Goal: Task Accomplishment & Management: Manage account settings

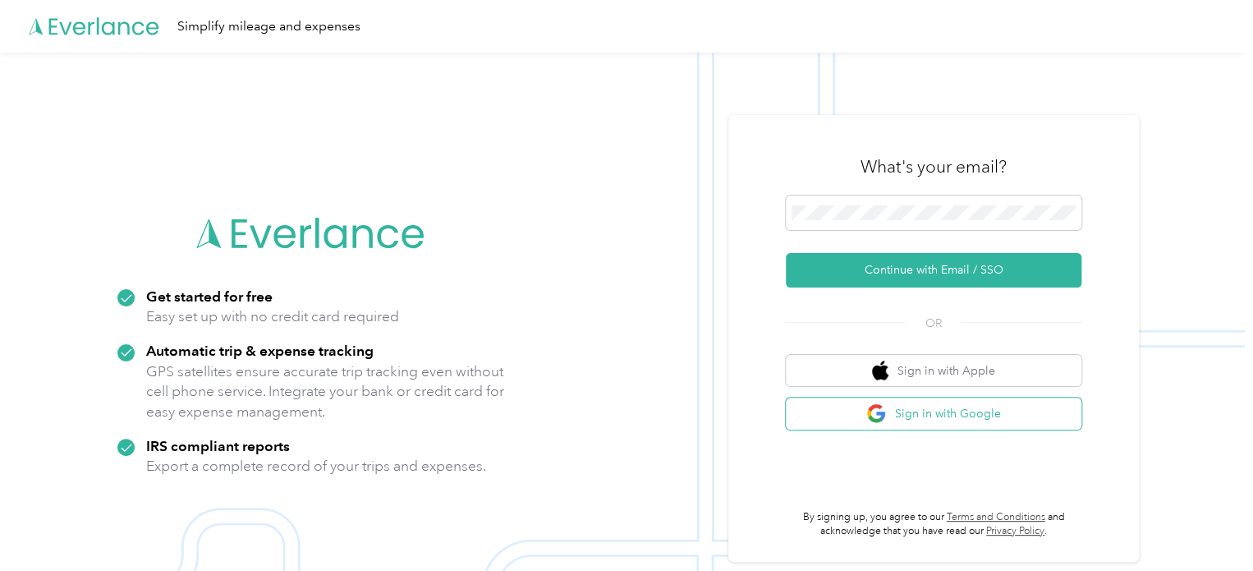
drag, startPoint x: 1011, startPoint y: 410, endPoint x: 1019, endPoint y: 406, distance: 8.8
click at [1010, 410] on button "Sign in with Google" at bounding box center [934, 413] width 296 height 32
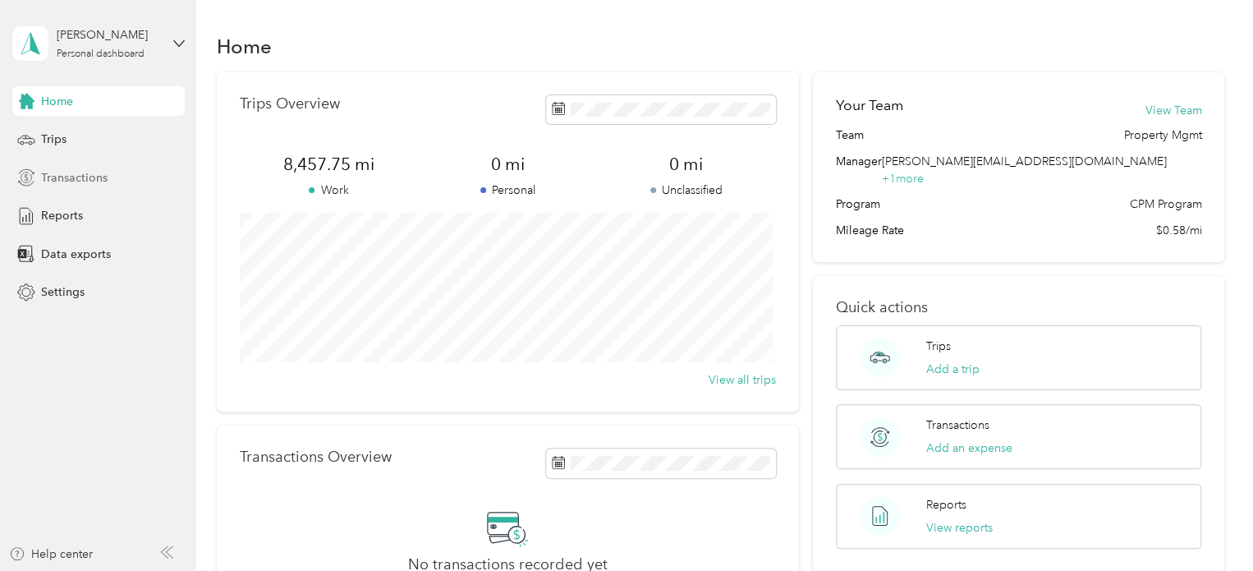
click at [102, 190] on div "Transactions" at bounding box center [98, 178] width 172 height 30
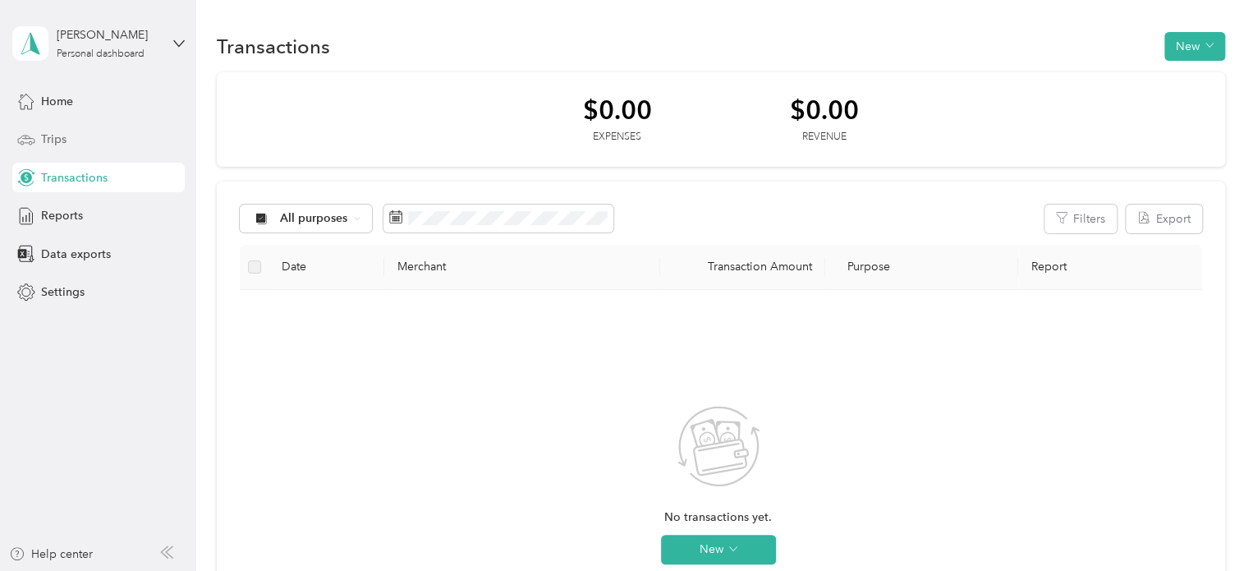
click at [87, 147] on div "Trips" at bounding box center [98, 140] width 172 height 30
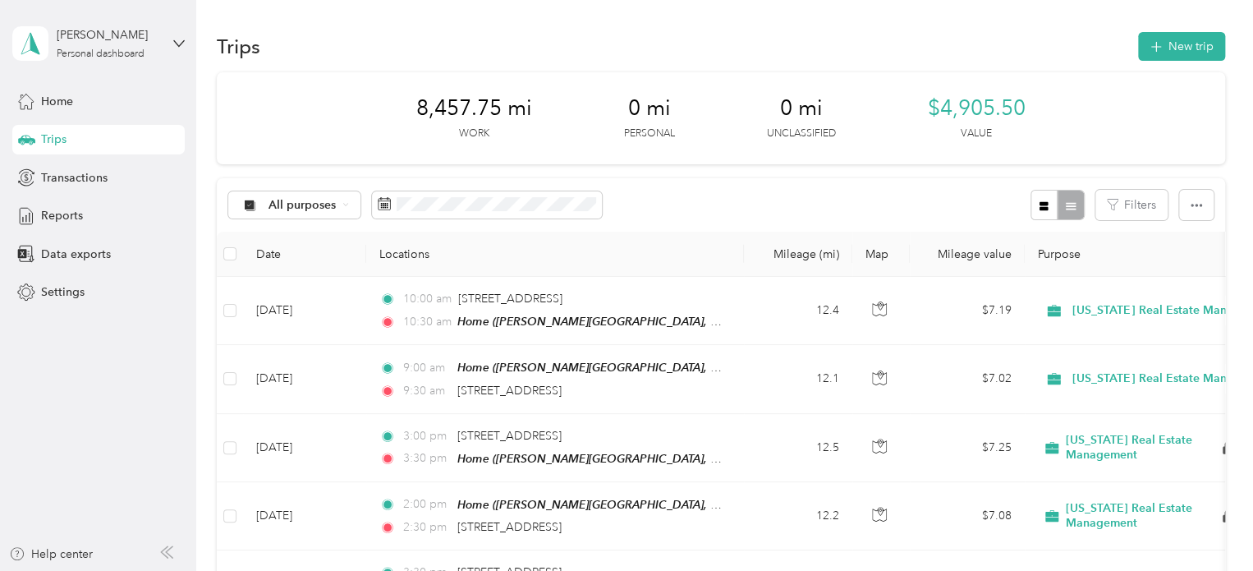
drag, startPoint x: 882, startPoint y: 173, endPoint x: 929, endPoint y: 178, distance: 47.9
click at [1191, 43] on button "New trip" at bounding box center [1181, 46] width 87 height 29
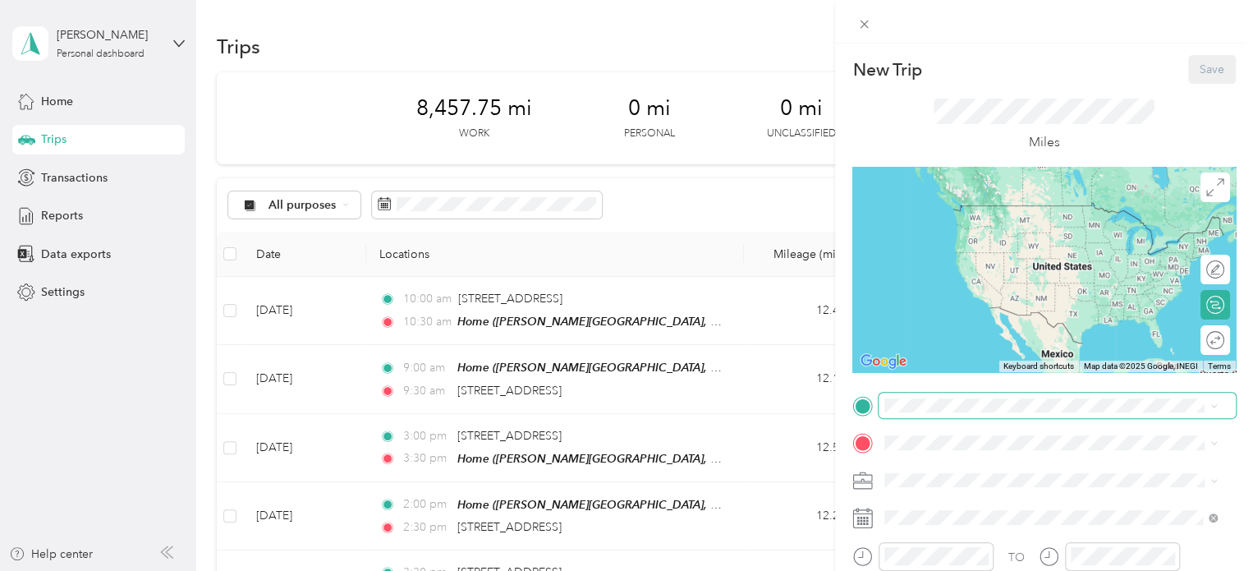
click at [926, 413] on span at bounding box center [1056, 405] width 357 height 26
click at [929, 468] on strong "Home" at bounding box center [931, 470] width 32 height 15
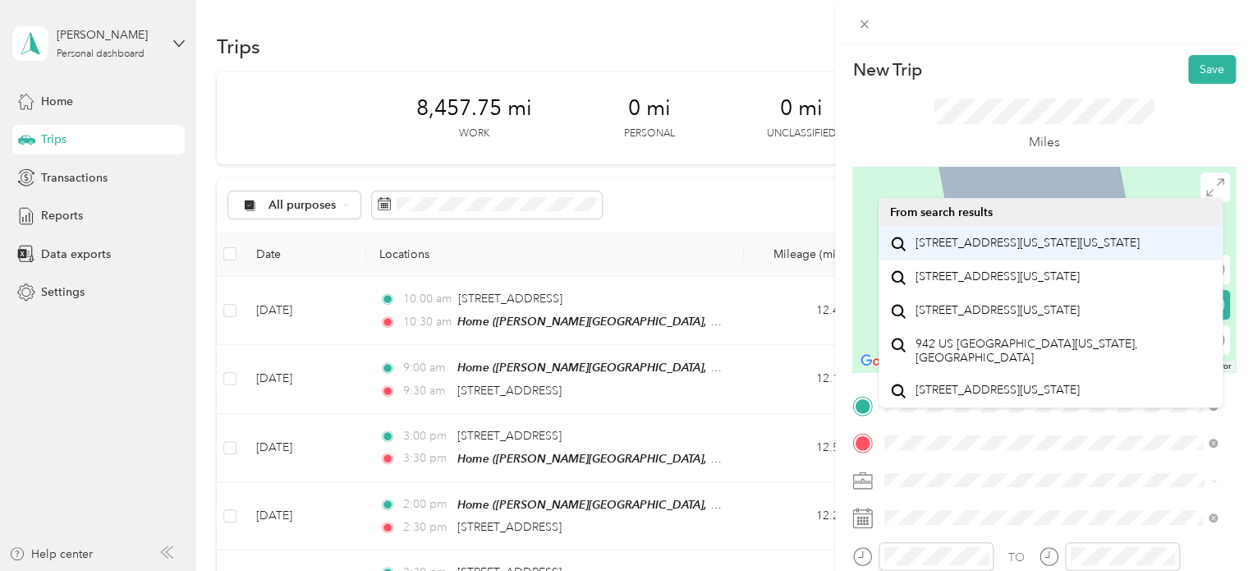
click at [999, 250] on span "[STREET_ADDRESS][US_STATE][US_STATE]" at bounding box center [1027, 243] width 224 height 15
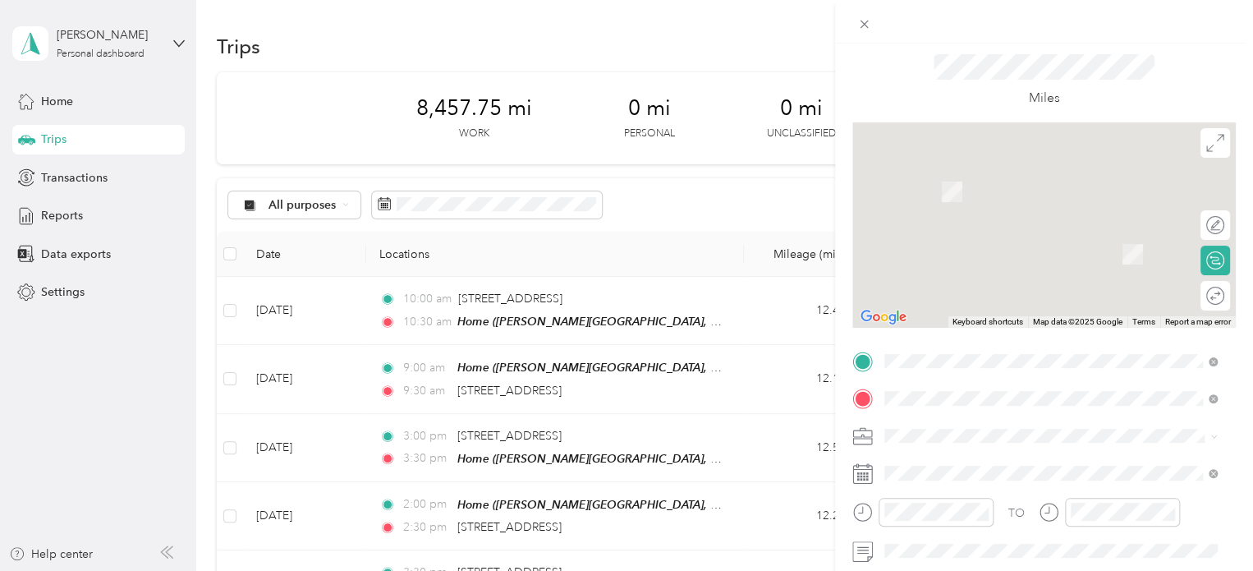
scroll to position [82, 0]
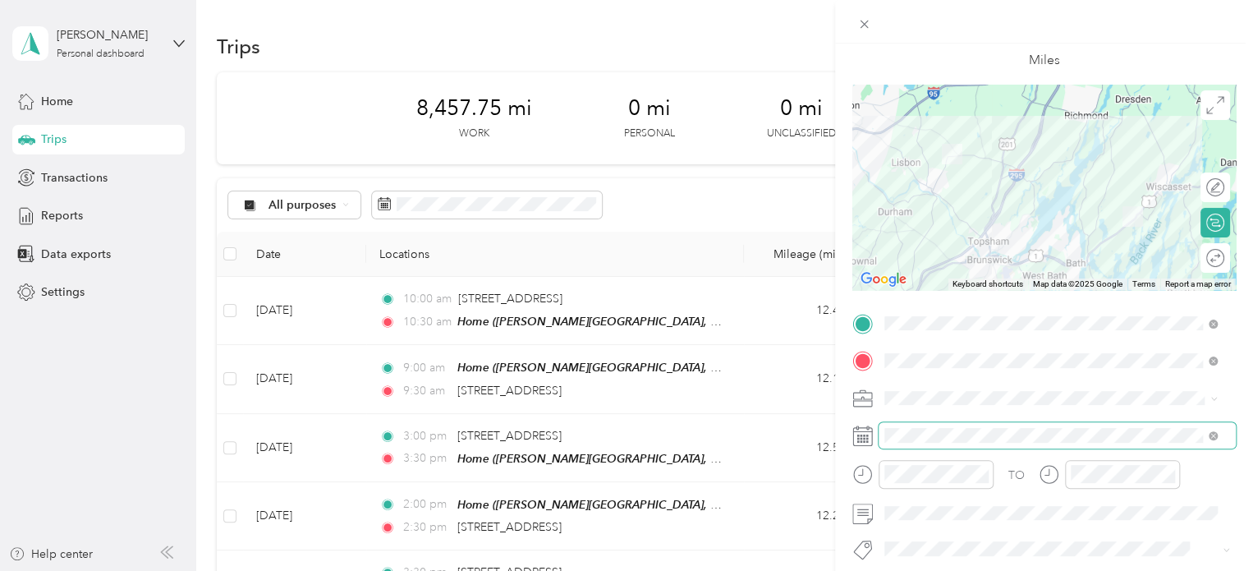
click at [946, 423] on span at bounding box center [1056, 435] width 357 height 26
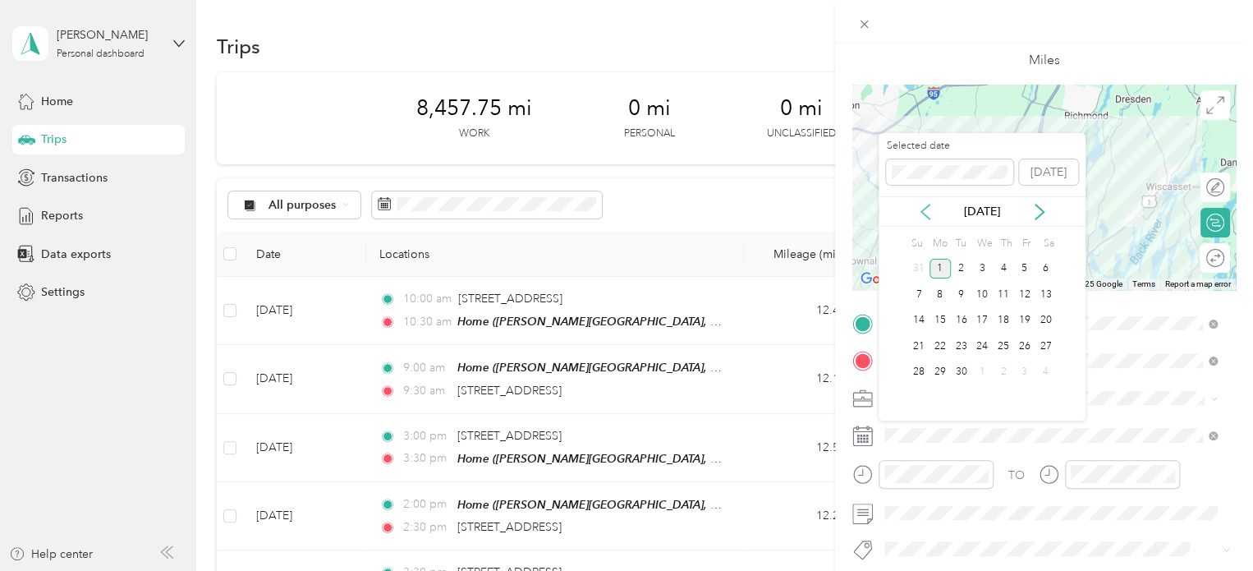
click at [925, 208] on icon at bounding box center [925, 211] width 8 height 15
click at [961, 344] on div "19" at bounding box center [961, 346] width 21 height 21
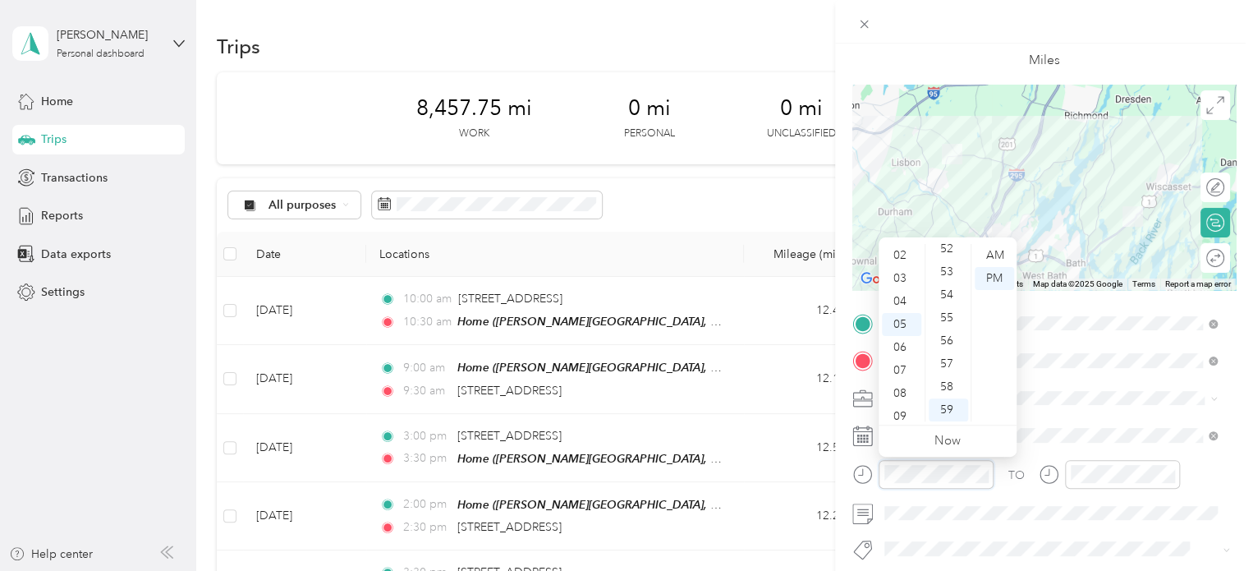
scroll to position [0, 0]
click at [903, 256] on div "12" at bounding box center [901, 255] width 39 height 23
click at [949, 250] on div "00" at bounding box center [947, 255] width 39 height 23
click at [901, 410] on div "11" at bounding box center [901, 409] width 39 height 23
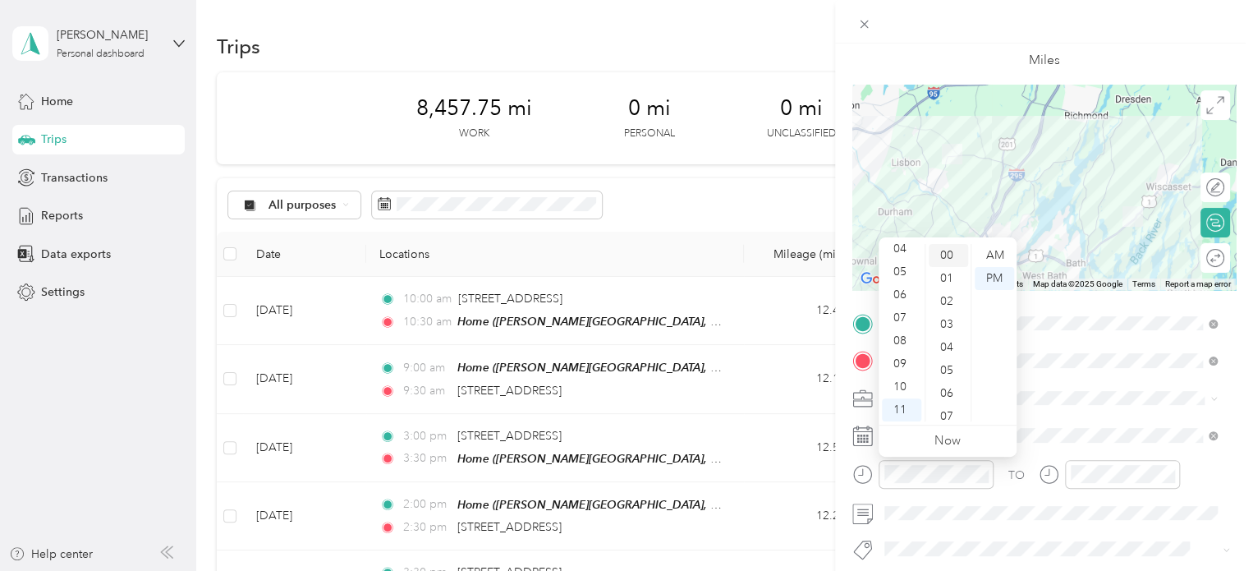
click at [954, 255] on div "00" at bounding box center [947, 255] width 39 height 23
click at [998, 251] on div "AM" at bounding box center [993, 255] width 39 height 23
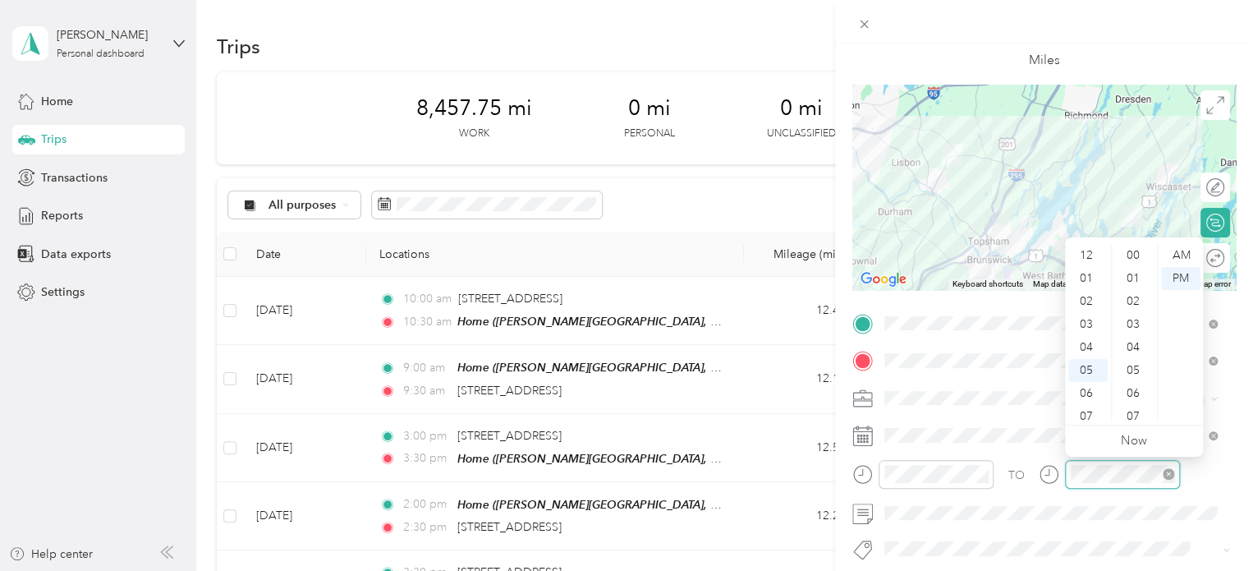
scroll to position [1202, 0]
click at [1093, 413] on div "11" at bounding box center [1087, 409] width 39 height 23
click at [1133, 414] on div "45" at bounding box center [1134, 416] width 39 height 23
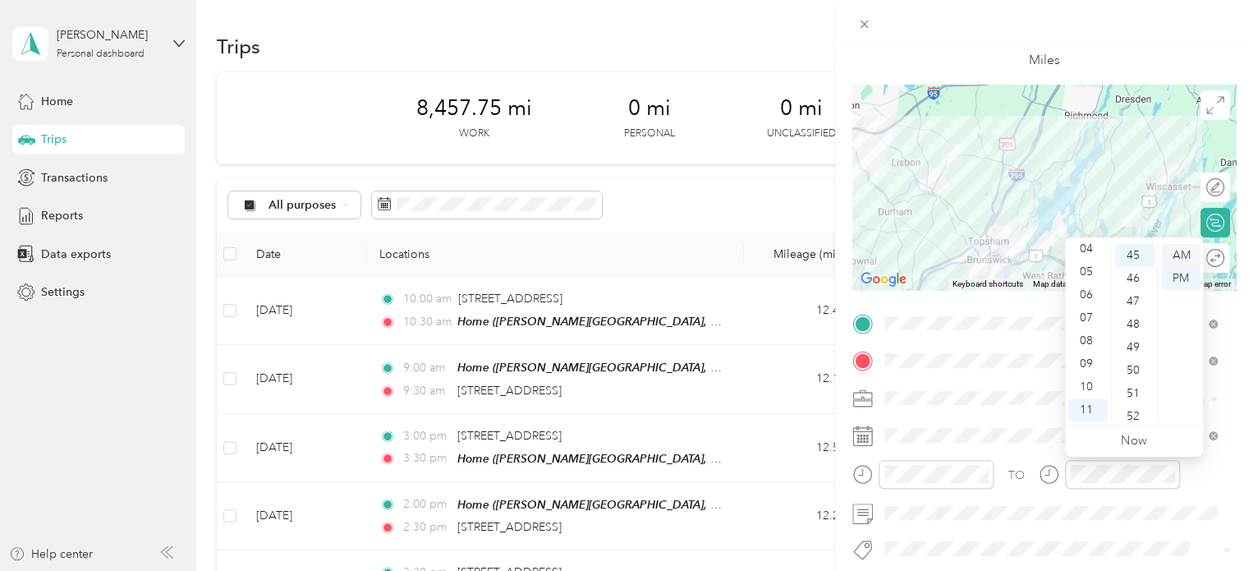
click at [1181, 257] on div "AM" at bounding box center [1180, 255] width 39 height 23
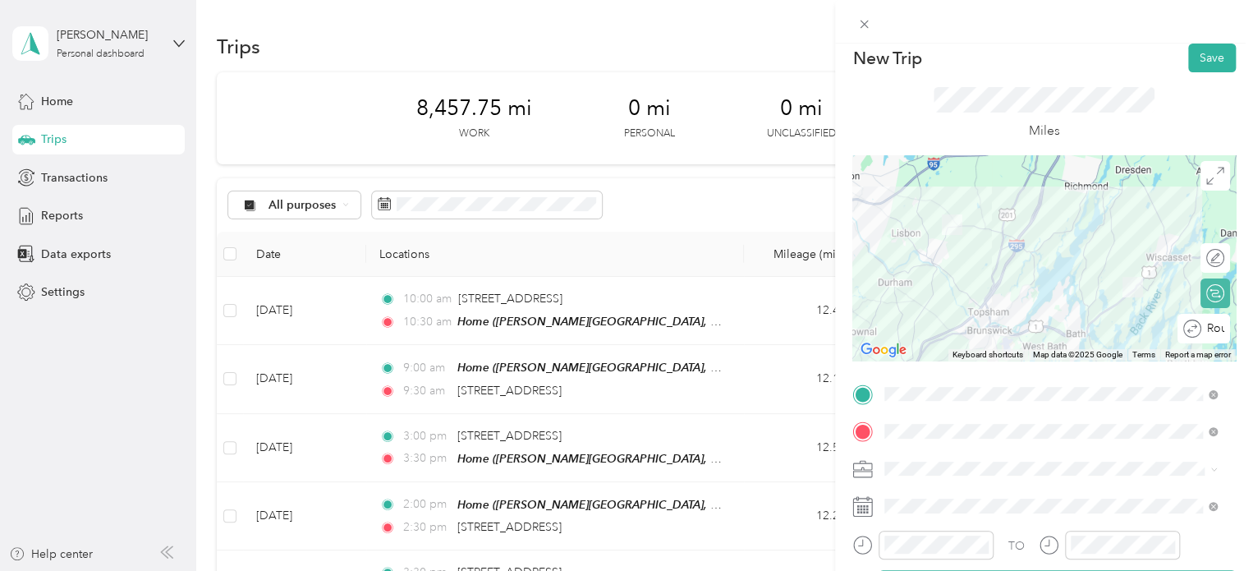
scroll to position [0, 0]
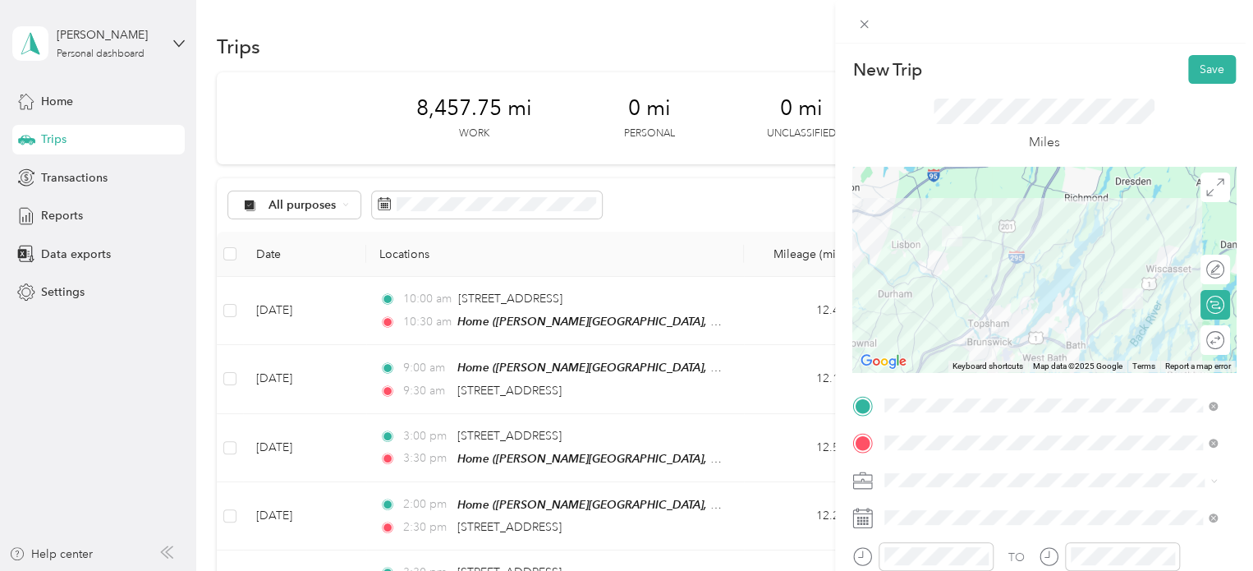
click at [1213, 53] on div "New Trip Save This trip cannot be edited because it is either under review, app…" at bounding box center [1044, 329] width 418 height 571
click at [1209, 58] on button "Save" at bounding box center [1212, 69] width 48 height 29
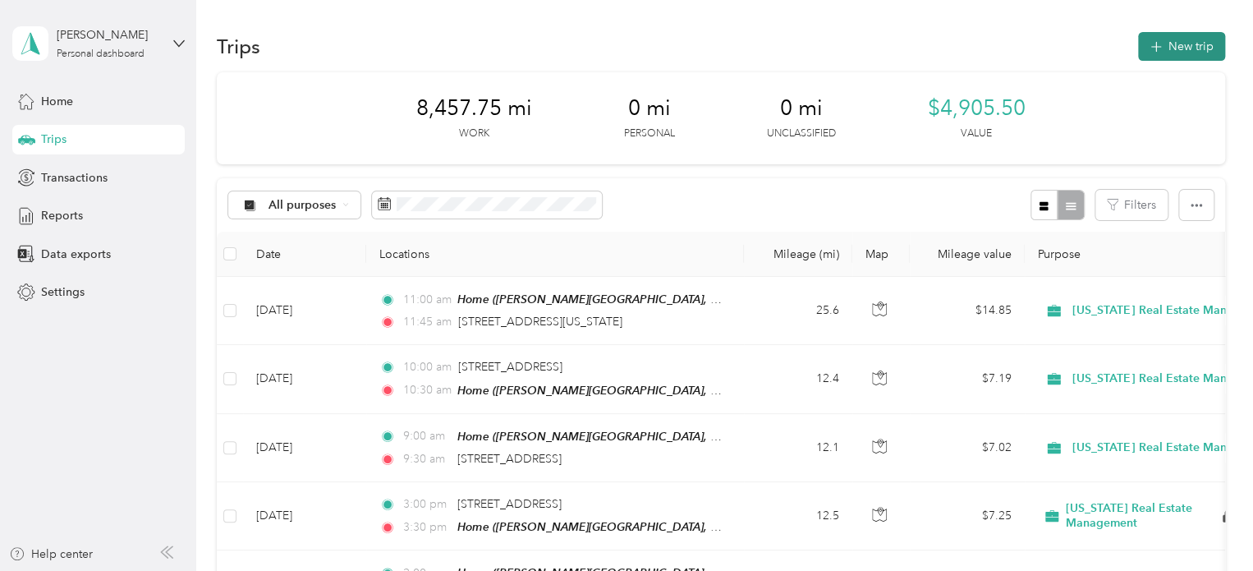
click at [1162, 55] on button "New trip" at bounding box center [1181, 46] width 87 height 29
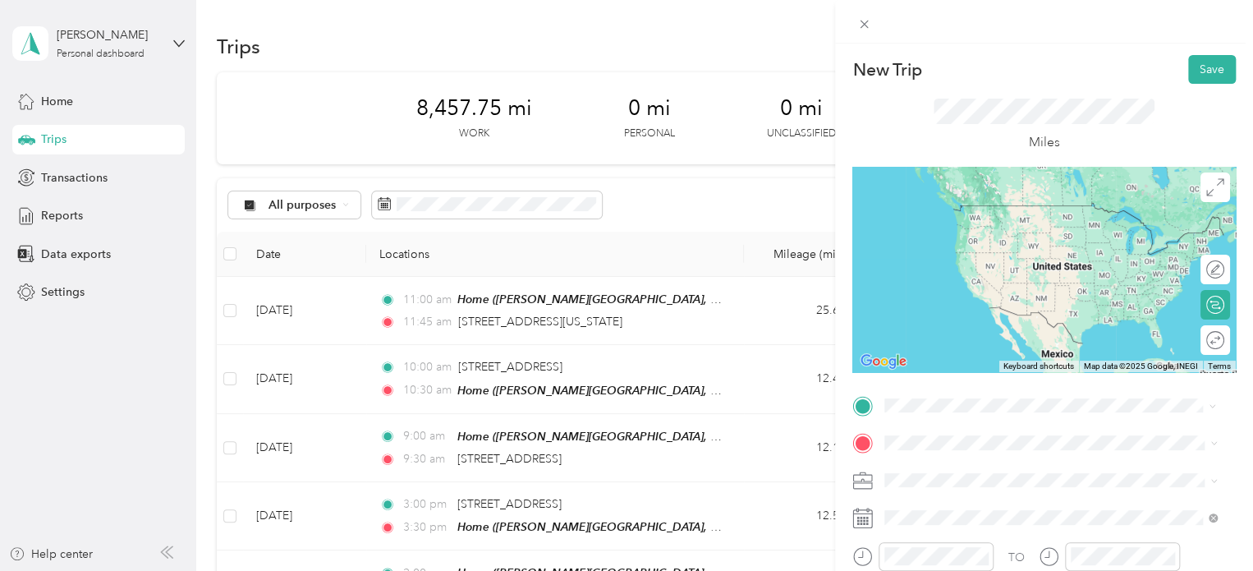
click at [1006, 213] on span "[STREET_ADDRESS][US_STATE][US_STATE]" at bounding box center [1027, 205] width 224 height 15
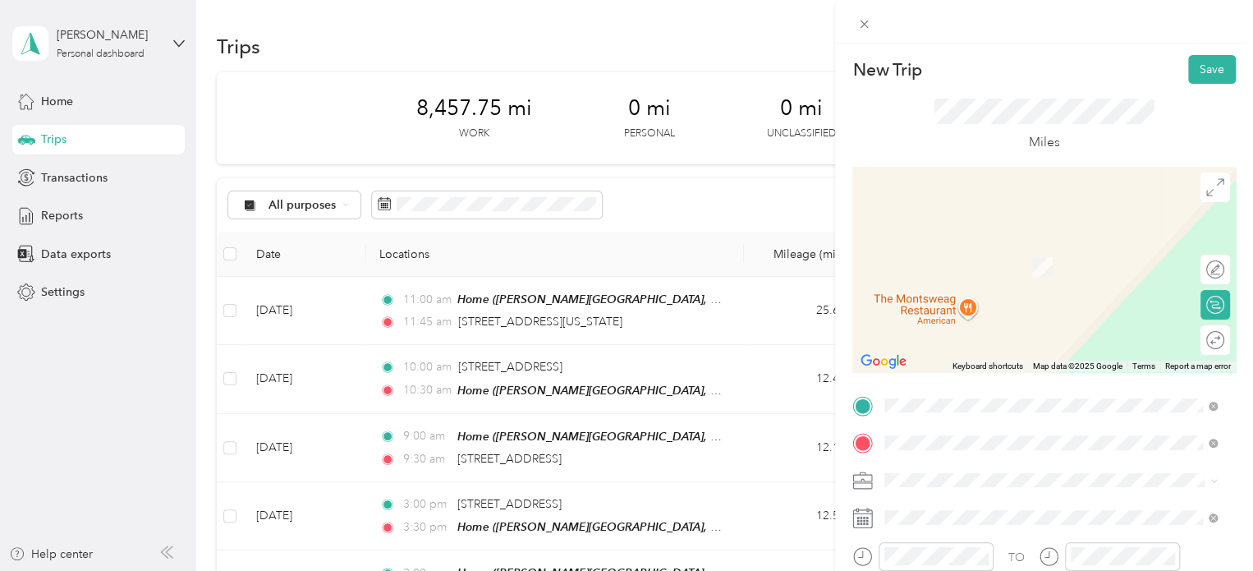
click at [969, 249] on span "[STREET_ADDRESS][US_STATE]" at bounding box center [997, 243] width 164 height 15
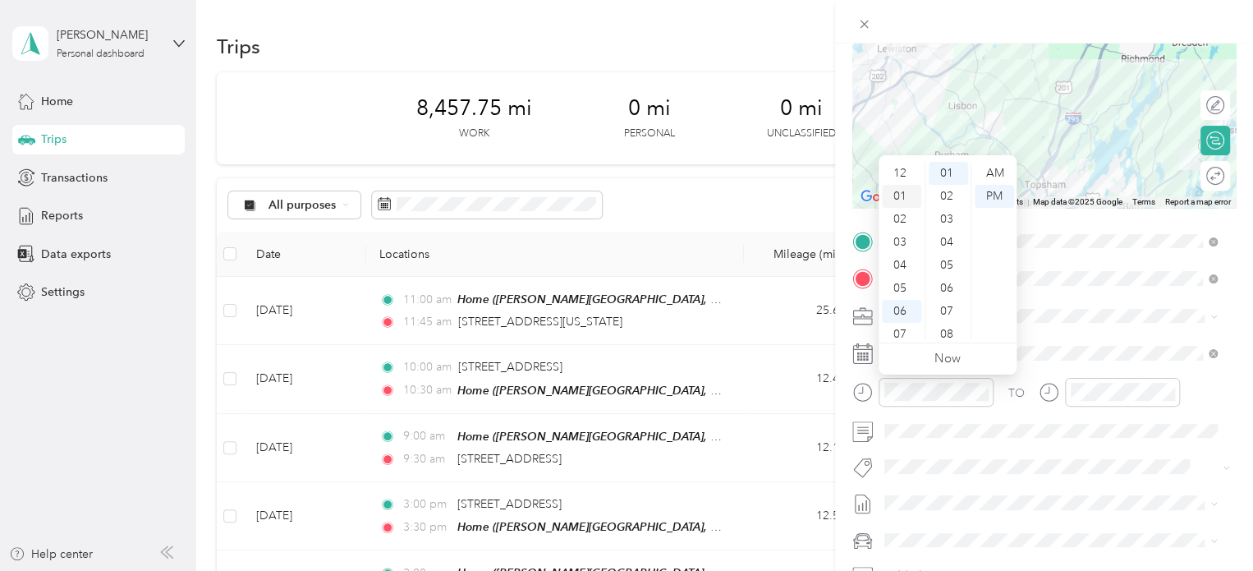
click at [899, 196] on div "01" at bounding box center [901, 196] width 39 height 23
click at [950, 219] on div "31" at bounding box center [947, 229] width 39 height 23
click at [951, 230] on div "30" at bounding box center [947, 232] width 39 height 23
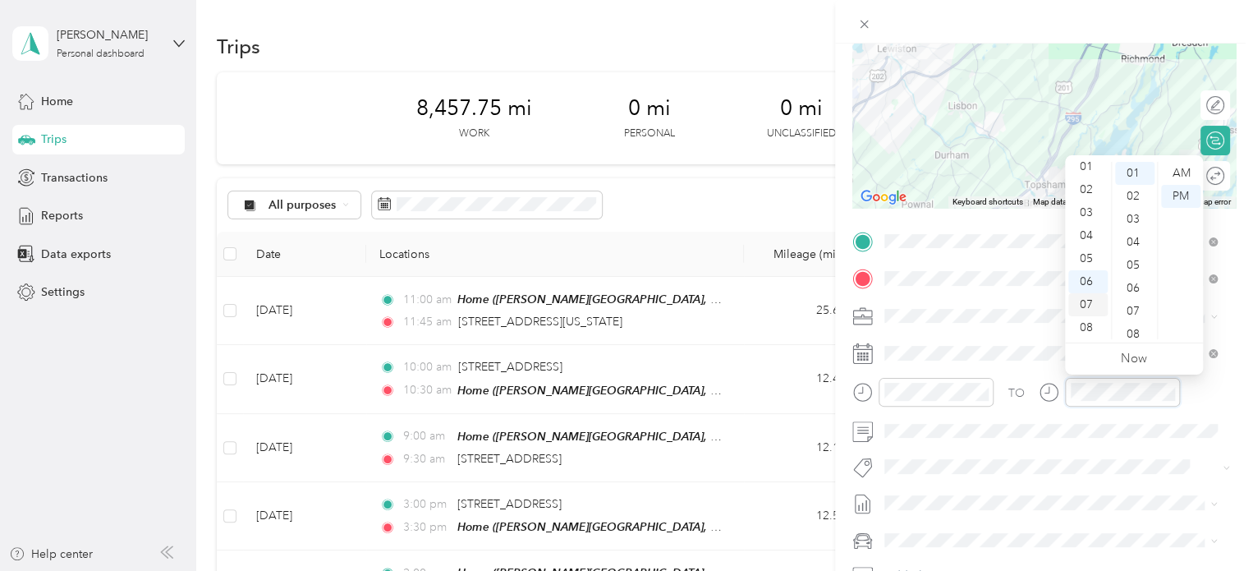
scroll to position [0, 0]
click at [1084, 213] on div "02" at bounding box center [1087, 219] width 39 height 23
click at [1128, 262] on div "30" at bounding box center [1134, 265] width 39 height 23
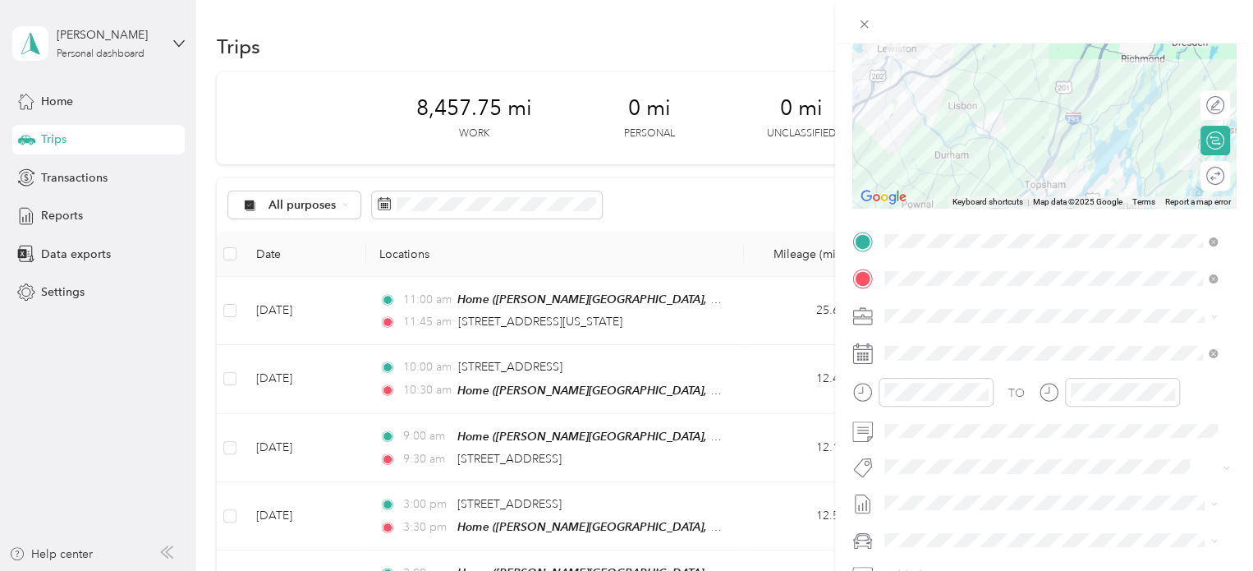
click at [1238, 417] on form "New Trip Save This trip cannot be edited because it is either under review, app…" at bounding box center [1044, 258] width 418 height 734
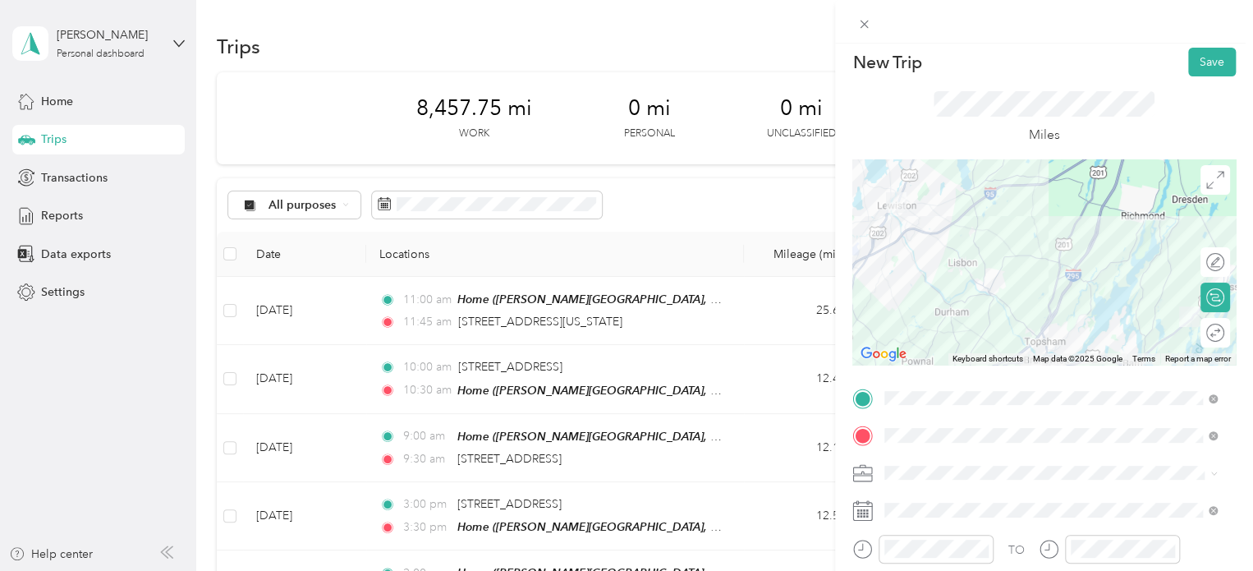
scroll to position [0, 0]
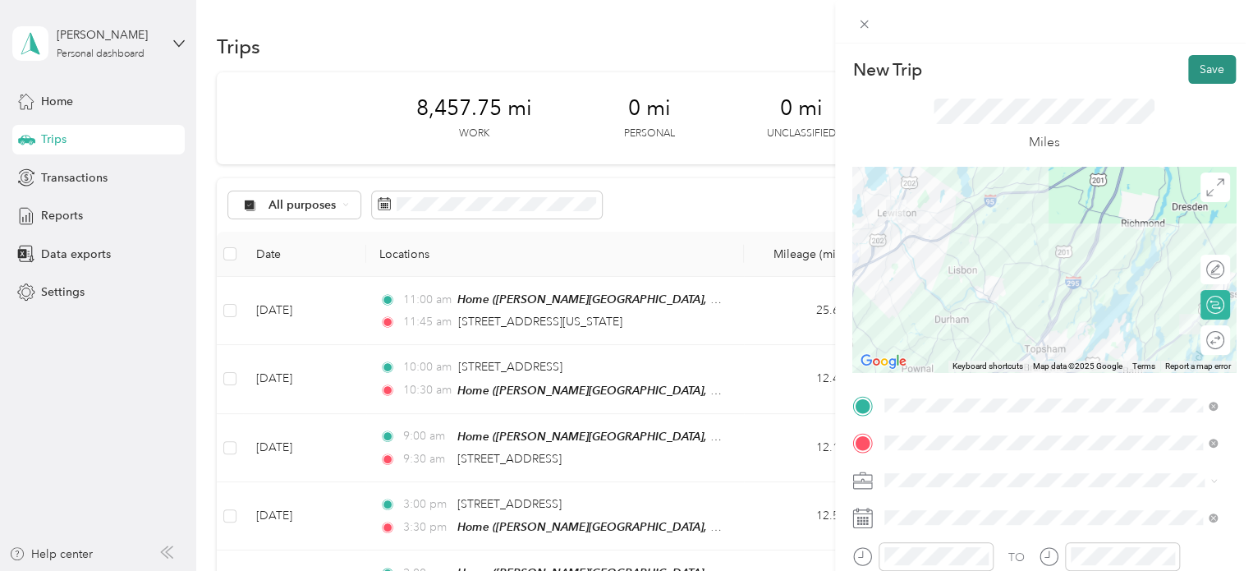
click at [1209, 72] on button "Save" at bounding box center [1212, 69] width 48 height 29
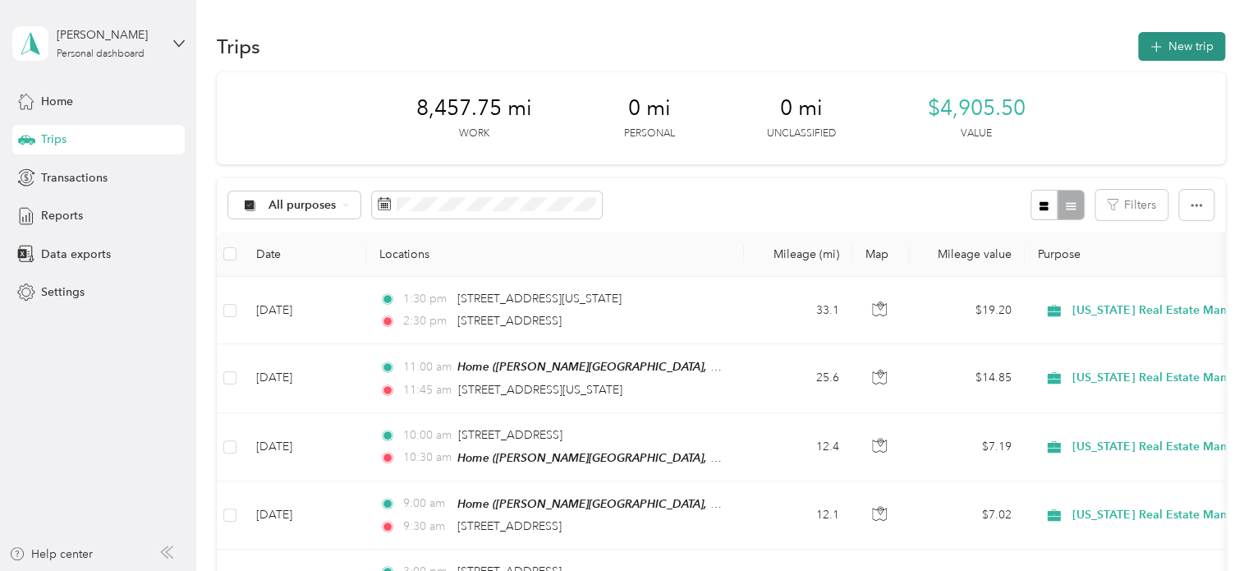
click at [1166, 55] on button "New trip" at bounding box center [1181, 46] width 87 height 29
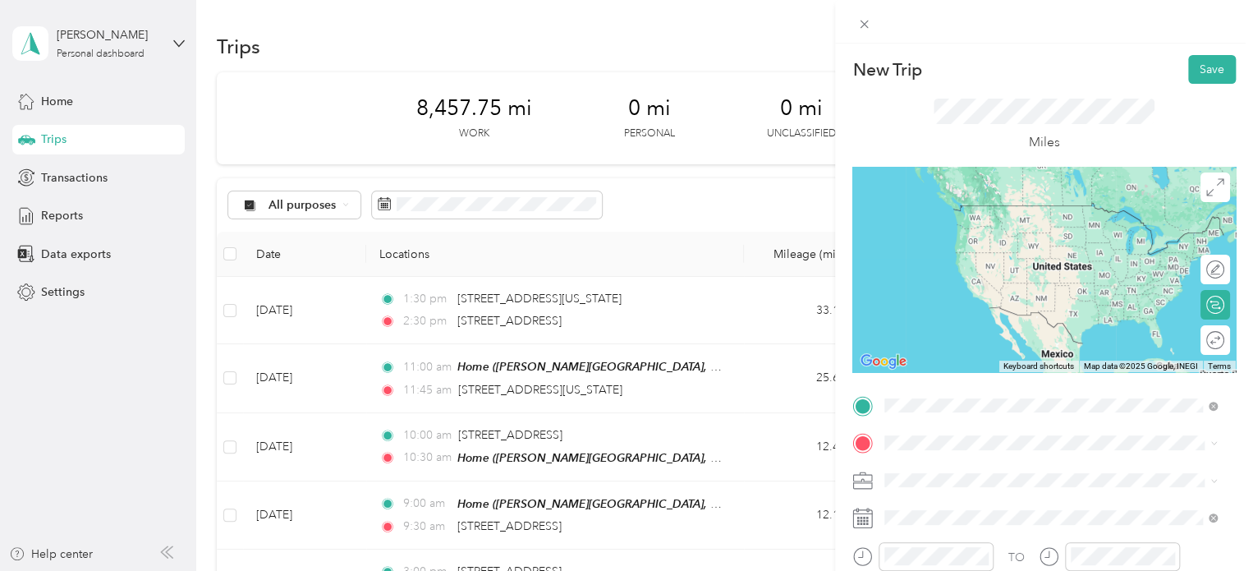
click at [952, 211] on span "[STREET_ADDRESS][US_STATE]" at bounding box center [997, 205] width 164 height 15
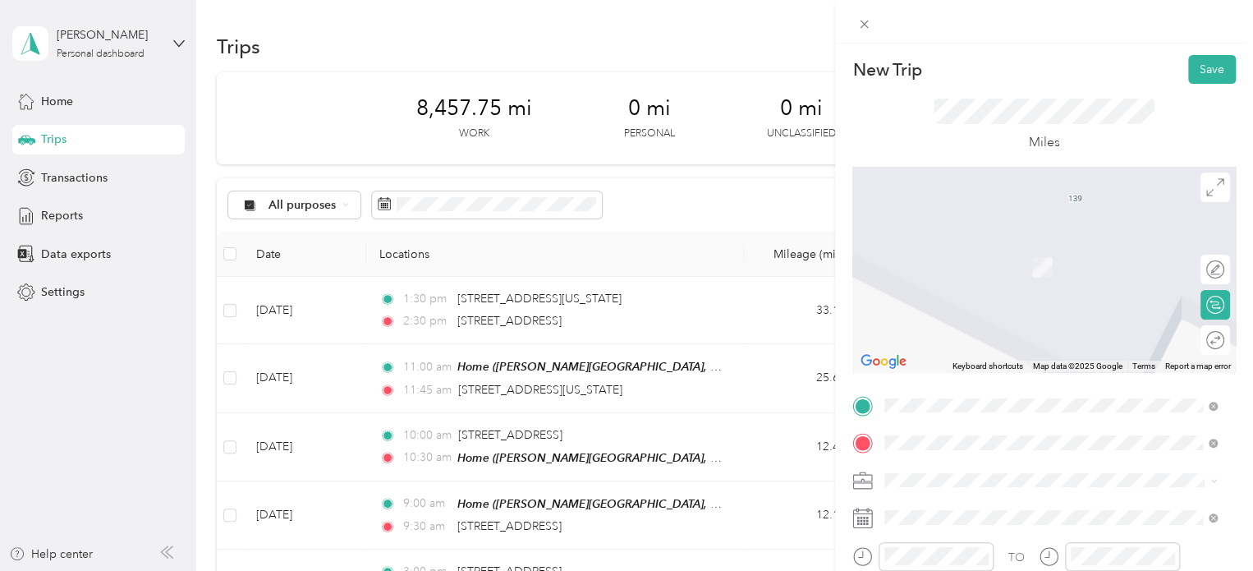
click at [1061, 250] on span "[STREET_ADDRESS][PERSON_NAME][US_STATE]" at bounding box center [1042, 243] width 255 height 15
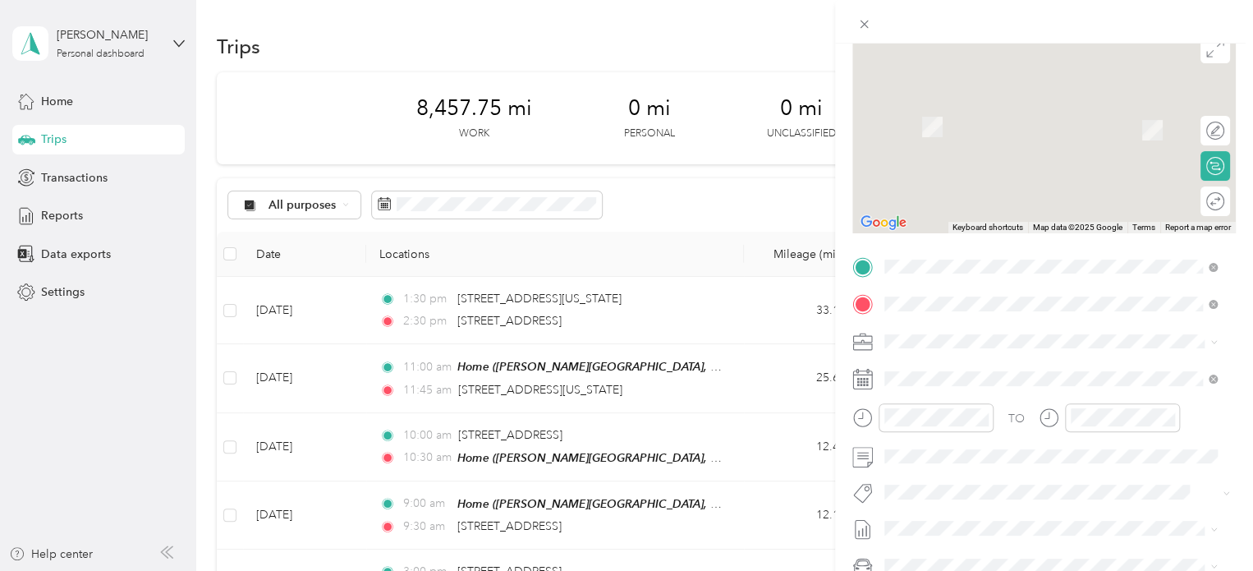
scroll to position [164, 0]
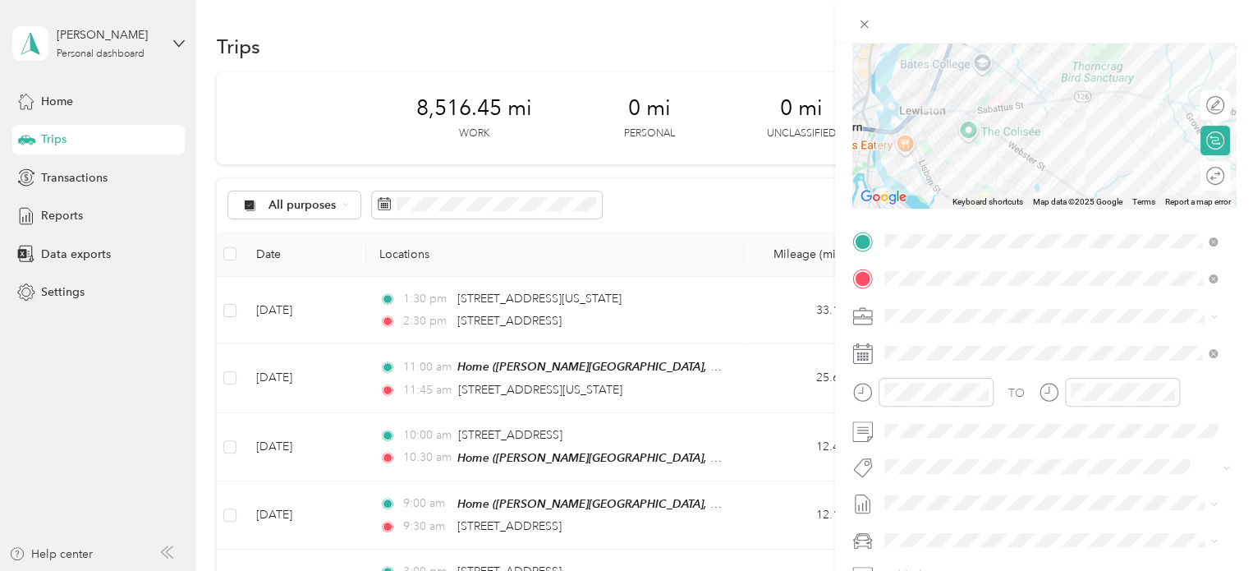
click at [919, 407] on div at bounding box center [922, 398] width 141 height 40
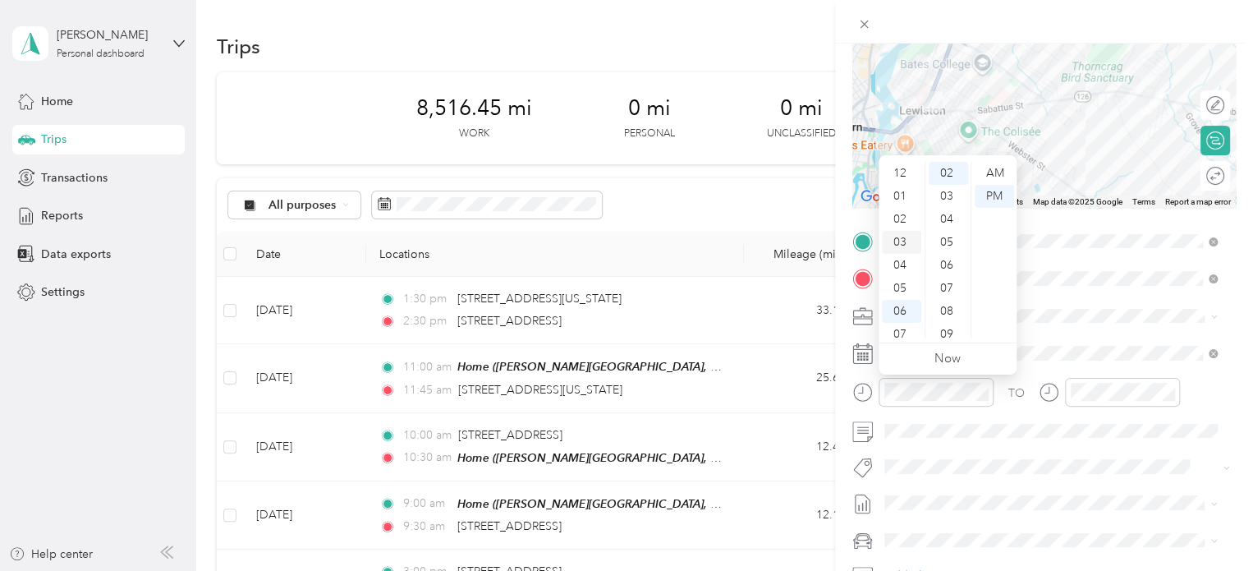
click at [903, 242] on div "03" at bounding box center [901, 242] width 39 height 23
click at [950, 172] on div "00" at bounding box center [947, 173] width 39 height 23
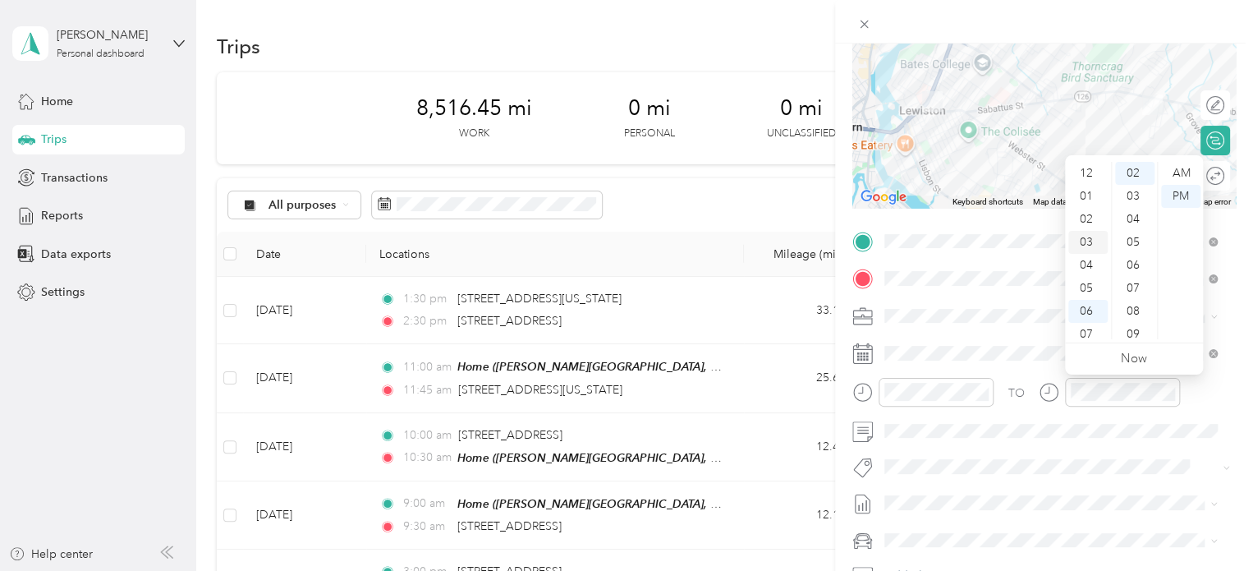
click at [1090, 241] on div "03" at bounding box center [1087, 242] width 39 height 23
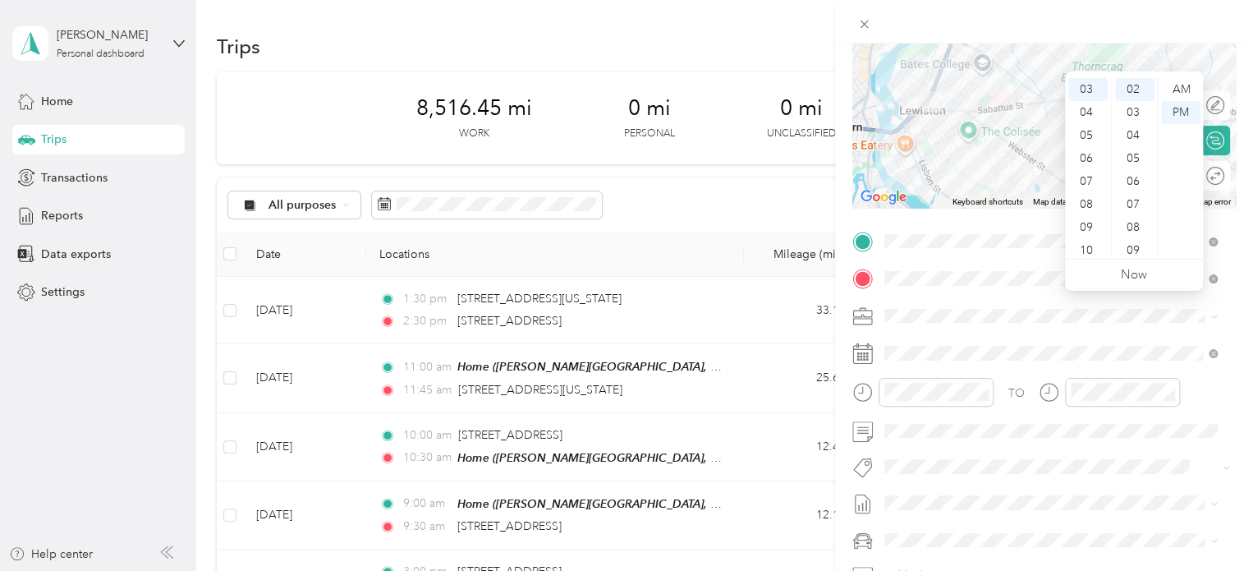
scroll to position [290, 0]
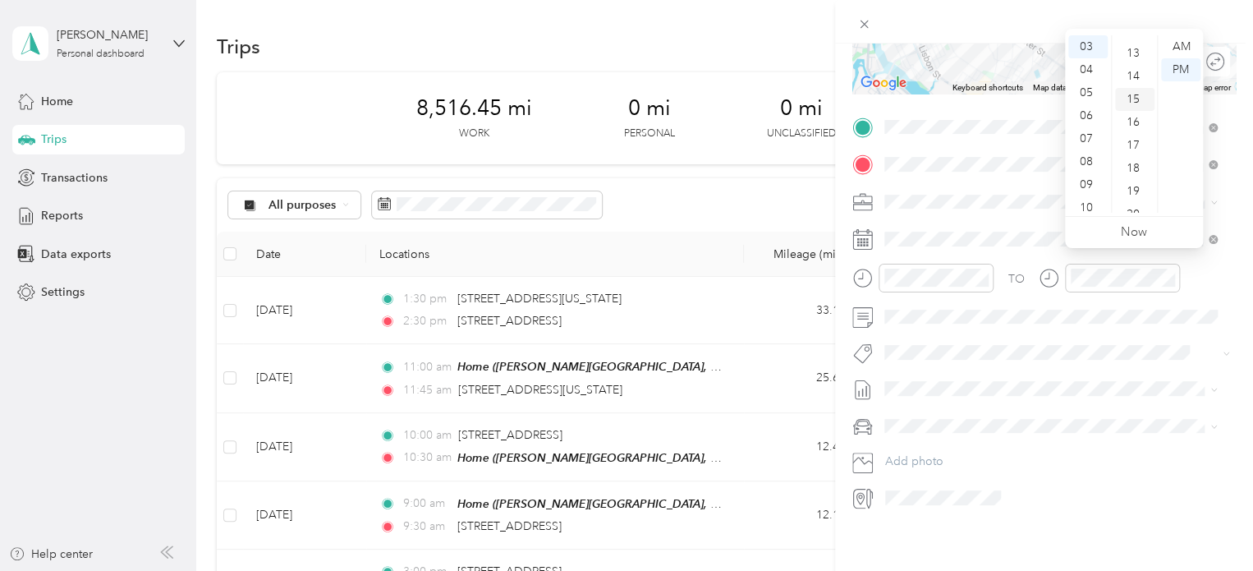
click at [1138, 98] on div "15" at bounding box center [1134, 99] width 39 height 23
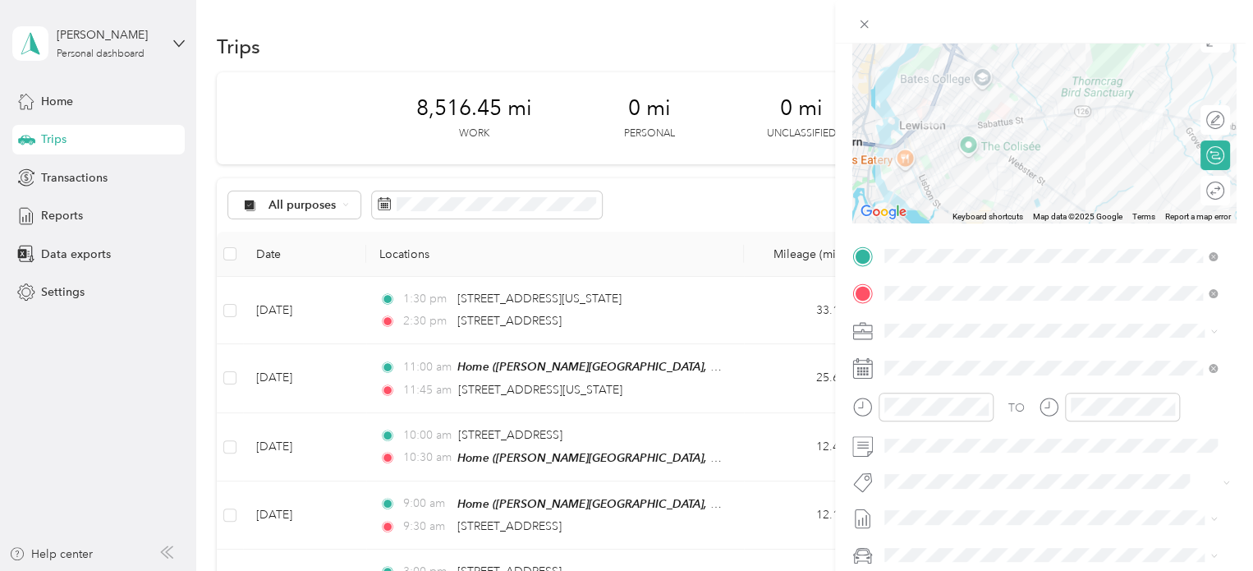
scroll to position [108, 0]
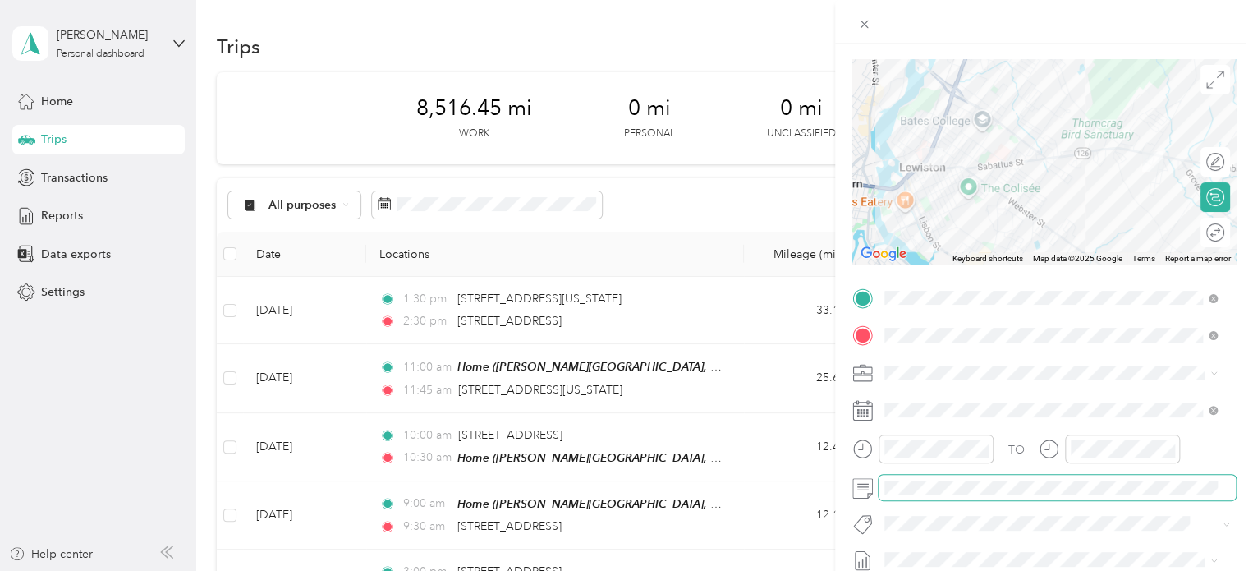
click at [872, 489] on div at bounding box center [1043, 487] width 383 height 26
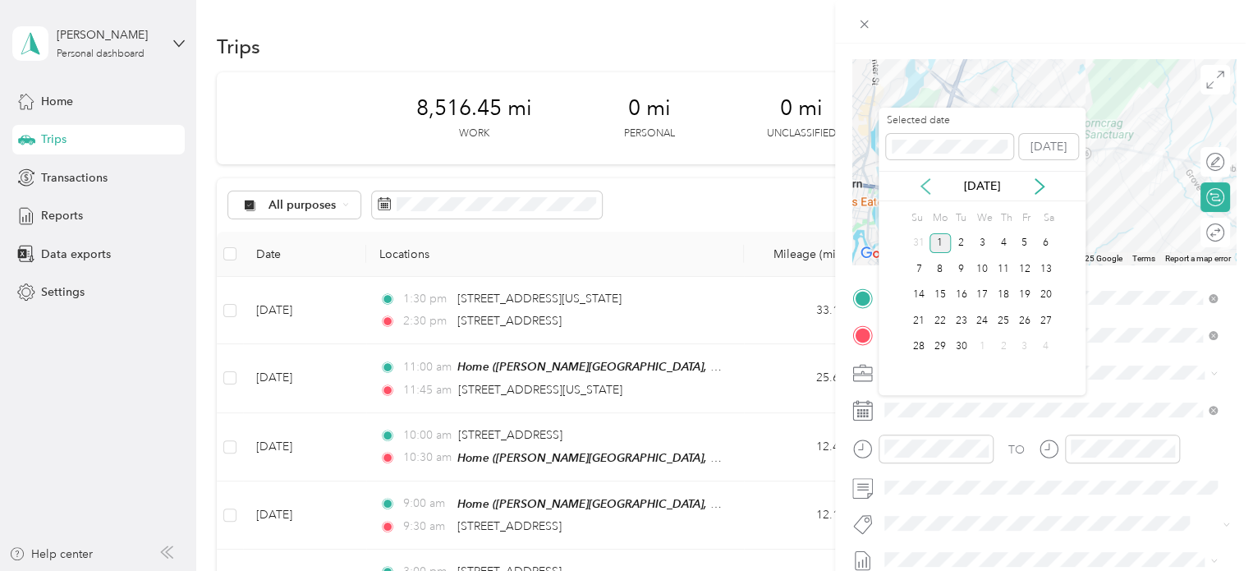
click at [929, 185] on icon at bounding box center [925, 186] width 16 height 16
click at [966, 314] on div "19" at bounding box center [961, 320] width 21 height 21
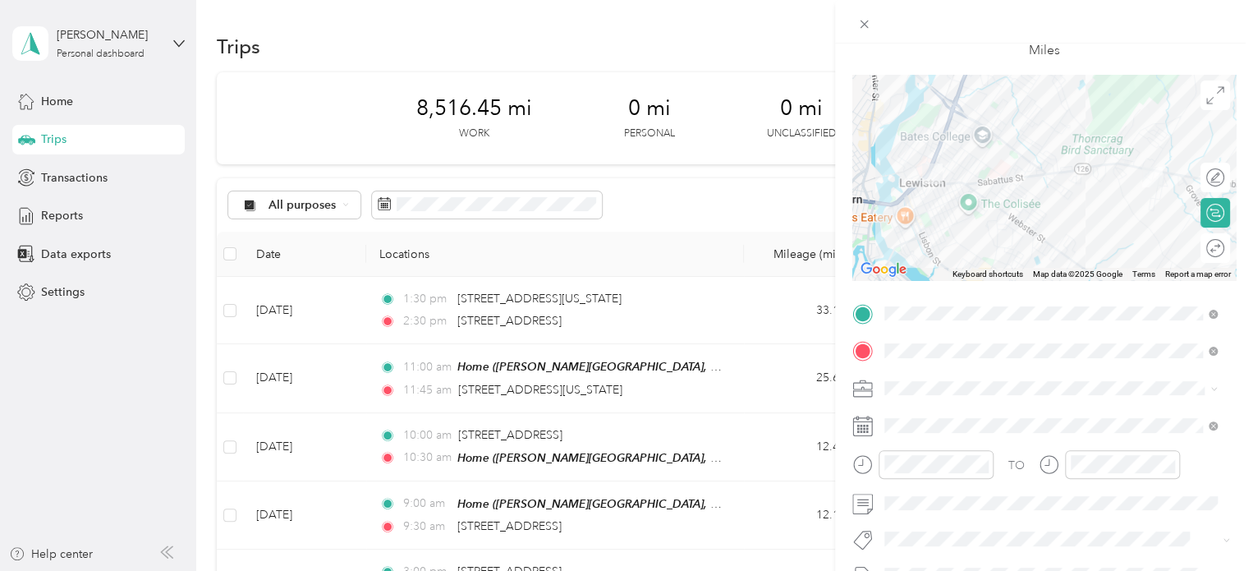
scroll to position [0, 0]
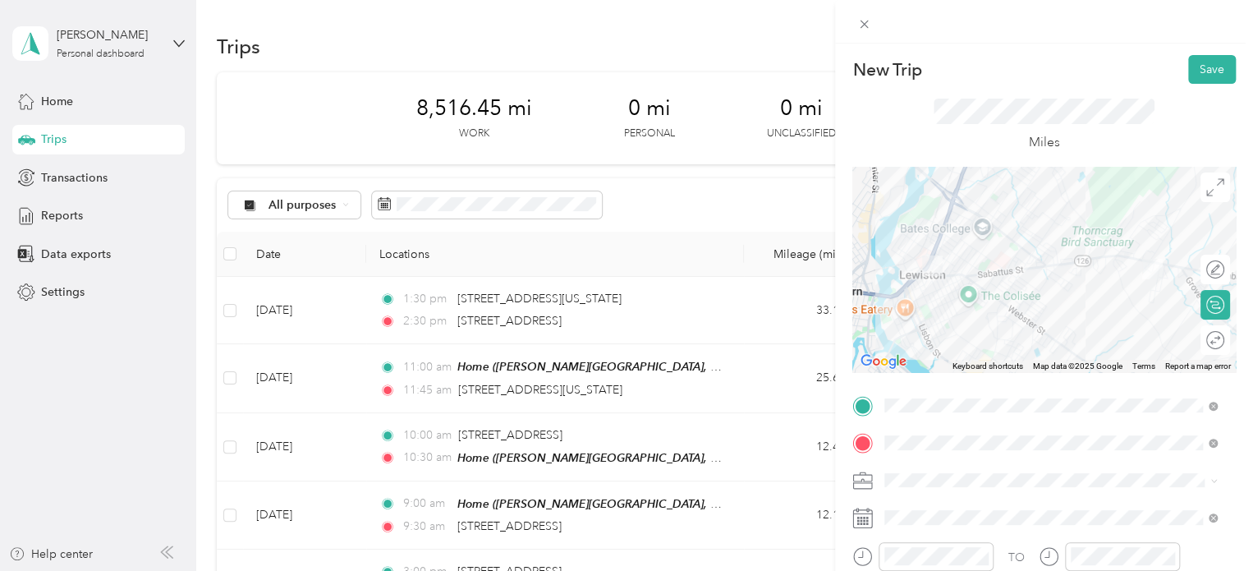
drag, startPoint x: 1195, startPoint y: 68, endPoint x: 654, endPoint y: 311, distance: 593.1
click at [1194, 68] on button "Save" at bounding box center [1212, 69] width 48 height 29
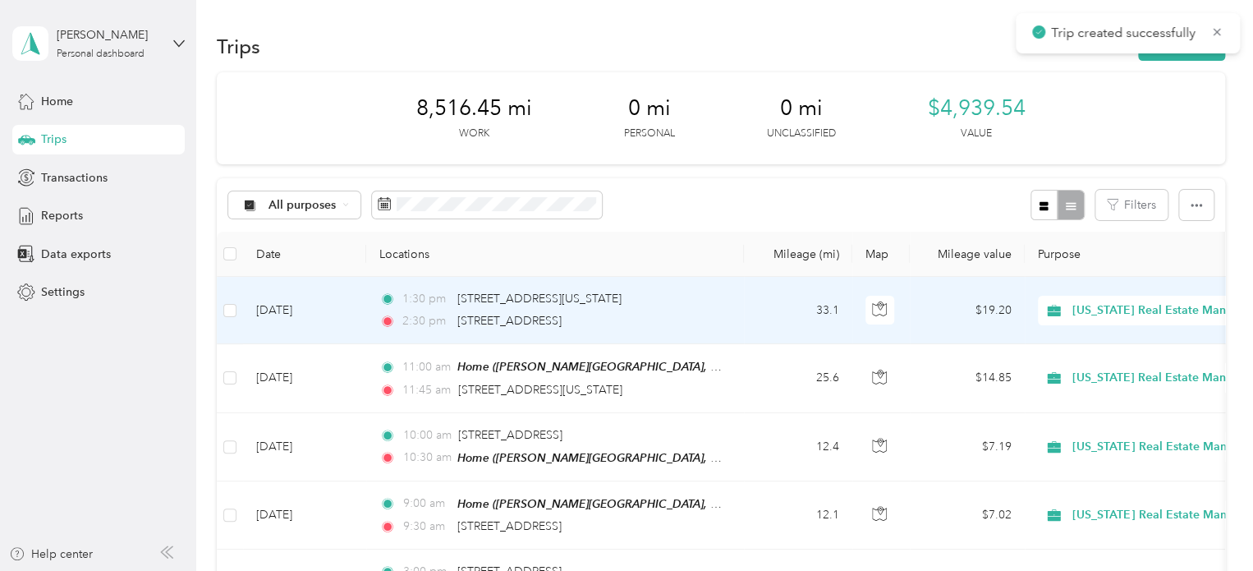
click at [730, 323] on td "1:30 pm [STREET_ADDRESS][US_STATE] 2:30 pm [STREET_ADDRESS]" at bounding box center [555, 310] width 378 height 67
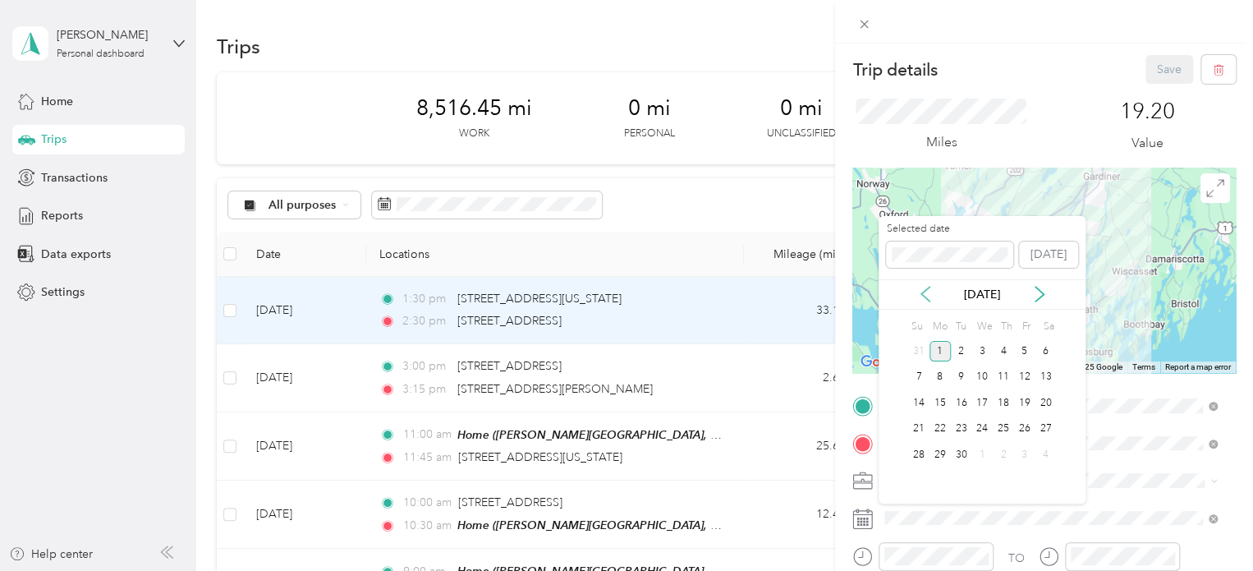
click at [928, 287] on icon at bounding box center [925, 294] width 8 height 15
click at [965, 429] on div "19" at bounding box center [961, 429] width 21 height 21
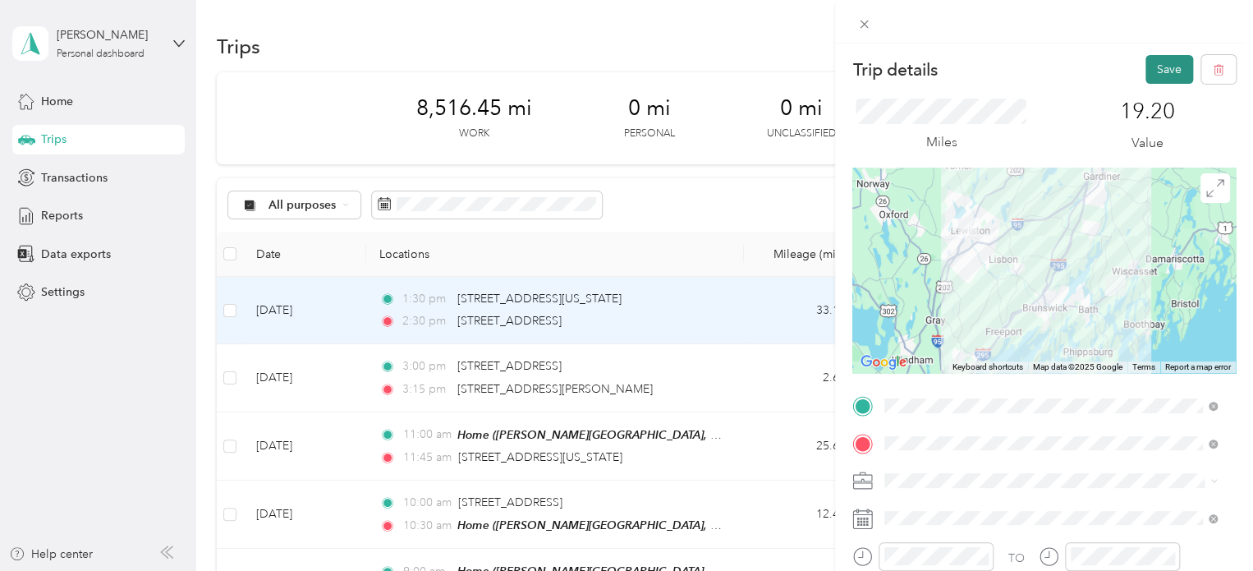
click at [1153, 59] on button "Save" at bounding box center [1169, 69] width 48 height 29
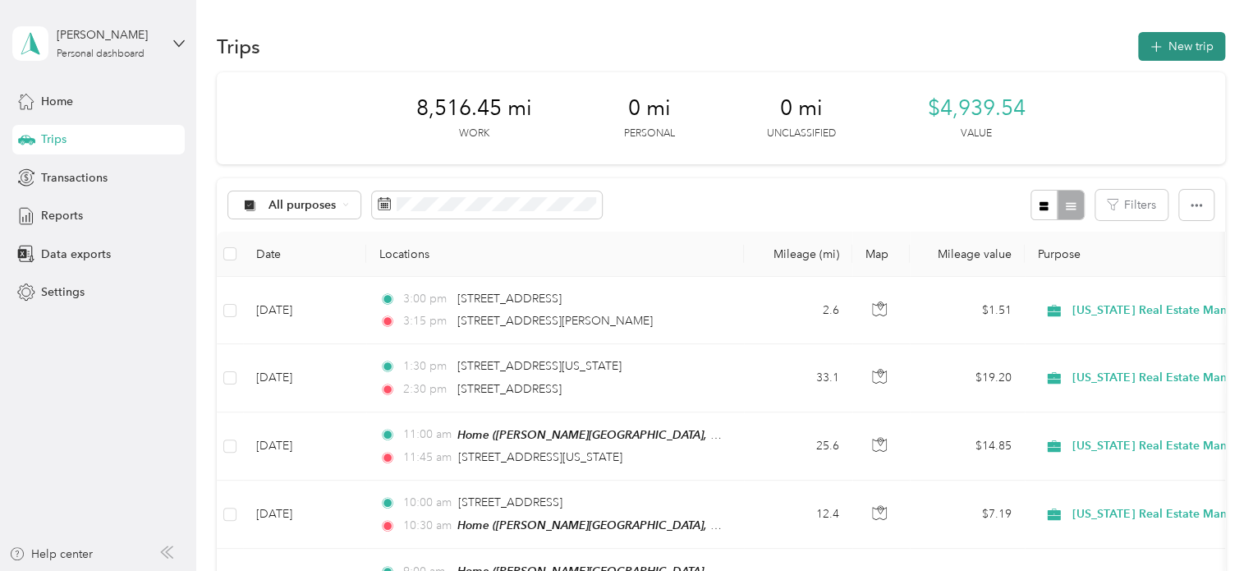
click at [1160, 57] on button "New trip" at bounding box center [1181, 46] width 87 height 29
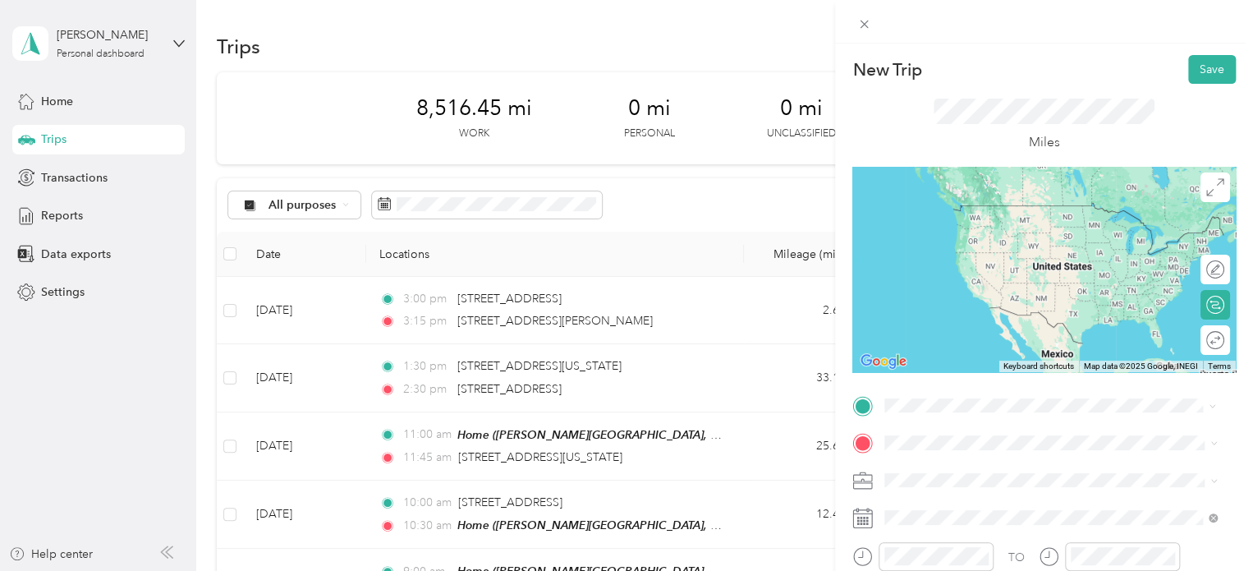
click at [946, 206] on span "[STREET_ADDRESS][PERSON_NAME][US_STATE]" at bounding box center [1042, 205] width 255 height 14
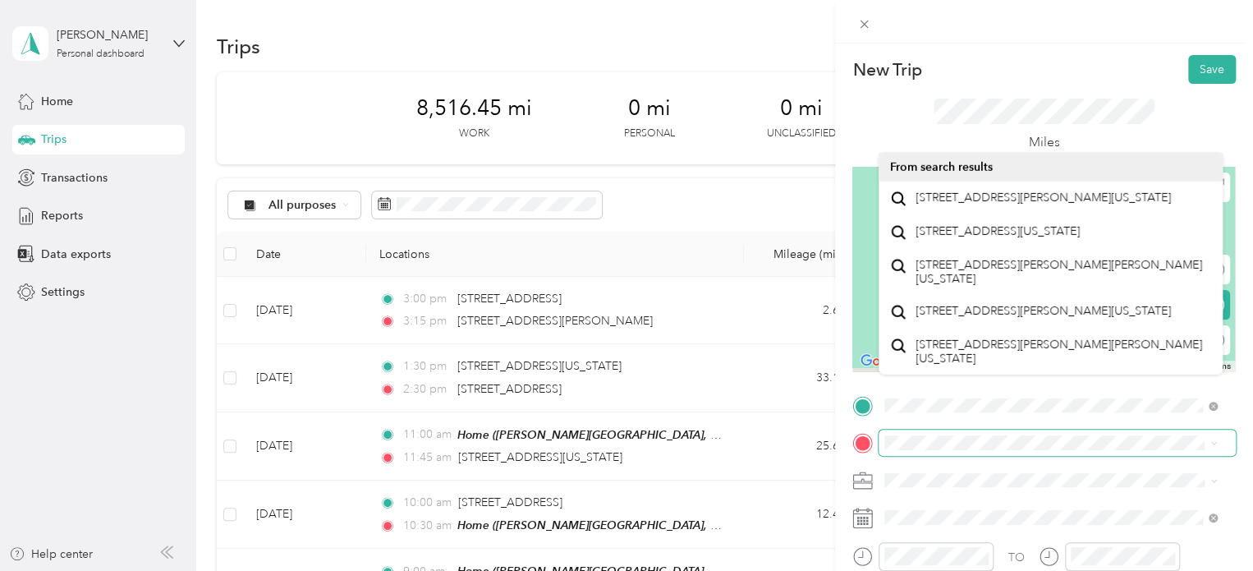
click at [919, 431] on span at bounding box center [1056, 442] width 357 height 26
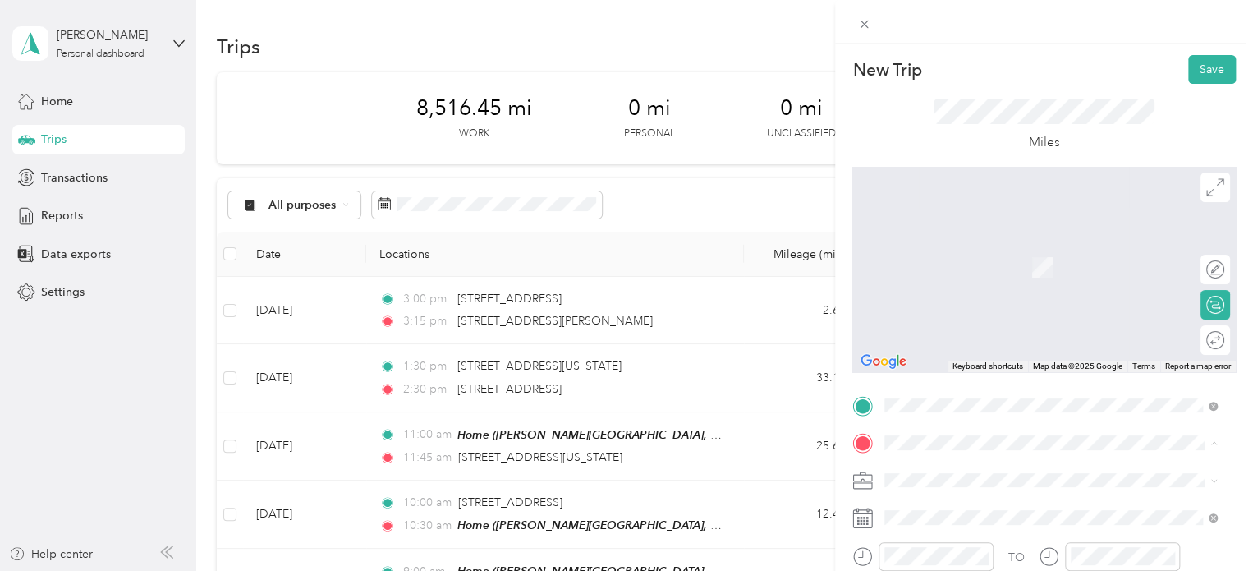
click at [929, 354] on span "[PERSON_NAME][GEOGRAPHIC_DATA], [GEOGRAPHIC_DATA], [US_STATE], [GEOGRAPHIC_DATA]" at bounding box center [1021, 376] width 213 height 48
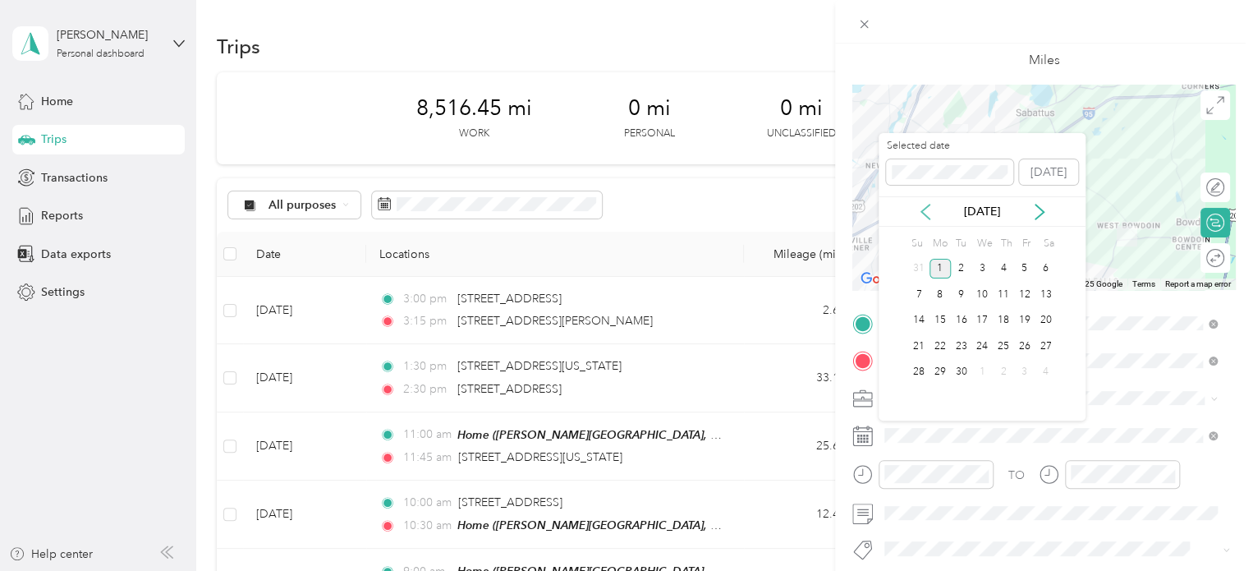
click at [924, 213] on icon at bounding box center [925, 212] width 16 height 16
click at [955, 345] on div "19" at bounding box center [961, 346] width 21 height 21
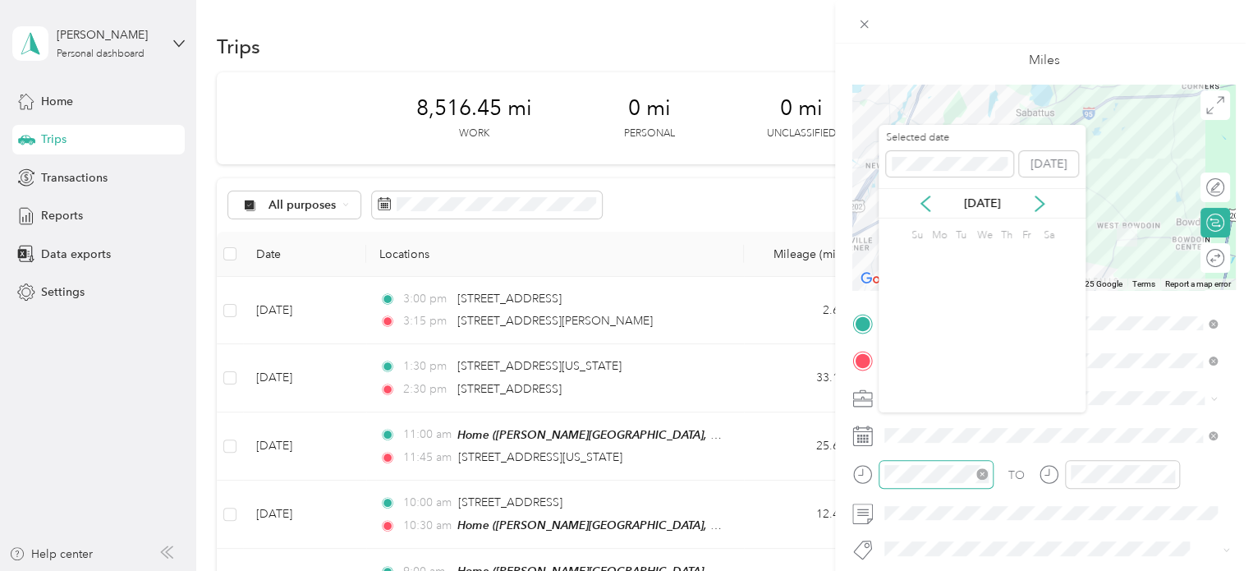
click at [931, 463] on div at bounding box center [935, 474] width 115 height 29
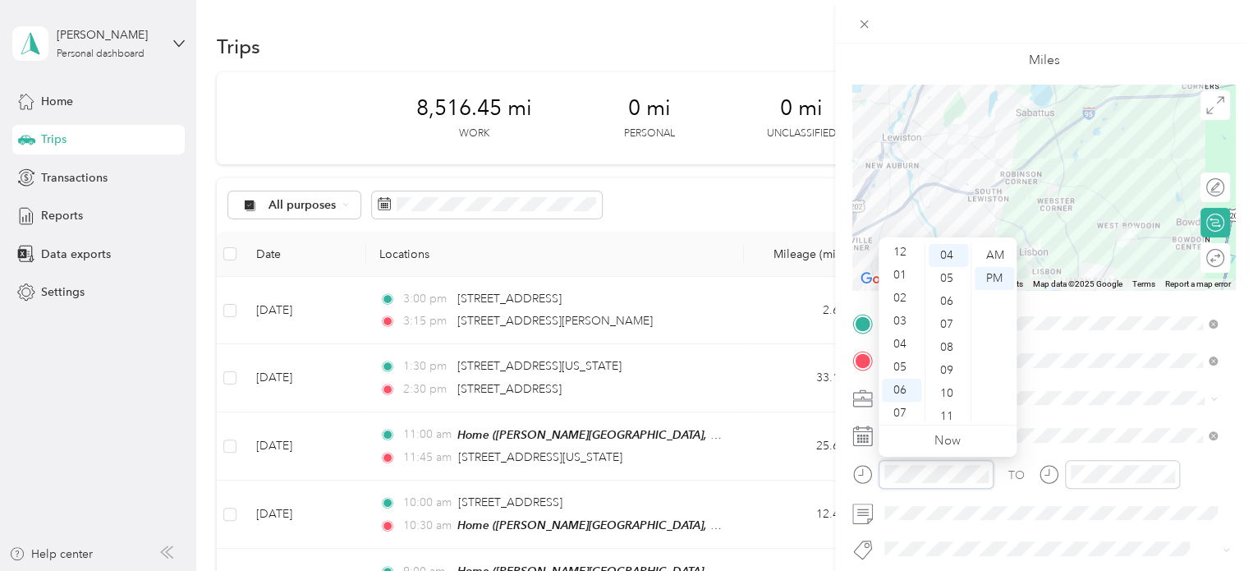
scroll to position [0, 0]
click at [898, 324] on div "03" at bounding box center [901, 324] width 39 height 23
click at [947, 360] on div "30" at bounding box center [947, 360] width 39 height 23
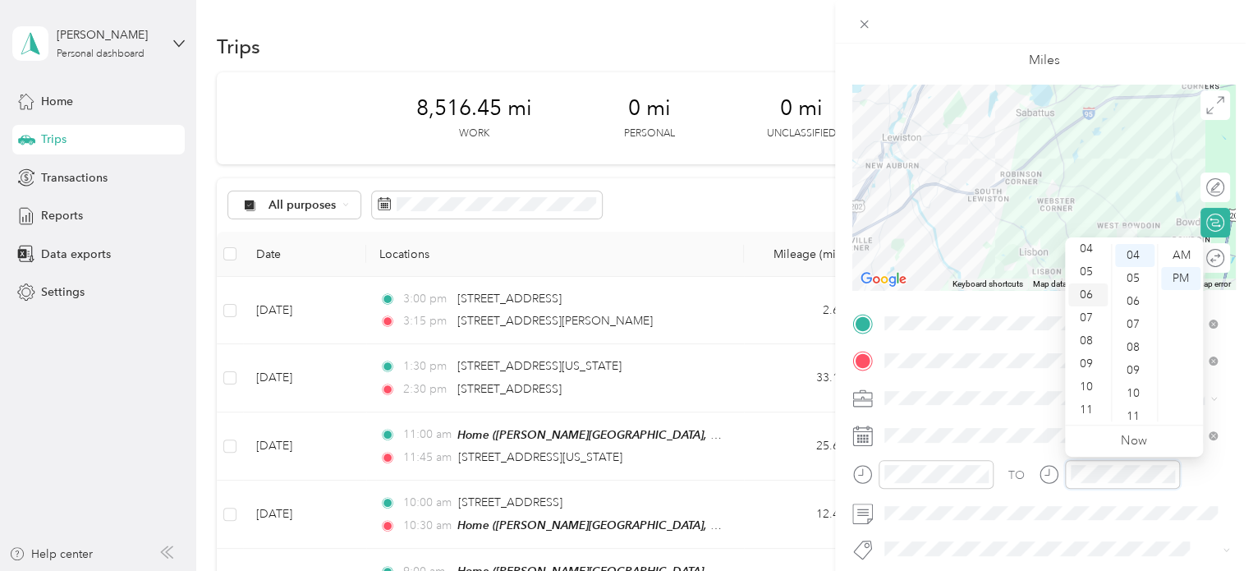
scroll to position [0, 0]
drag, startPoint x: 1080, startPoint y: 349, endPoint x: 1111, endPoint y: 334, distance: 33.8
click at [1081, 347] on div "04" at bounding box center [1087, 347] width 39 height 23
drag, startPoint x: 1132, startPoint y: 249, endPoint x: 1142, endPoint y: 305, distance: 56.7
click at [1132, 250] on div "00" at bounding box center [1134, 255] width 39 height 23
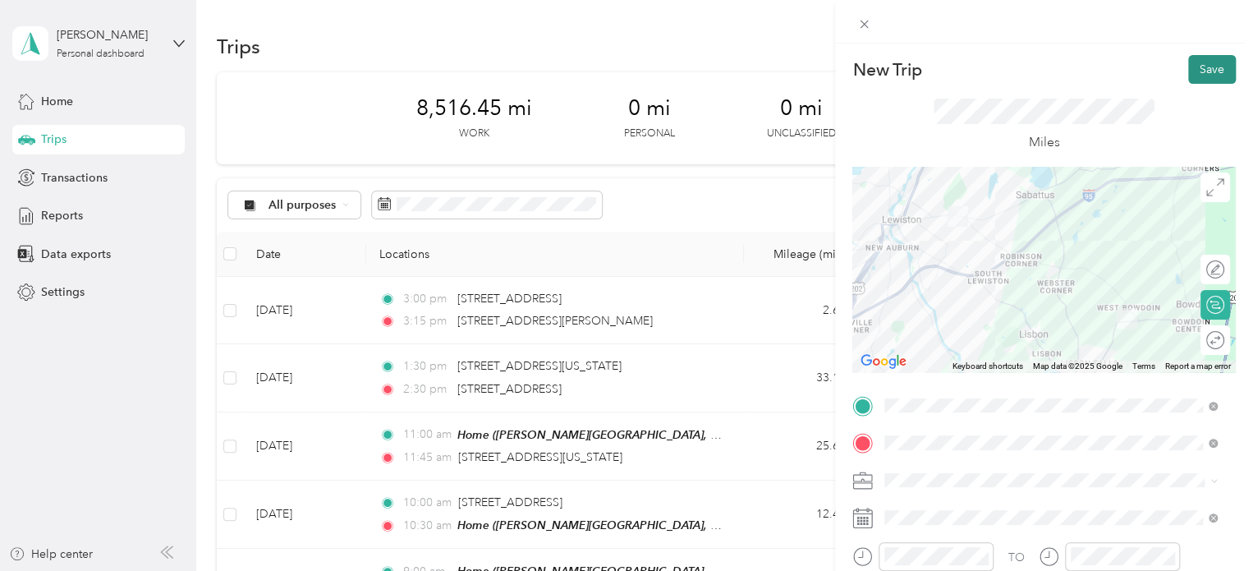
click at [1209, 75] on button "Save" at bounding box center [1212, 69] width 48 height 29
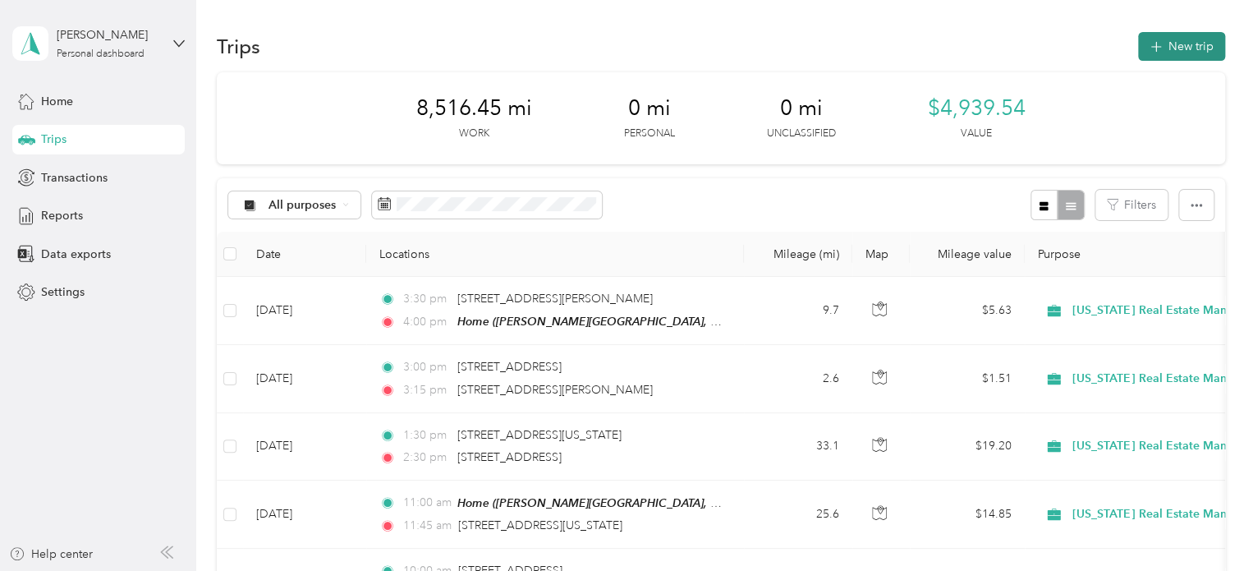
click at [1171, 42] on button "New trip" at bounding box center [1181, 46] width 87 height 29
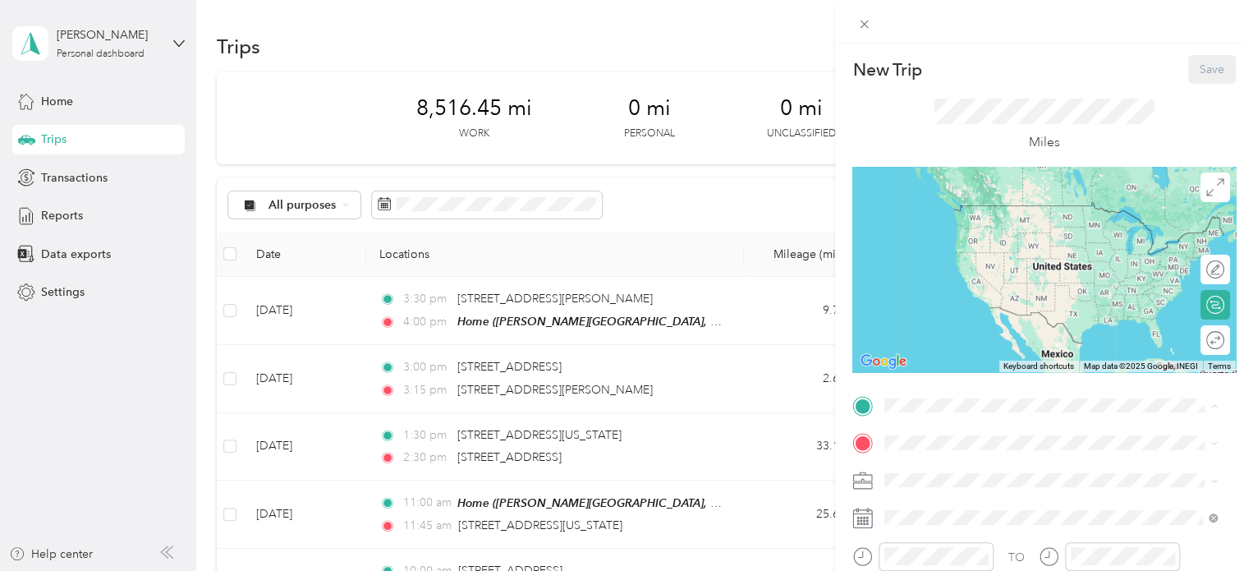
click at [944, 484] on span "[PERSON_NAME][GEOGRAPHIC_DATA], [GEOGRAPHIC_DATA], [US_STATE], [GEOGRAPHIC_DATA]" at bounding box center [1021, 506] width 213 height 48
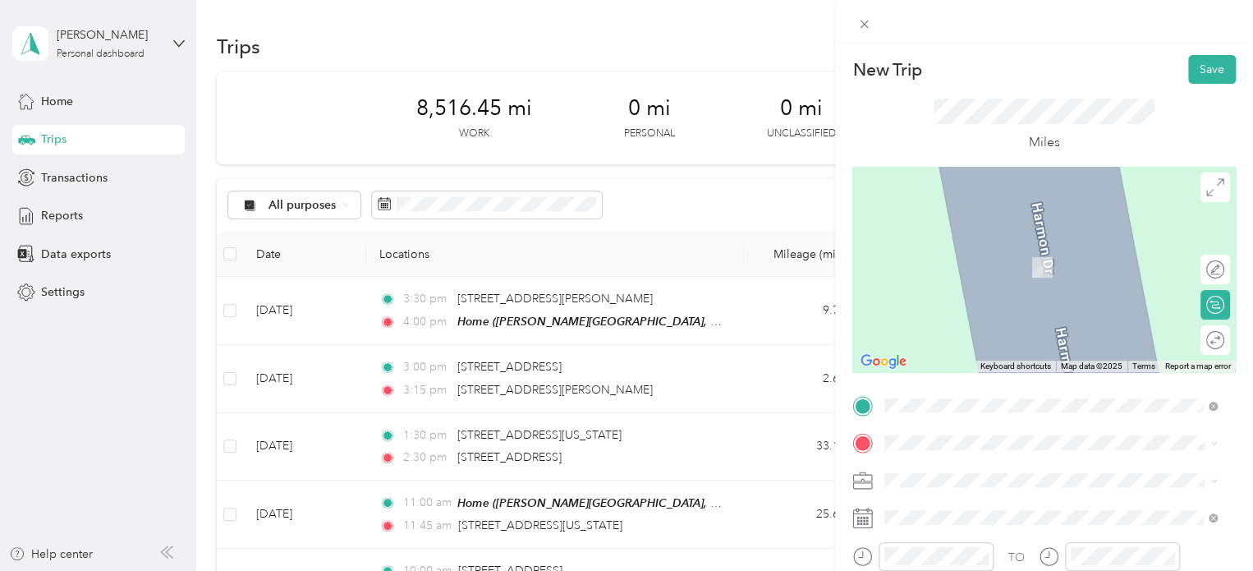
click at [958, 438] on span "[GEOGRAPHIC_DATA][US_STATE], [GEOGRAPHIC_DATA]" at bounding box center [1005, 453] width 181 height 31
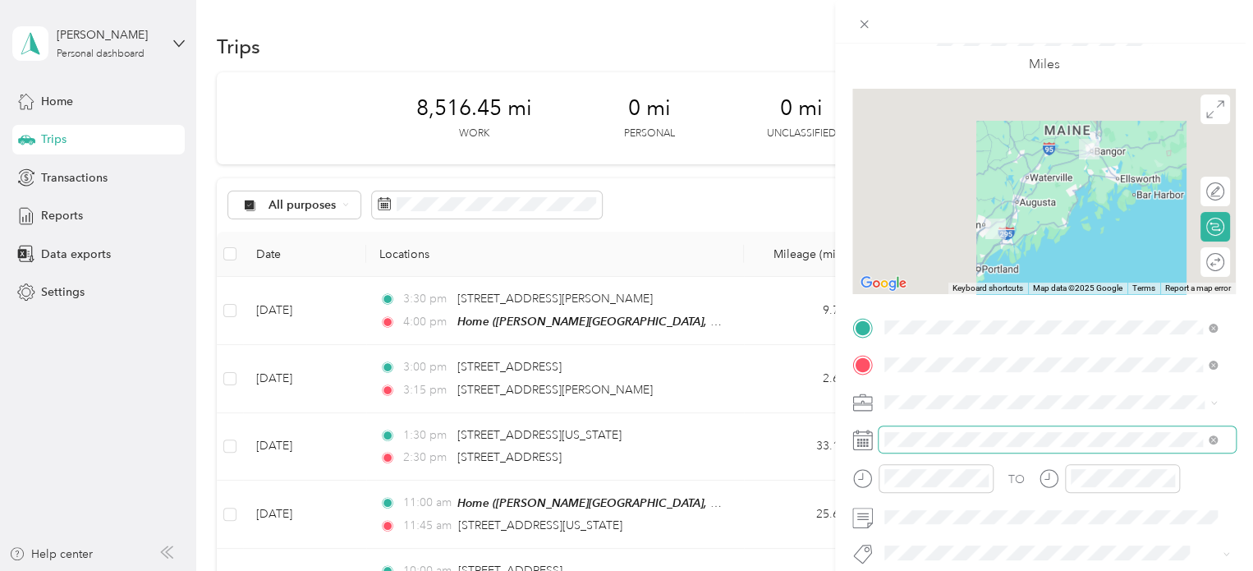
scroll to position [82, 0]
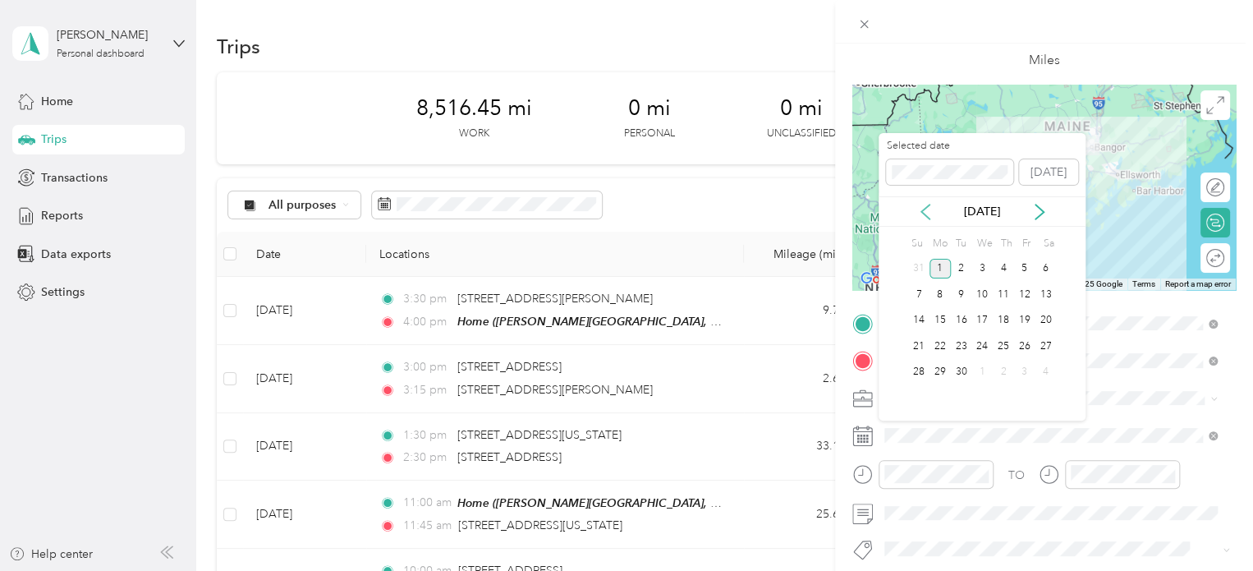
click at [926, 216] on icon at bounding box center [925, 211] width 8 height 15
click at [988, 342] on div "20" at bounding box center [981, 346] width 21 height 21
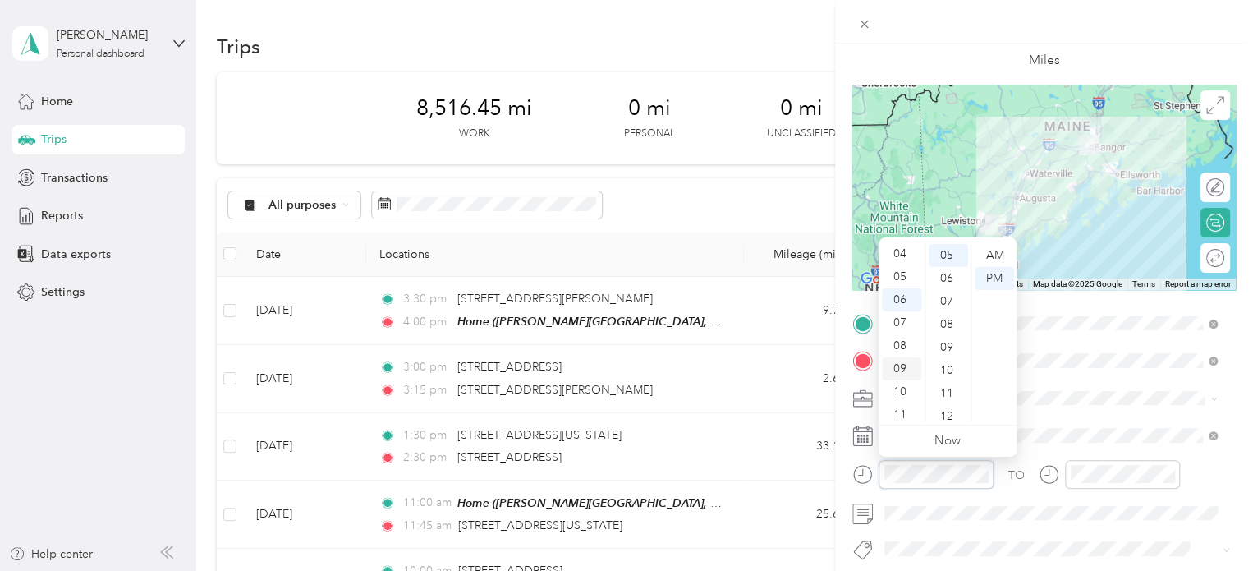
scroll to position [99, 0]
click at [901, 362] on div "09" at bounding box center [901, 363] width 39 height 23
click at [947, 258] on div "00" at bounding box center [947, 255] width 39 height 23
click at [995, 247] on div "AM" at bounding box center [993, 255] width 39 height 23
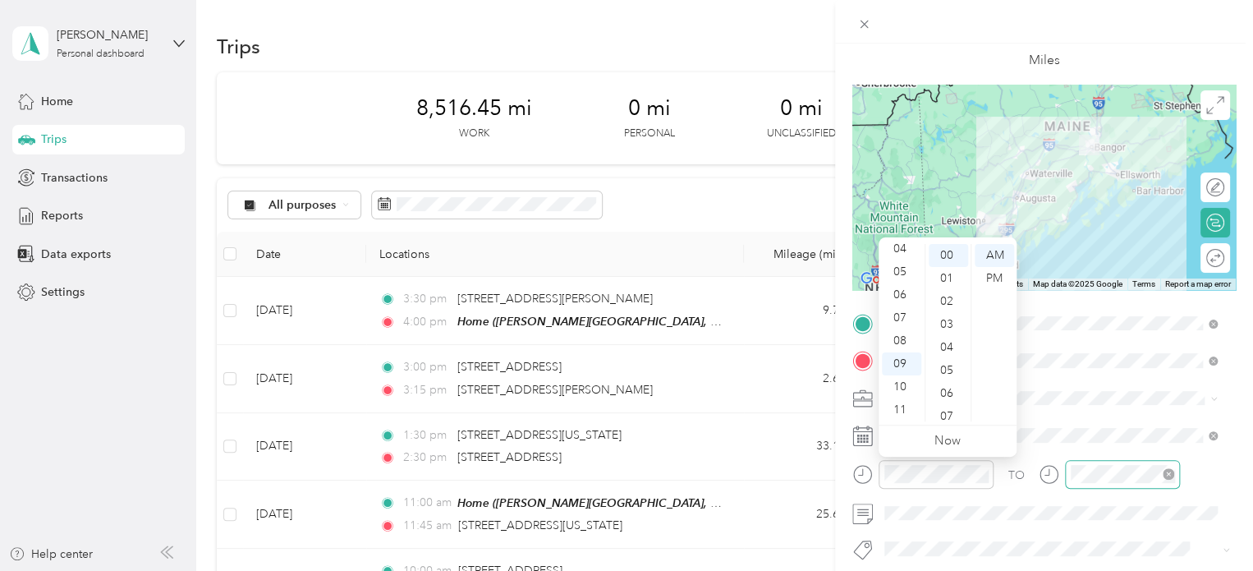
click at [1123, 483] on div at bounding box center [1122, 474] width 115 height 29
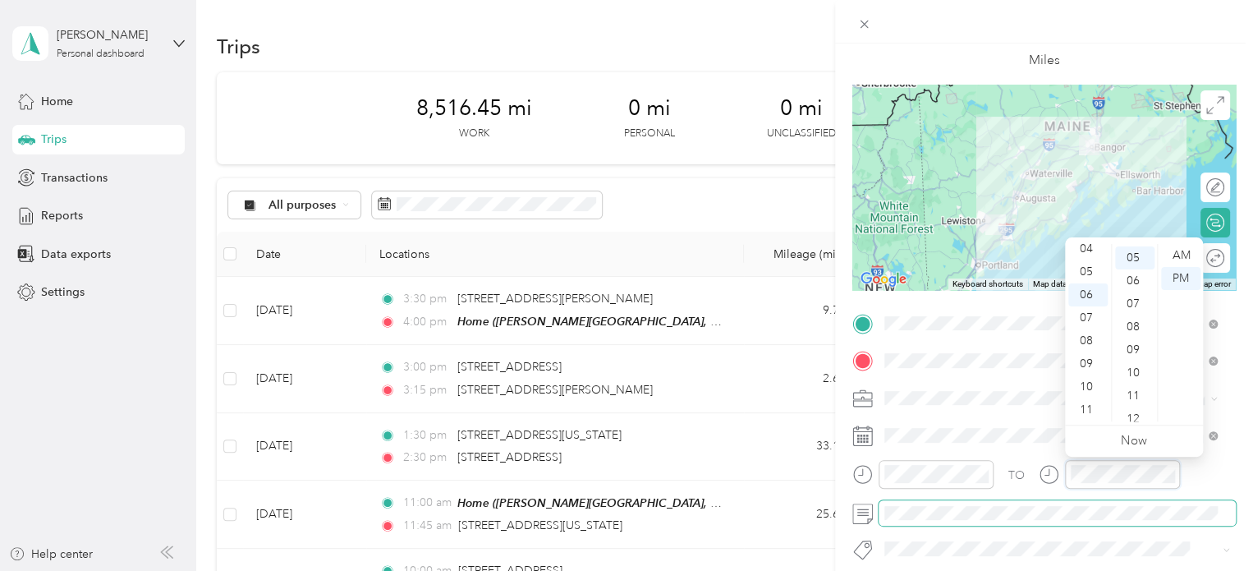
scroll to position [115, 0]
click at [1093, 406] on div "11" at bounding box center [1087, 409] width 39 height 23
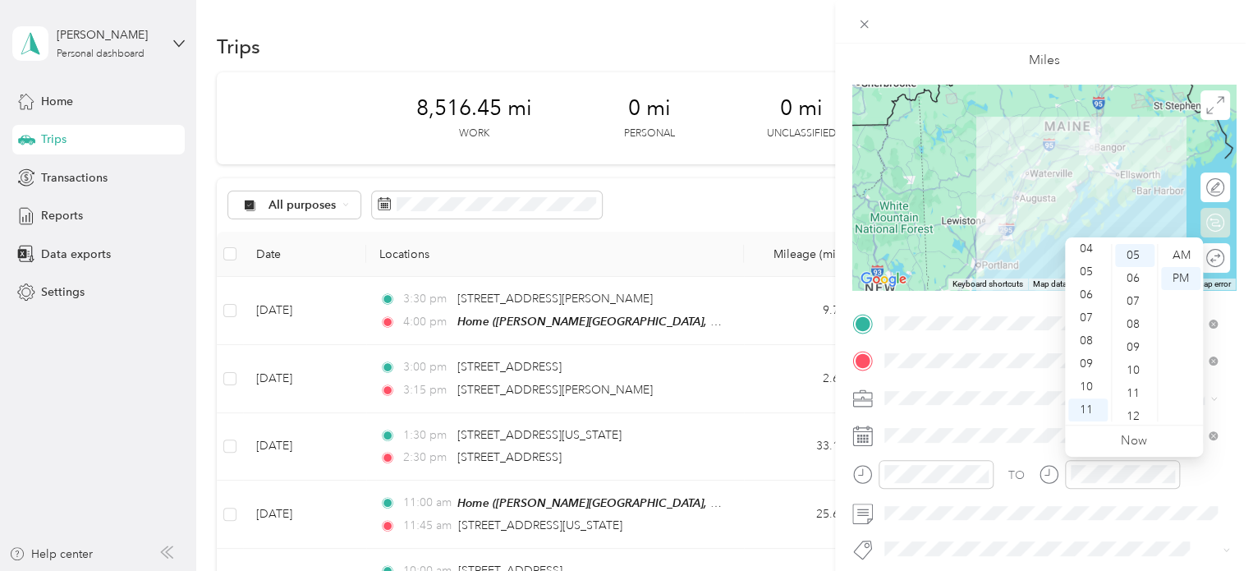
scroll to position [0, 0]
click at [1135, 251] on div "00" at bounding box center [1134, 255] width 39 height 23
click at [1185, 255] on div "AM" at bounding box center [1180, 255] width 39 height 23
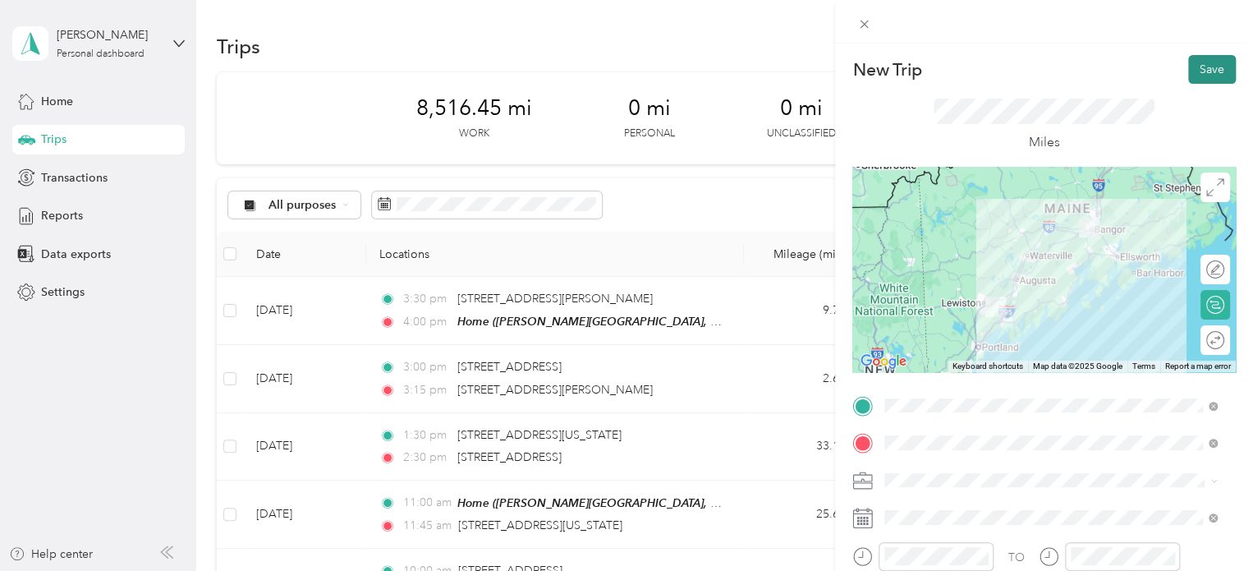
click at [1213, 79] on button "Save" at bounding box center [1212, 69] width 48 height 29
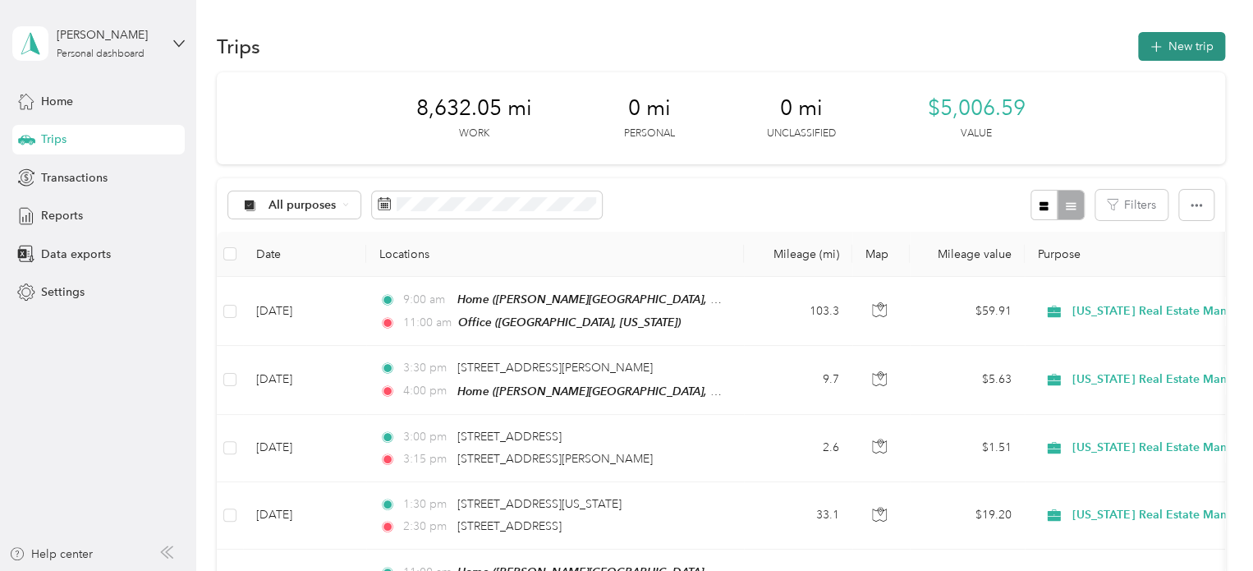
click at [1161, 55] on button "New trip" at bounding box center [1181, 46] width 87 height 29
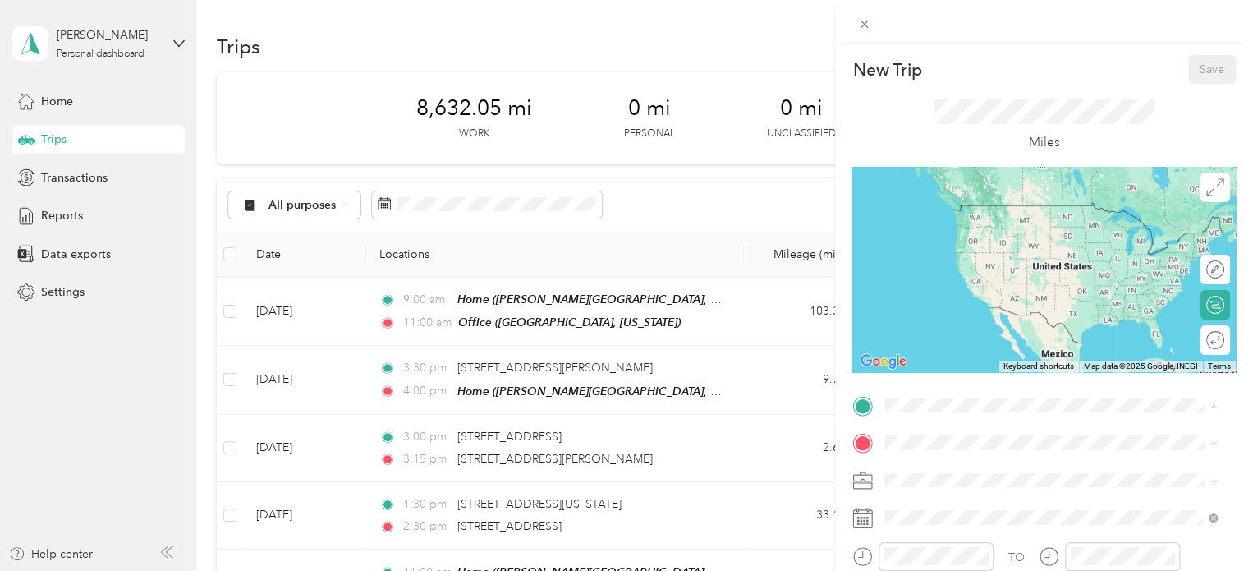
click at [950, 549] on div "Office" at bounding box center [1063, 556] width 296 height 15
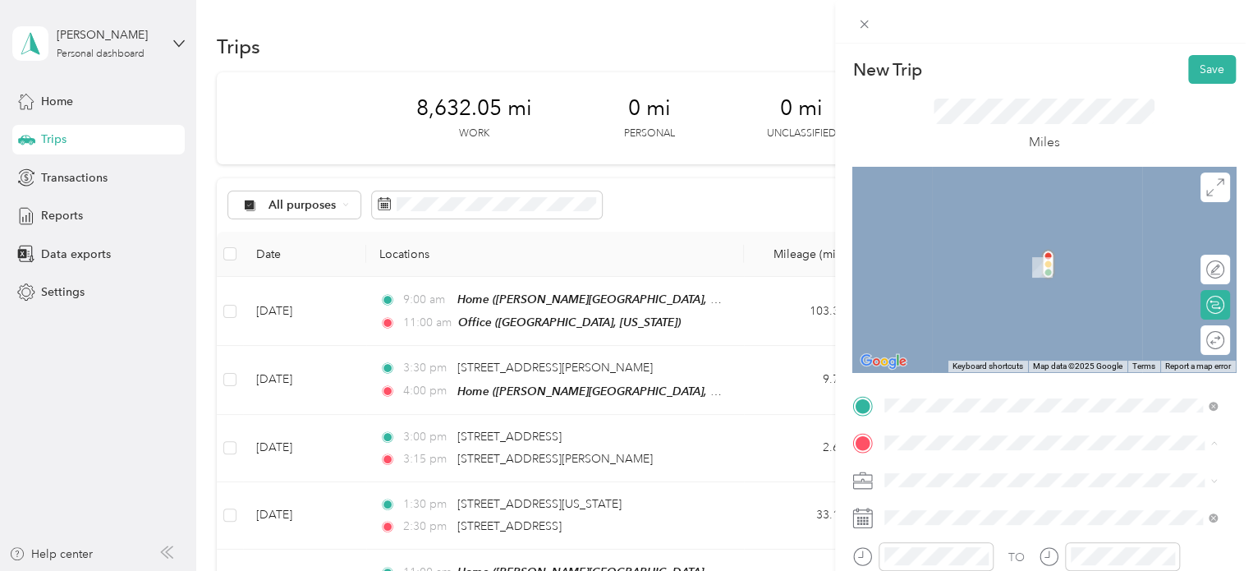
click at [926, 352] on span "[PERSON_NAME][GEOGRAPHIC_DATA], [GEOGRAPHIC_DATA], [US_STATE], [GEOGRAPHIC_DATA]" at bounding box center [1021, 376] width 213 height 48
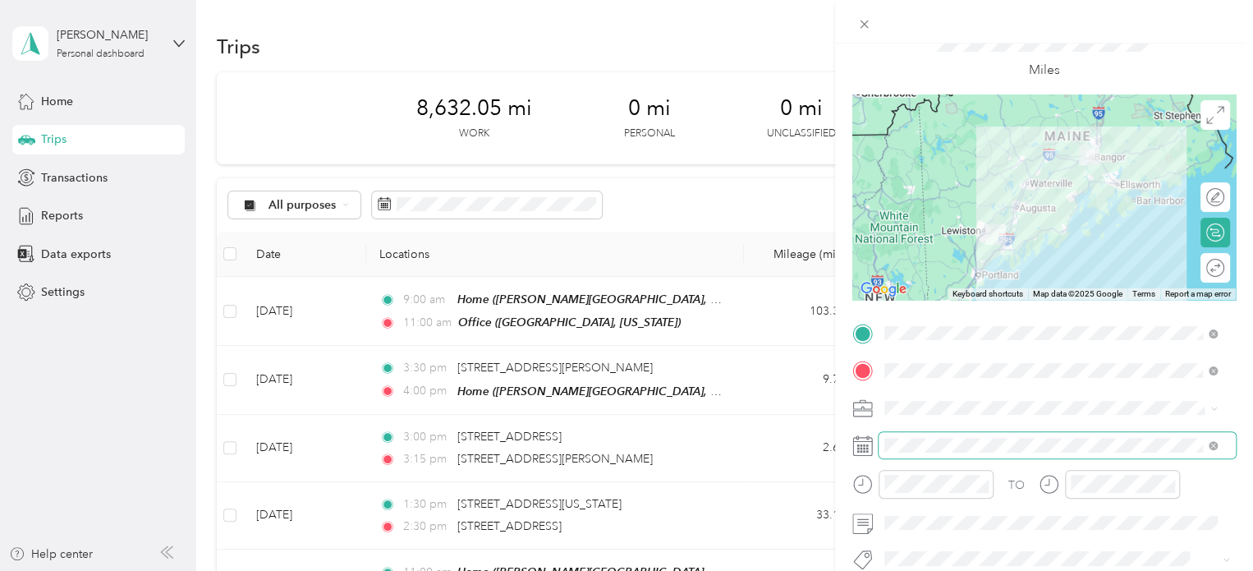
scroll to position [82, 0]
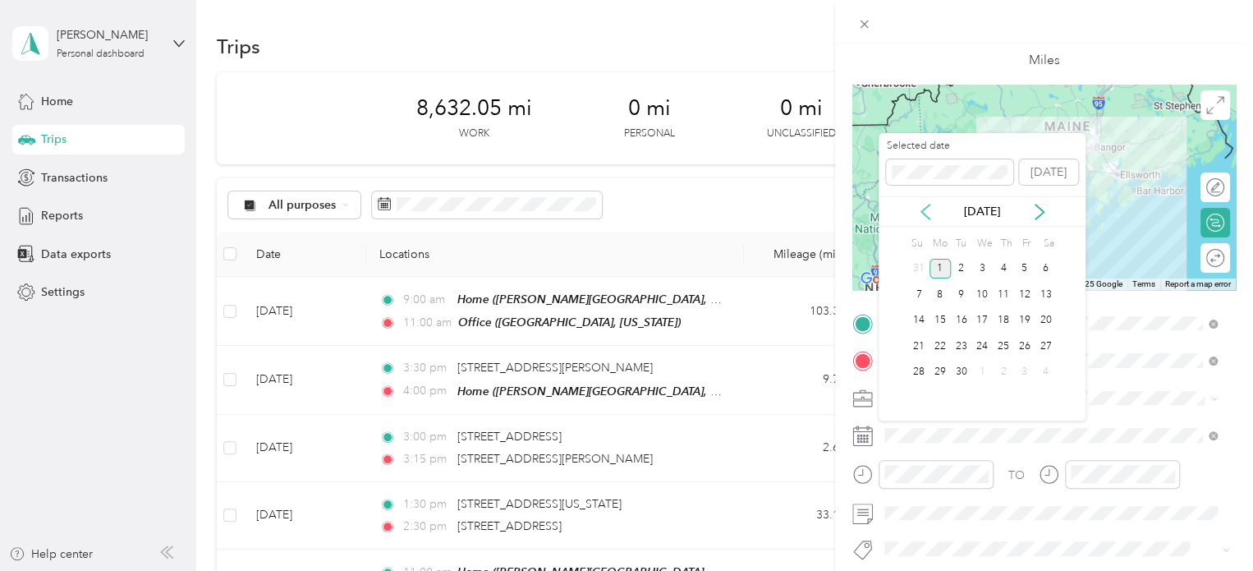
click at [924, 210] on icon at bounding box center [925, 212] width 16 height 16
drag, startPoint x: 983, startPoint y: 343, endPoint x: 974, endPoint y: 364, distance: 22.8
click at [982, 342] on div "20" at bounding box center [981, 346] width 21 height 21
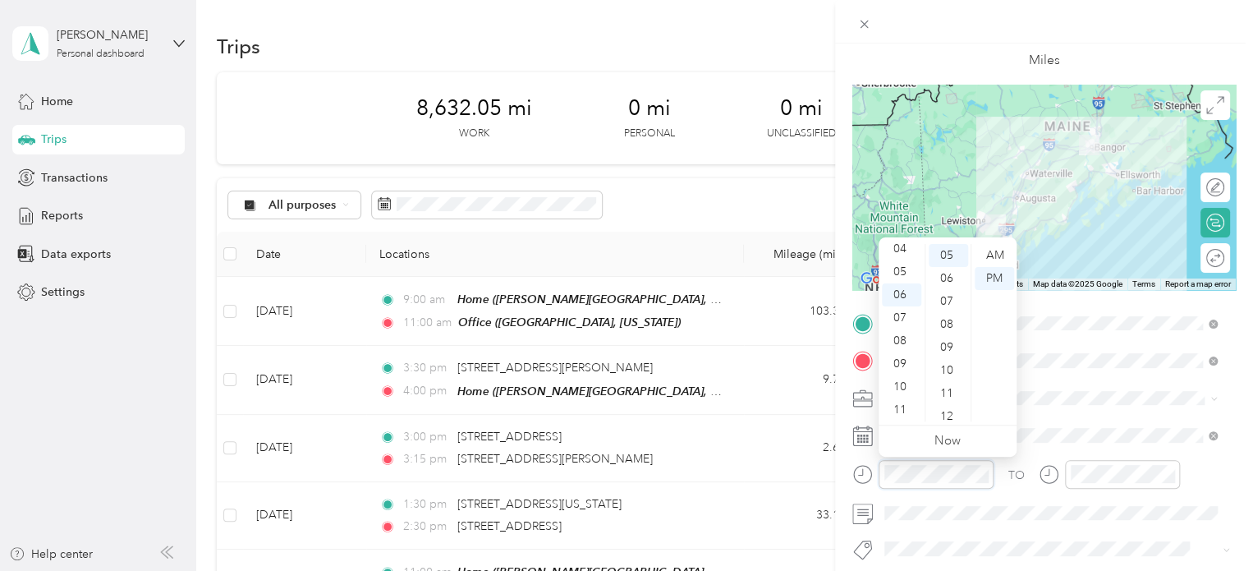
scroll to position [0, 0]
click at [901, 281] on div "01" at bounding box center [901, 278] width 39 height 23
click at [939, 251] on div "00" at bounding box center [947, 255] width 39 height 23
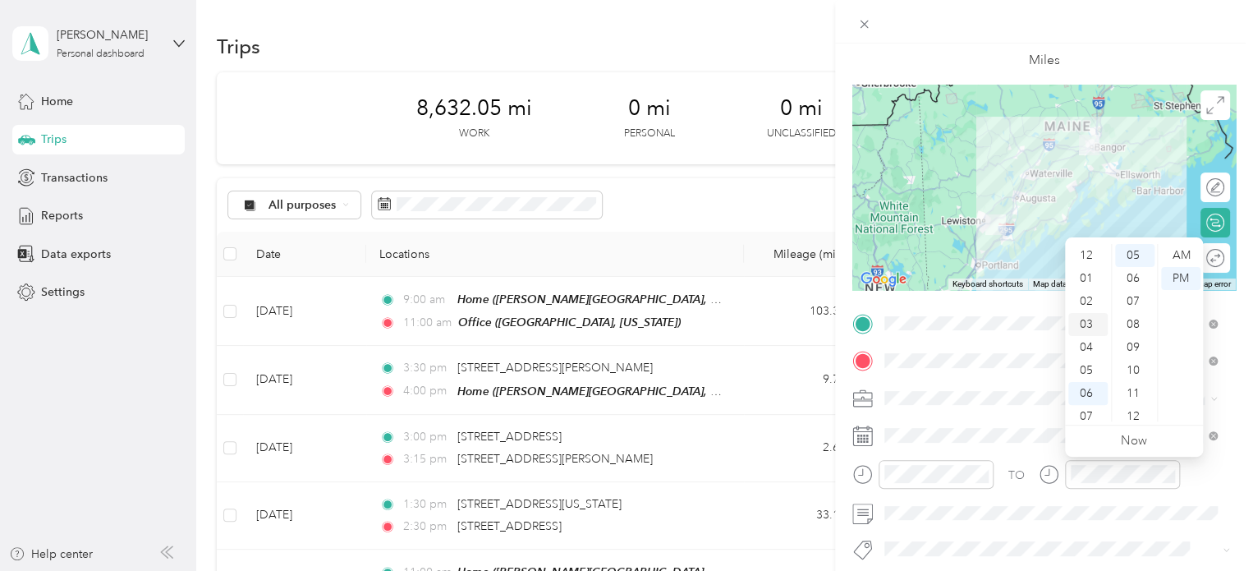
click at [1087, 329] on div "03" at bounding box center [1087, 324] width 39 height 23
click at [1131, 253] on div "00" at bounding box center [1134, 255] width 39 height 23
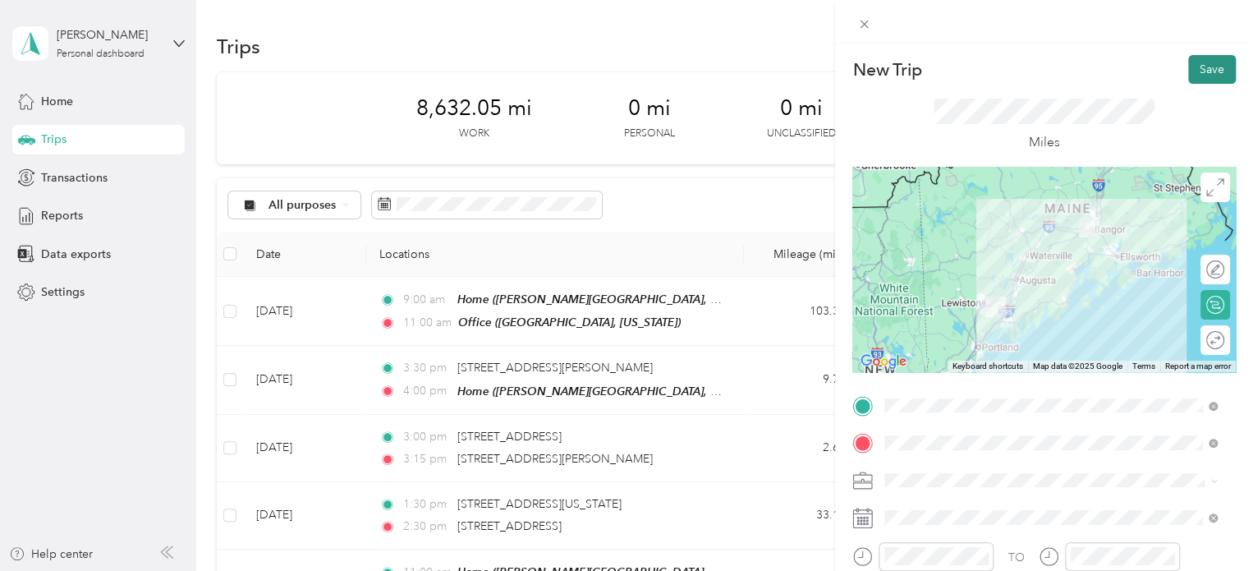
click at [1190, 59] on button "Save" at bounding box center [1212, 69] width 48 height 29
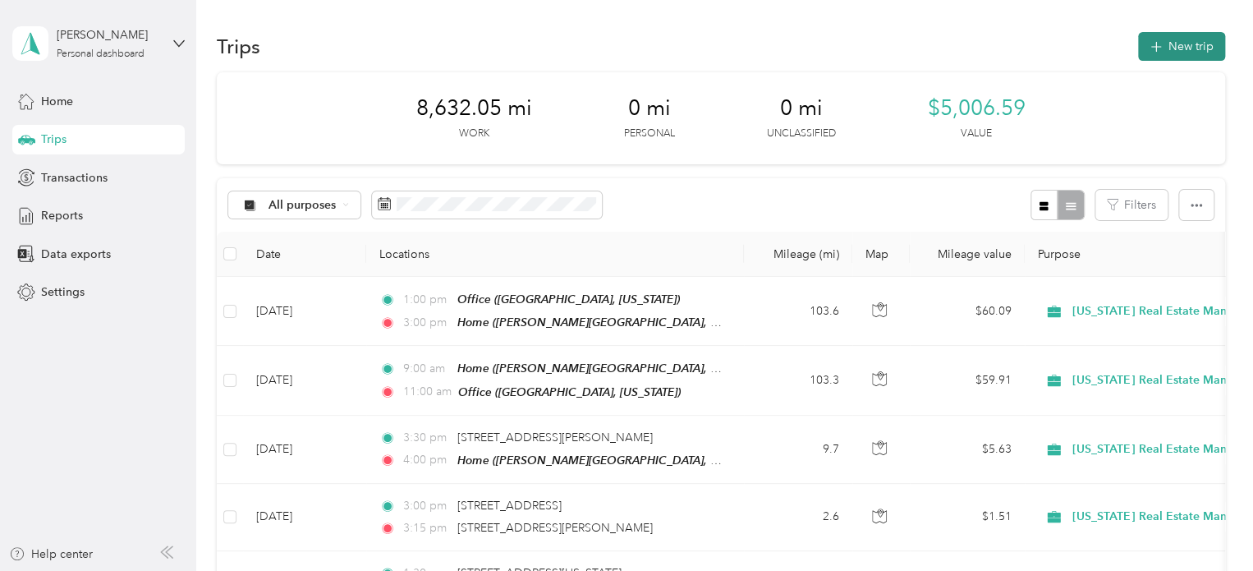
click at [1155, 55] on button "New trip" at bounding box center [1181, 46] width 87 height 29
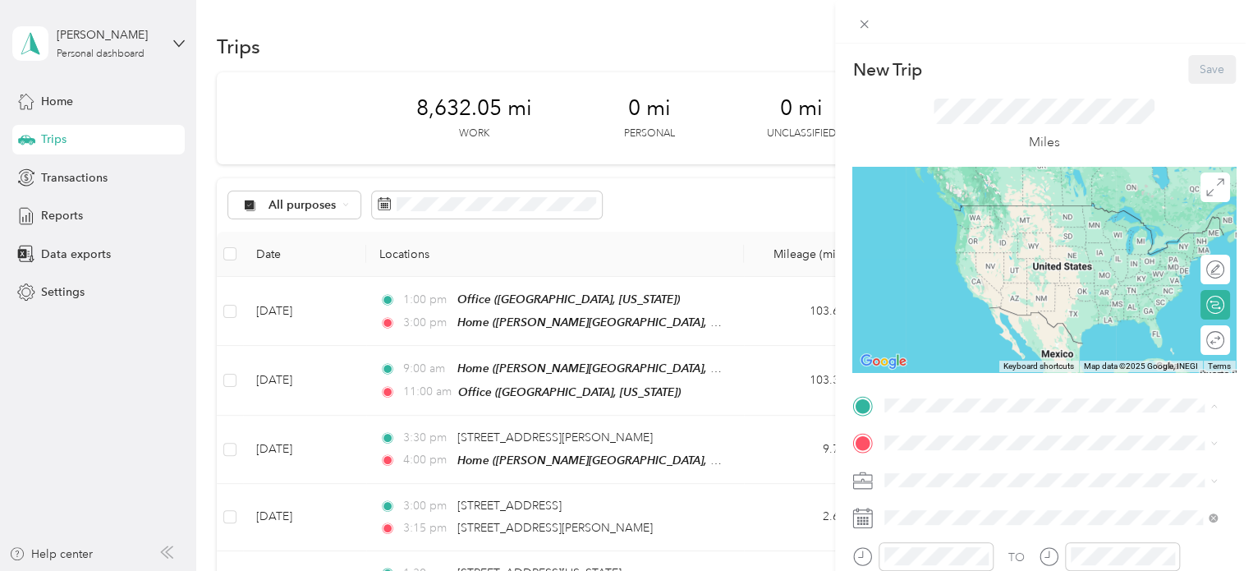
click at [937, 478] on div "Home [PERSON_NAME][GEOGRAPHIC_DATA], [US_STATE], [GEOGRAPHIC_DATA]" at bounding box center [1063, 497] width 296 height 69
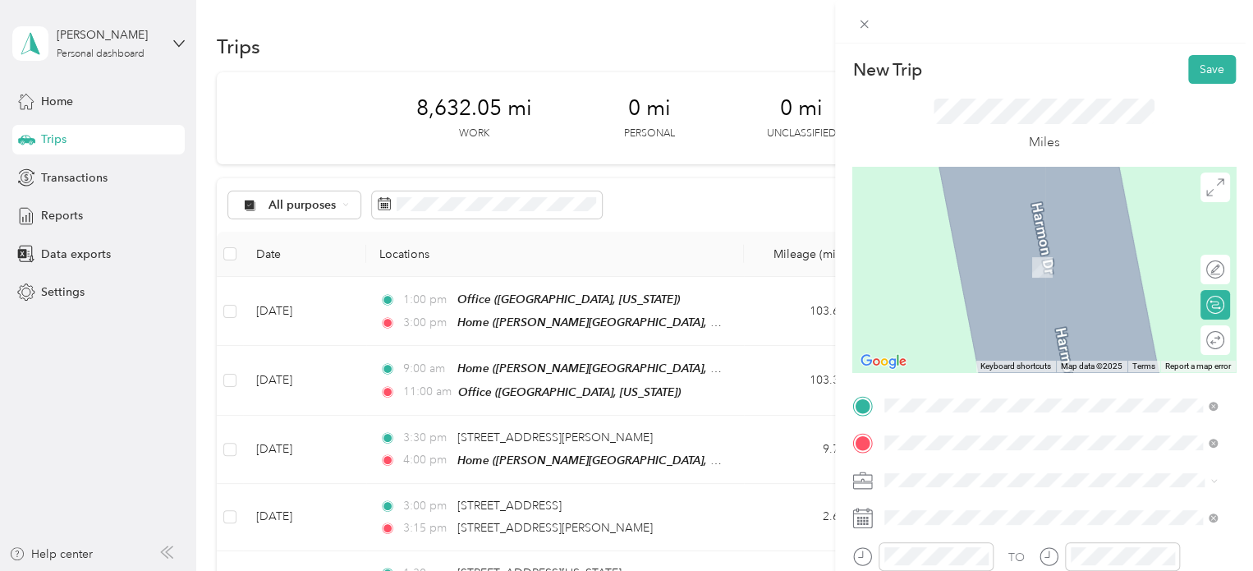
click at [976, 393] on span "[STREET_ADDRESS][US_STATE]" at bounding box center [997, 385] width 164 height 15
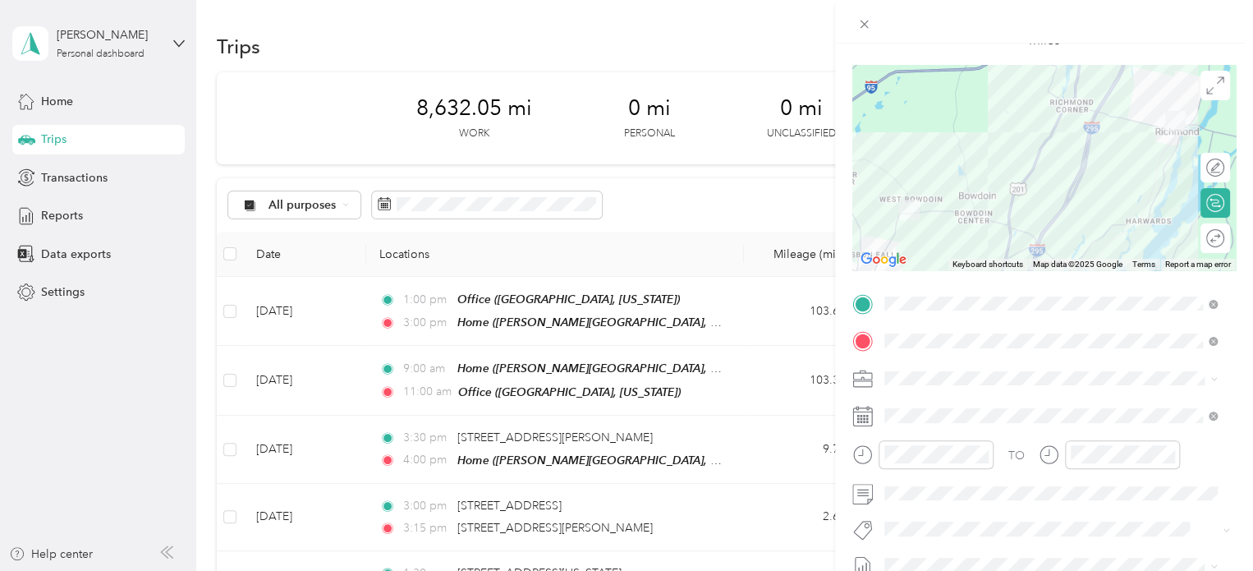
scroll to position [164, 0]
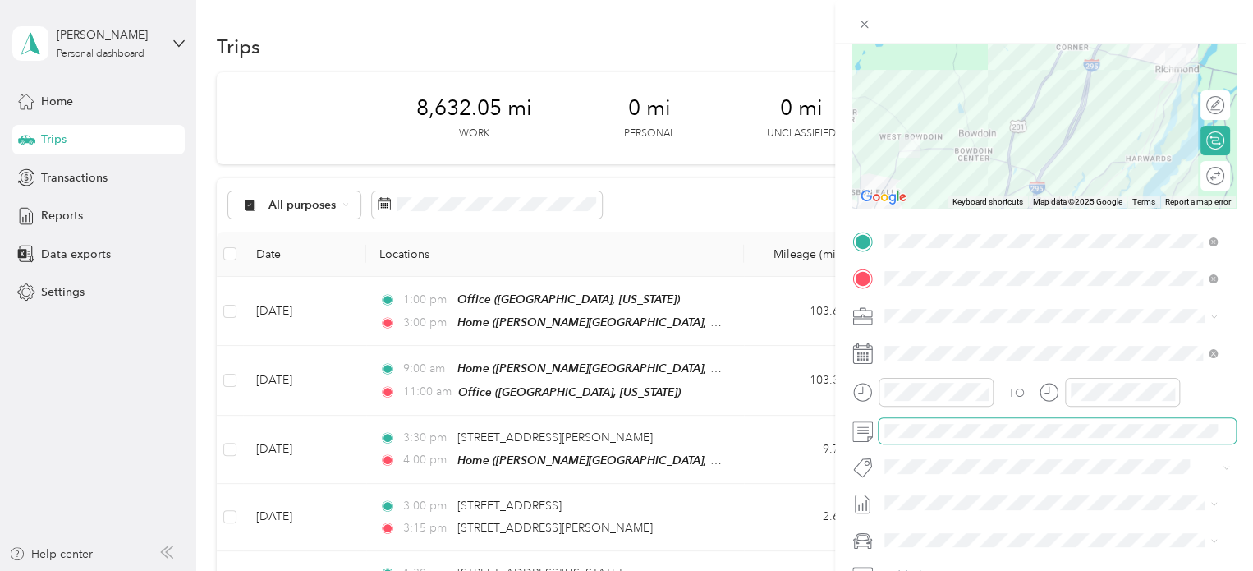
click at [937, 442] on span at bounding box center [1056, 431] width 357 height 26
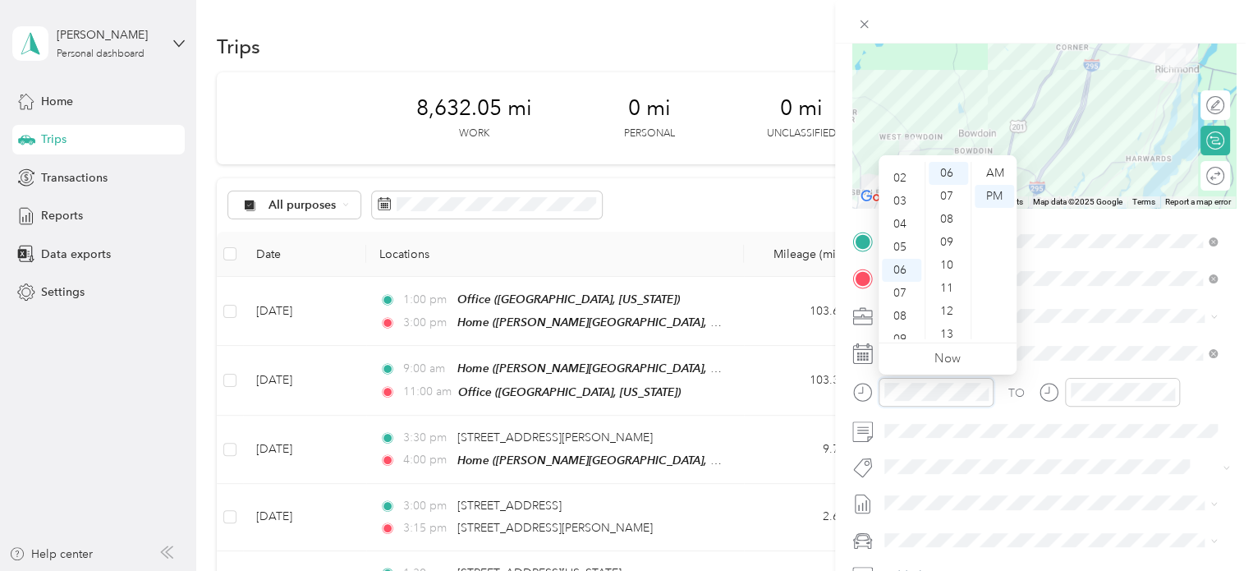
scroll to position [0, 0]
click at [905, 177] on div "12" at bounding box center [901, 173] width 39 height 23
click at [951, 209] on div "30" at bounding box center [947, 206] width 39 height 23
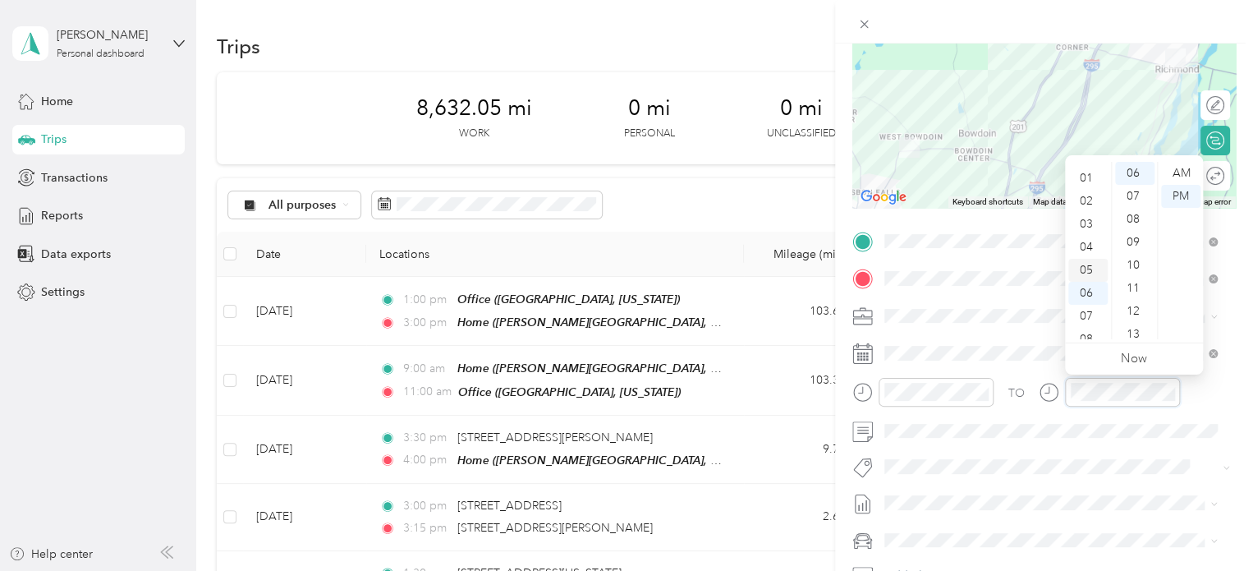
scroll to position [0, 0]
click at [1086, 195] on div "01" at bounding box center [1087, 196] width 39 height 23
click at [1135, 169] on div "00" at bounding box center [1134, 173] width 39 height 23
click at [1223, 372] on form "New Trip Save This trip cannot be edited because it is either under review, app…" at bounding box center [1044, 258] width 418 height 734
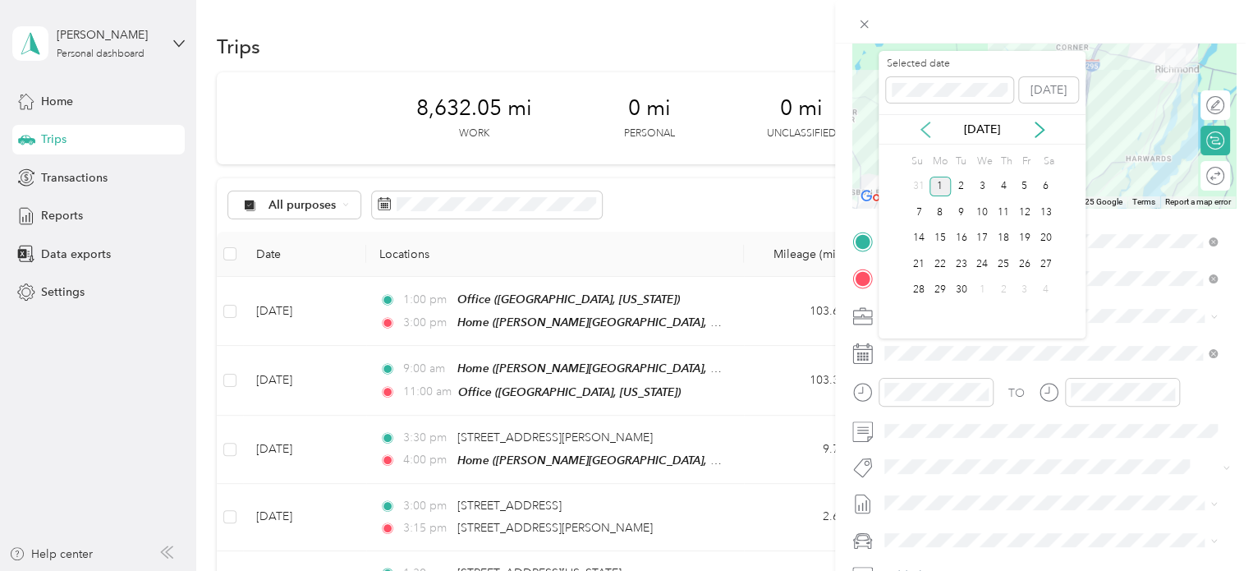
click at [926, 131] on icon at bounding box center [925, 129] width 16 height 16
click at [1004, 264] on div "21" at bounding box center [1002, 264] width 21 height 21
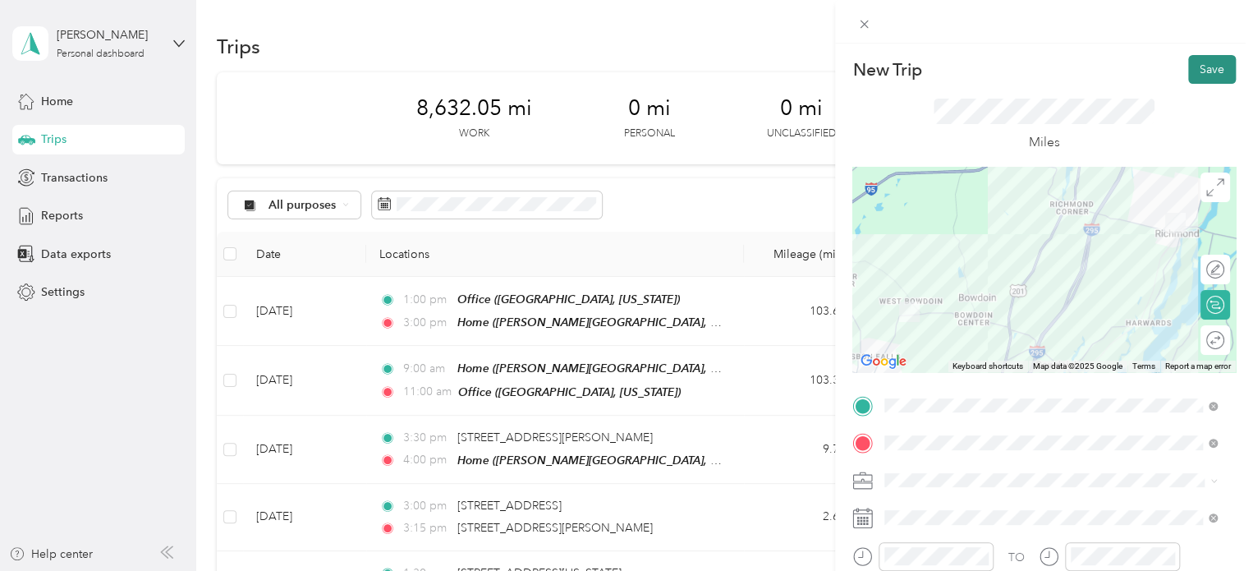
click at [1213, 66] on button "Save" at bounding box center [1212, 69] width 48 height 29
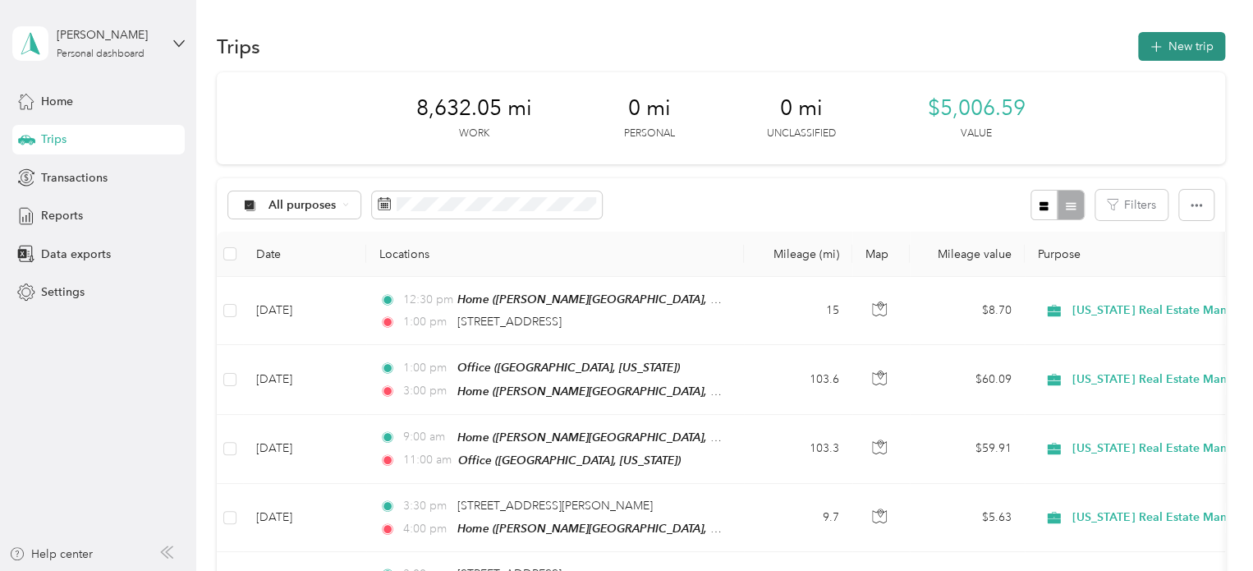
click at [1192, 51] on button "New trip" at bounding box center [1181, 46] width 87 height 29
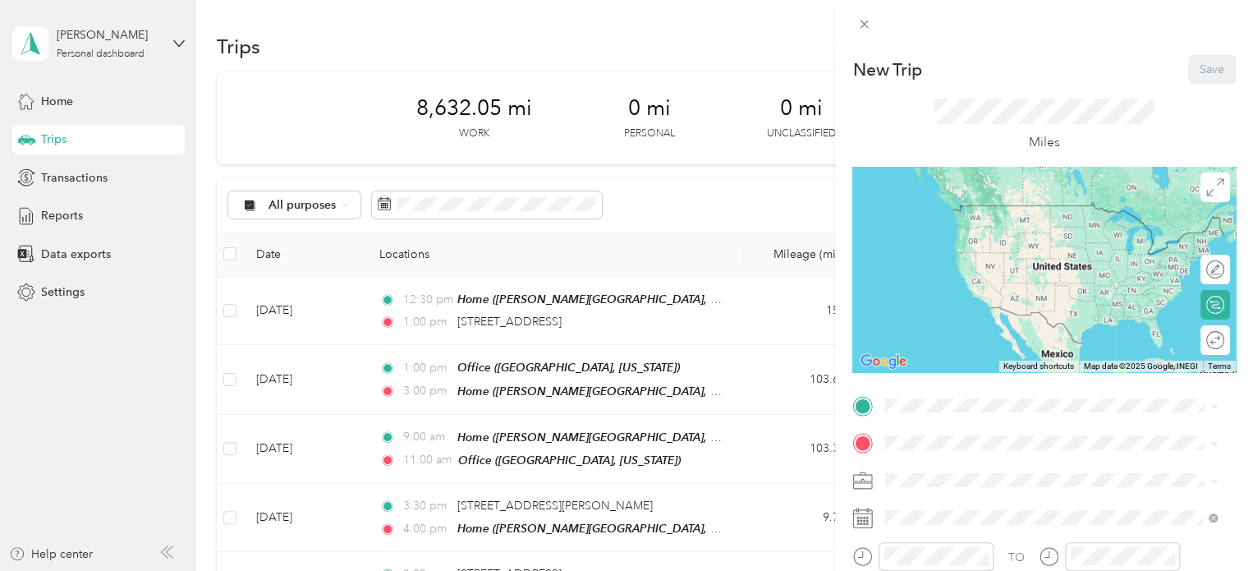
click at [1004, 506] on span "[STREET_ADDRESS][US_STATE]" at bounding box center [997, 498] width 164 height 15
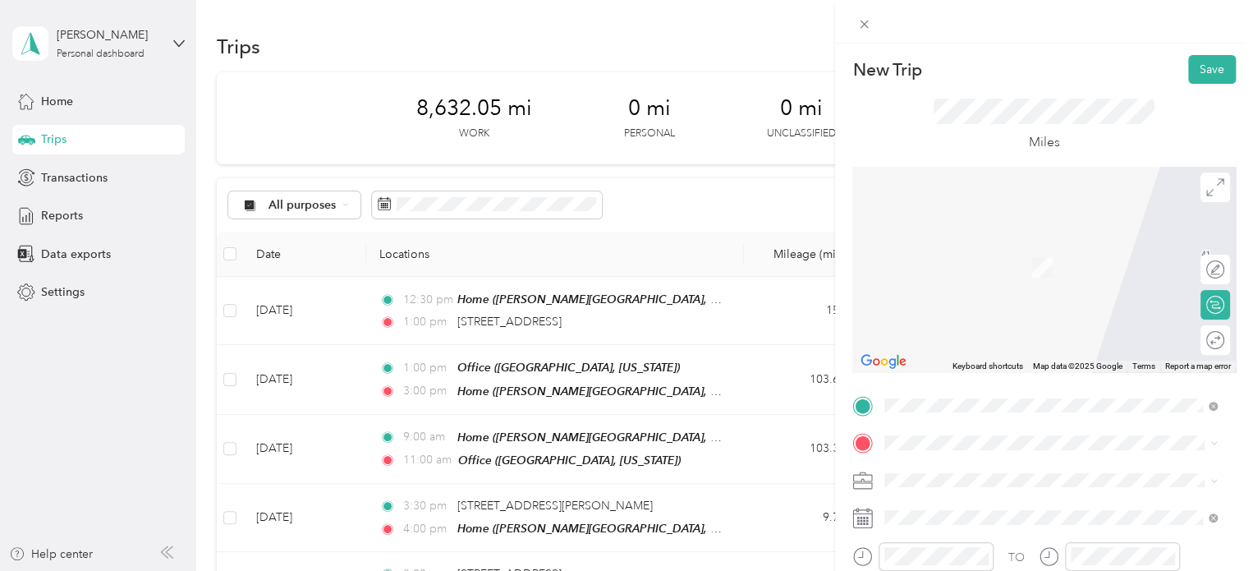
click at [940, 351] on span "[PERSON_NAME][GEOGRAPHIC_DATA], [GEOGRAPHIC_DATA], [US_STATE], [GEOGRAPHIC_DATA]" at bounding box center [1021, 375] width 213 height 48
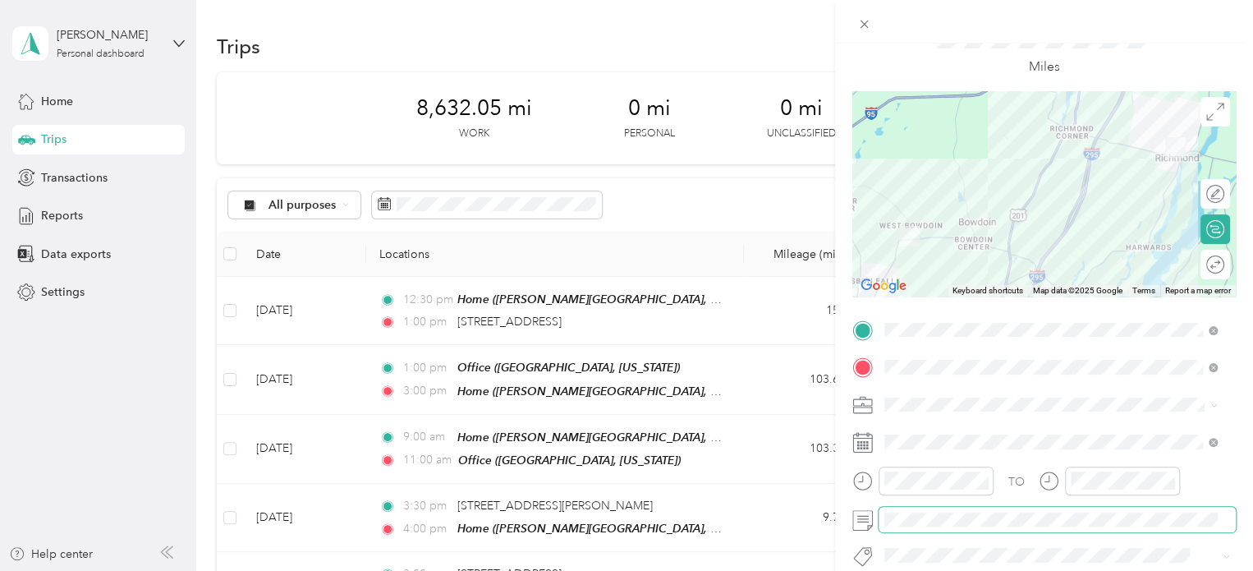
scroll to position [164, 0]
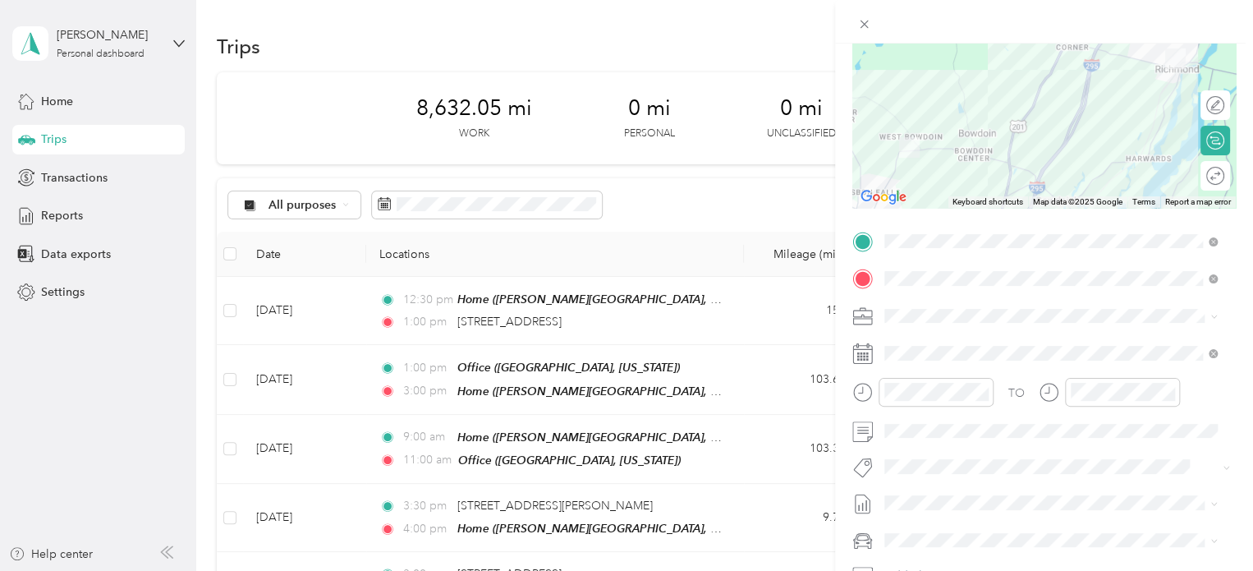
click at [918, 339] on div "TO Add photo" at bounding box center [1043, 426] width 383 height 397
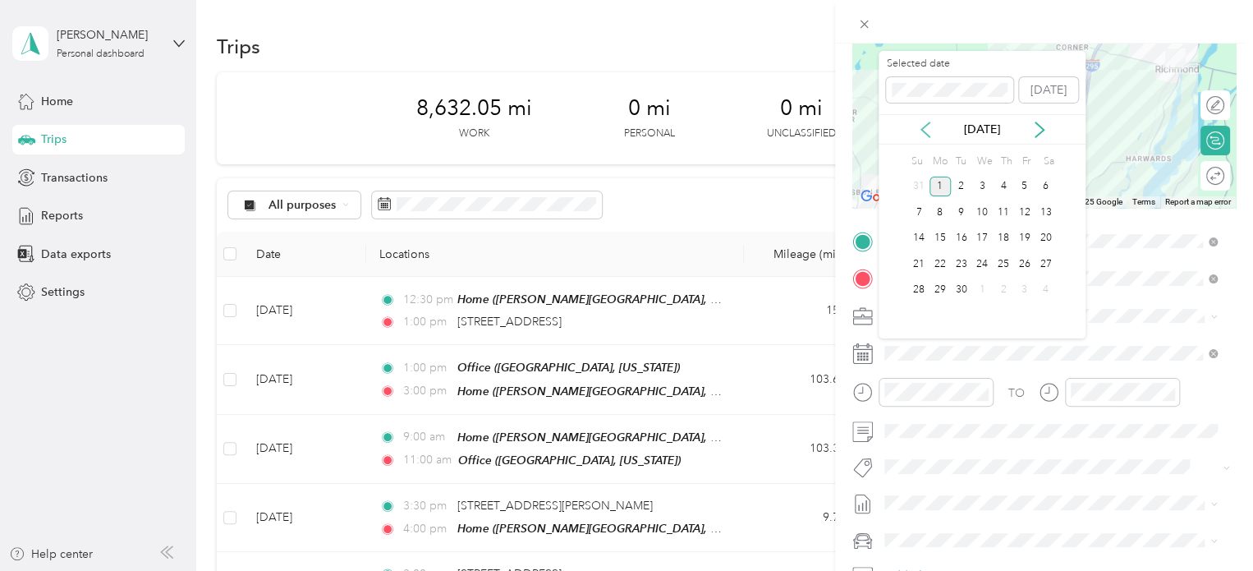
click at [926, 131] on icon at bounding box center [925, 129] width 16 height 16
click at [1006, 264] on div "21" at bounding box center [1002, 264] width 21 height 21
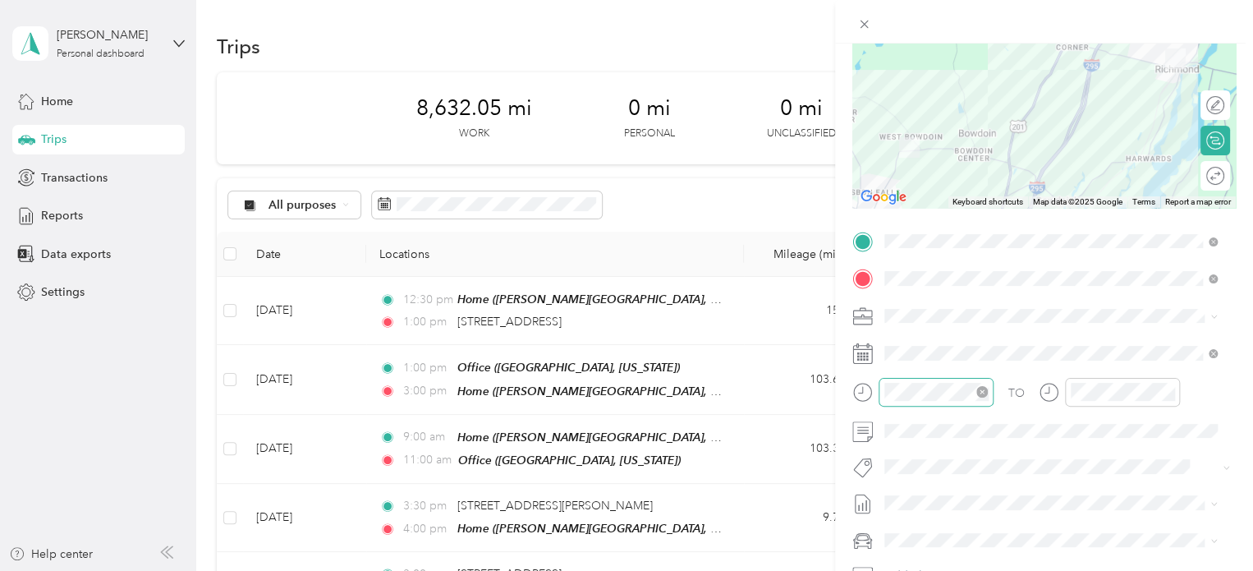
click at [937, 401] on div at bounding box center [935, 392] width 115 height 29
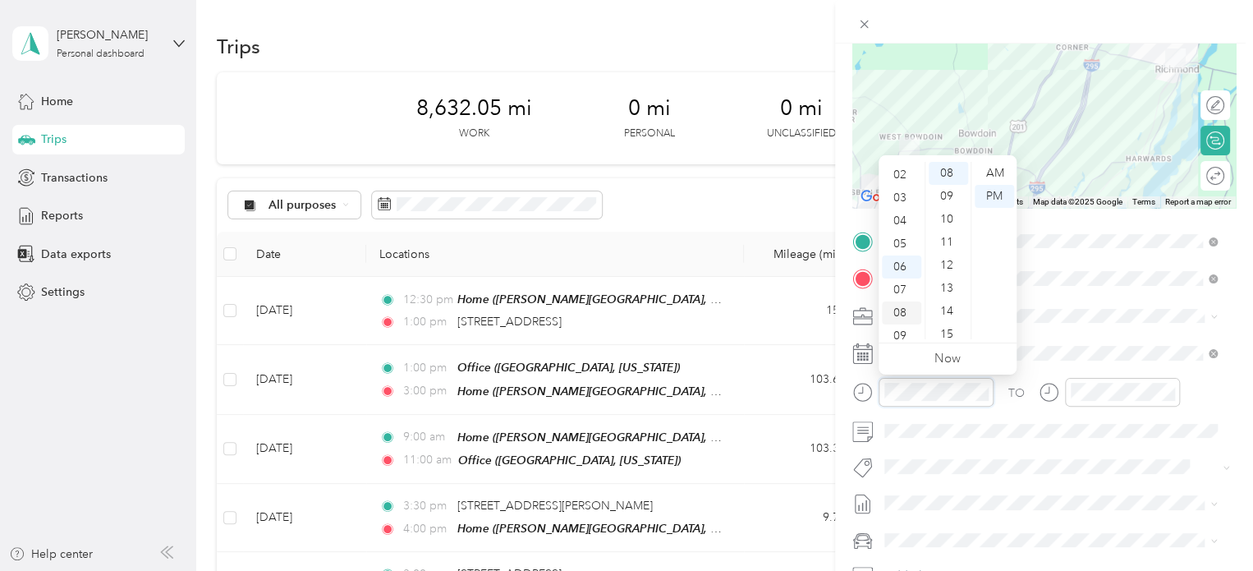
scroll to position [0, 0]
click at [905, 222] on div "02" at bounding box center [901, 219] width 39 height 23
click at [946, 170] on div "00" at bounding box center [947, 173] width 39 height 23
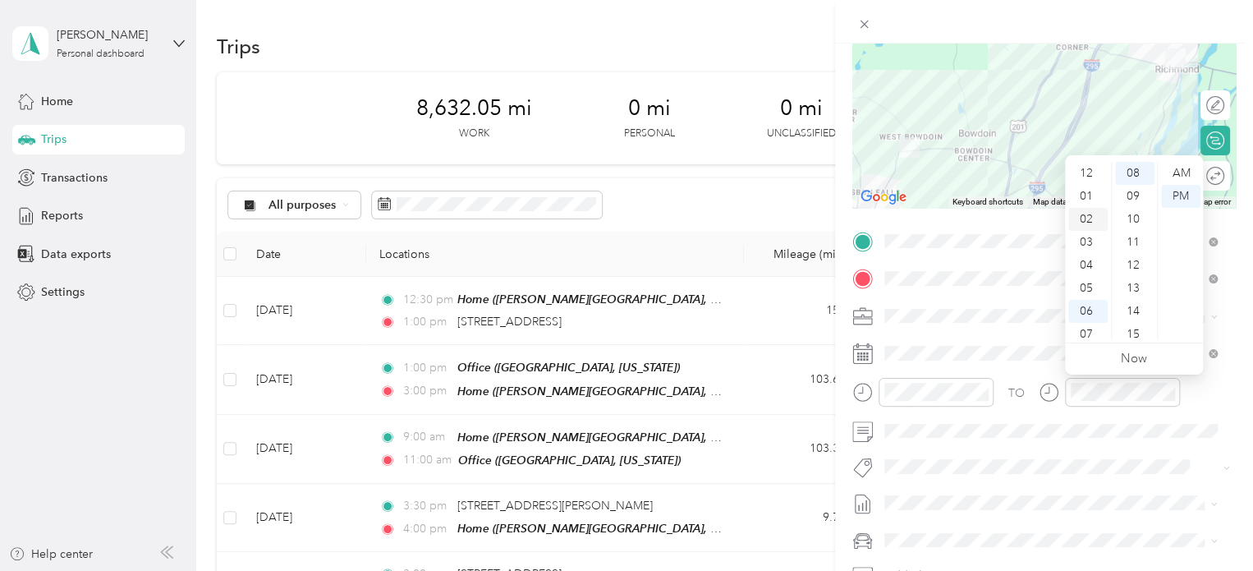
click at [1087, 221] on div "02" at bounding box center [1087, 219] width 39 height 23
click at [1136, 275] on div "30" at bounding box center [1134, 268] width 39 height 23
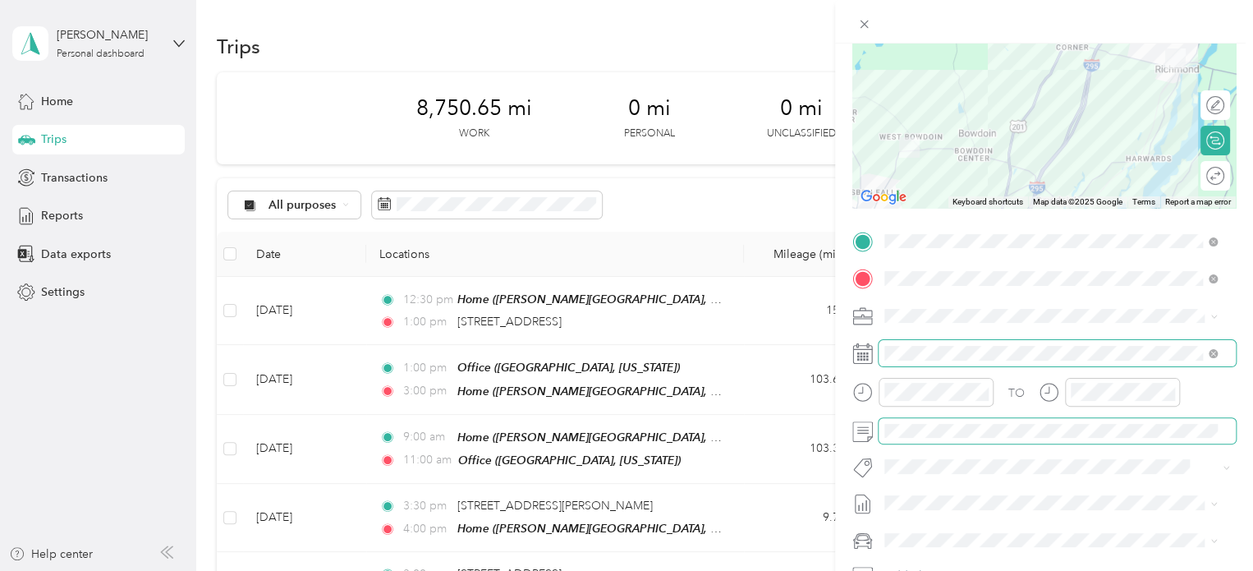
scroll to position [0, 0]
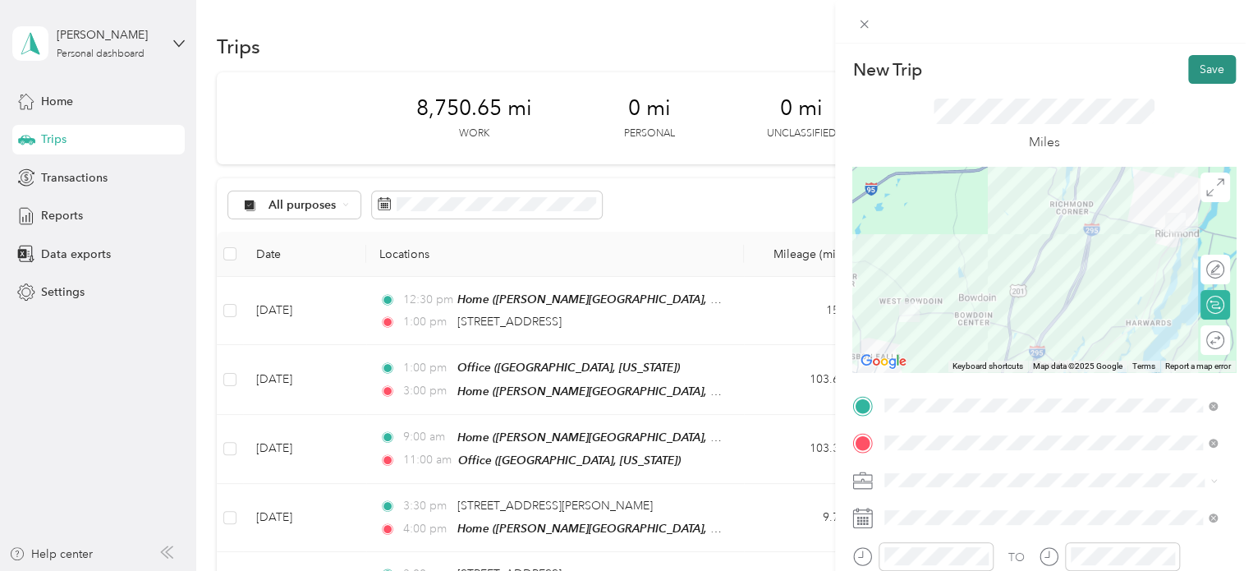
click at [1206, 80] on button "Save" at bounding box center [1212, 69] width 48 height 29
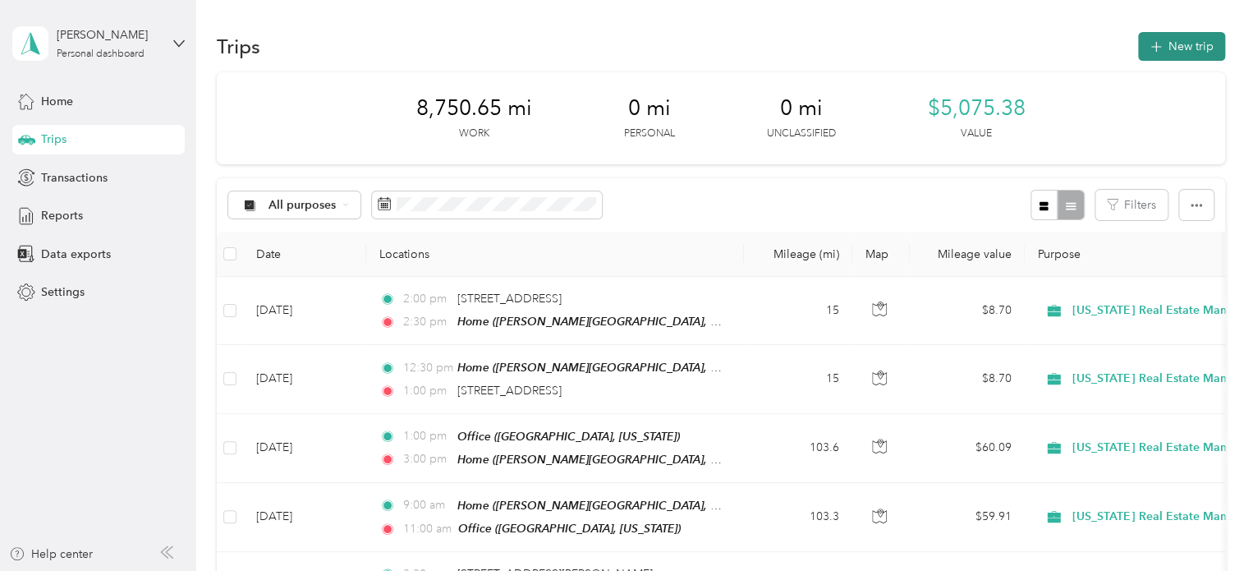
click at [1172, 40] on button "New trip" at bounding box center [1181, 46] width 87 height 29
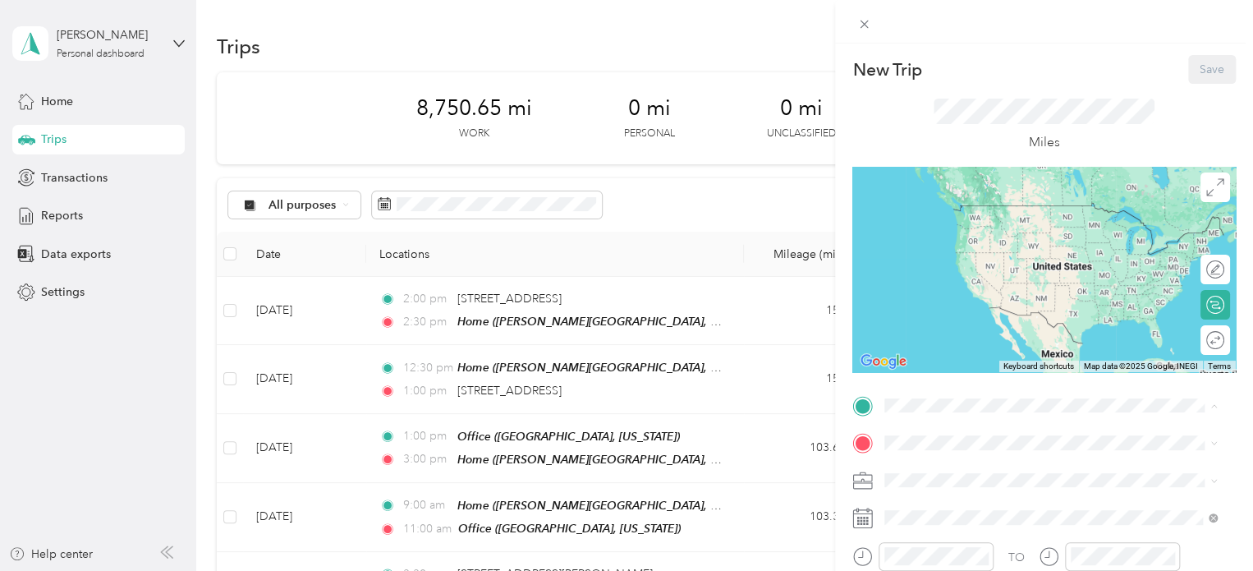
click at [949, 479] on div "Home [PERSON_NAME][GEOGRAPHIC_DATA], [US_STATE], [GEOGRAPHIC_DATA]" at bounding box center [1063, 497] width 296 height 69
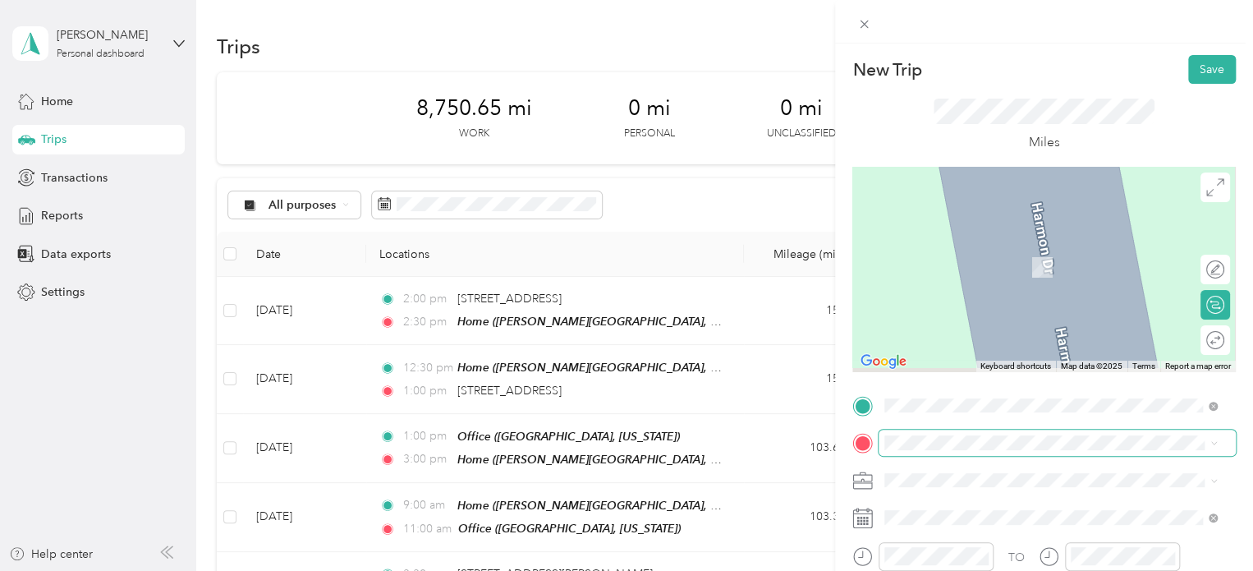
click at [940, 429] on span at bounding box center [1056, 442] width 357 height 26
click at [984, 249] on span "[STREET_ADDRESS][US_STATE]" at bounding box center [997, 242] width 164 height 15
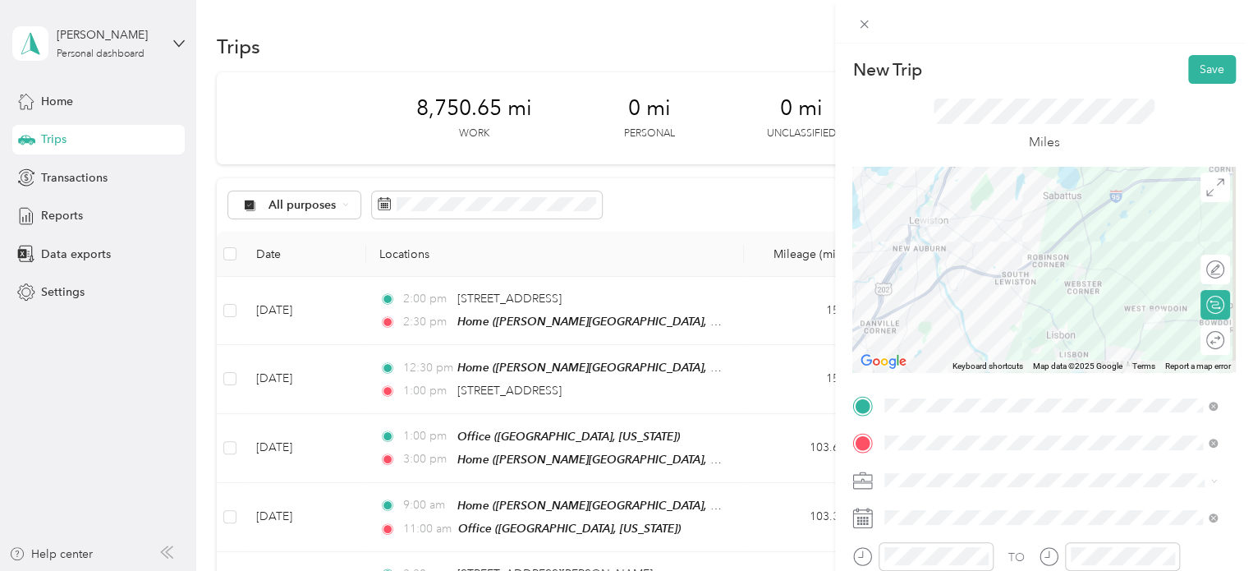
scroll to position [82, 0]
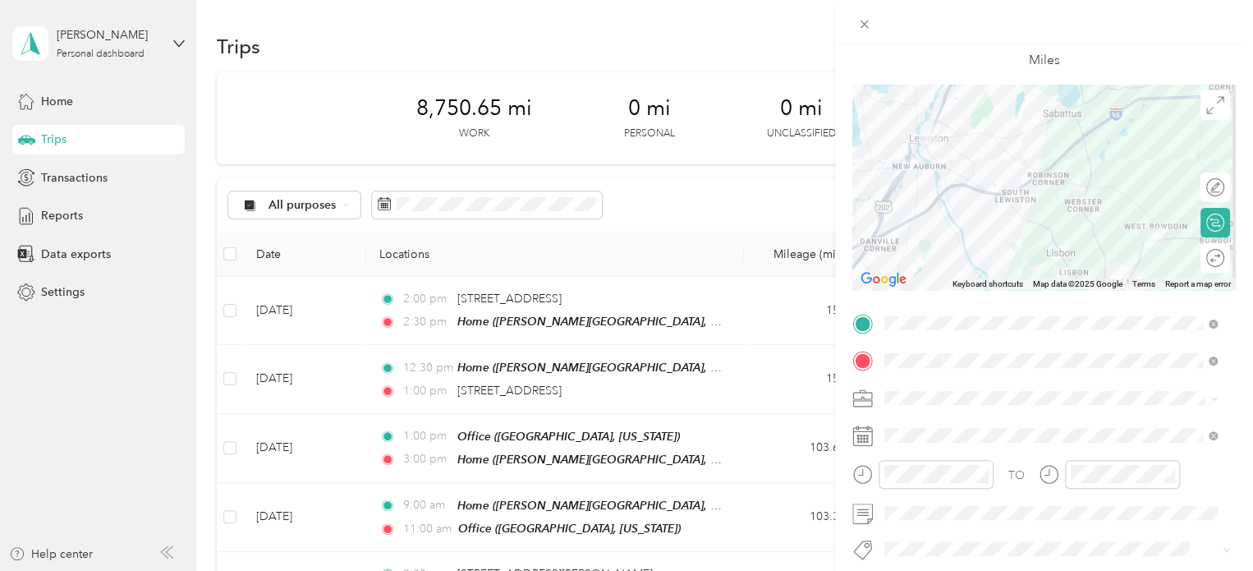
click at [939, 417] on div "TO Add photo" at bounding box center [1043, 508] width 383 height 397
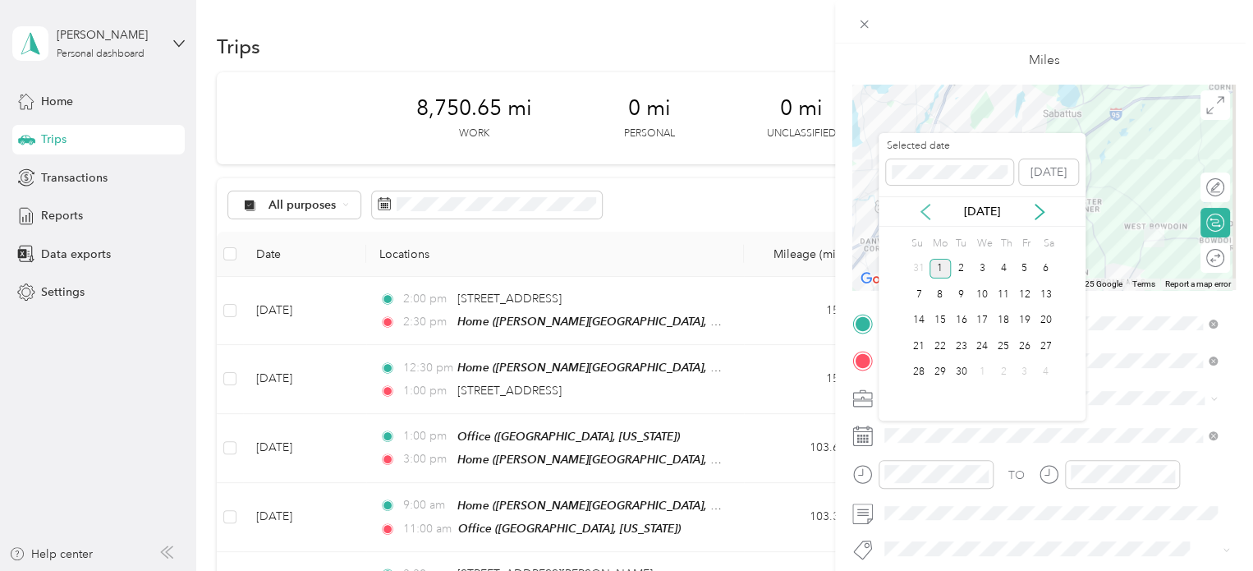
click at [932, 210] on icon at bounding box center [925, 212] width 16 height 16
click at [1029, 349] on div "22" at bounding box center [1024, 346] width 21 height 21
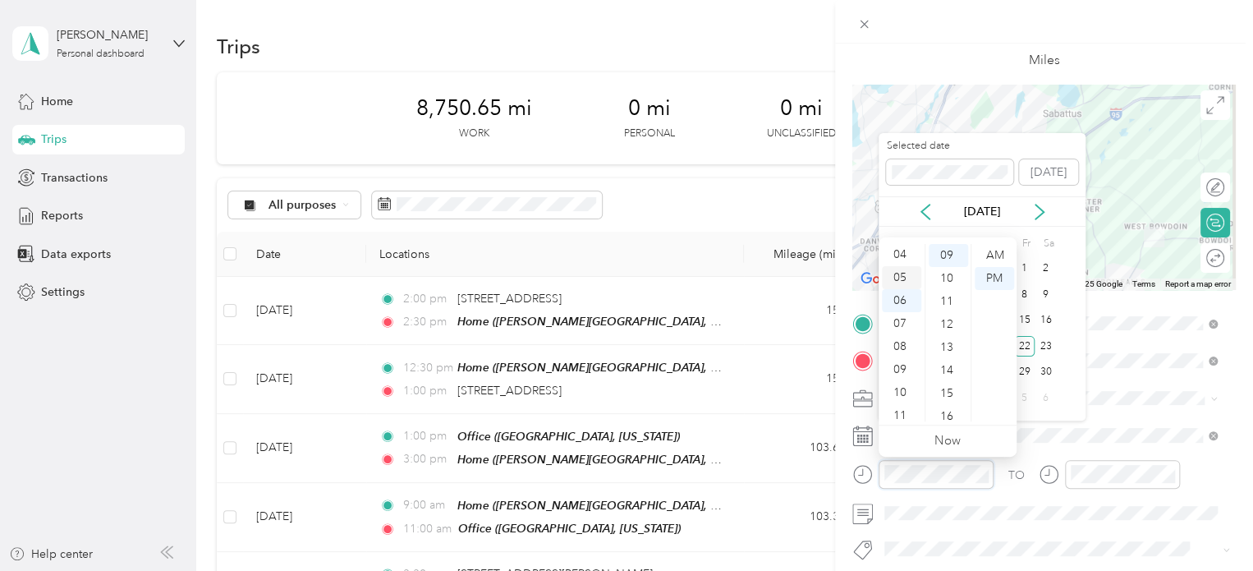
scroll to position [99, 0]
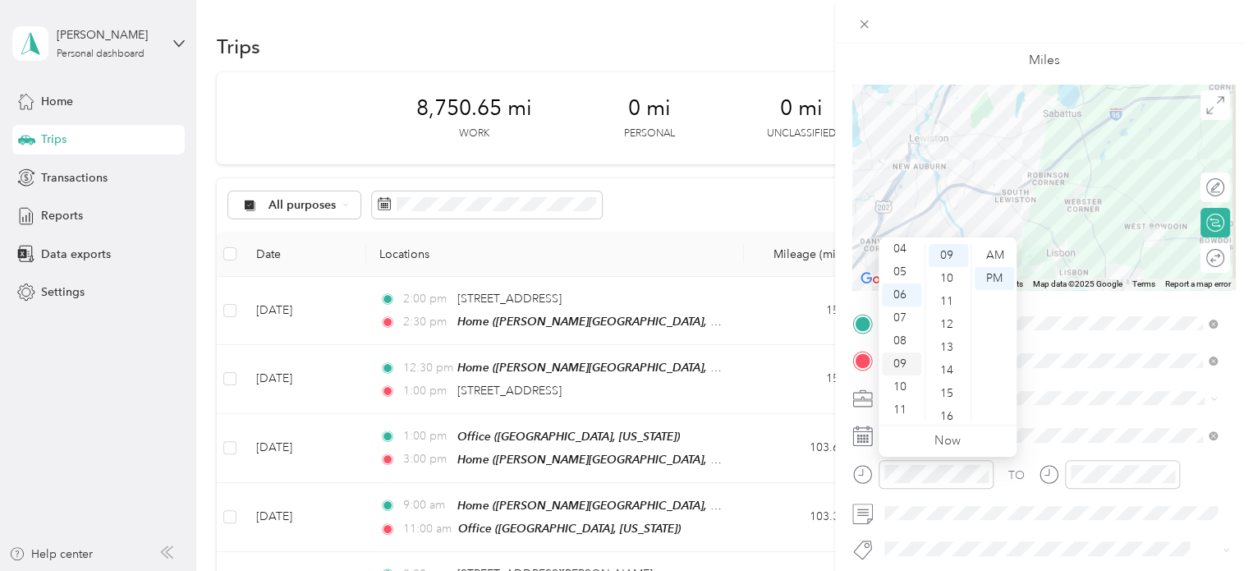
click at [899, 383] on div "10" at bounding box center [901, 386] width 39 height 23
drag, startPoint x: 948, startPoint y: 255, endPoint x: 995, endPoint y: 253, distance: 46.9
click at [951, 255] on div "00" at bounding box center [947, 255] width 39 height 23
click at [992, 250] on div "AM" at bounding box center [993, 255] width 39 height 23
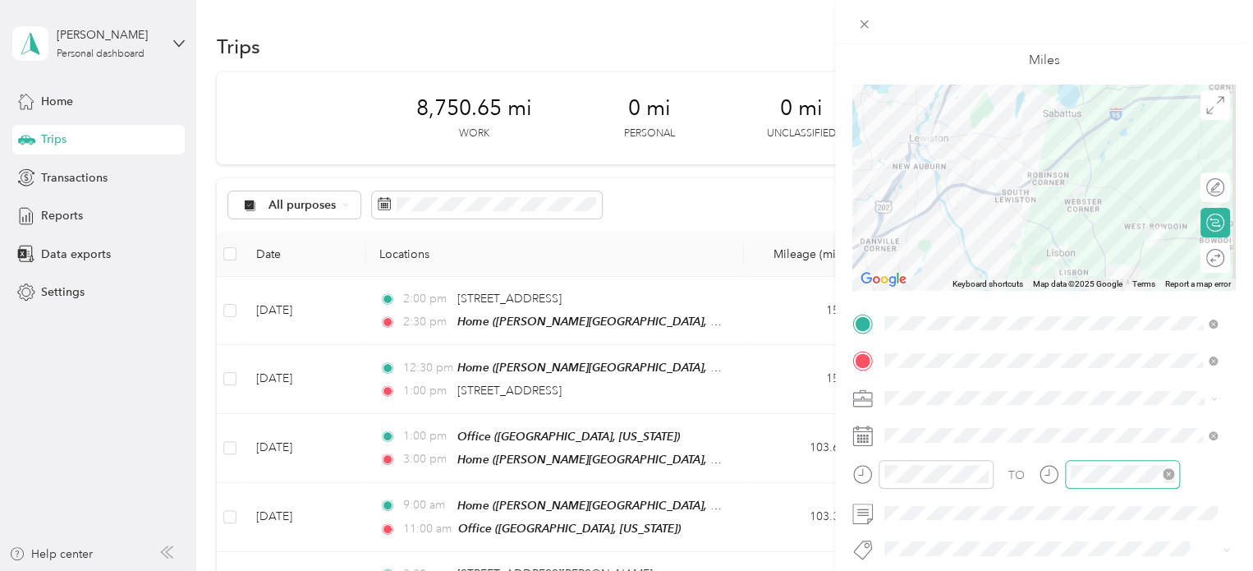
click at [1091, 485] on div at bounding box center [1122, 474] width 115 height 29
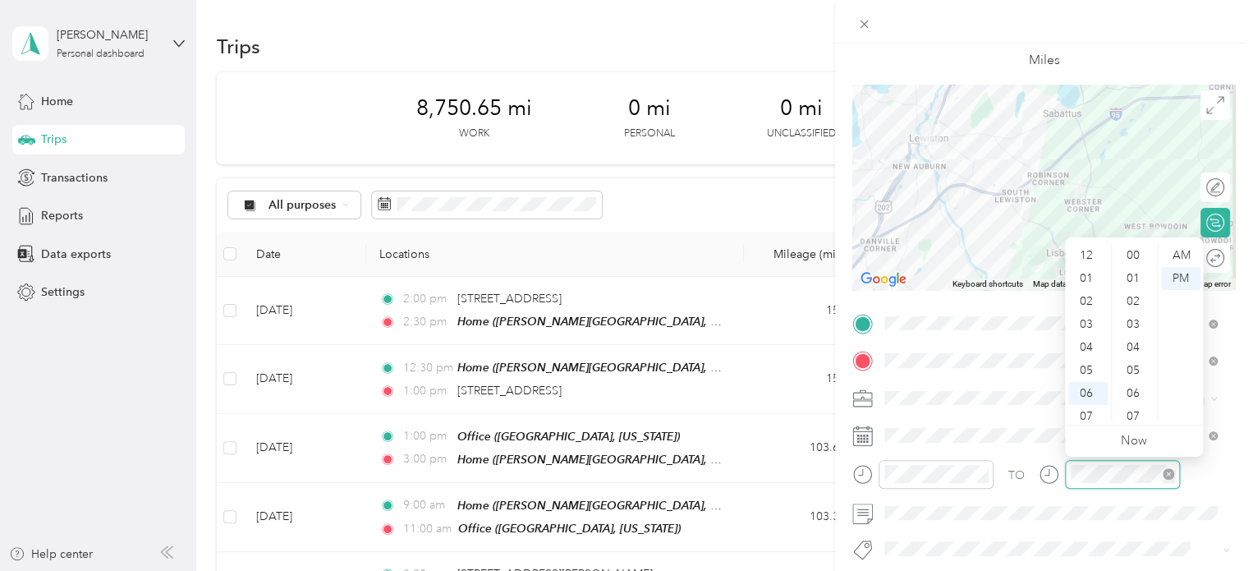
scroll to position [99, 0]
click at [1090, 389] on div "10" at bounding box center [1087, 386] width 39 height 23
click at [1135, 370] on div "30" at bounding box center [1134, 370] width 39 height 23
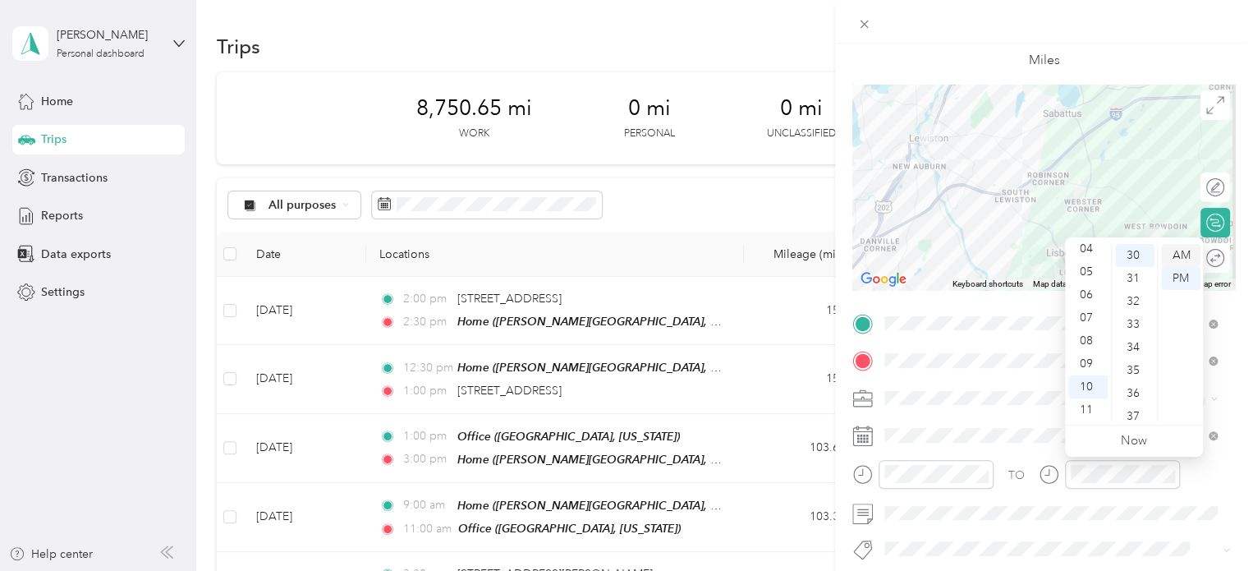
click at [1183, 259] on div "AM" at bounding box center [1180, 255] width 39 height 23
drag, startPoint x: 1206, startPoint y: 470, endPoint x: 1244, endPoint y: 433, distance: 53.4
click at [1206, 470] on div "TO" at bounding box center [1043, 480] width 383 height 40
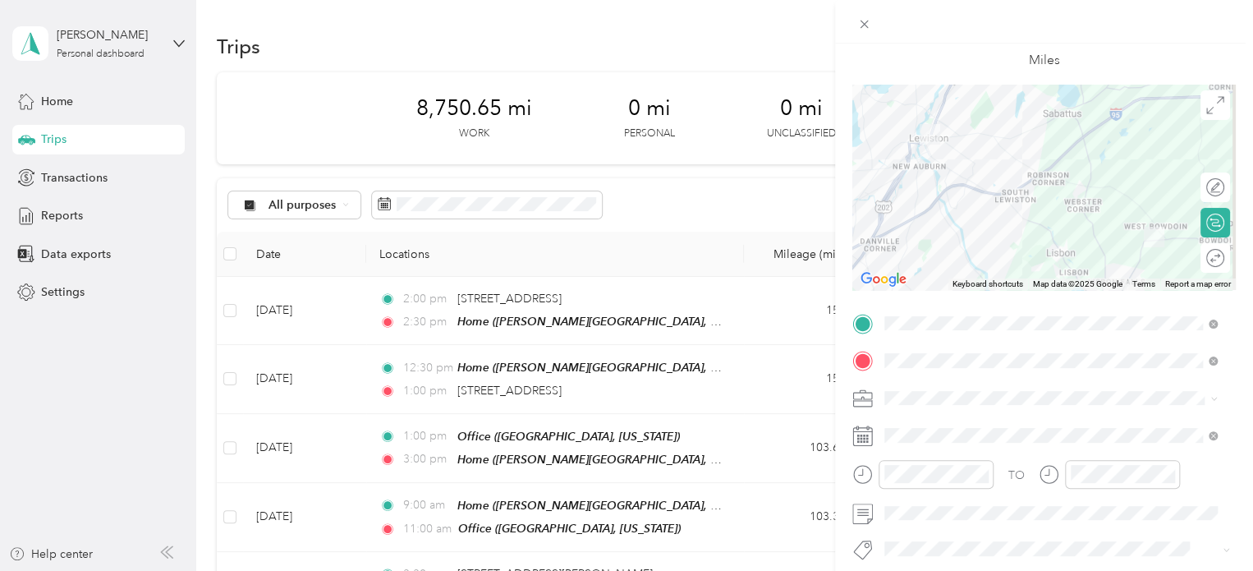
scroll to position [80, 0]
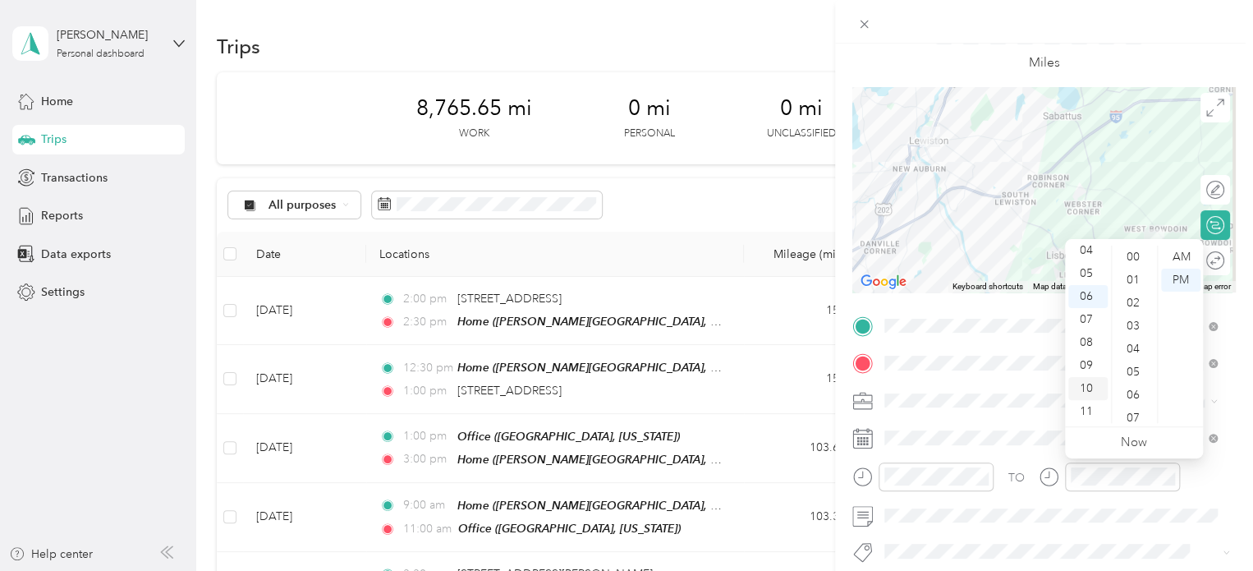
click at [1091, 387] on div "10" at bounding box center [1087, 388] width 39 height 23
click at [1136, 373] on div "30" at bounding box center [1134, 371] width 39 height 23
click at [1179, 255] on div "AM" at bounding box center [1180, 256] width 39 height 23
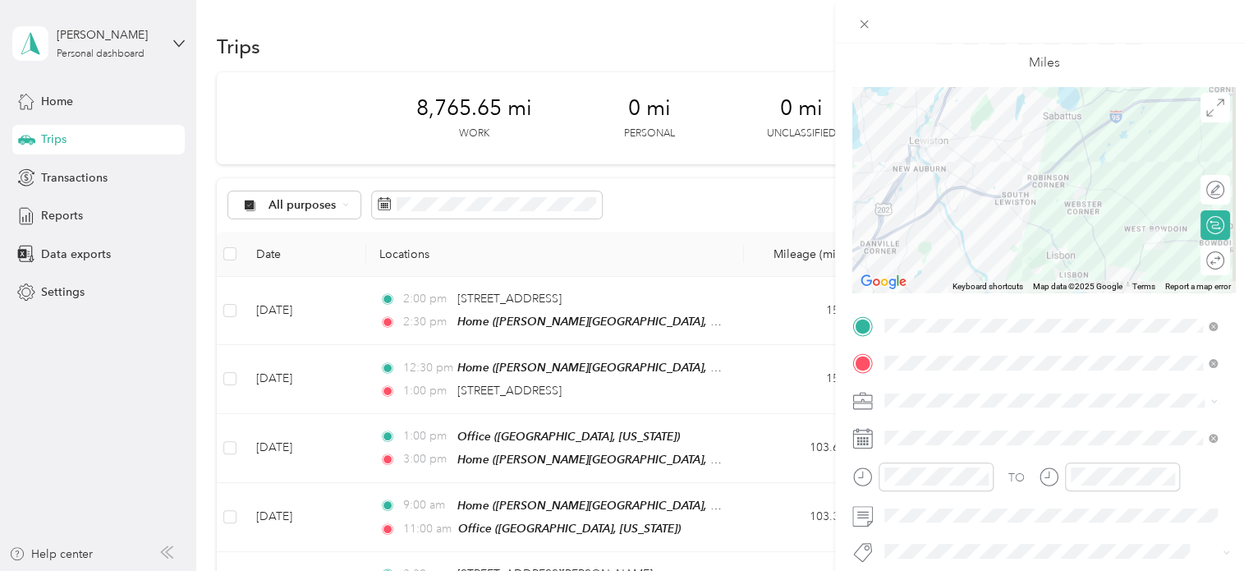
scroll to position [0, 0]
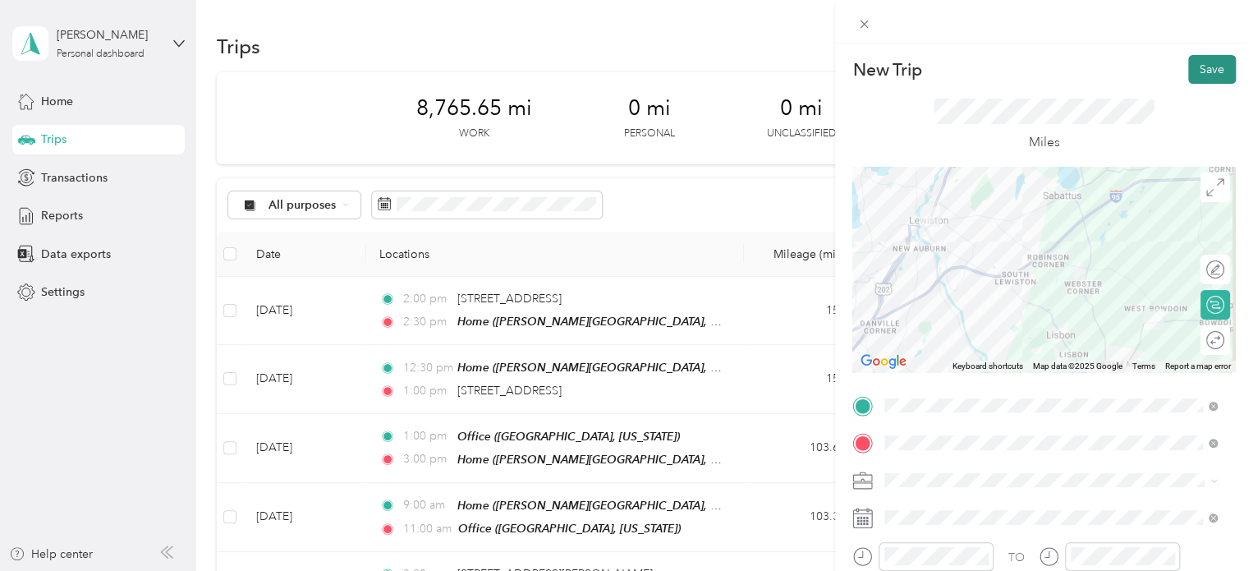
click at [1193, 64] on button "Save" at bounding box center [1212, 69] width 48 height 29
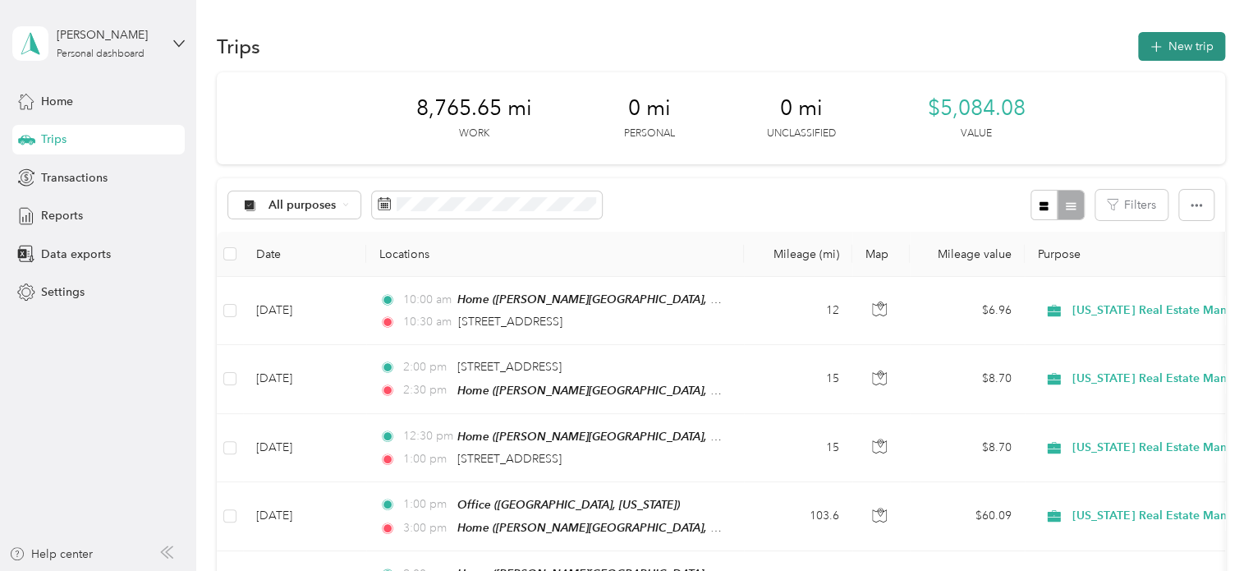
click at [1180, 55] on button "New trip" at bounding box center [1181, 46] width 87 height 29
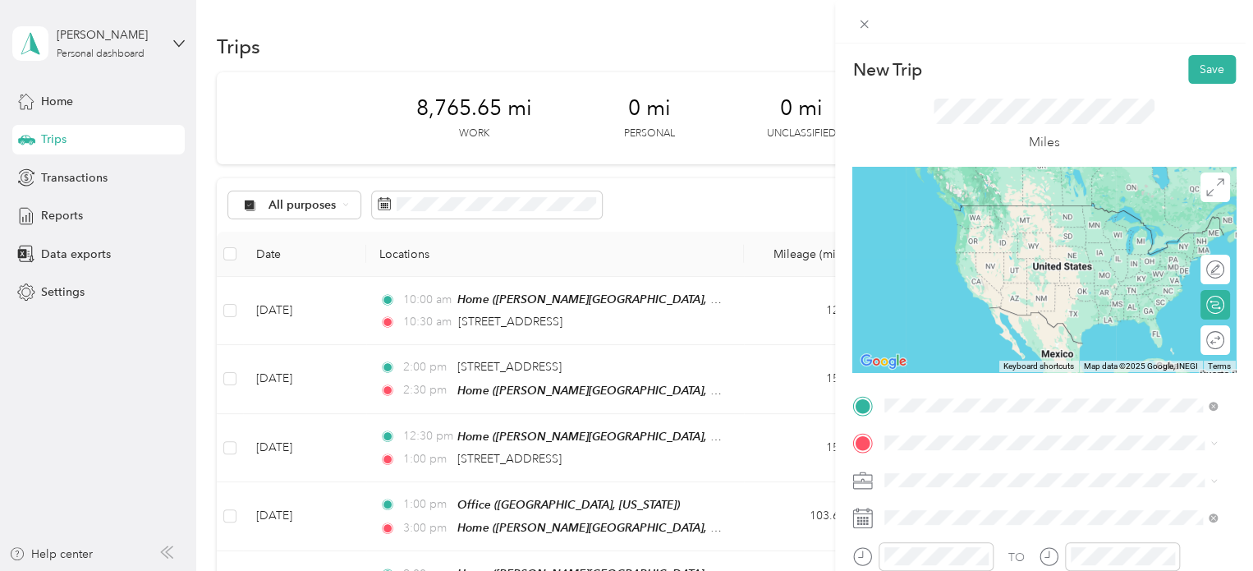
click at [984, 207] on span "[STREET_ADDRESS][US_STATE]" at bounding box center [997, 205] width 164 height 15
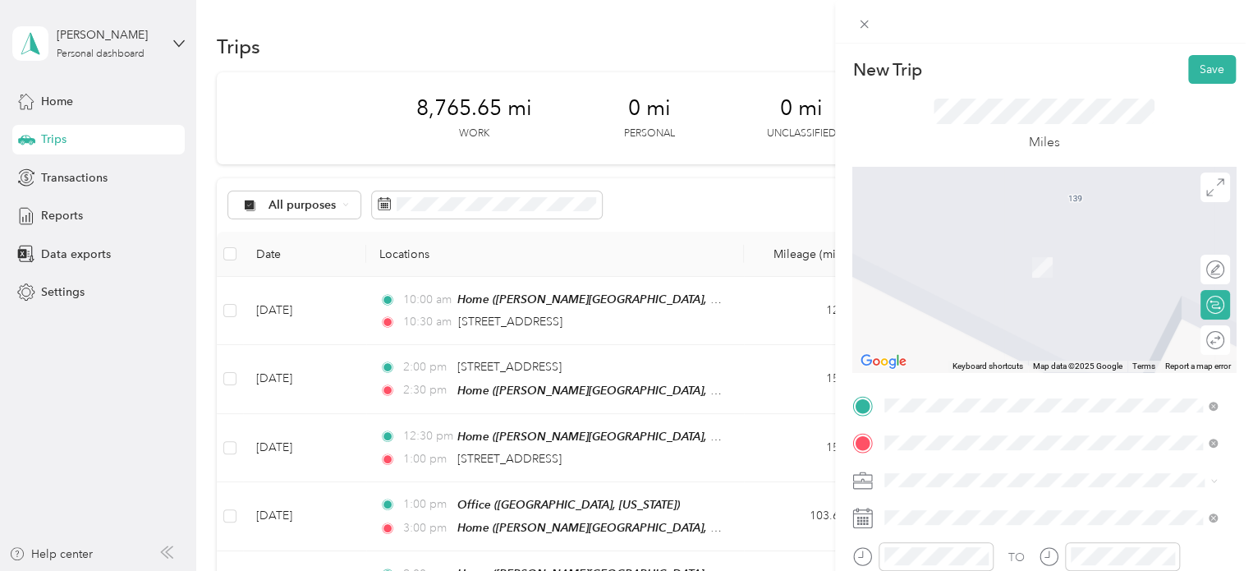
drag, startPoint x: 960, startPoint y: 252, endPoint x: 954, endPoint y: 324, distance: 72.5
click at [960, 250] on span "[STREET_ADDRESS][US_STATE]" at bounding box center [997, 243] width 164 height 15
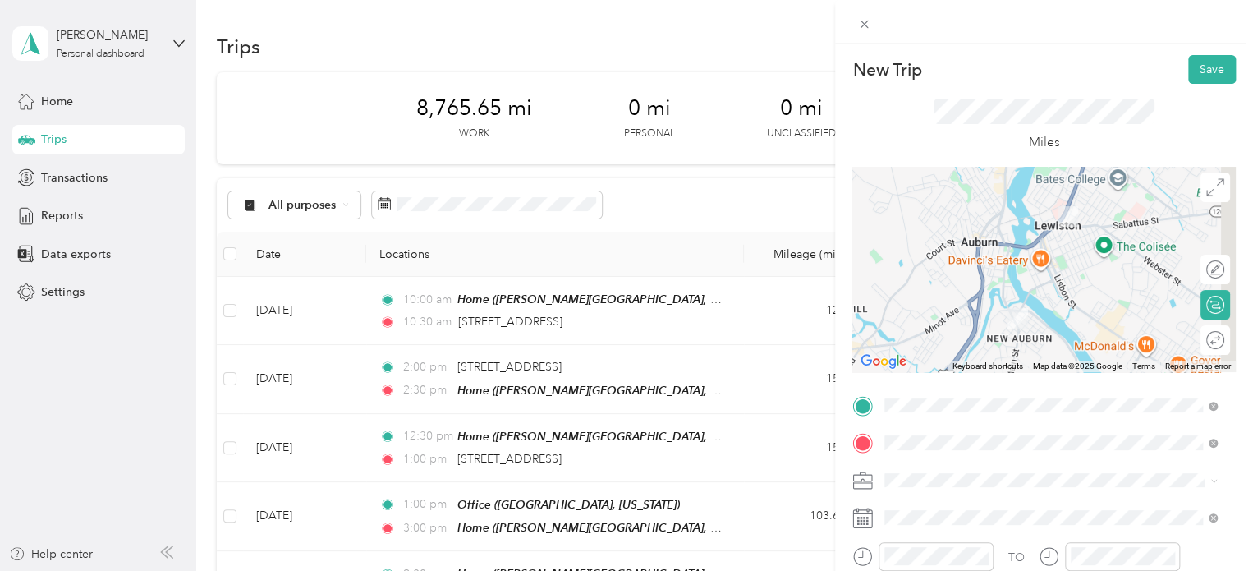
scroll to position [82, 0]
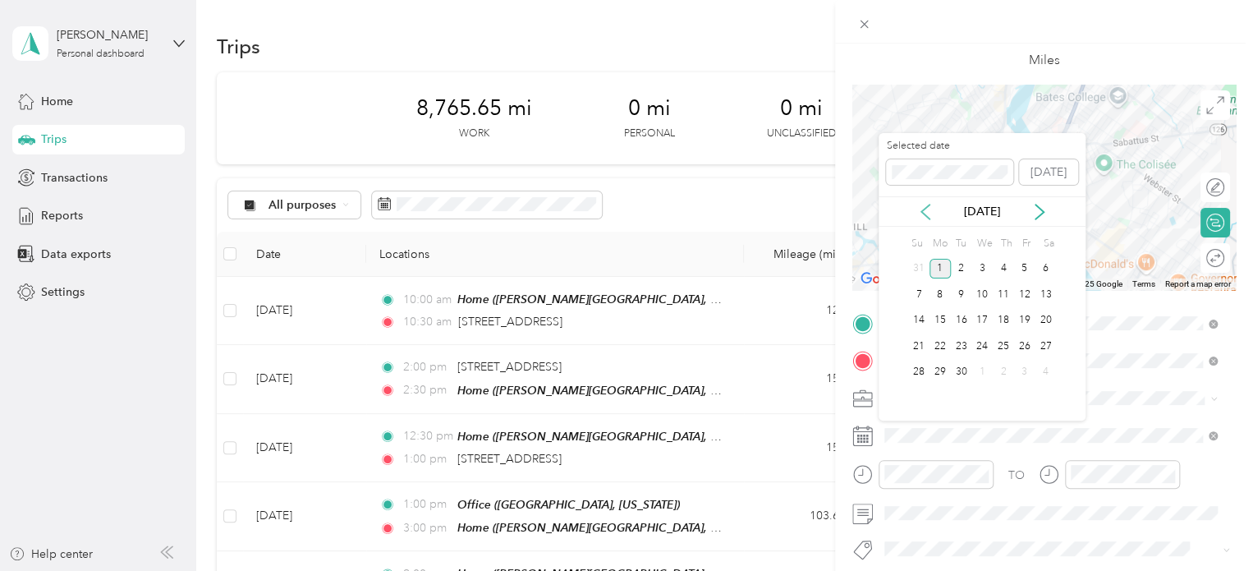
click at [914, 208] on div "[DATE]" at bounding box center [981, 211] width 207 height 17
click at [924, 210] on icon at bounding box center [925, 212] width 16 height 16
click at [1026, 343] on div "22" at bounding box center [1024, 346] width 21 height 21
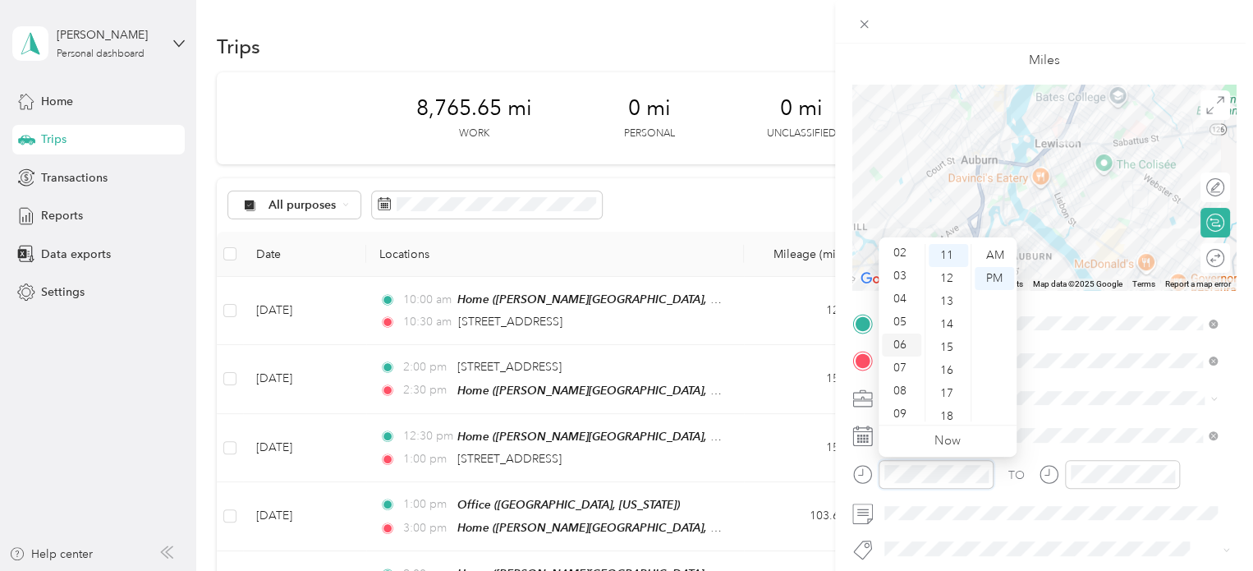
scroll to position [99, 0]
click at [902, 406] on div "11" at bounding box center [901, 409] width 39 height 23
click at [948, 254] on div "00" at bounding box center [947, 255] width 39 height 23
click at [979, 251] on div "AM" at bounding box center [993, 255] width 39 height 23
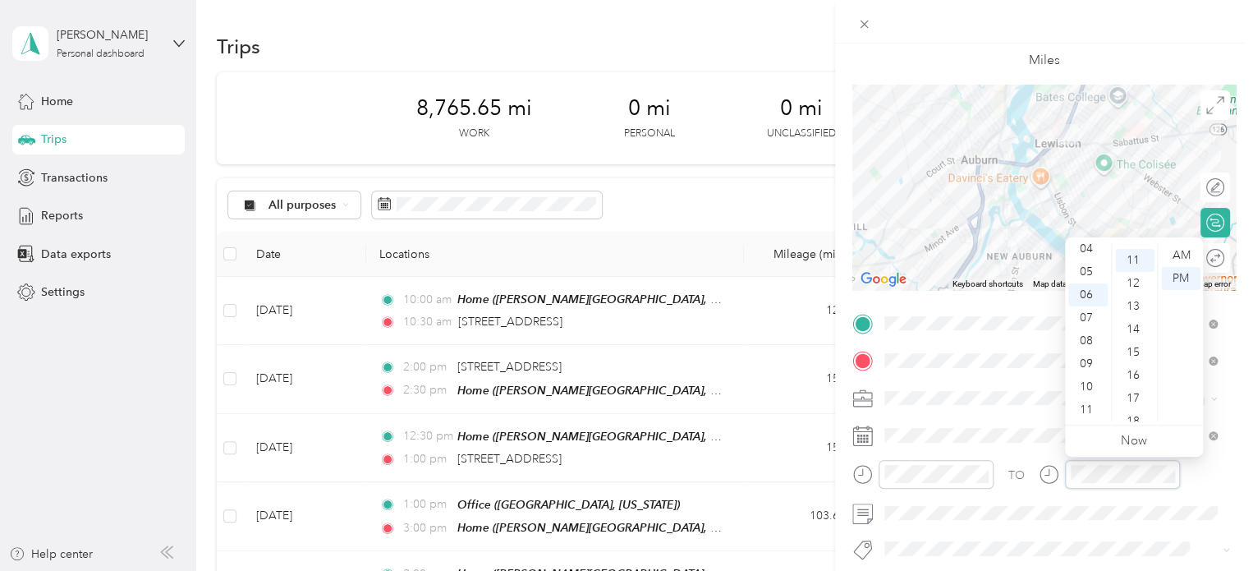
scroll to position [253, 0]
click at [1085, 408] on div "11" at bounding box center [1087, 409] width 39 height 23
drag, startPoint x: 1136, startPoint y: 351, endPoint x: 1193, endPoint y: 262, distance: 105.2
click at [1136, 349] on div "15" at bounding box center [1134, 347] width 39 height 23
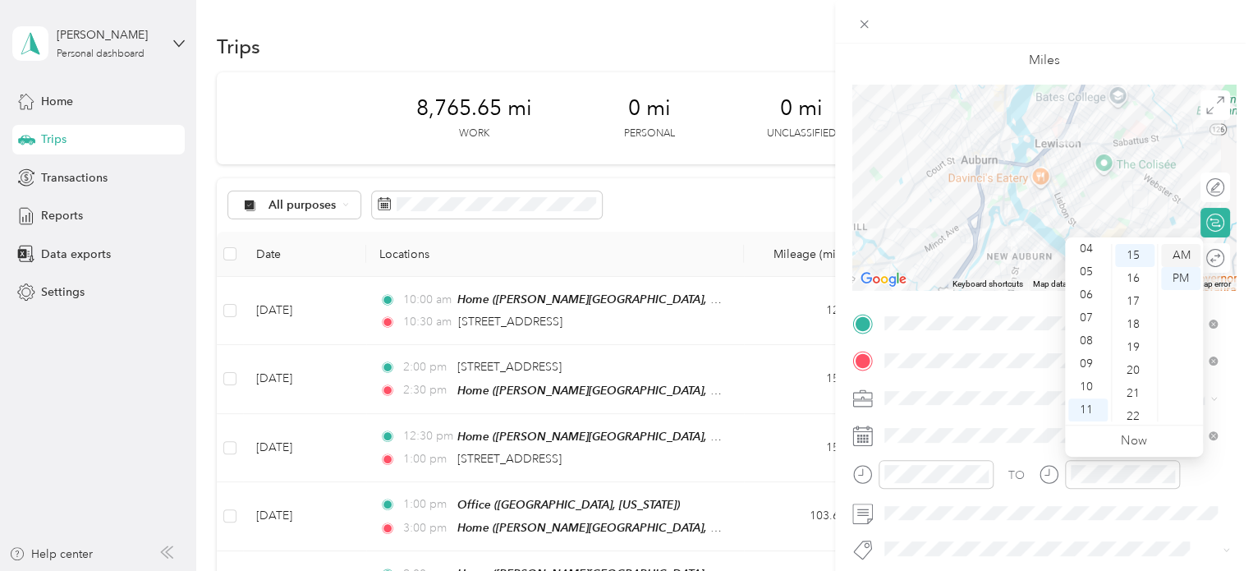
click at [1188, 256] on div "AM" at bounding box center [1180, 255] width 39 height 23
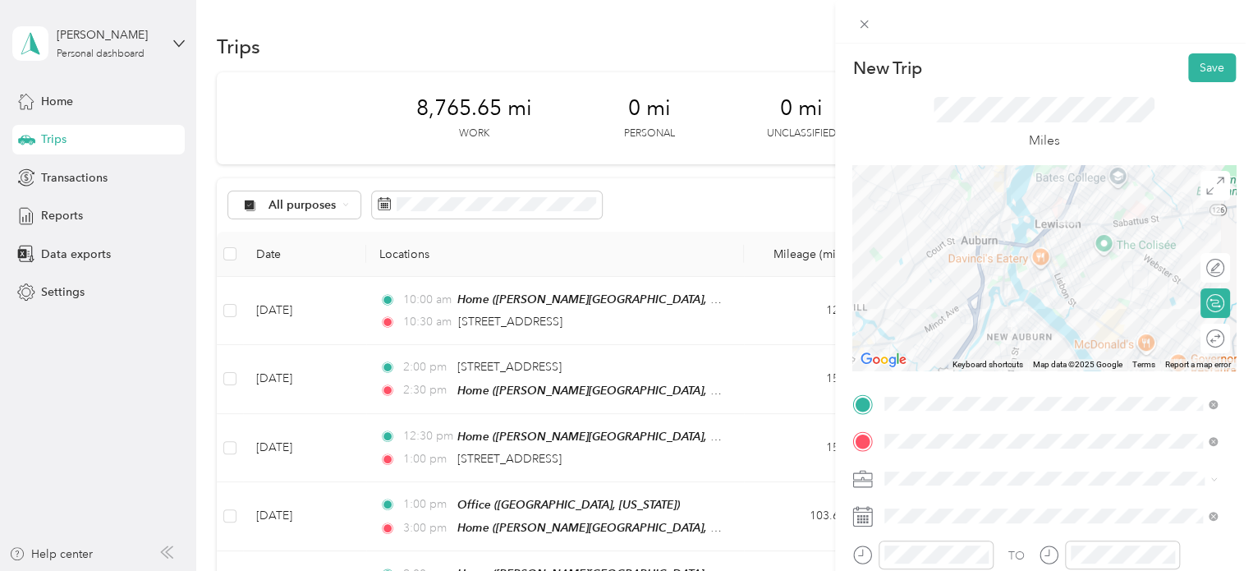
scroll to position [0, 0]
click at [1217, 72] on button "Save" at bounding box center [1212, 69] width 48 height 29
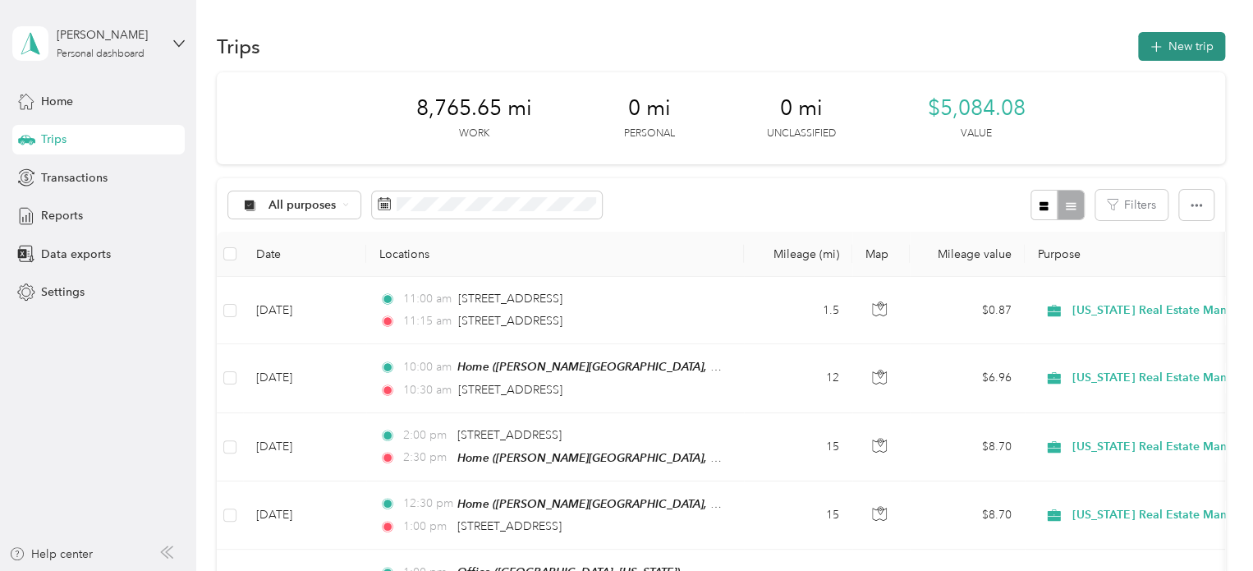
click at [1193, 46] on button "New trip" at bounding box center [1181, 46] width 87 height 29
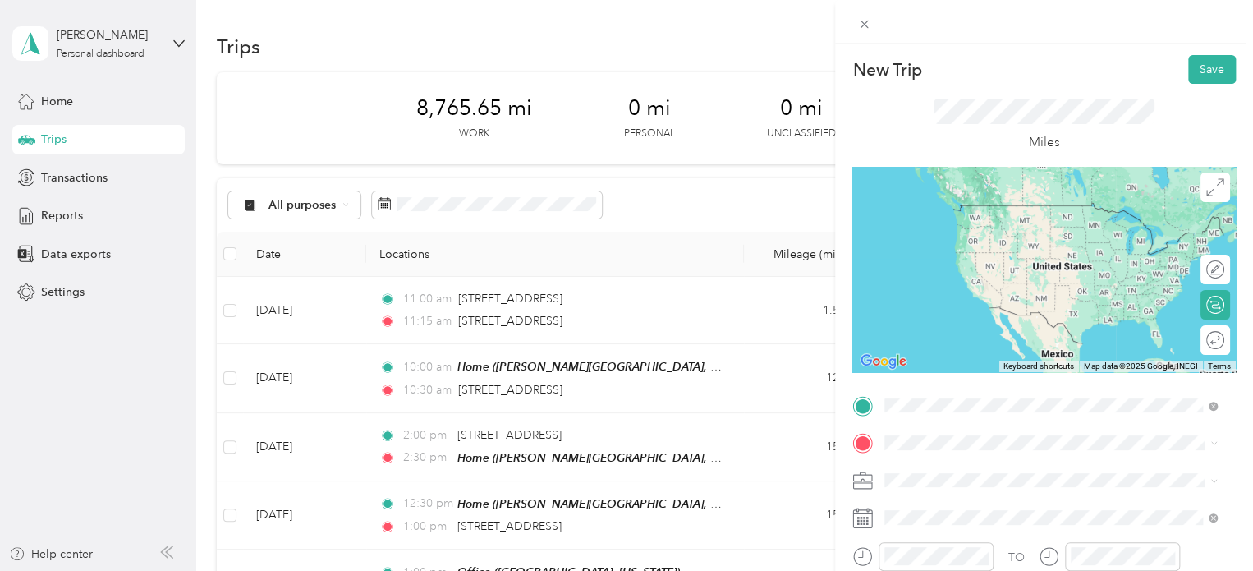
drag, startPoint x: 959, startPoint y: 225, endPoint x: 958, endPoint y: 268, distance: 42.7
click at [959, 218] on div "[STREET_ADDRESS][US_STATE]" at bounding box center [1050, 206] width 321 height 22
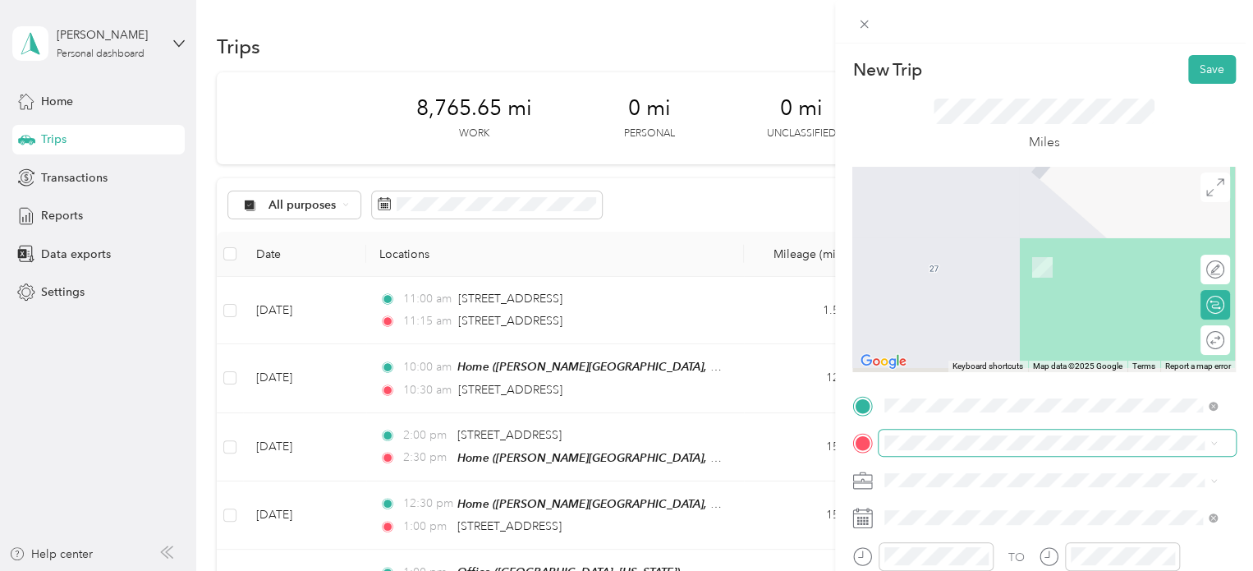
click at [921, 450] on span at bounding box center [1056, 442] width 357 height 26
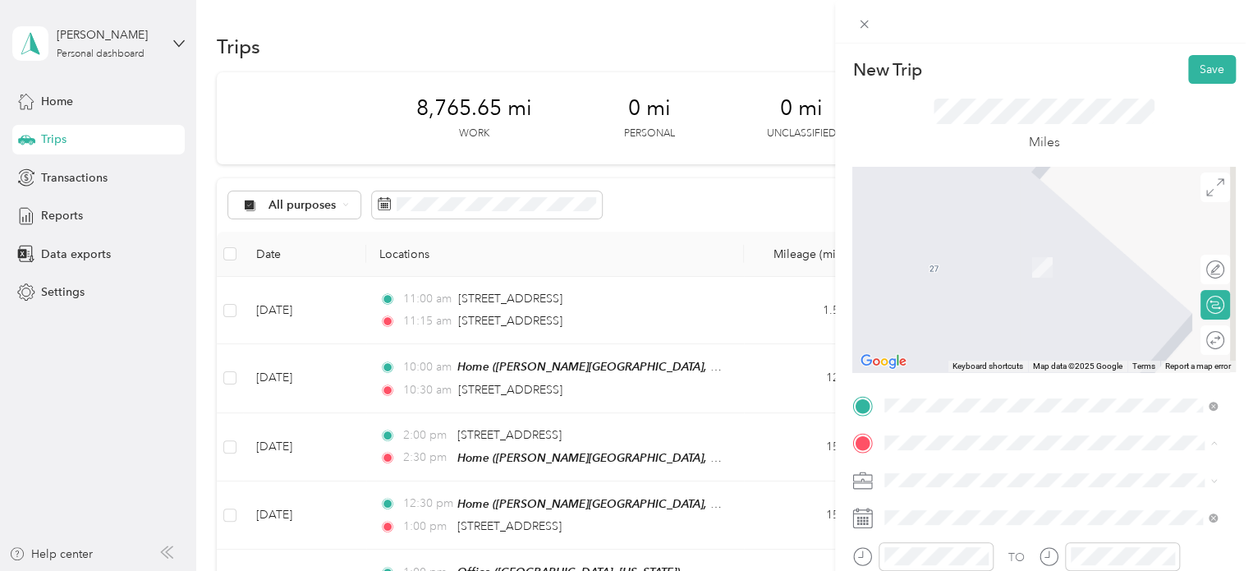
click at [951, 364] on div "Home [PERSON_NAME][GEOGRAPHIC_DATA], [US_STATE], [GEOGRAPHIC_DATA]" at bounding box center [1063, 367] width 296 height 69
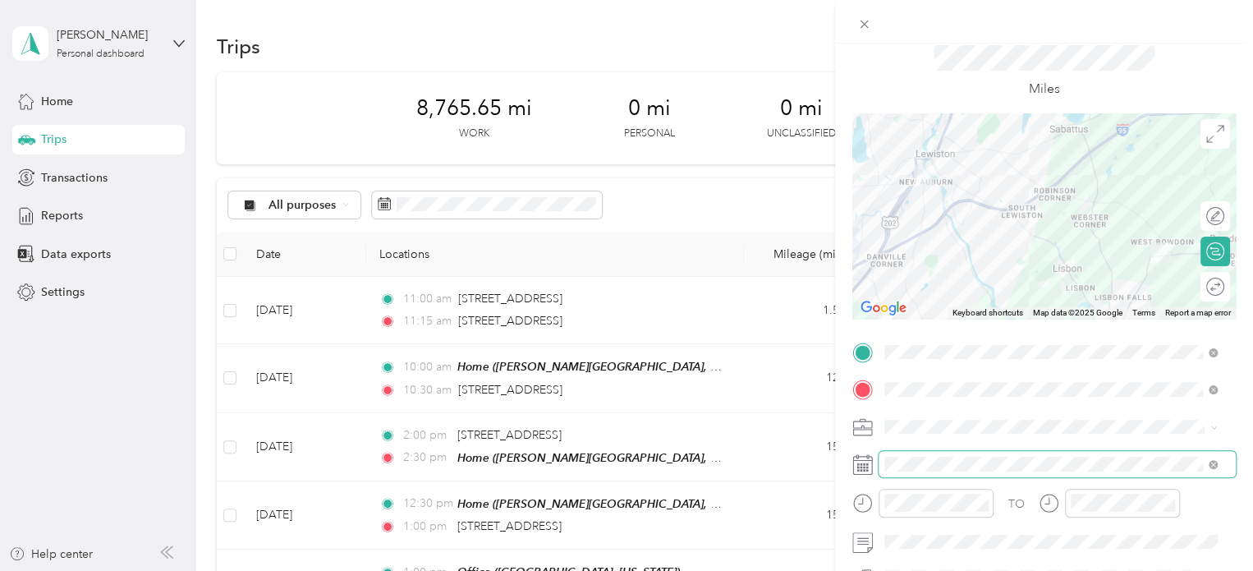
scroll to position [82, 0]
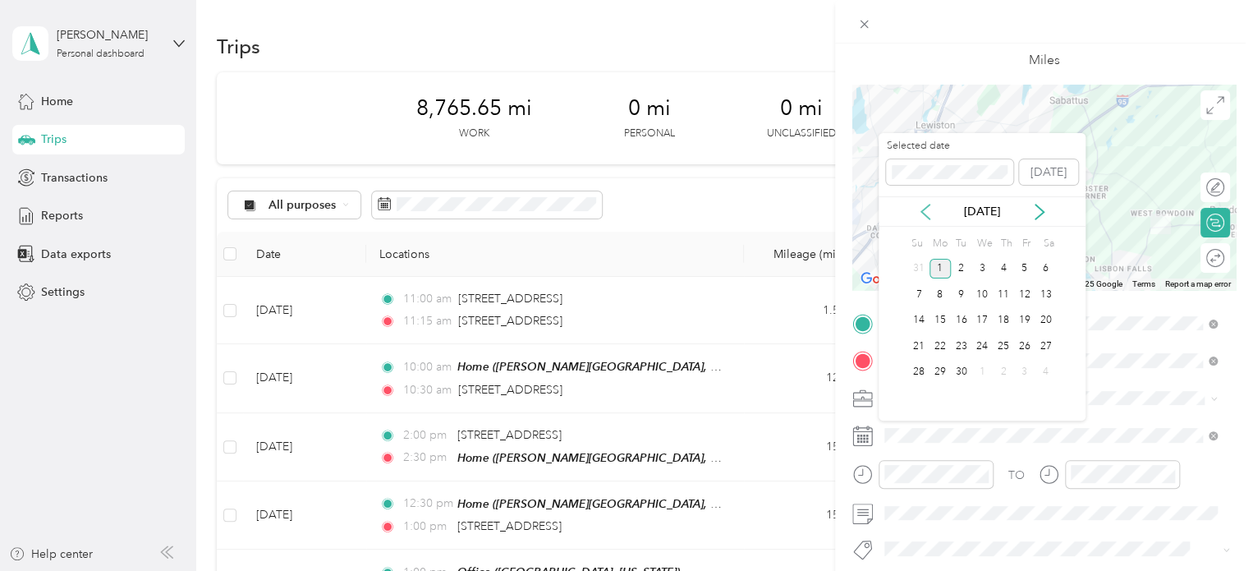
click at [926, 218] on icon at bounding box center [925, 212] width 16 height 16
click at [1018, 342] on div "22" at bounding box center [1024, 346] width 21 height 21
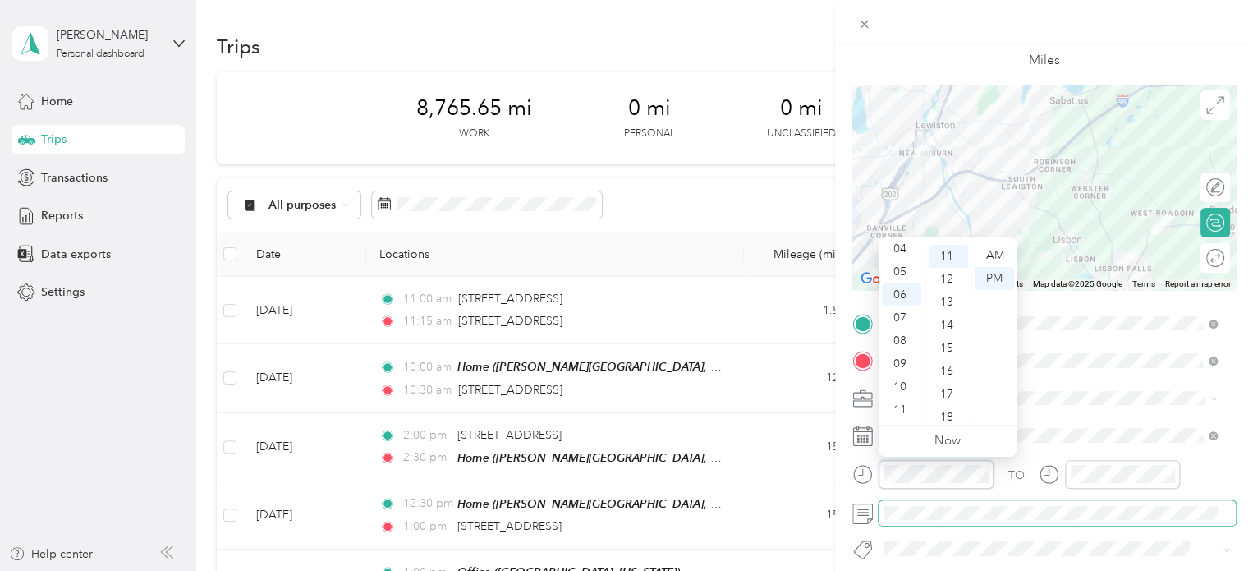
scroll to position [253, 0]
click at [902, 407] on div "11" at bounding box center [901, 409] width 39 height 23
click at [903, 254] on div "12" at bounding box center [901, 255] width 39 height 23
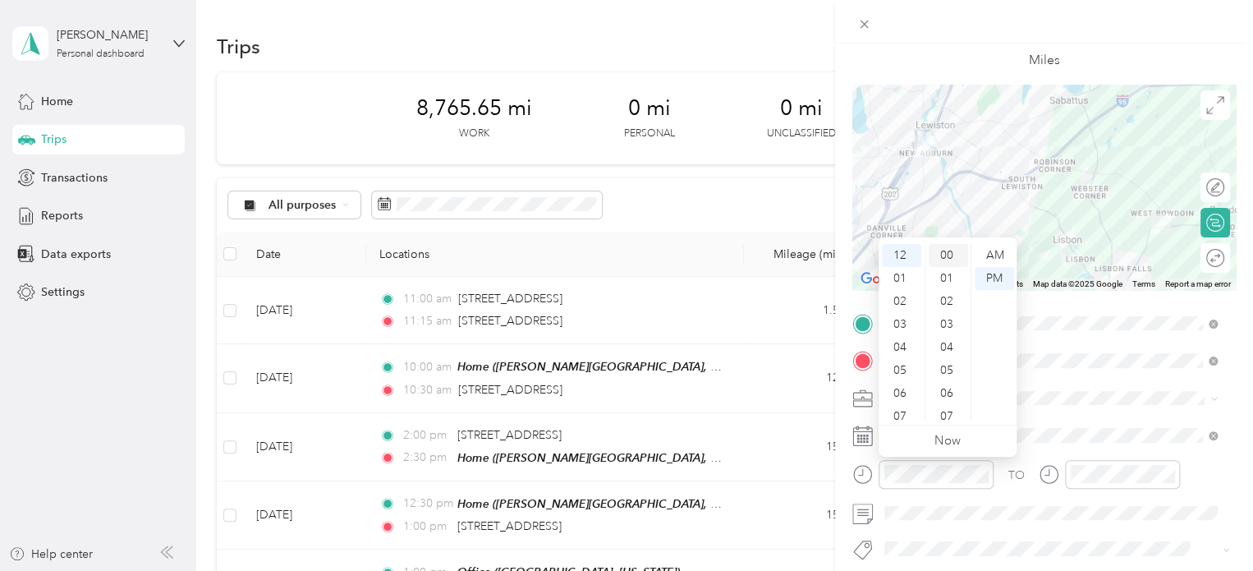
click at [944, 256] on div "00" at bounding box center [947, 255] width 39 height 23
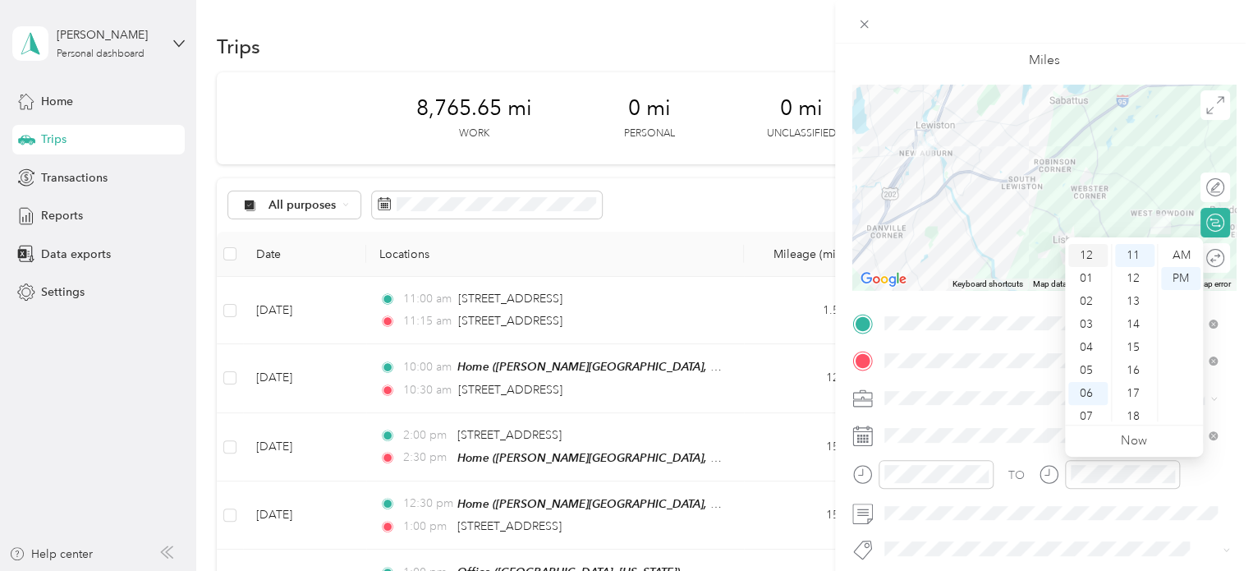
click at [1084, 254] on div "12" at bounding box center [1087, 255] width 39 height 23
click at [1136, 357] on div "30" at bounding box center [1134, 363] width 39 height 23
click at [1002, 505] on span at bounding box center [1056, 513] width 357 height 26
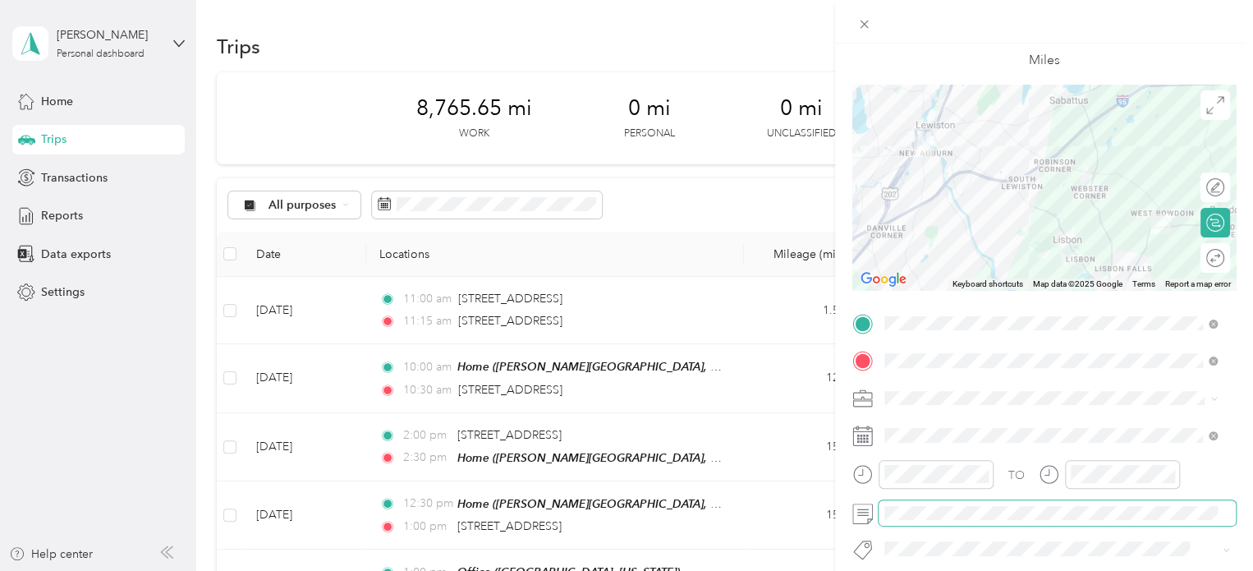
scroll to position [0, 0]
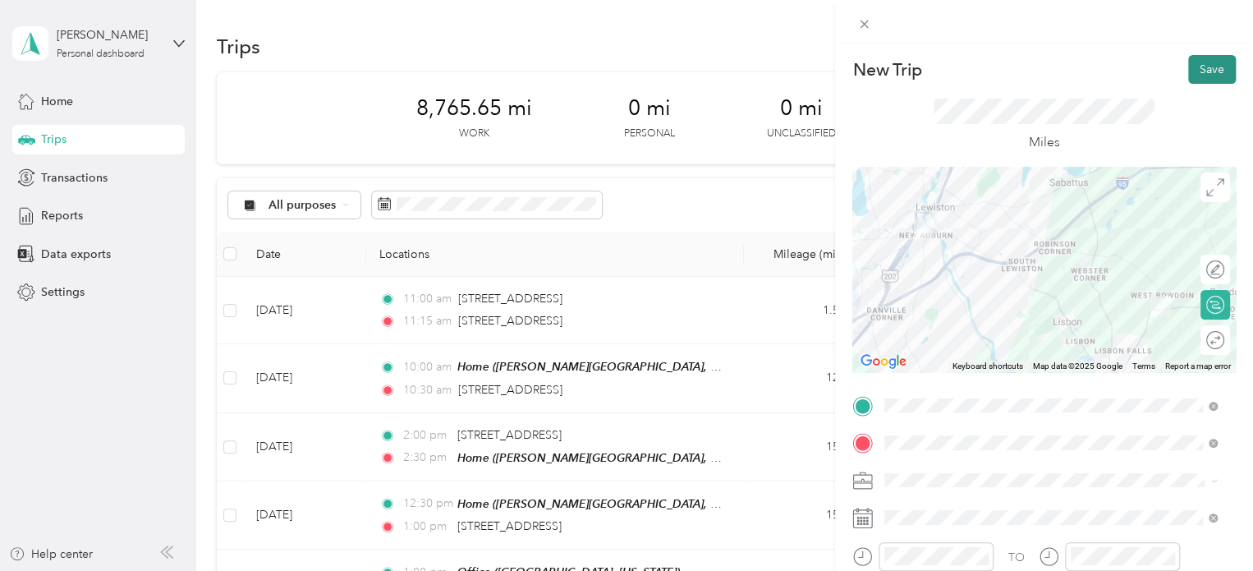
click at [1198, 67] on button "Save" at bounding box center [1212, 69] width 48 height 29
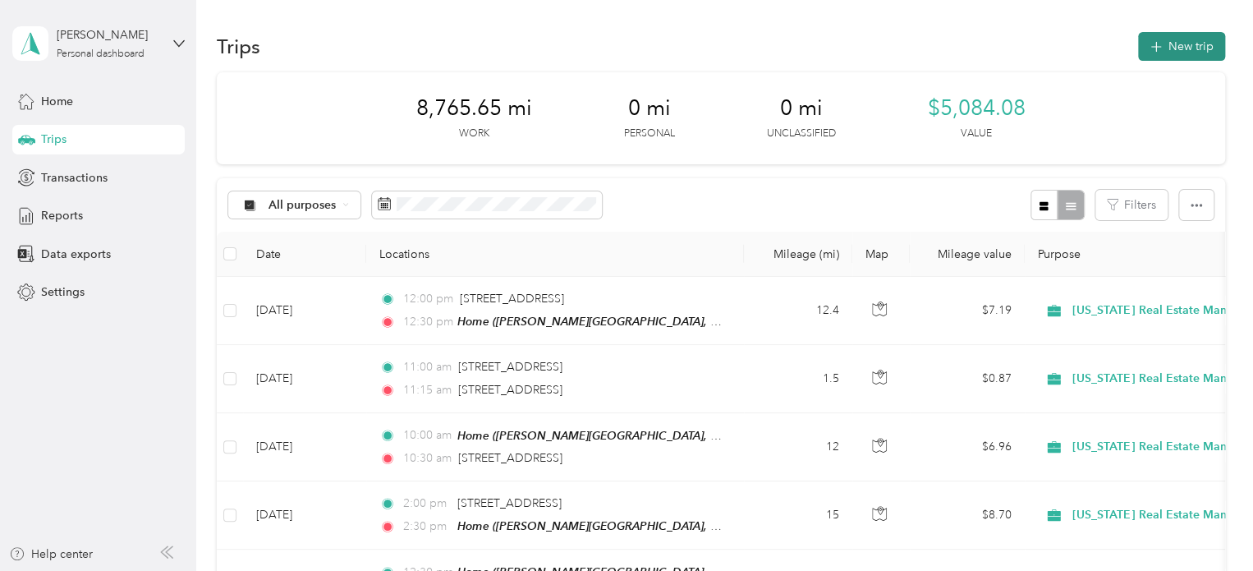
click at [1165, 43] on button "New trip" at bounding box center [1181, 46] width 87 height 29
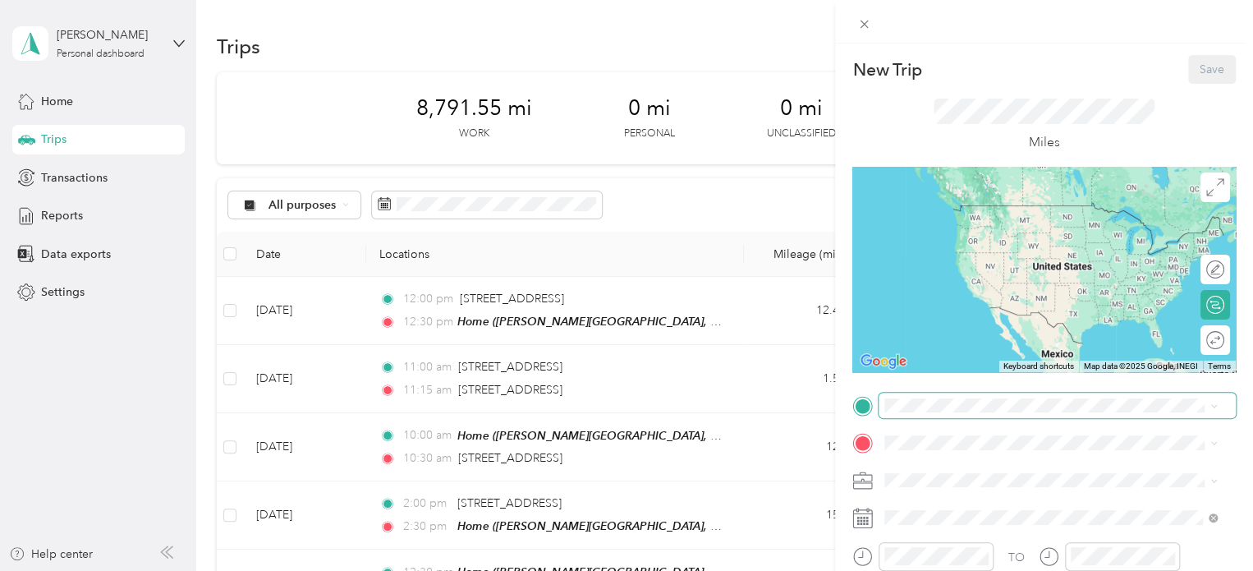
click at [947, 392] on span at bounding box center [1056, 405] width 357 height 26
drag, startPoint x: 992, startPoint y: 469, endPoint x: 979, endPoint y: 449, distance: 23.7
click at [992, 469] on div "Home" at bounding box center [1063, 470] width 296 height 15
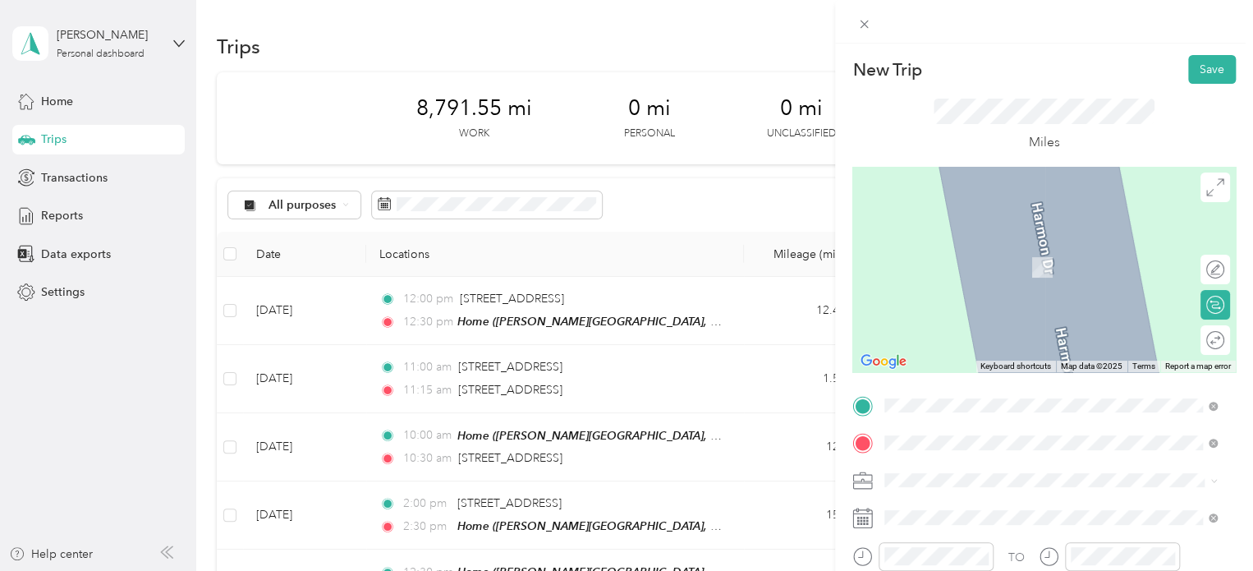
click at [990, 238] on span "[STREET_ADDRESS][US_STATE]" at bounding box center [997, 243] width 164 height 15
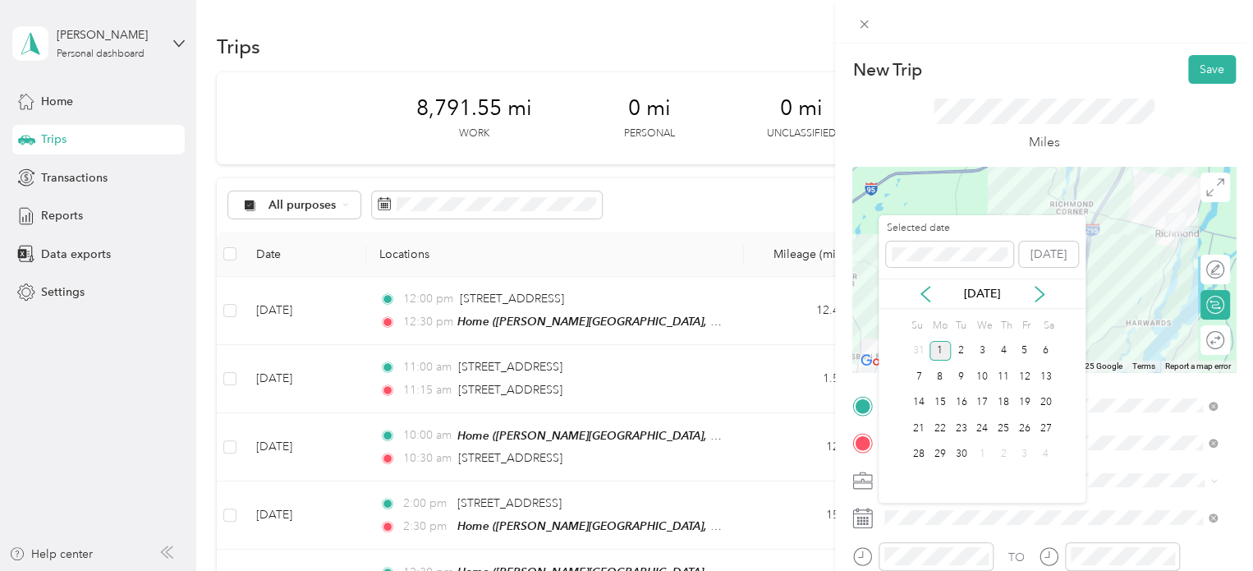
click at [919, 281] on div "[DATE]" at bounding box center [981, 293] width 207 height 30
click at [933, 293] on div "[DATE]" at bounding box center [981, 293] width 207 height 17
click at [927, 295] on icon at bounding box center [925, 294] width 16 height 16
click at [941, 455] on div "25" at bounding box center [939, 454] width 21 height 21
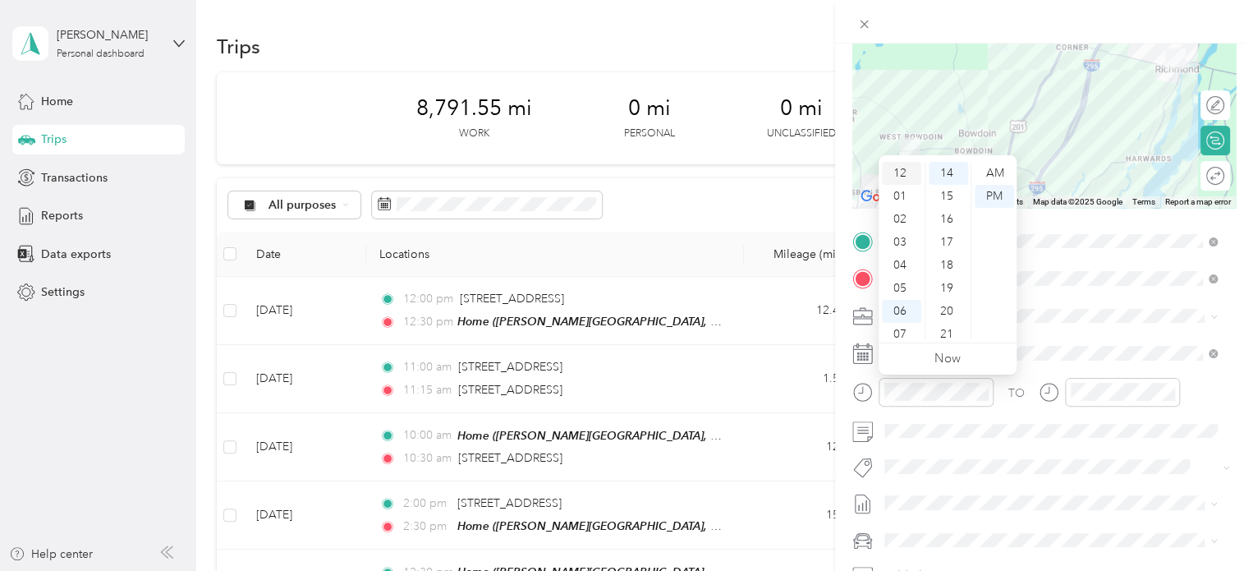
click at [896, 167] on div "12" at bounding box center [901, 173] width 39 height 23
click at [954, 173] on div "00" at bounding box center [947, 173] width 39 height 23
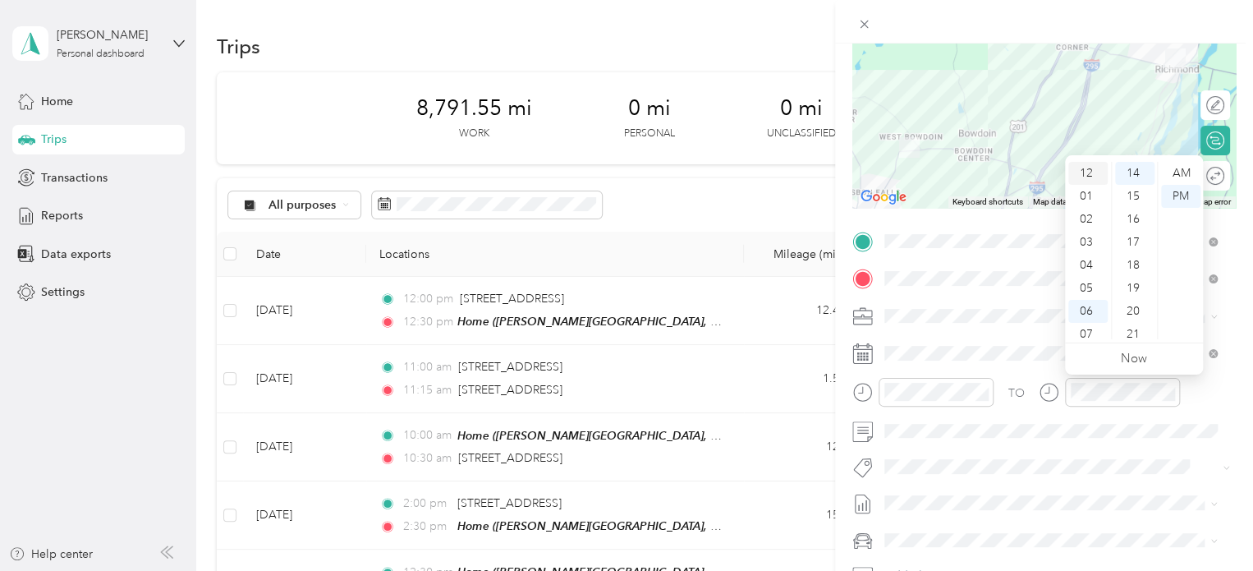
click at [1088, 172] on div "12" at bounding box center [1087, 173] width 39 height 23
click at [1136, 206] on div "30" at bounding box center [1134, 206] width 39 height 23
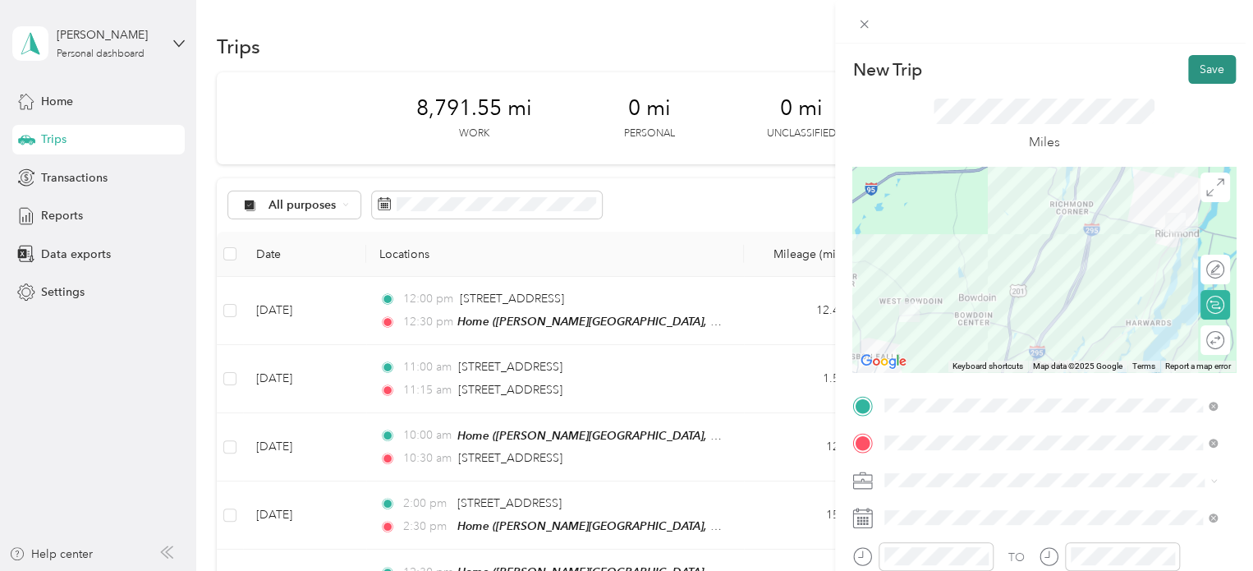
click at [1202, 65] on button "Save" at bounding box center [1212, 69] width 48 height 29
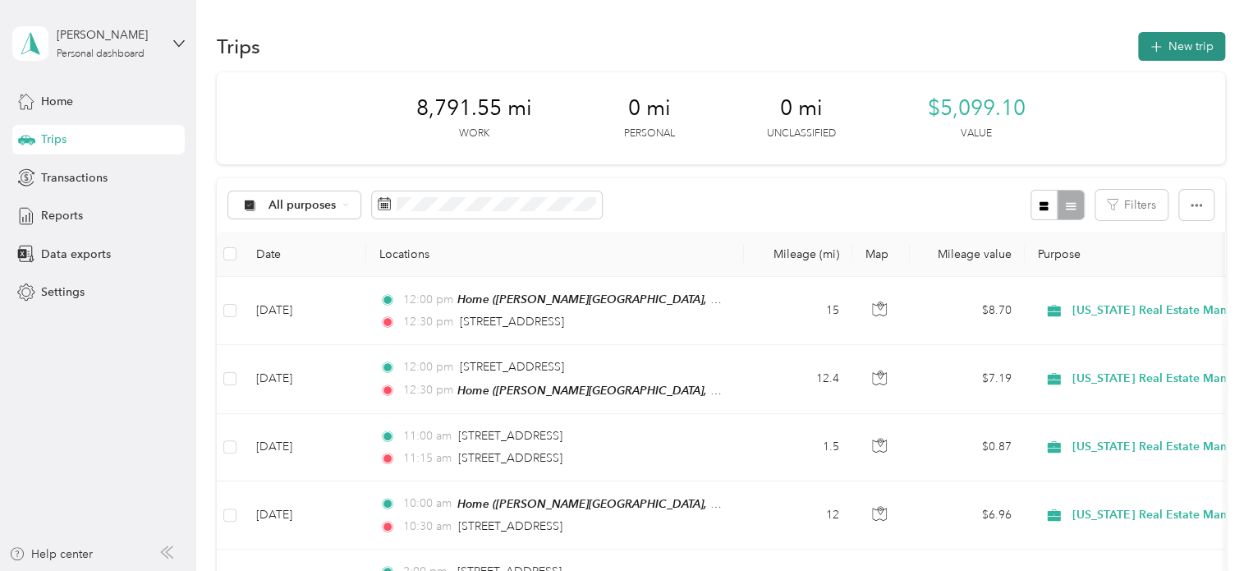
click at [1166, 40] on button "New trip" at bounding box center [1181, 46] width 87 height 29
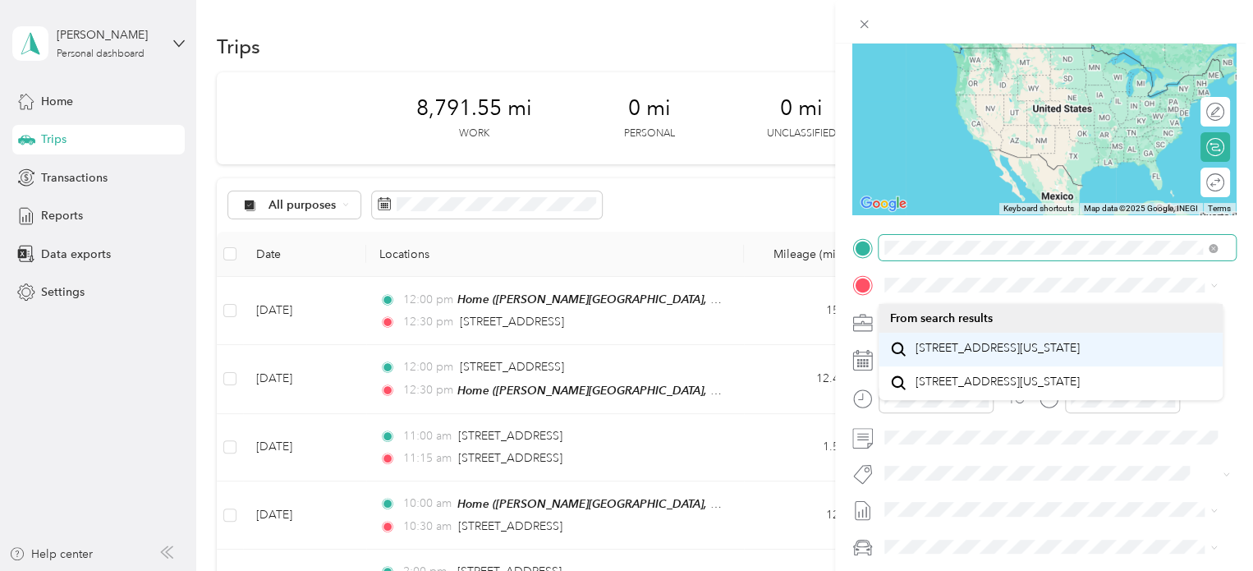
scroll to position [164, 0]
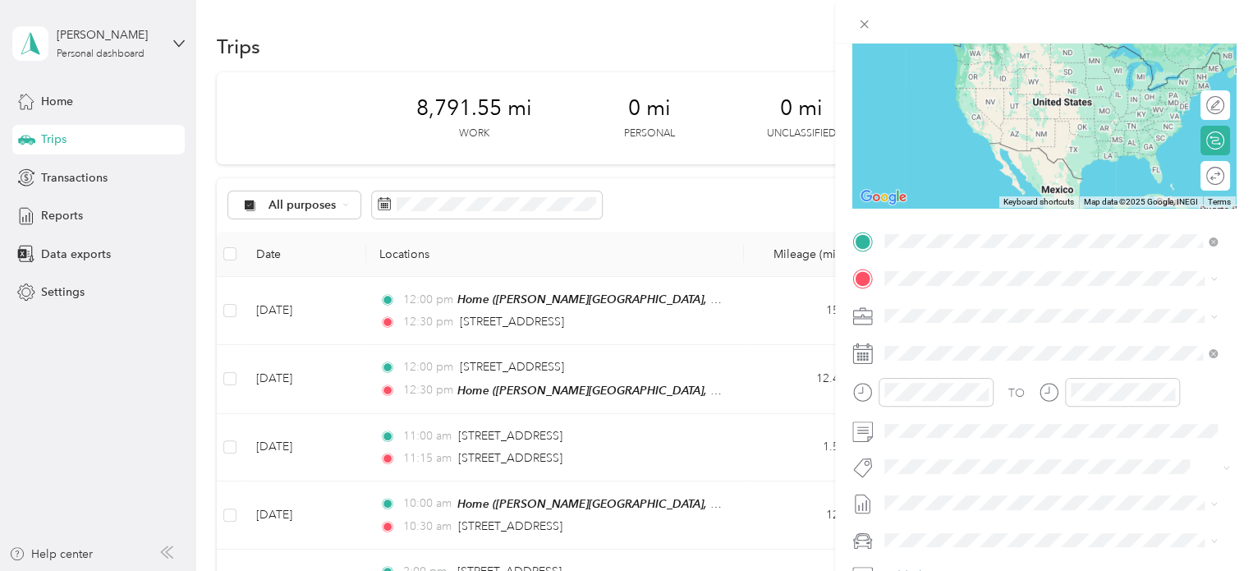
click at [992, 342] on span "[STREET_ADDRESS][US_STATE]" at bounding box center [997, 334] width 164 height 15
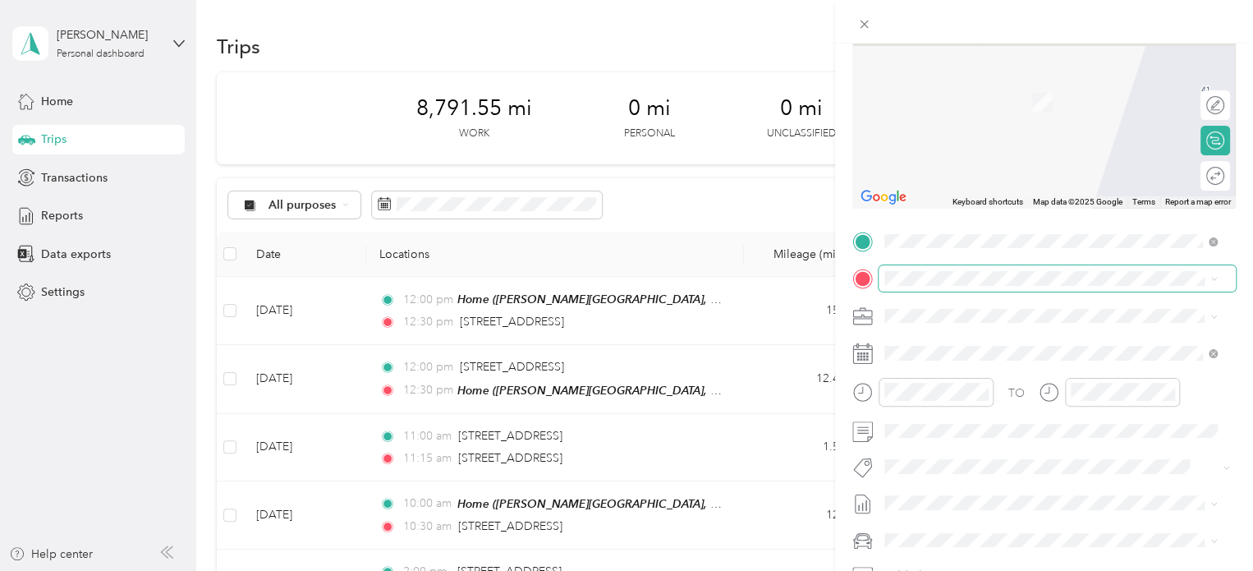
click at [949, 289] on span at bounding box center [1056, 278] width 357 height 26
click at [997, 343] on span "[STREET_ADDRESS][PERSON_NAME][US_STATE]" at bounding box center [1042, 337] width 255 height 15
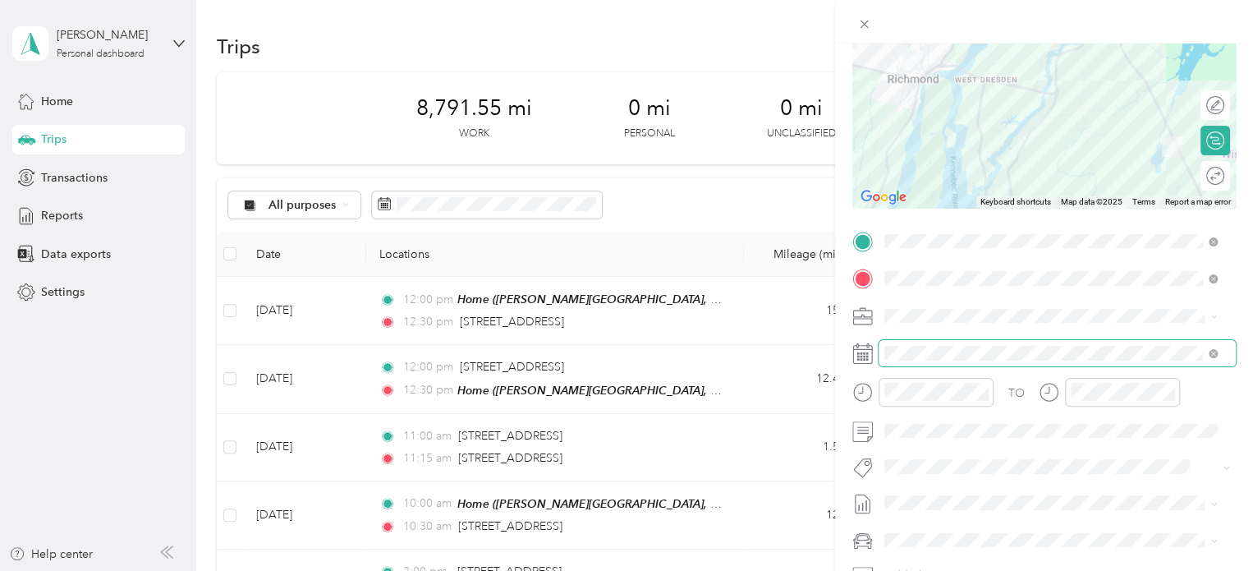
click at [956, 343] on span at bounding box center [1056, 353] width 357 height 26
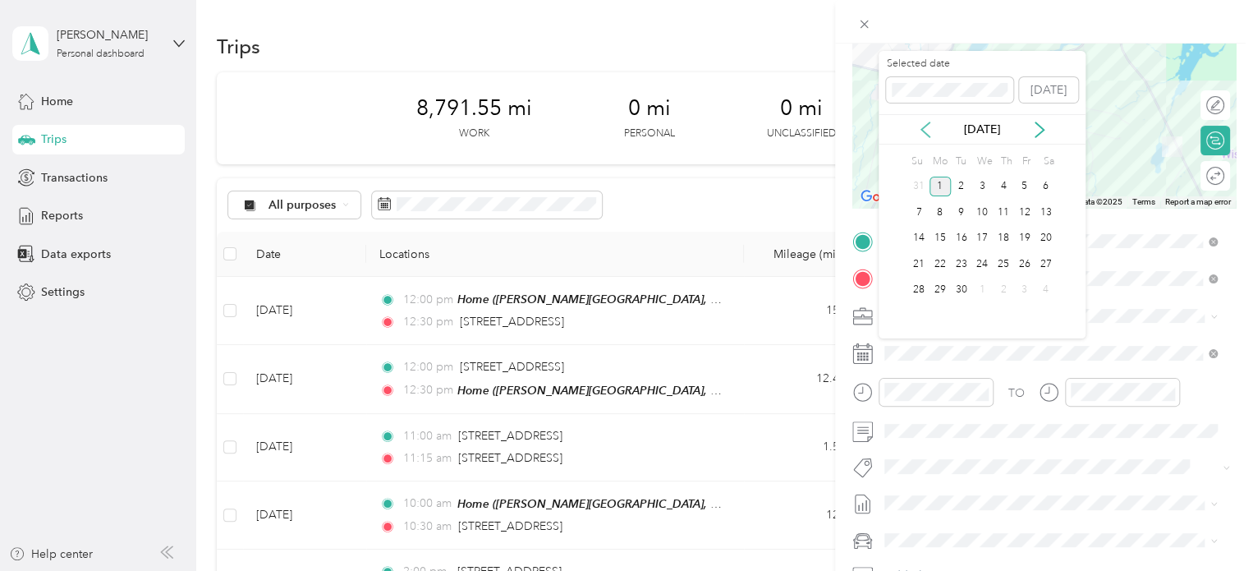
click at [931, 132] on icon at bounding box center [925, 129] width 16 height 16
click at [938, 291] on div "25" at bounding box center [939, 290] width 21 height 21
click at [926, 383] on div at bounding box center [935, 392] width 115 height 29
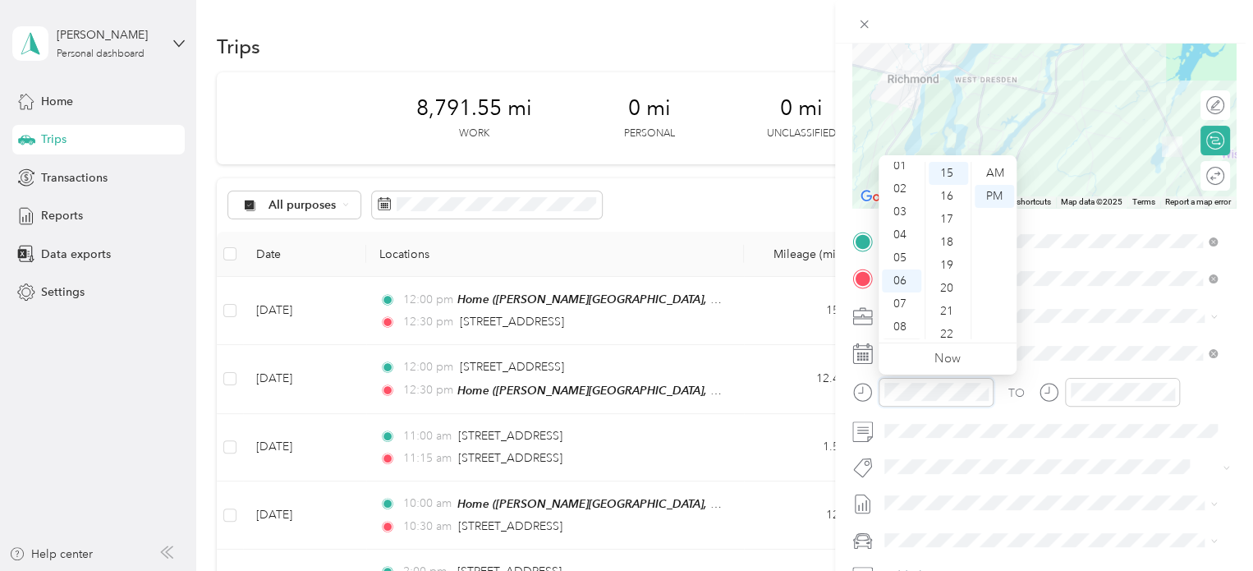
scroll to position [0, 0]
click at [897, 190] on div "01" at bounding box center [901, 196] width 39 height 23
click at [910, 218] on div "02" at bounding box center [901, 219] width 39 height 23
click at [894, 194] on div "01" at bounding box center [901, 196] width 39 height 23
click at [946, 172] on div "00" at bounding box center [947, 173] width 39 height 23
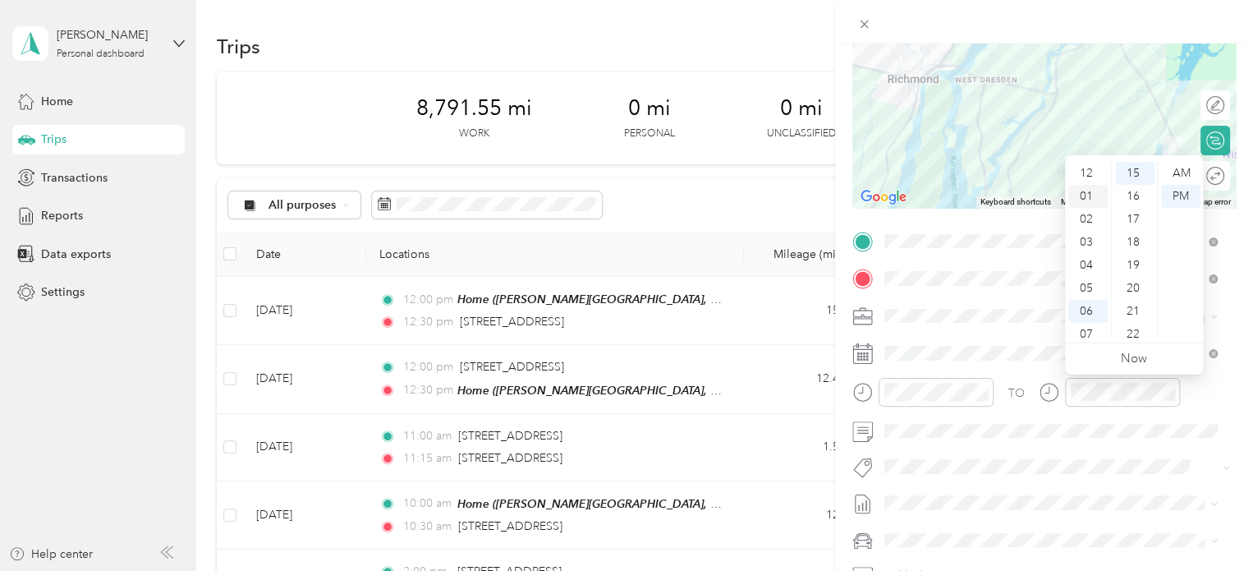
click at [1084, 193] on div "01" at bounding box center [1087, 196] width 39 height 23
click at [1133, 268] on div "30" at bounding box center [1134, 271] width 39 height 23
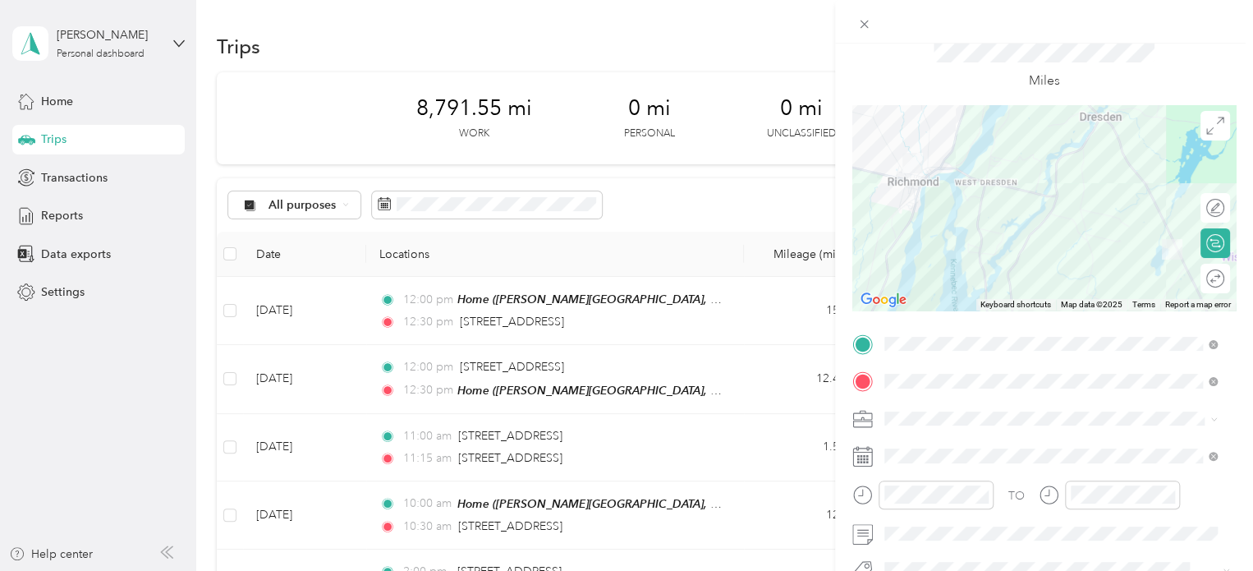
scroll to position [0, 0]
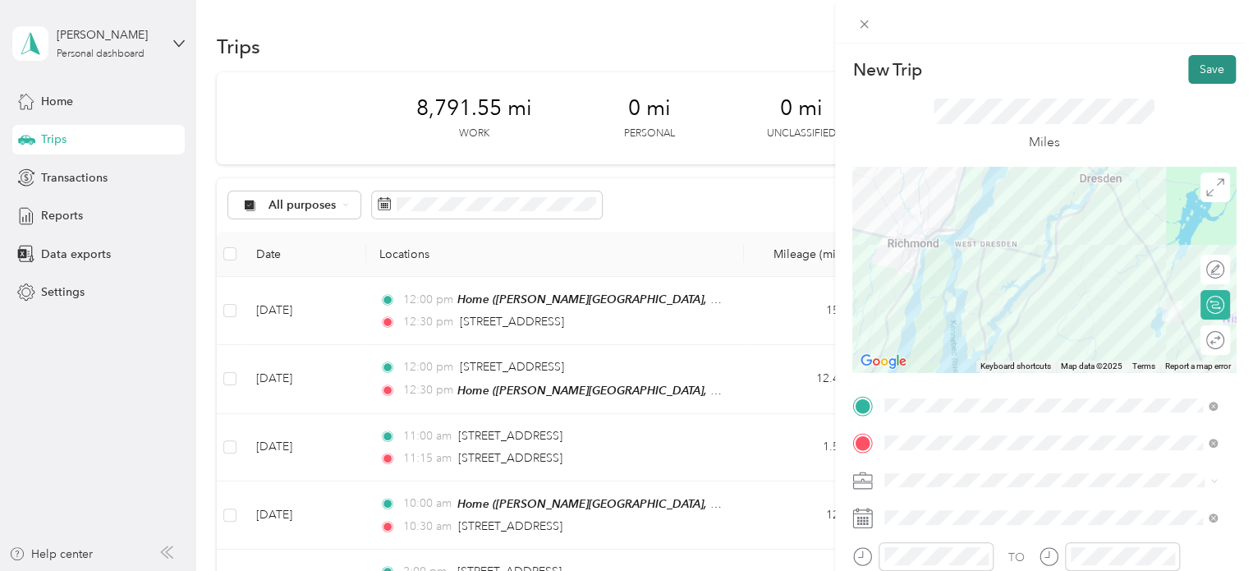
click at [1213, 76] on button "Save" at bounding box center [1212, 69] width 48 height 29
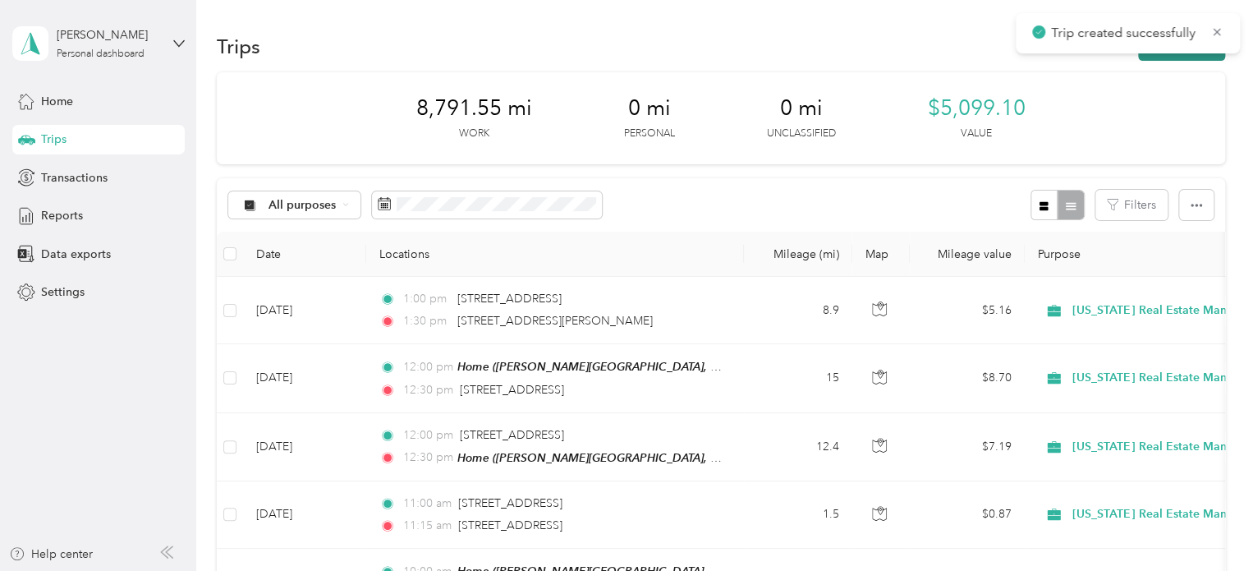
click at [1190, 59] on button "New trip" at bounding box center [1181, 46] width 87 height 29
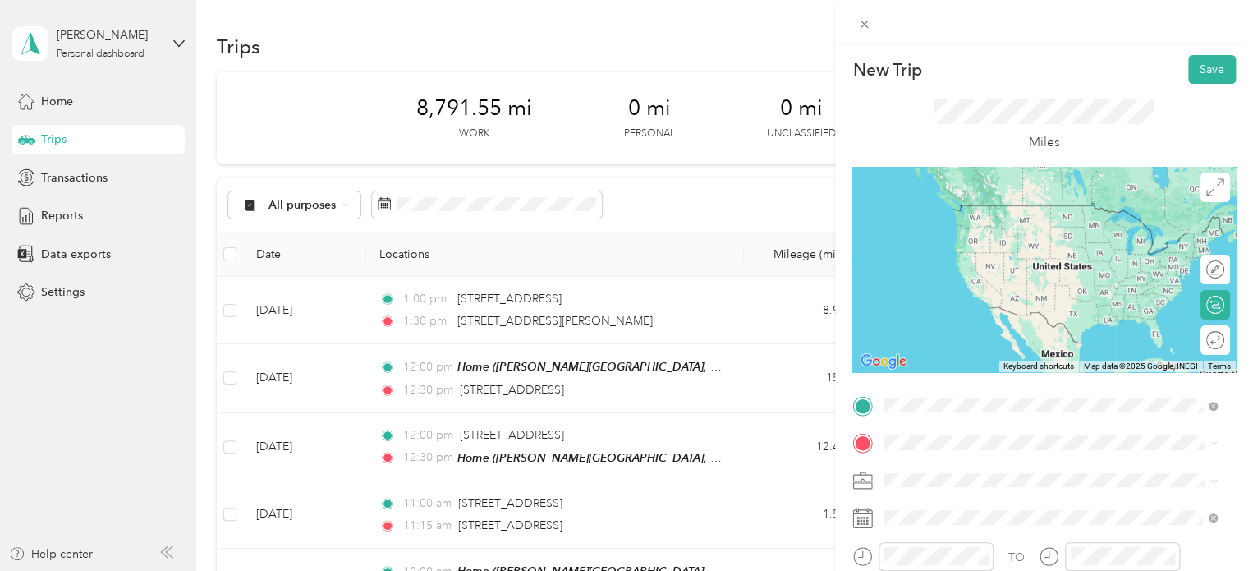
click at [965, 213] on span "[STREET_ADDRESS][PERSON_NAME][US_STATE]" at bounding box center [1042, 205] width 255 height 15
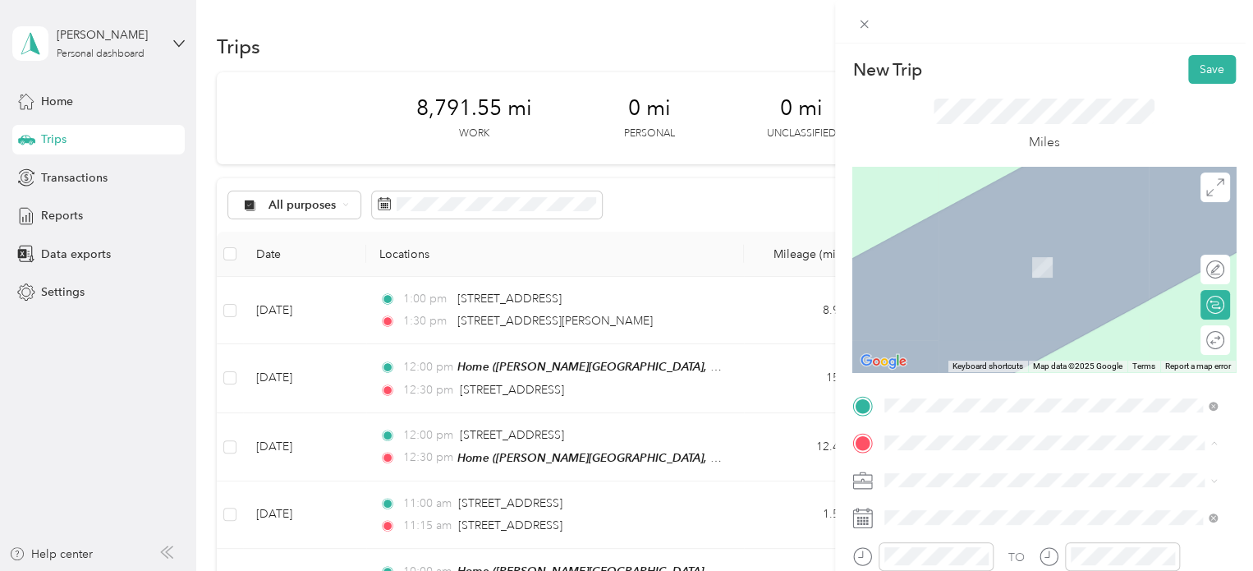
click at [945, 346] on strong "Home" at bounding box center [931, 340] width 32 height 15
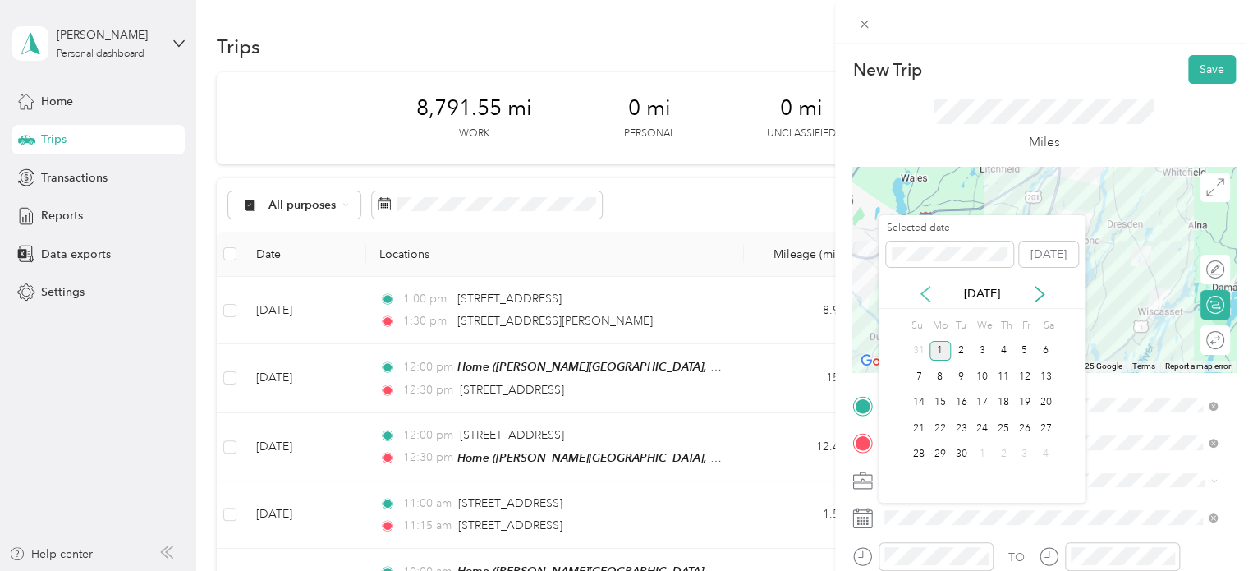
click at [929, 299] on icon at bounding box center [925, 294] width 16 height 16
click at [933, 447] on div "25" at bounding box center [939, 454] width 21 height 21
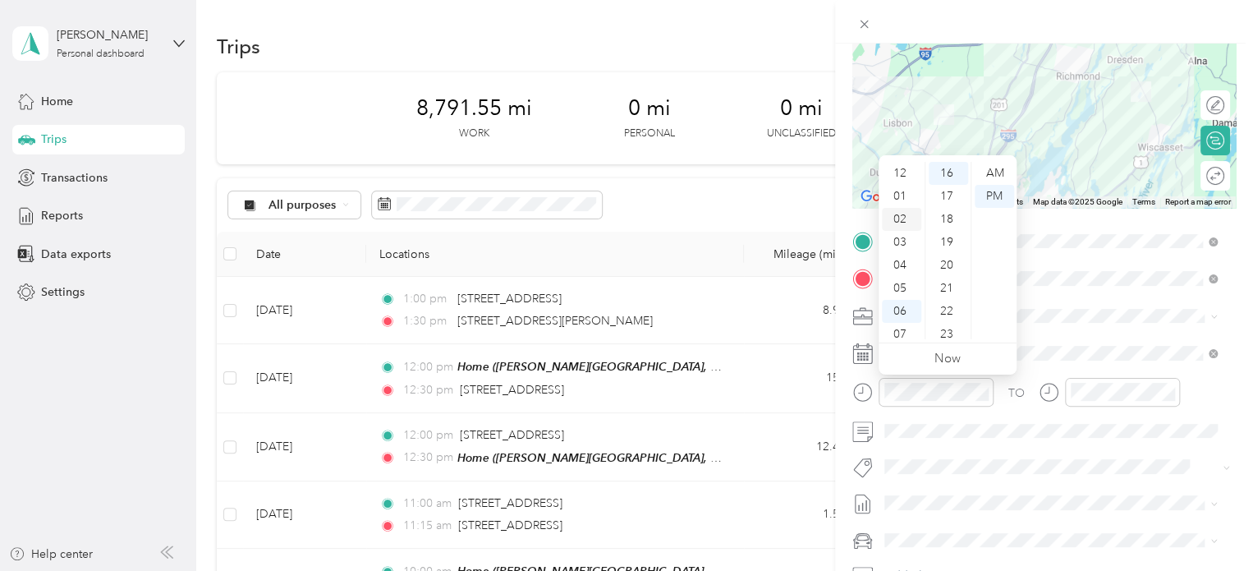
click at [901, 216] on div "02" at bounding box center [901, 219] width 39 height 23
click at [949, 174] on div "00" at bounding box center [947, 173] width 39 height 23
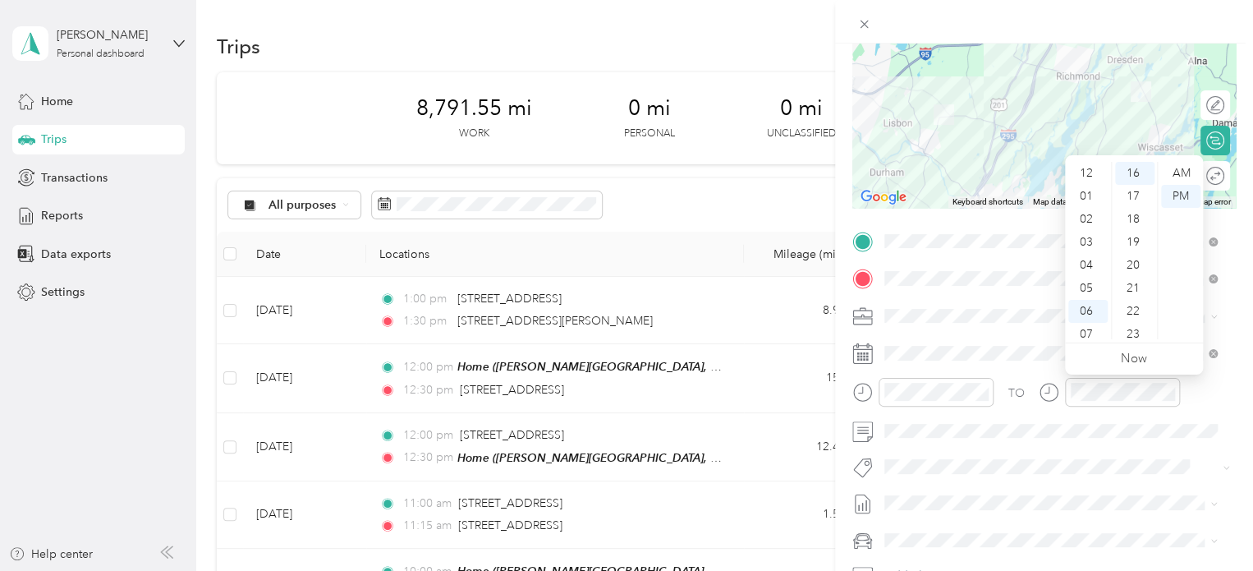
drag, startPoint x: 1089, startPoint y: 213, endPoint x: 1106, endPoint y: 236, distance: 28.7
click at [1089, 213] on div "02" at bounding box center [1087, 219] width 39 height 23
click at [1131, 328] on div "30" at bounding box center [1134, 330] width 39 height 23
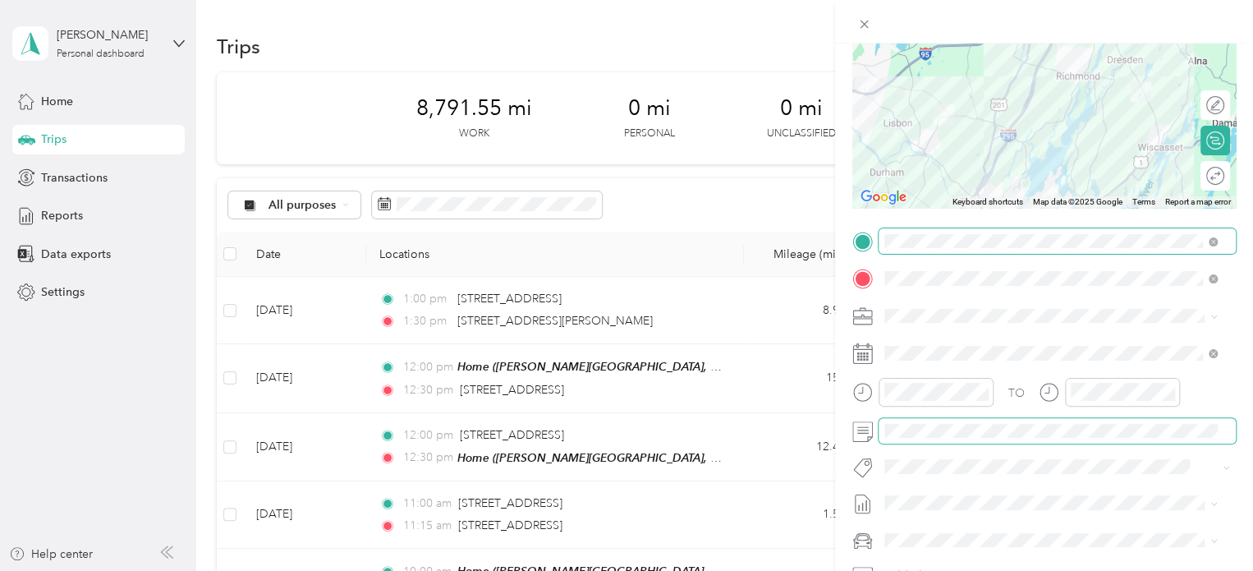
scroll to position [0, 0]
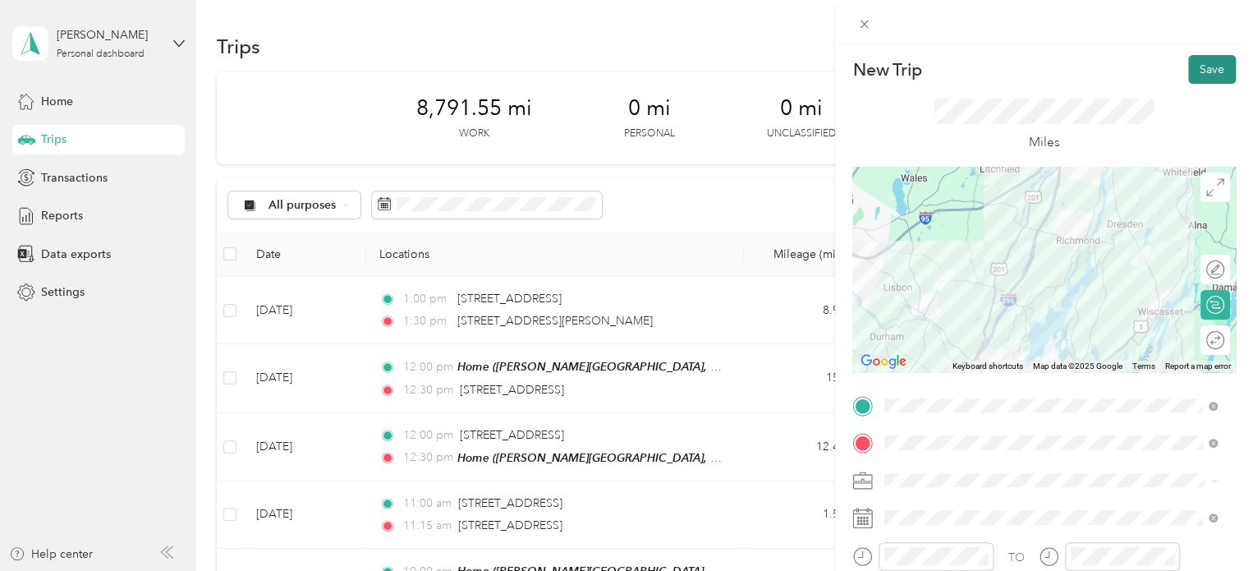
click at [1204, 76] on button "Save" at bounding box center [1212, 69] width 48 height 29
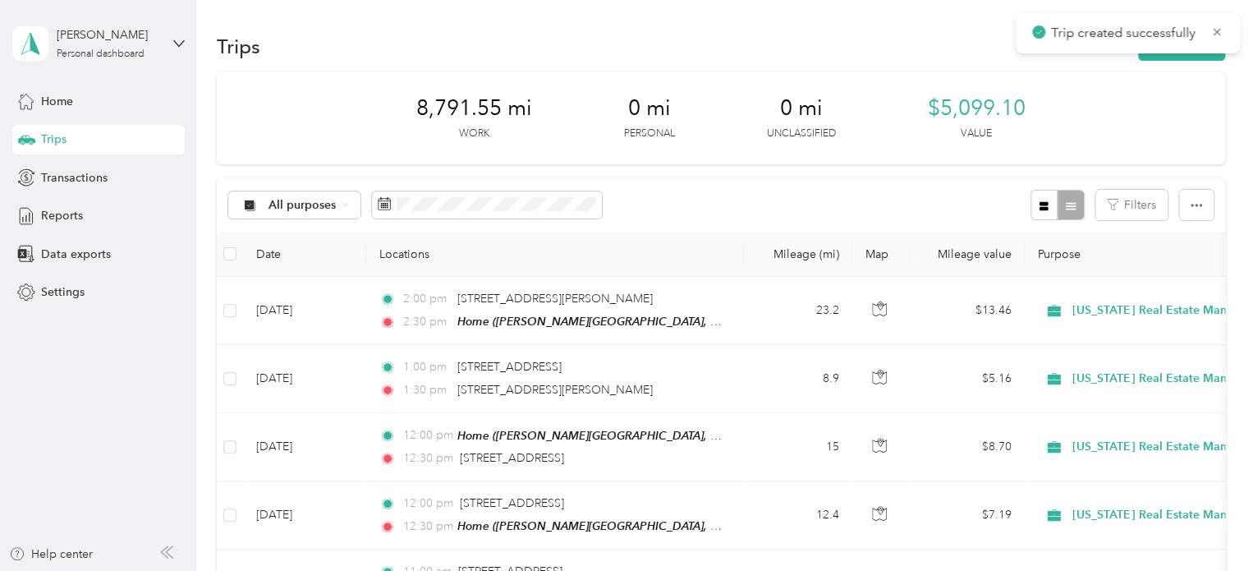
click at [1176, 52] on div "Trip created successfully" at bounding box center [1127, 33] width 224 height 40
click at [1172, 60] on button "New trip" at bounding box center [1181, 46] width 87 height 29
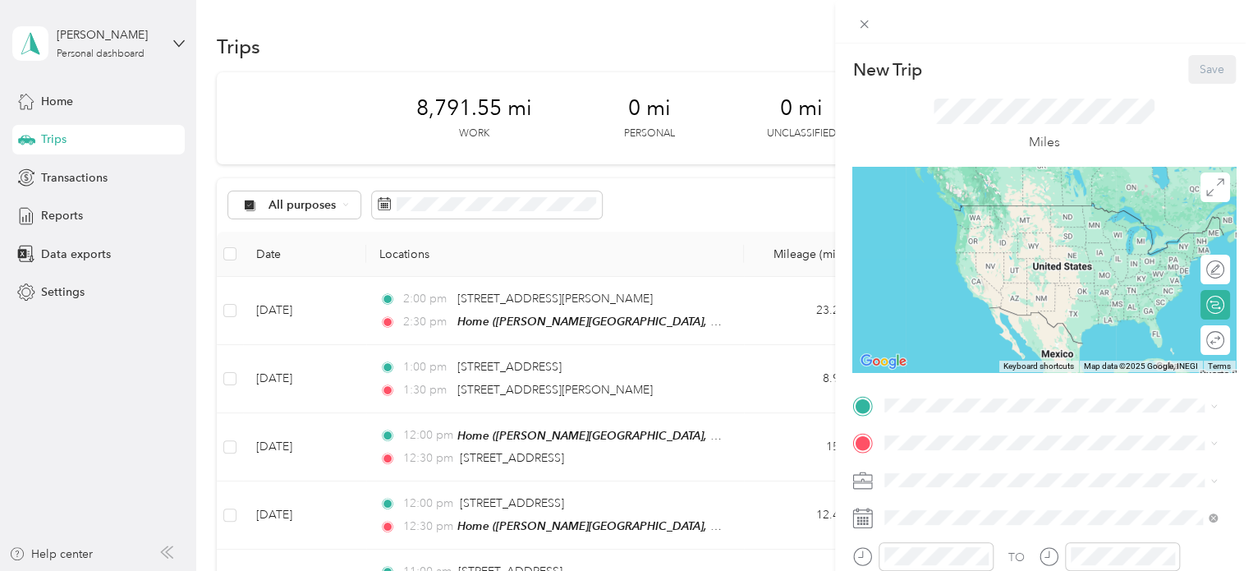
click at [935, 469] on strong "Home" at bounding box center [931, 470] width 32 height 15
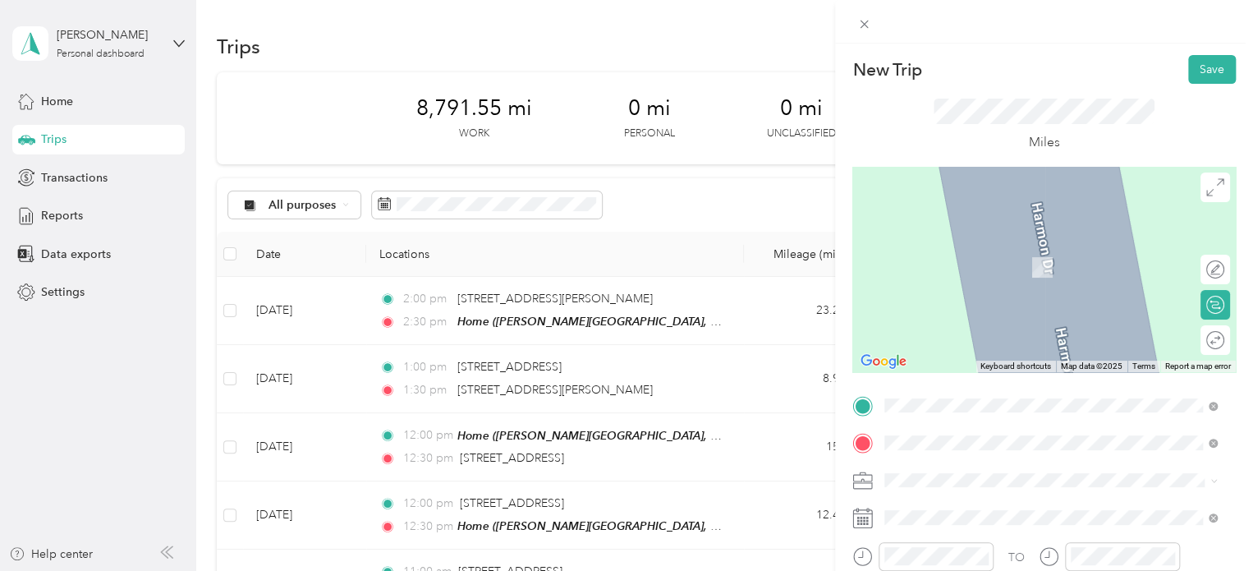
click at [1012, 250] on span "[STREET_ADDRESS][US_STATE]" at bounding box center [997, 243] width 164 height 15
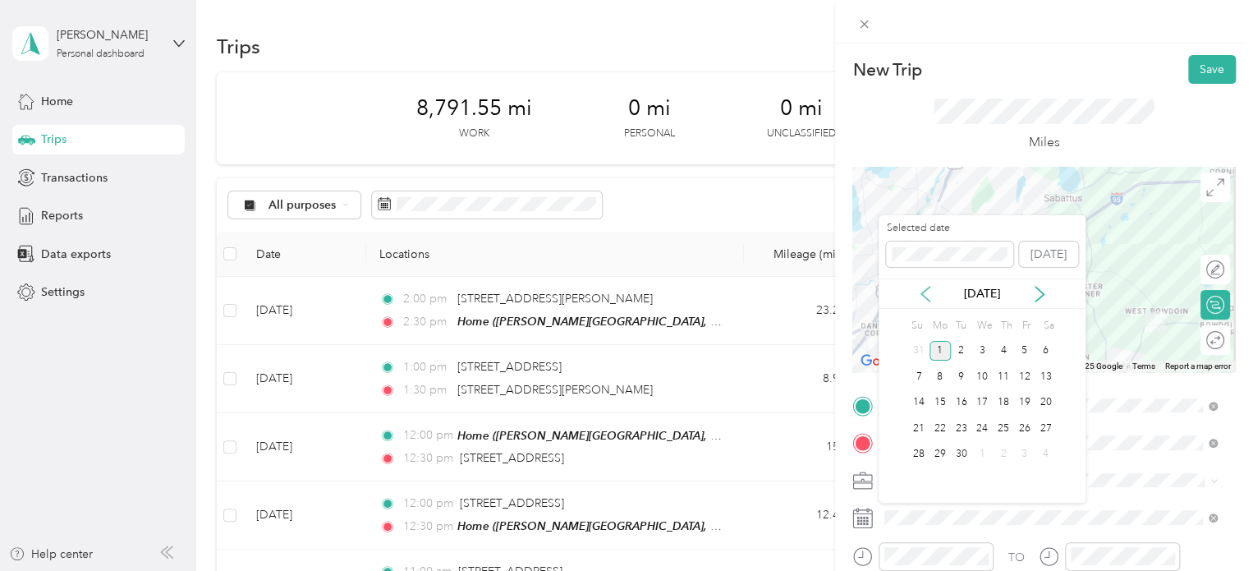
click at [928, 297] on icon at bounding box center [925, 294] width 16 height 16
click at [965, 479] on div "2" at bounding box center [961, 480] width 21 height 21
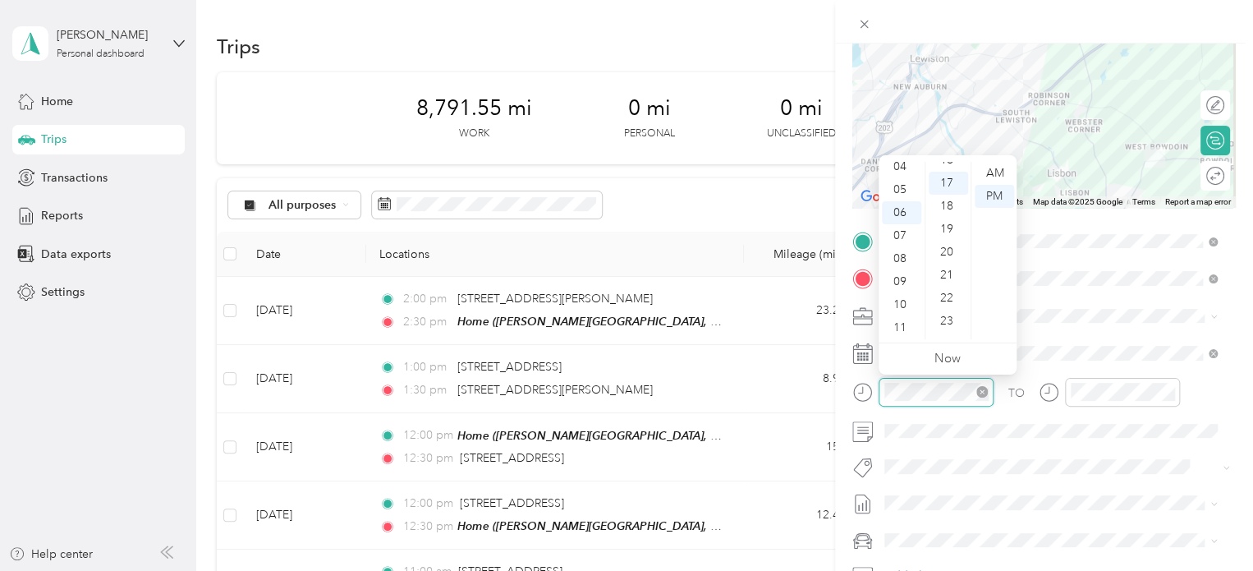
scroll to position [391, 0]
click at [1090, 330] on div "TO Add photo" at bounding box center [1043, 426] width 383 height 397
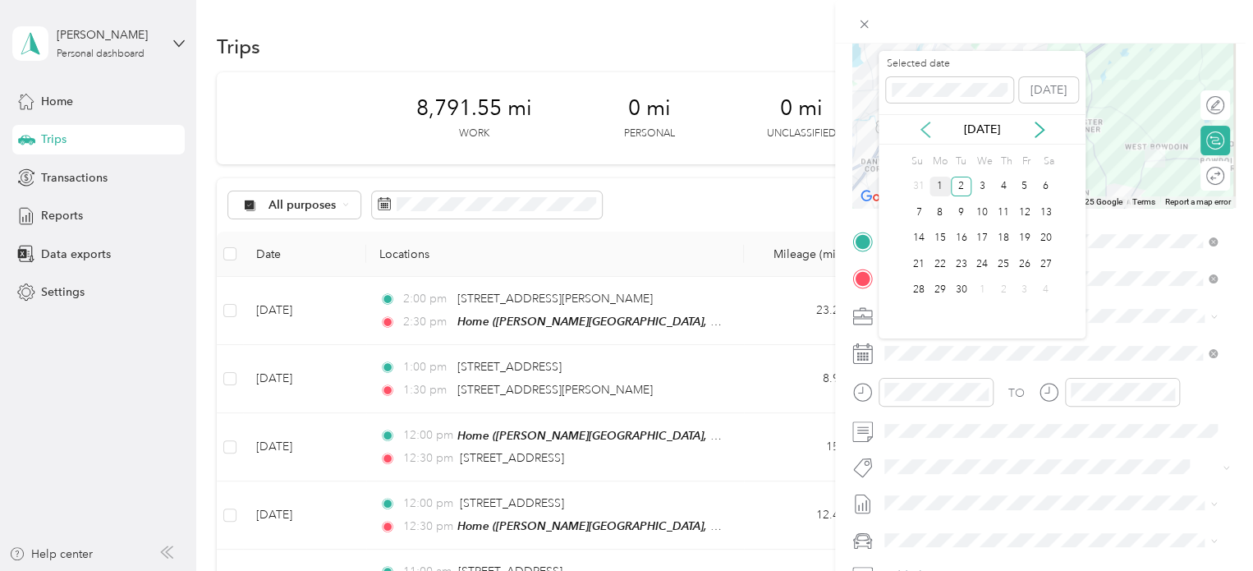
click at [929, 131] on icon at bounding box center [925, 129] width 16 height 16
click at [959, 290] on div "26" at bounding box center [961, 290] width 21 height 21
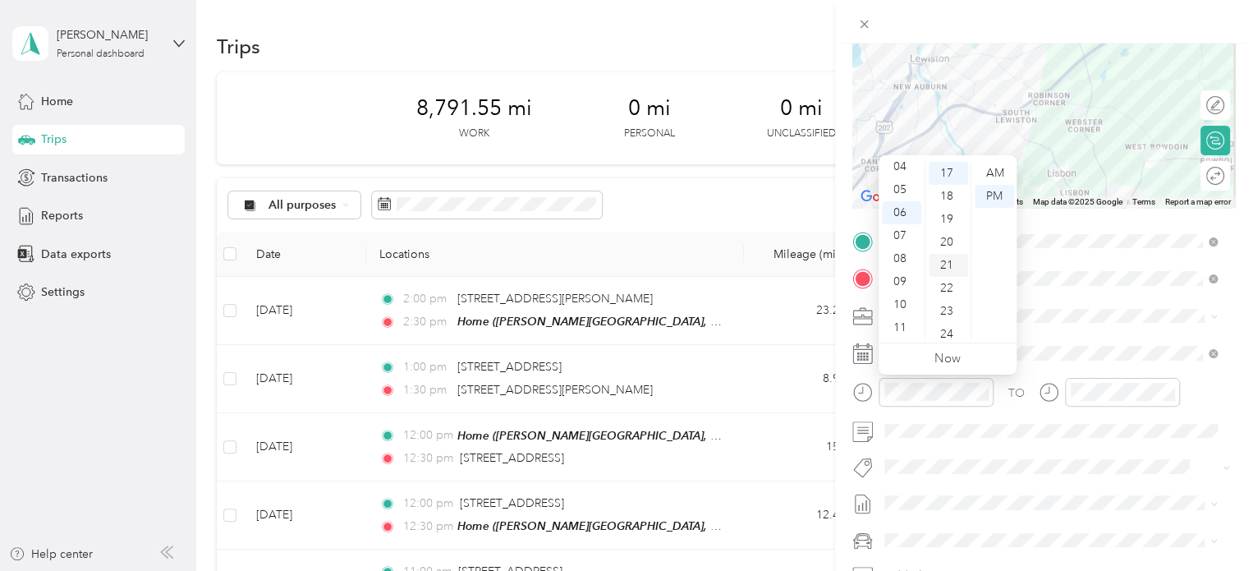
drag, startPoint x: 897, startPoint y: 331, endPoint x: 939, endPoint y: 274, distance: 70.4
click at [897, 330] on div "11" at bounding box center [901, 327] width 39 height 23
click at [951, 222] on div "30" at bounding box center [947, 225] width 39 height 23
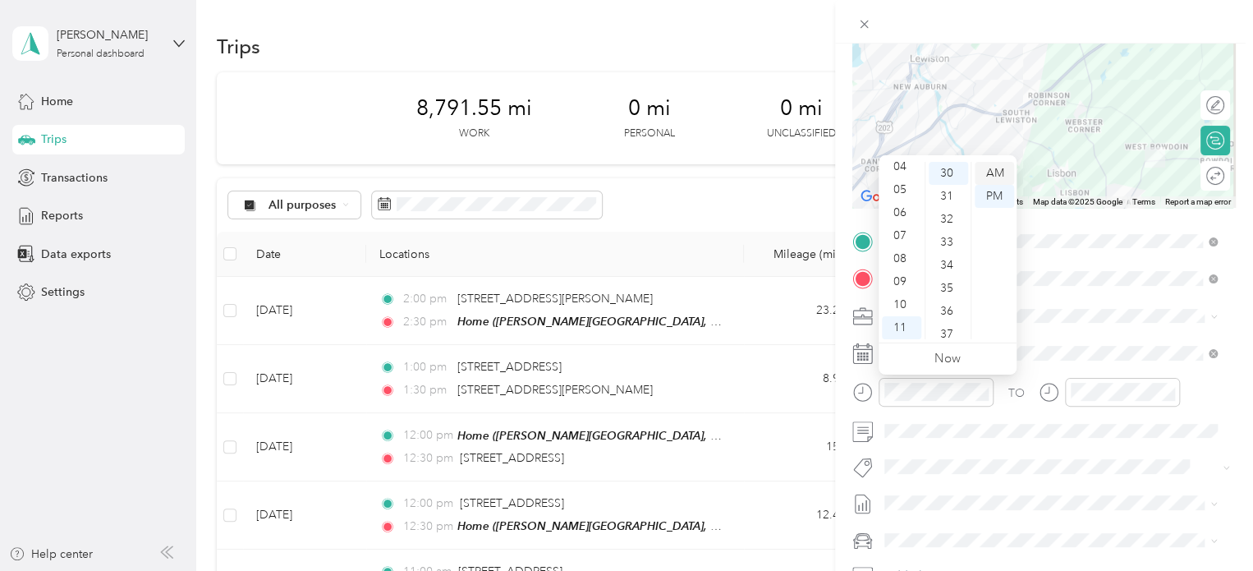
click at [999, 176] on div "AM" at bounding box center [993, 173] width 39 height 23
click at [1096, 402] on div at bounding box center [1122, 392] width 115 height 29
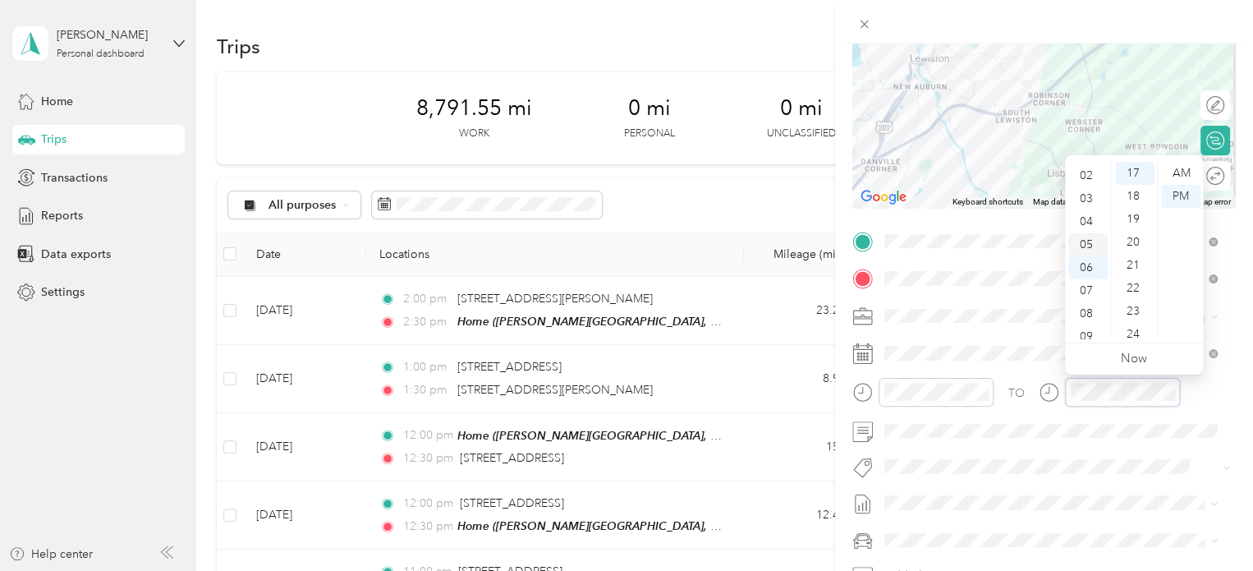
scroll to position [0, 0]
click at [1096, 172] on div "12" at bounding box center [1087, 173] width 39 height 23
click at [1135, 173] on div "00" at bounding box center [1134, 173] width 39 height 23
click at [936, 425] on span at bounding box center [1056, 431] width 357 height 26
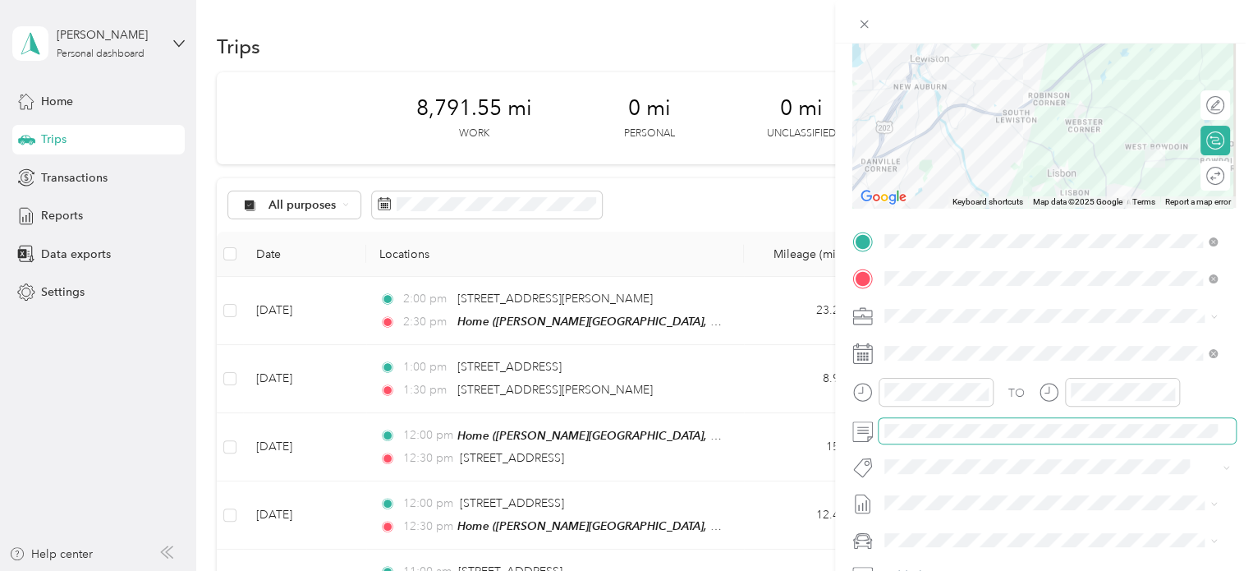
click at [947, 418] on span at bounding box center [1056, 431] width 357 height 26
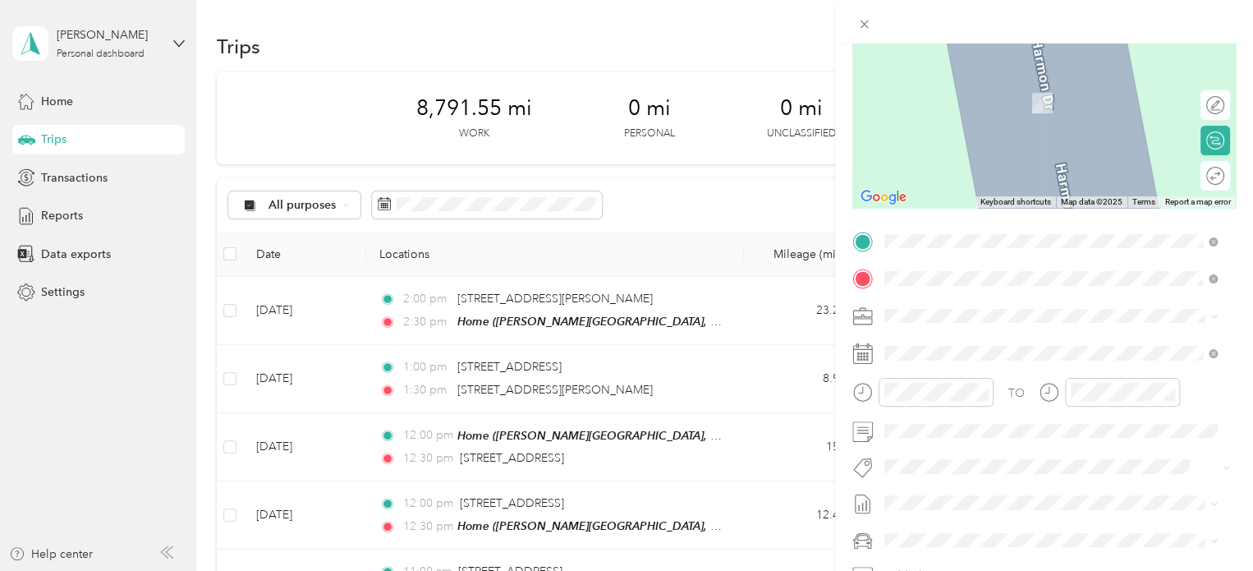
click at [970, 324] on li "[STREET_ADDRESS][US_STATE]" at bounding box center [1050, 339] width 344 height 34
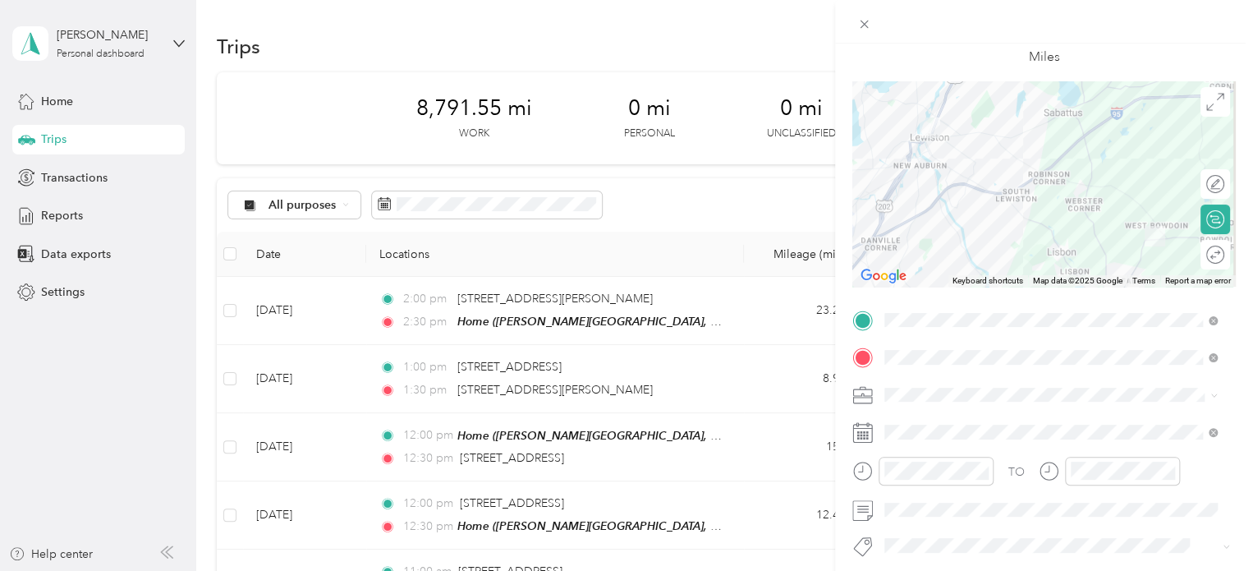
scroll to position [3, 0]
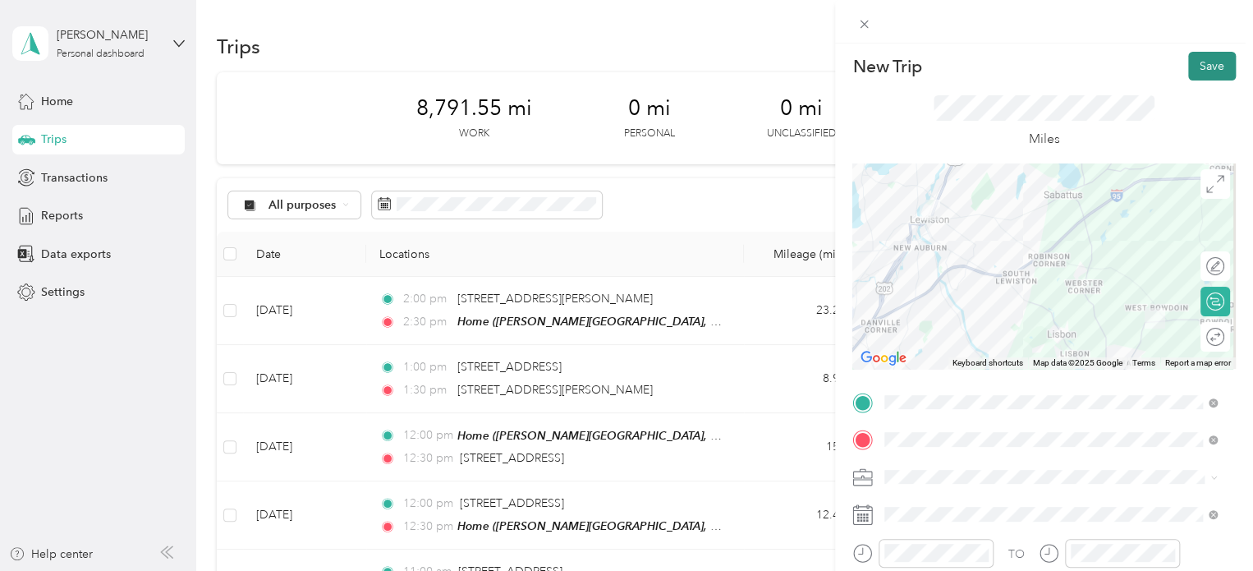
click at [1204, 63] on button "Save" at bounding box center [1212, 66] width 48 height 29
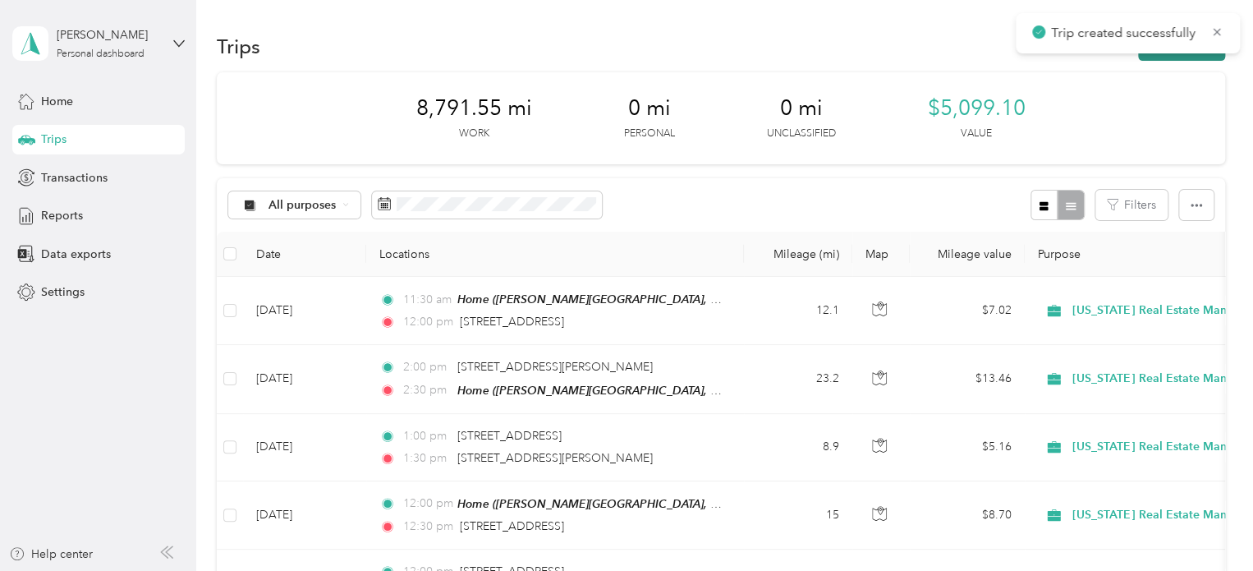
click at [1164, 59] on button "New trip" at bounding box center [1181, 46] width 87 height 29
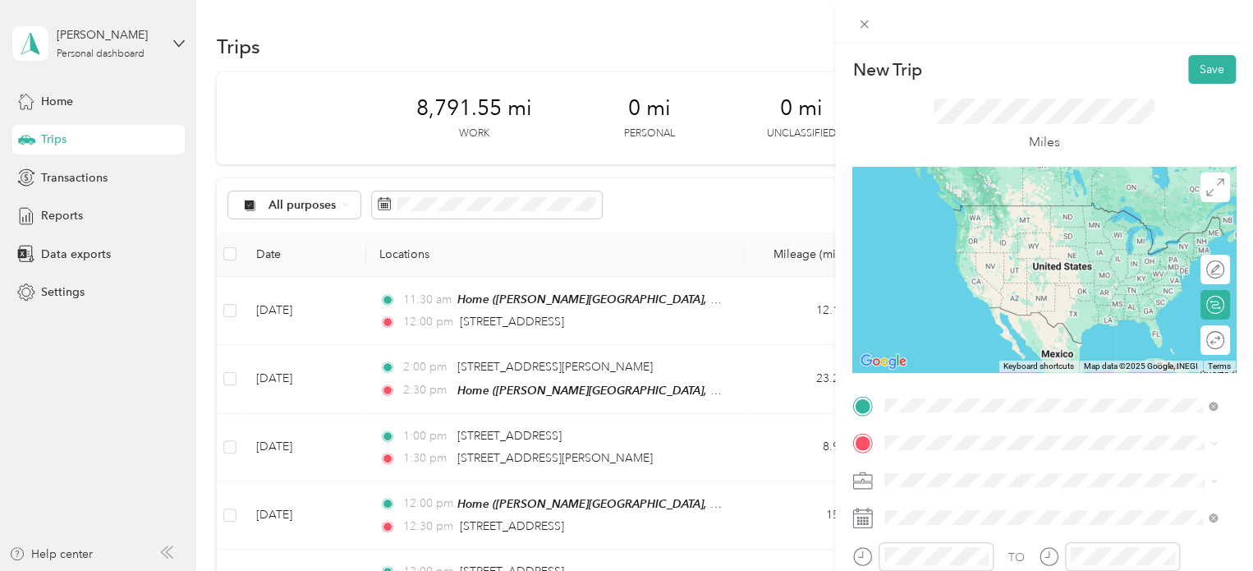
click at [965, 196] on div "[STREET_ADDRESS][US_STATE]" at bounding box center [1050, 206] width 321 height 22
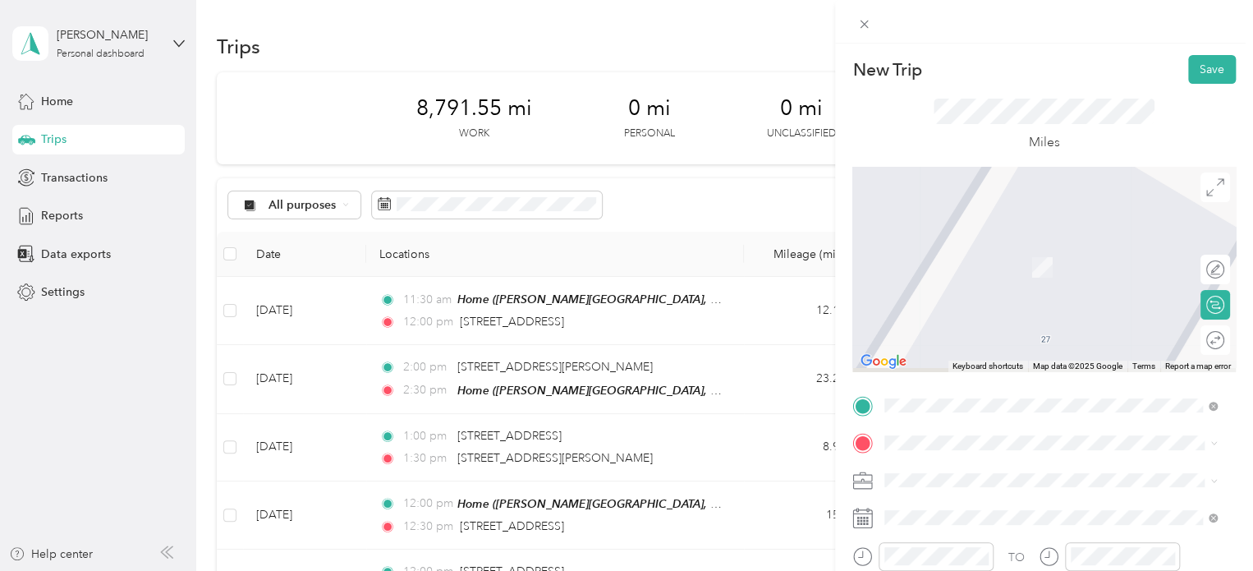
click at [988, 250] on span "[STREET_ADDRESS][PERSON_NAME][US_STATE]" at bounding box center [1042, 243] width 255 height 15
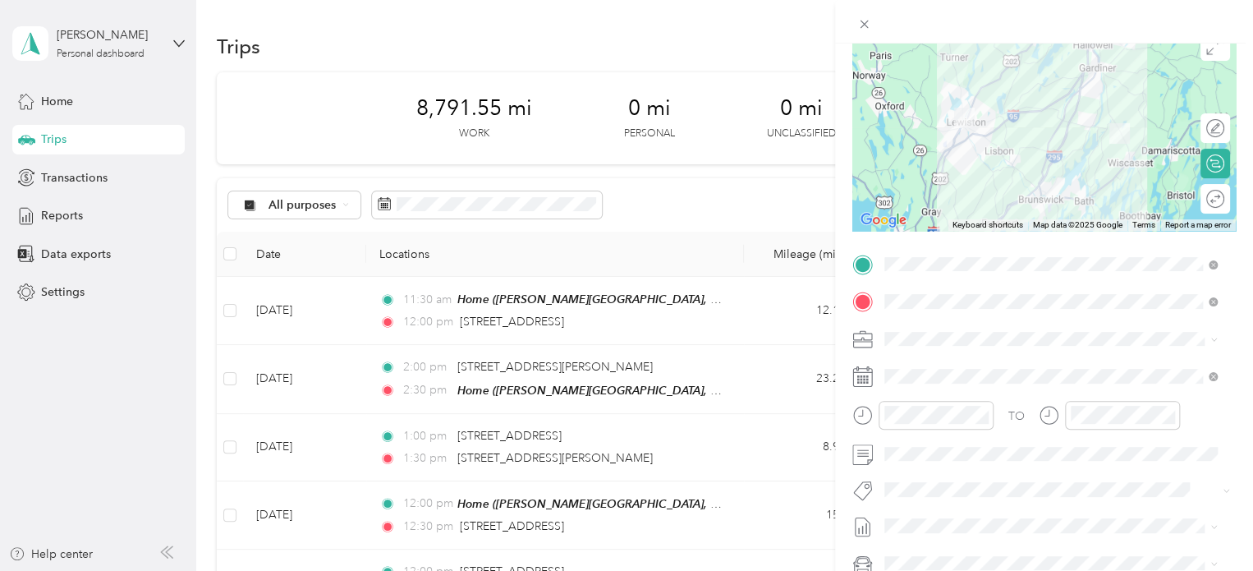
scroll to position [164, 0]
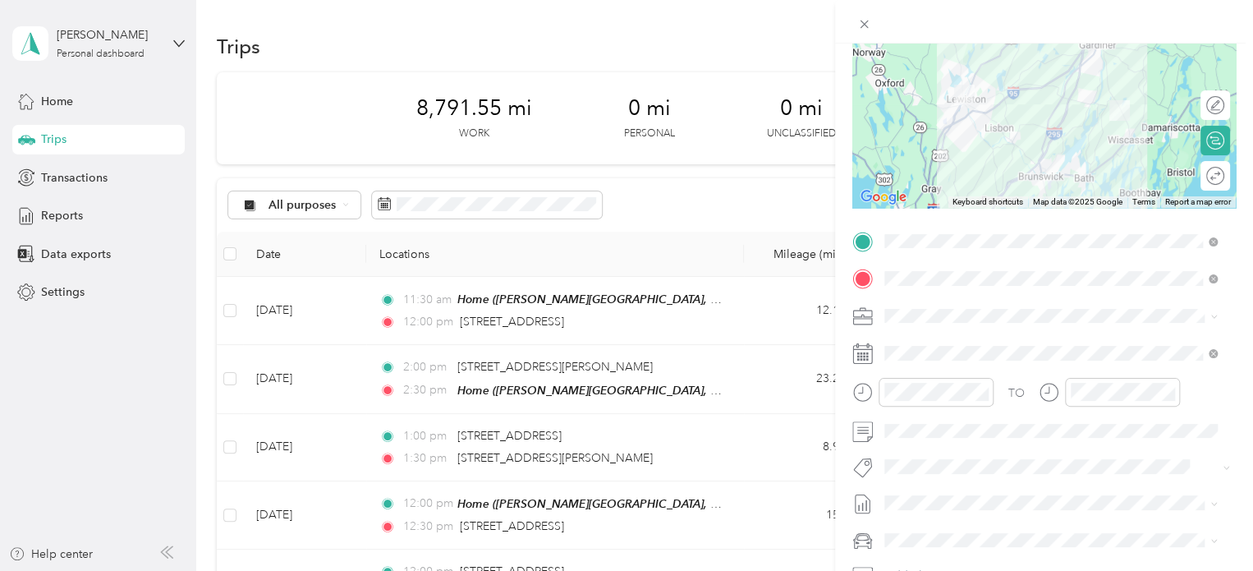
click at [943, 369] on div "TO Add photo" at bounding box center [1043, 426] width 383 height 397
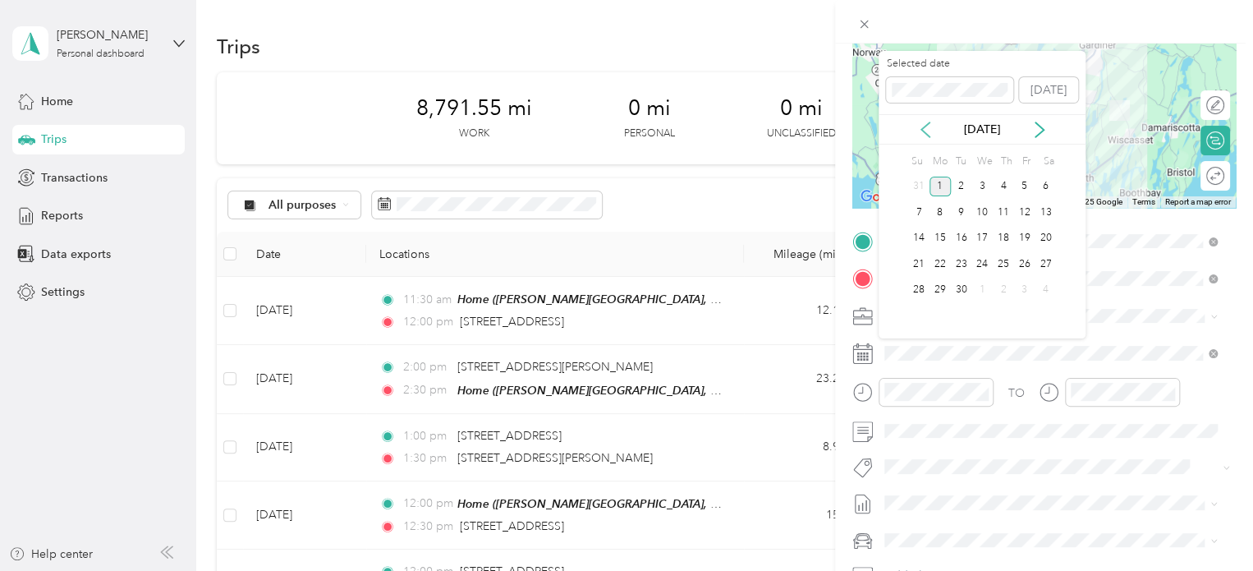
click at [928, 131] on icon at bounding box center [925, 129] width 16 height 16
click at [965, 284] on div "26" at bounding box center [961, 290] width 21 height 21
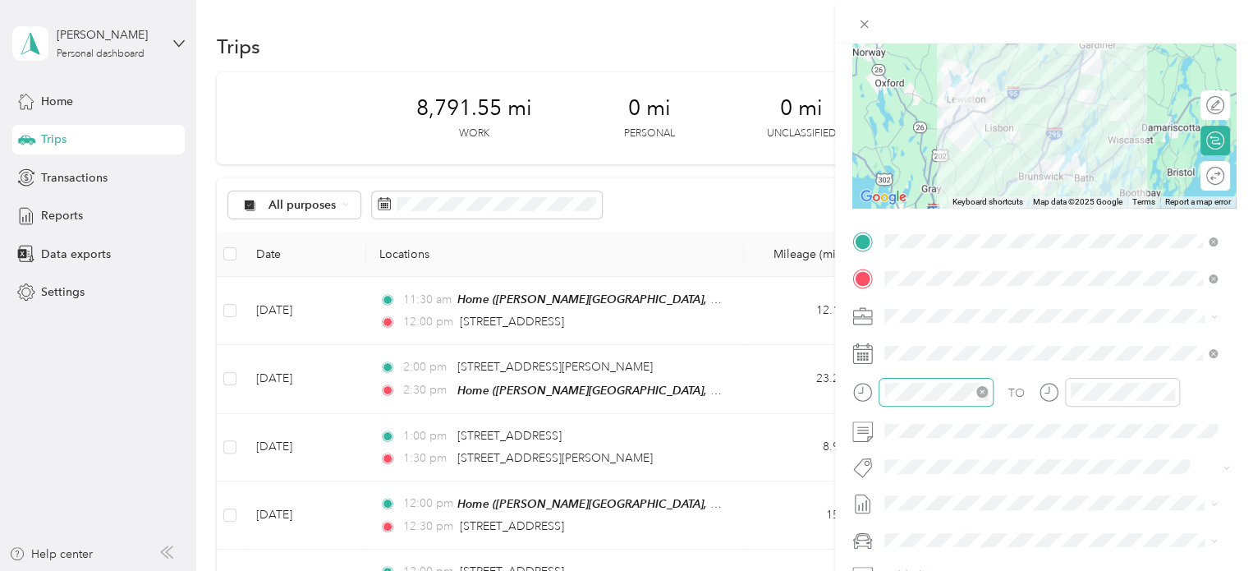
click at [936, 380] on div at bounding box center [935, 392] width 115 height 29
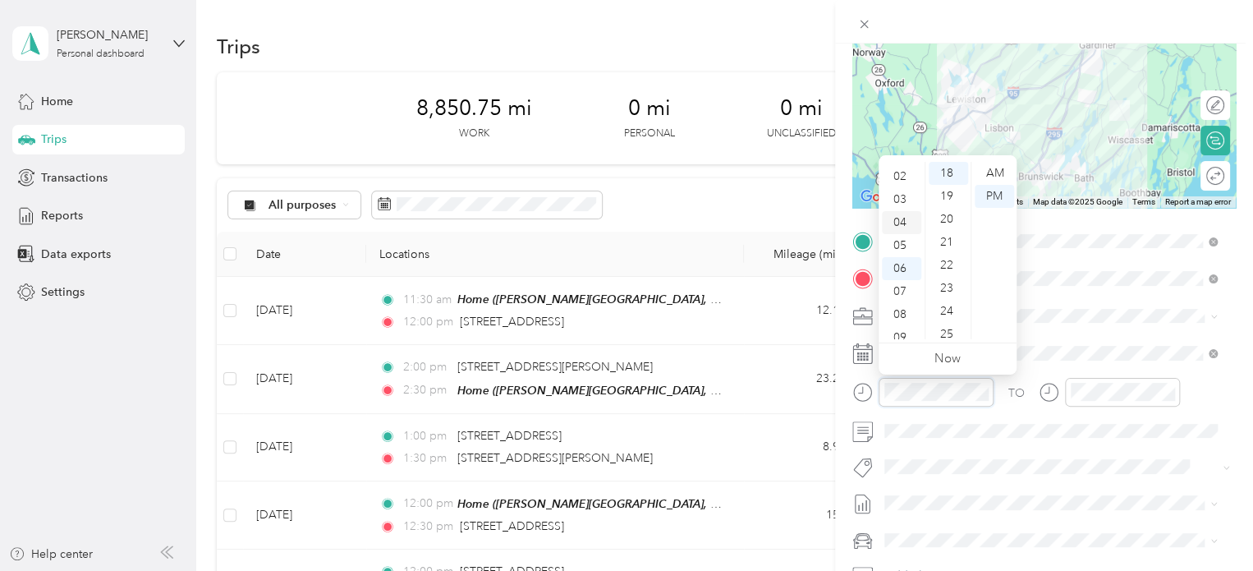
scroll to position [0, 0]
click at [896, 196] on div "01" at bounding box center [901, 196] width 39 height 23
click at [942, 176] on div "00" at bounding box center [947, 173] width 39 height 23
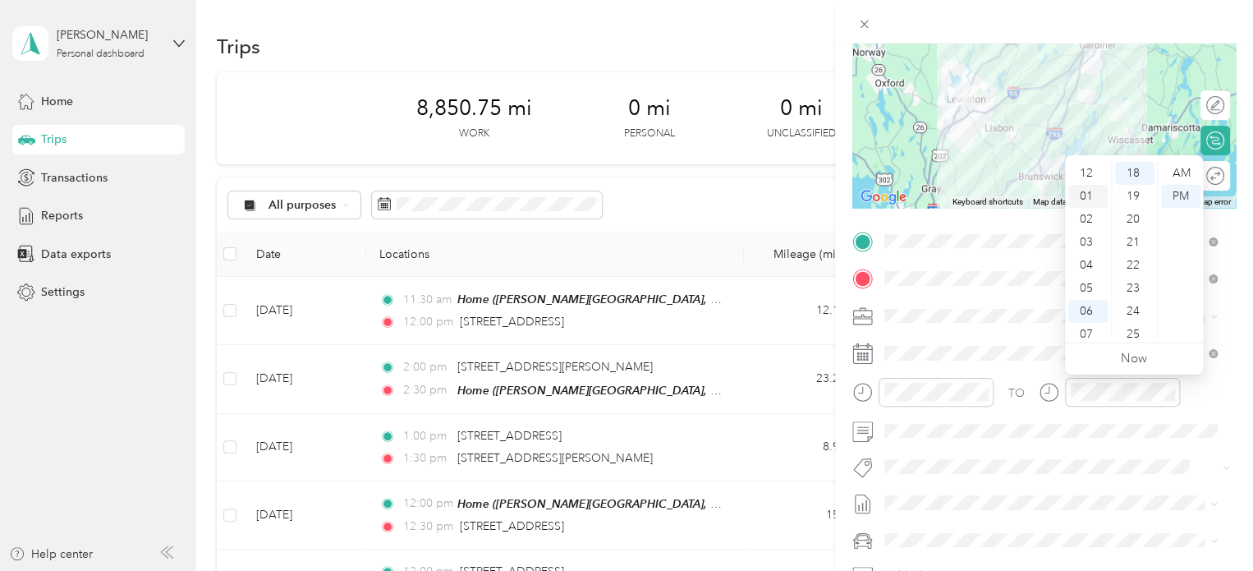
click at [1093, 194] on div "01" at bounding box center [1087, 196] width 39 height 23
click at [1131, 285] on div "30" at bounding box center [1134, 284] width 39 height 23
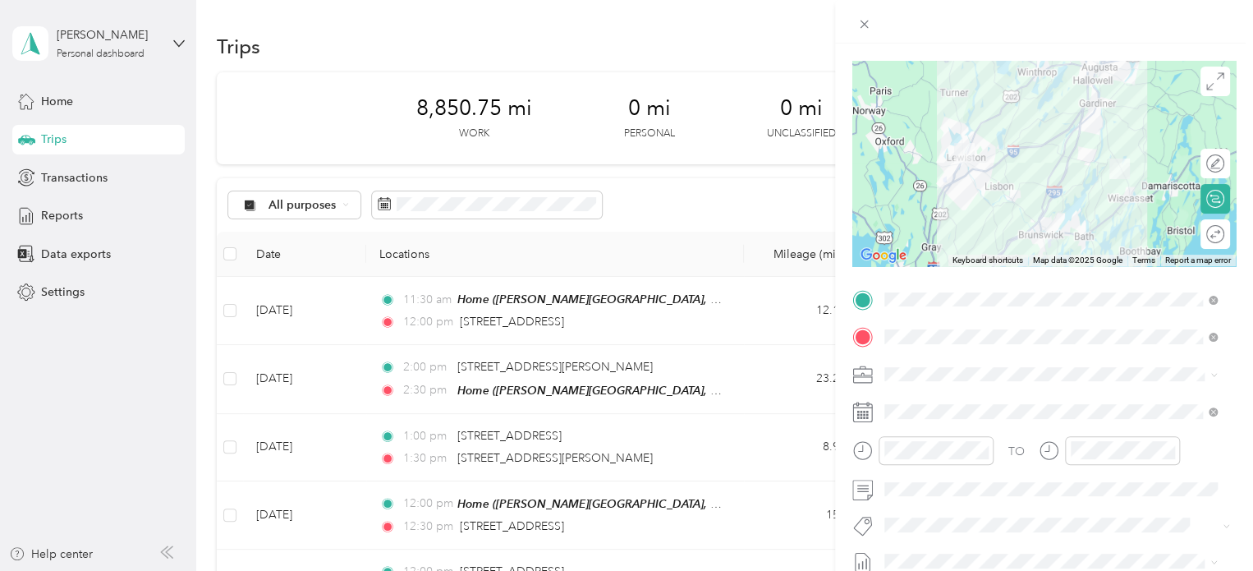
scroll to position [33, 0]
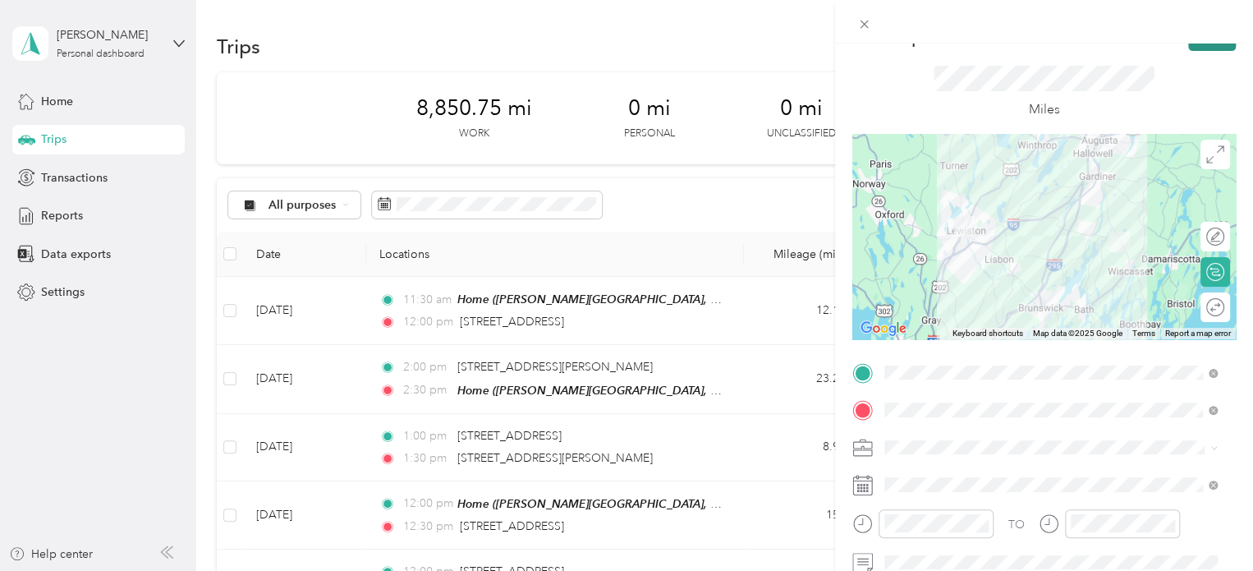
click at [1213, 47] on button "Save" at bounding box center [1212, 36] width 48 height 29
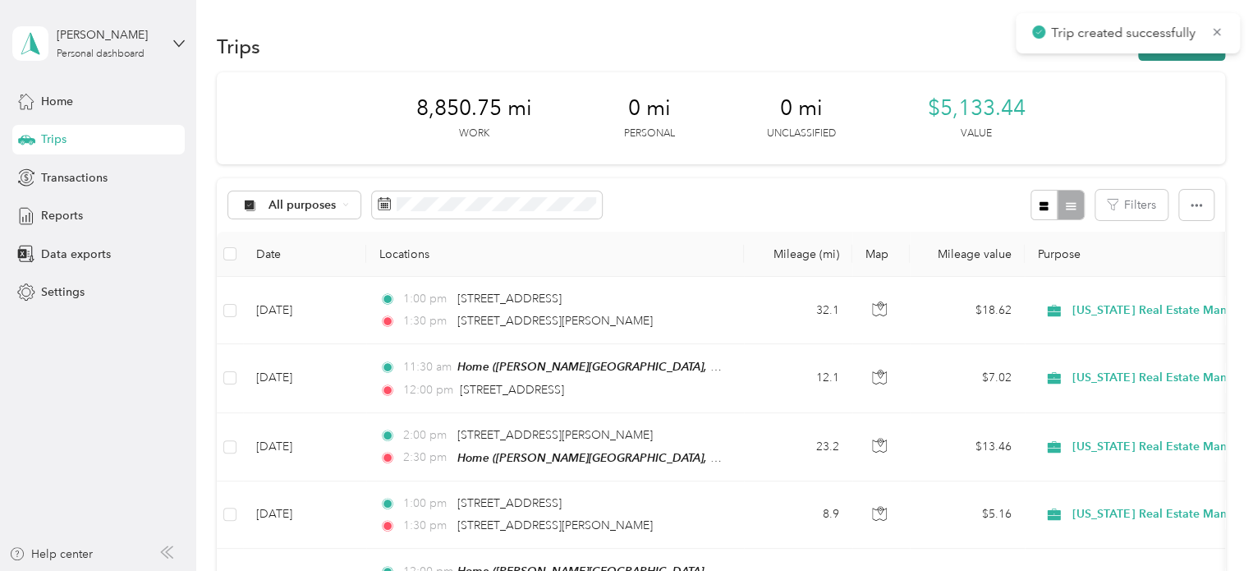
click at [1205, 57] on button "New trip" at bounding box center [1181, 46] width 87 height 29
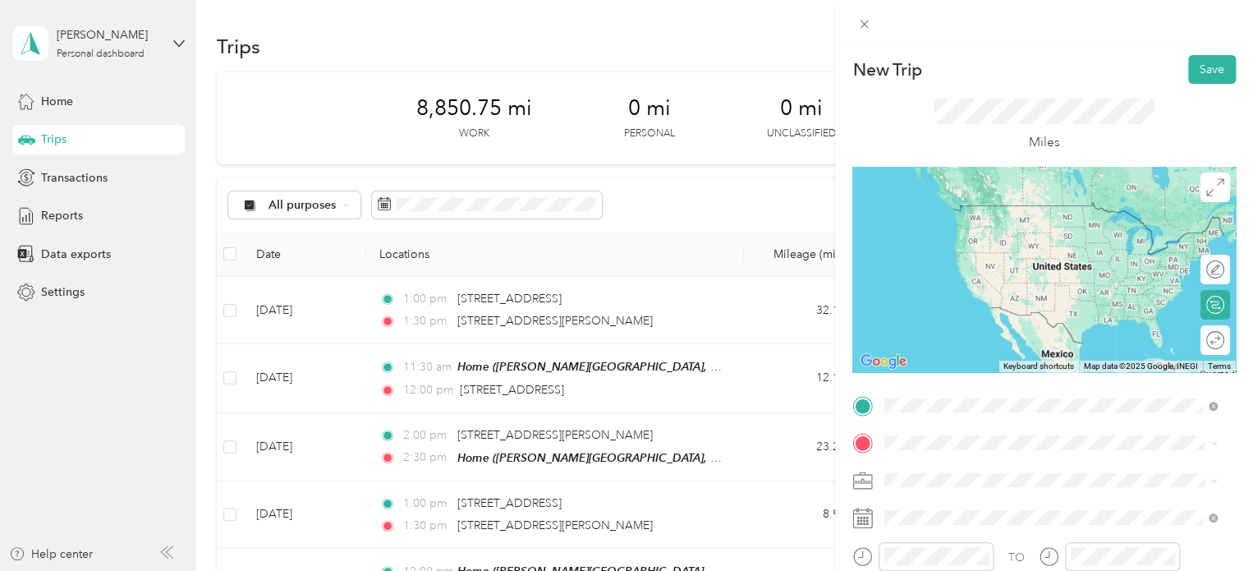
click at [974, 196] on div "[STREET_ADDRESS][PERSON_NAME][US_STATE]" at bounding box center [1050, 206] width 321 height 22
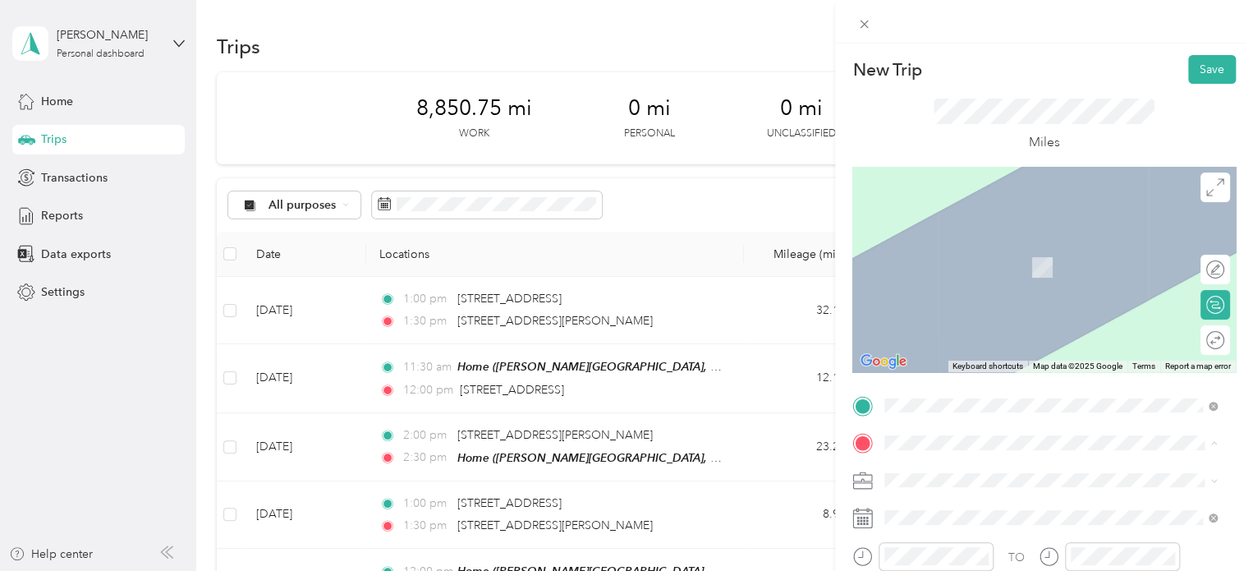
click at [952, 342] on div "Home" at bounding box center [1063, 340] width 296 height 15
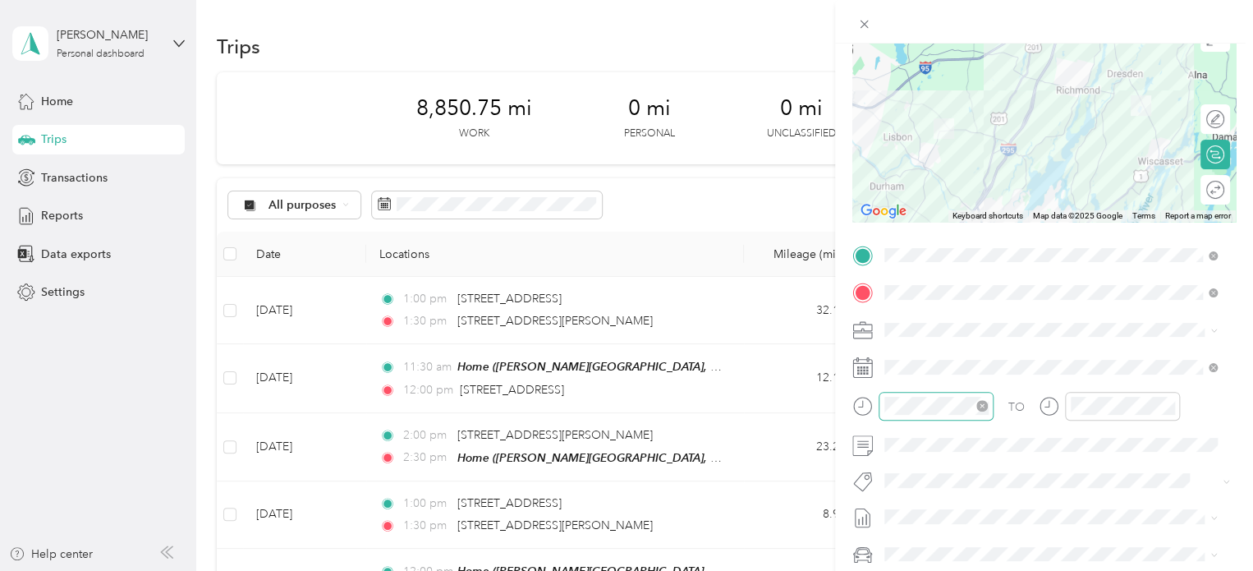
scroll to position [164, 0]
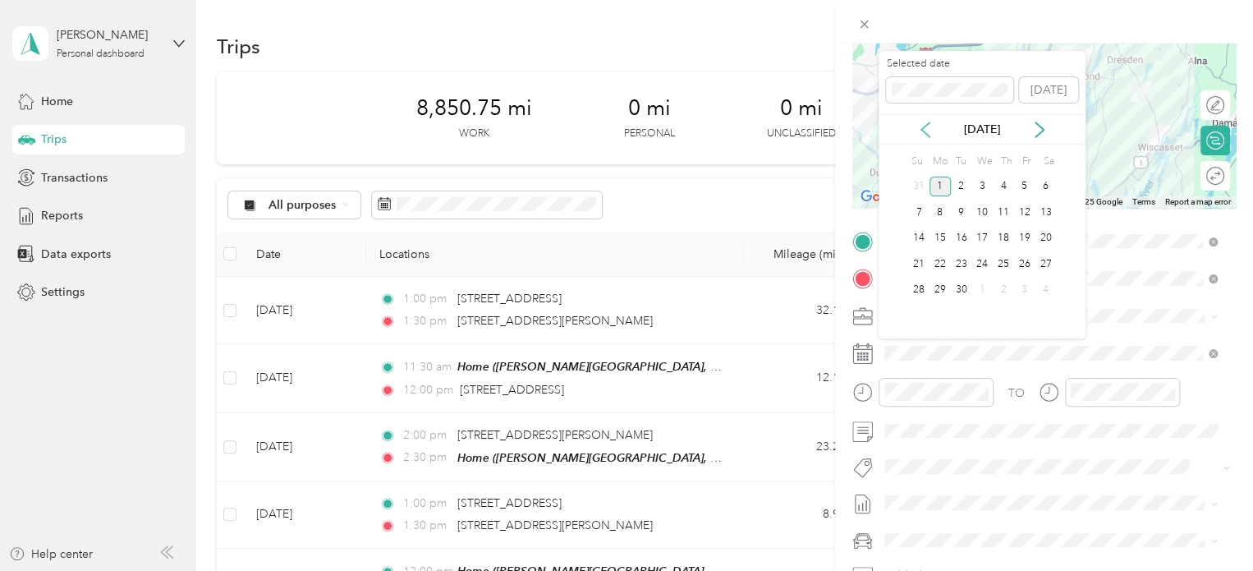
click at [928, 126] on icon at bounding box center [925, 129] width 16 height 16
click at [959, 287] on div "26" at bounding box center [961, 290] width 21 height 21
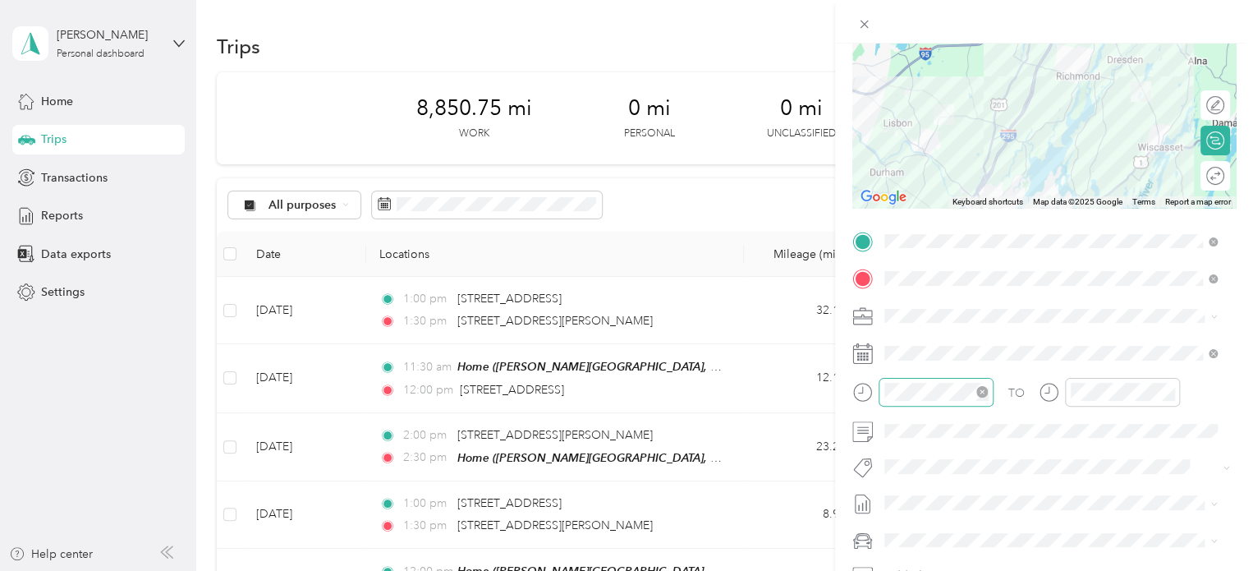
click at [975, 381] on div at bounding box center [935, 392] width 115 height 29
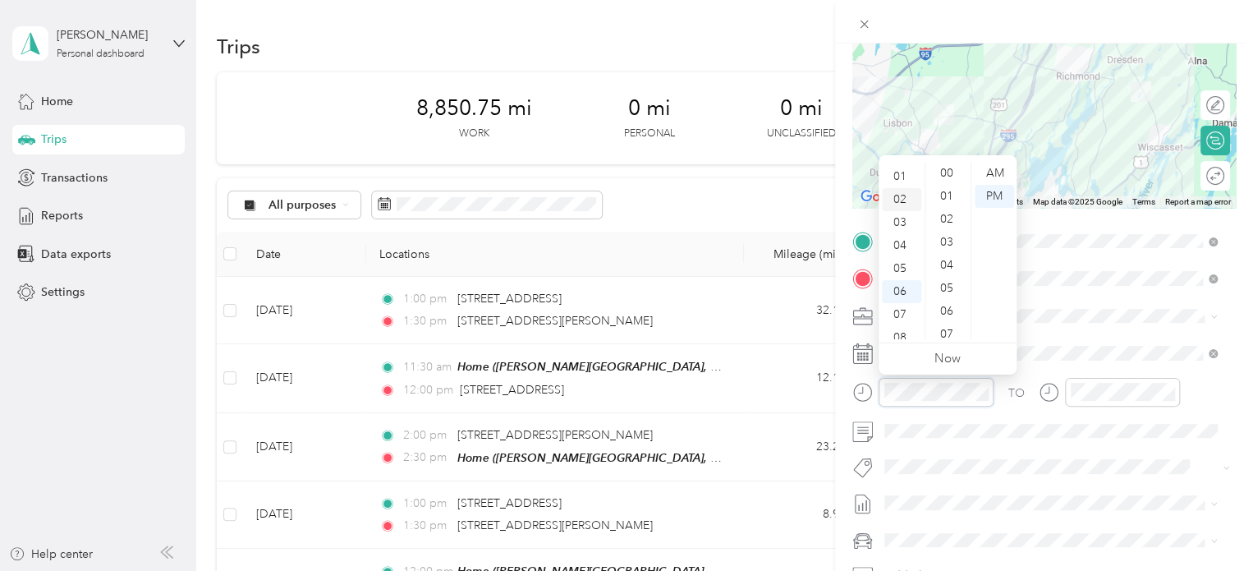
scroll to position [0, 0]
click at [901, 218] on div "02" at bounding box center [901, 219] width 39 height 23
click at [947, 174] on div "00" at bounding box center [947, 173] width 39 height 23
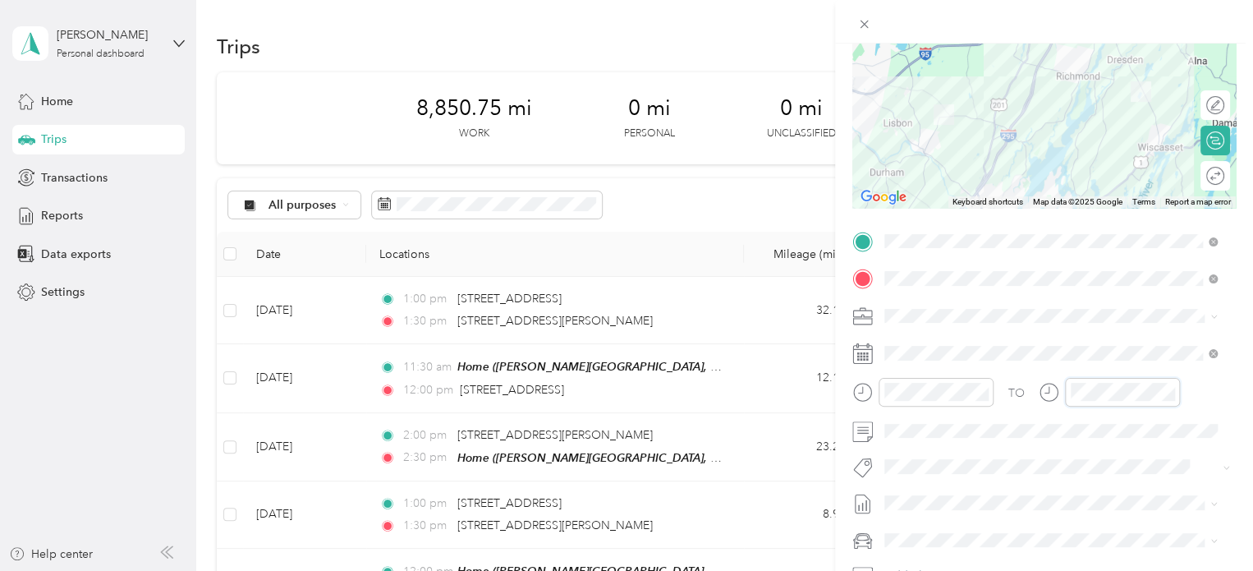
scroll to position [437, 0]
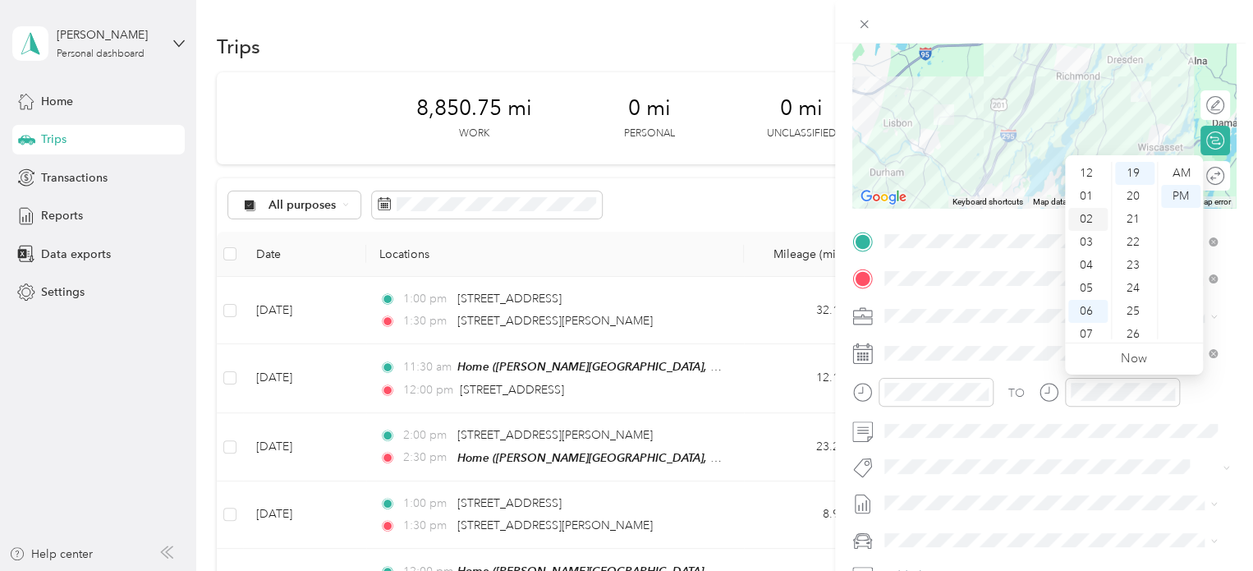
click at [1089, 213] on div "02" at bounding box center [1087, 219] width 39 height 23
click at [1137, 259] on div "30" at bounding box center [1134, 261] width 39 height 23
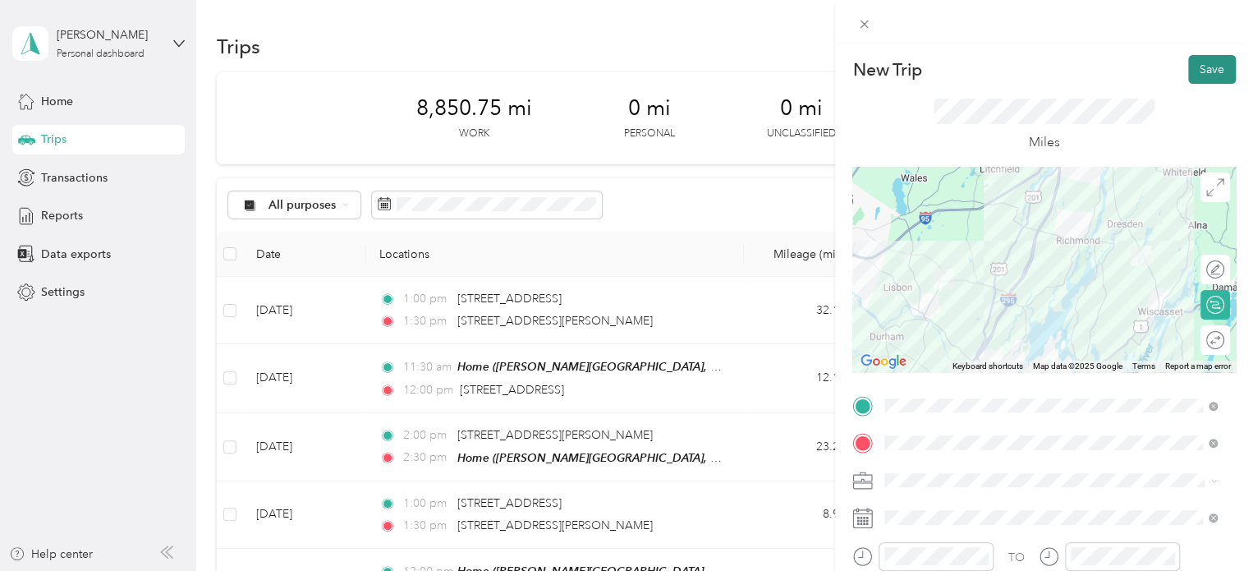
click at [1203, 67] on button "Save" at bounding box center [1212, 69] width 48 height 29
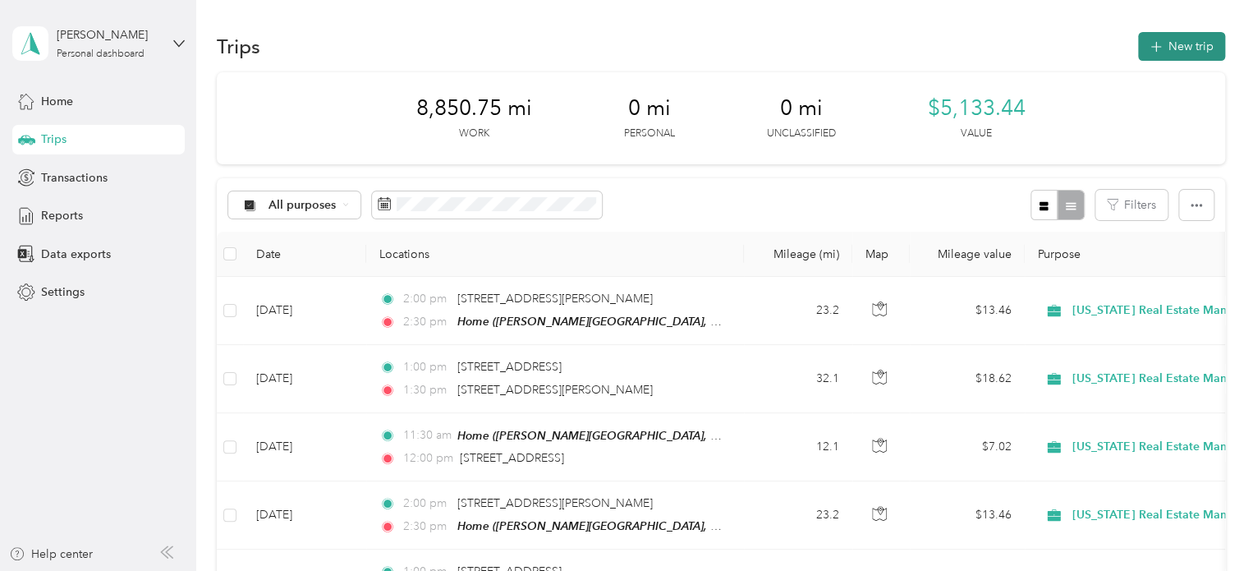
click at [1190, 51] on button "New trip" at bounding box center [1181, 46] width 87 height 29
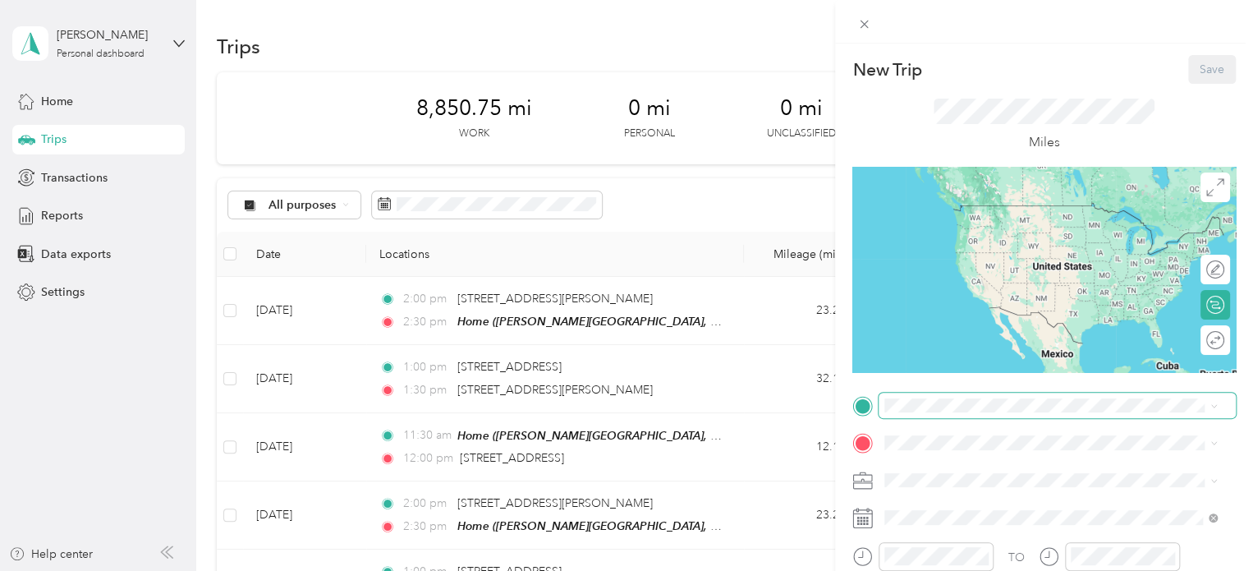
click at [929, 570] on div "New Trip Save This trip cannot be edited because it is either under review, app…" at bounding box center [622, 571] width 1245 height 0
click at [918, 397] on span at bounding box center [1056, 405] width 357 height 26
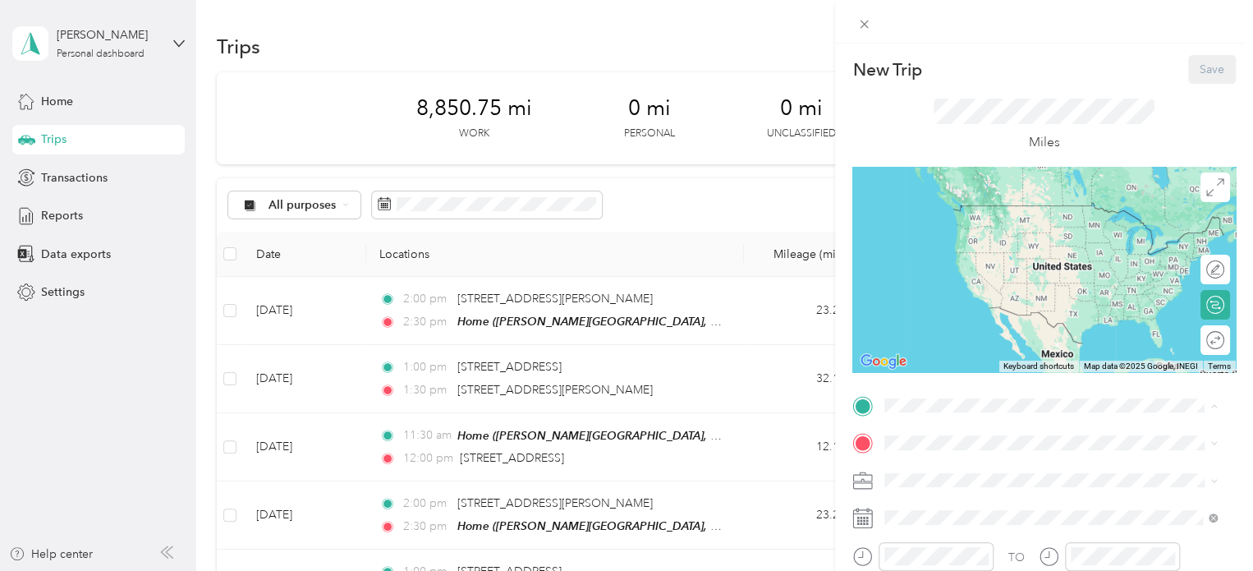
click at [935, 472] on strong "Home" at bounding box center [931, 470] width 32 height 15
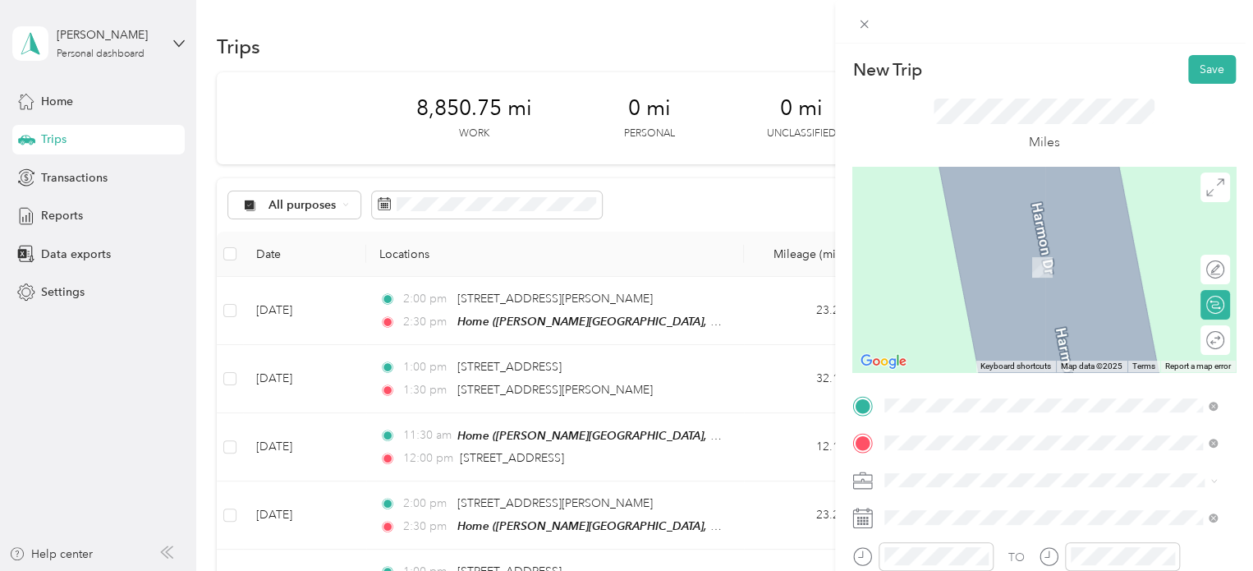
click at [987, 250] on span "[STREET_ADDRESS][PERSON_NAME][US_STATE]" at bounding box center [1042, 243] width 255 height 15
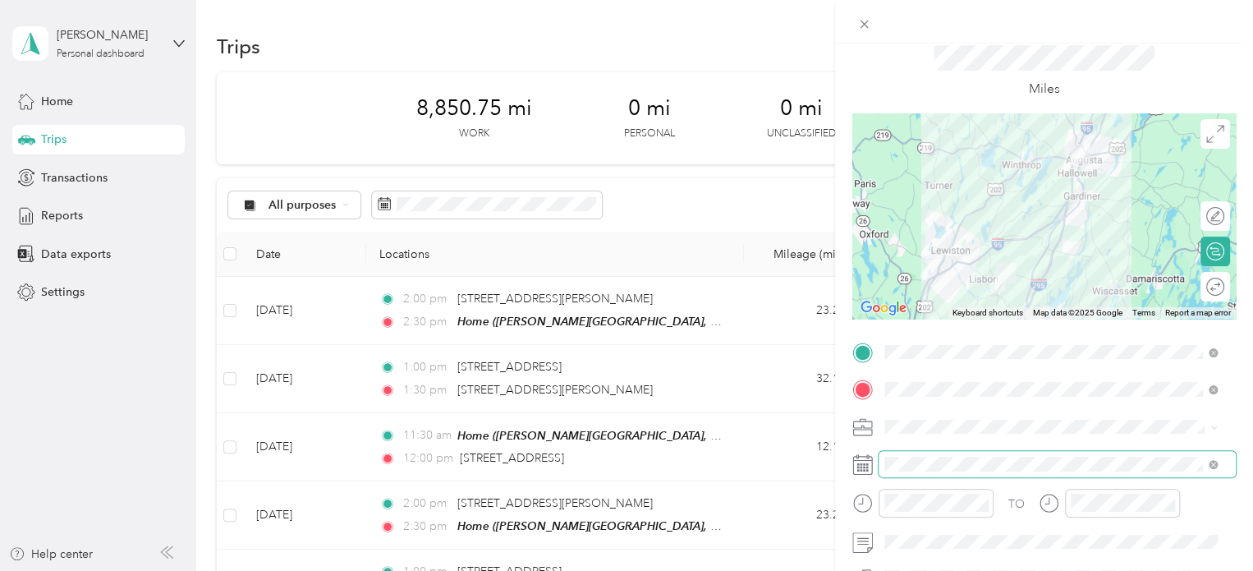
scroll to position [82, 0]
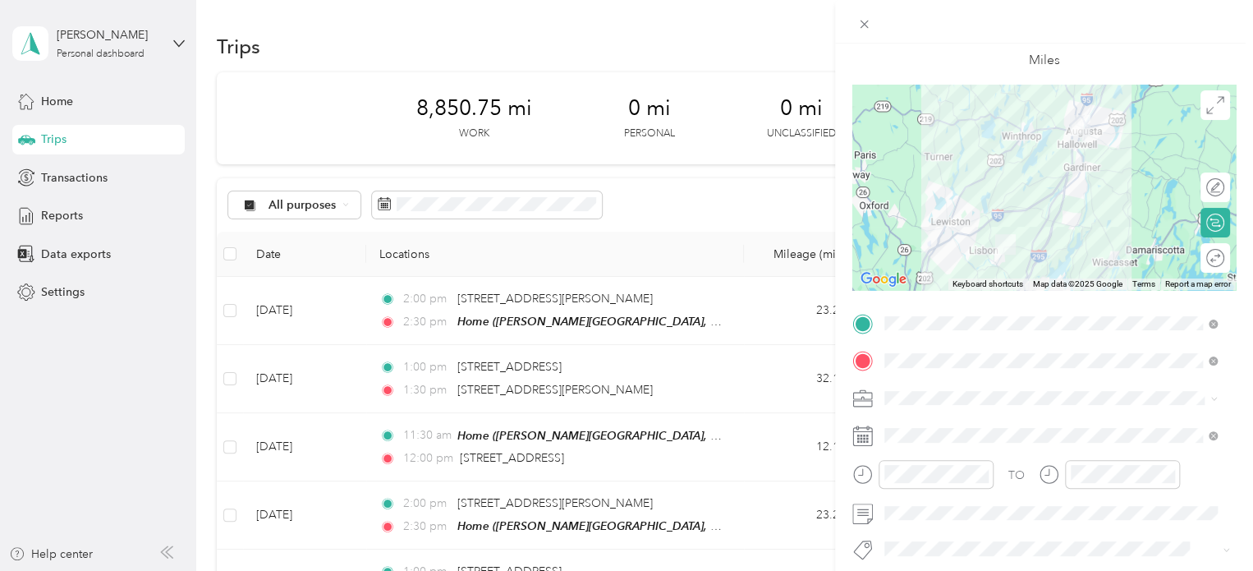
click at [940, 452] on div "TO Add photo" at bounding box center [1043, 508] width 383 height 397
click at [946, 442] on span at bounding box center [1056, 435] width 357 height 26
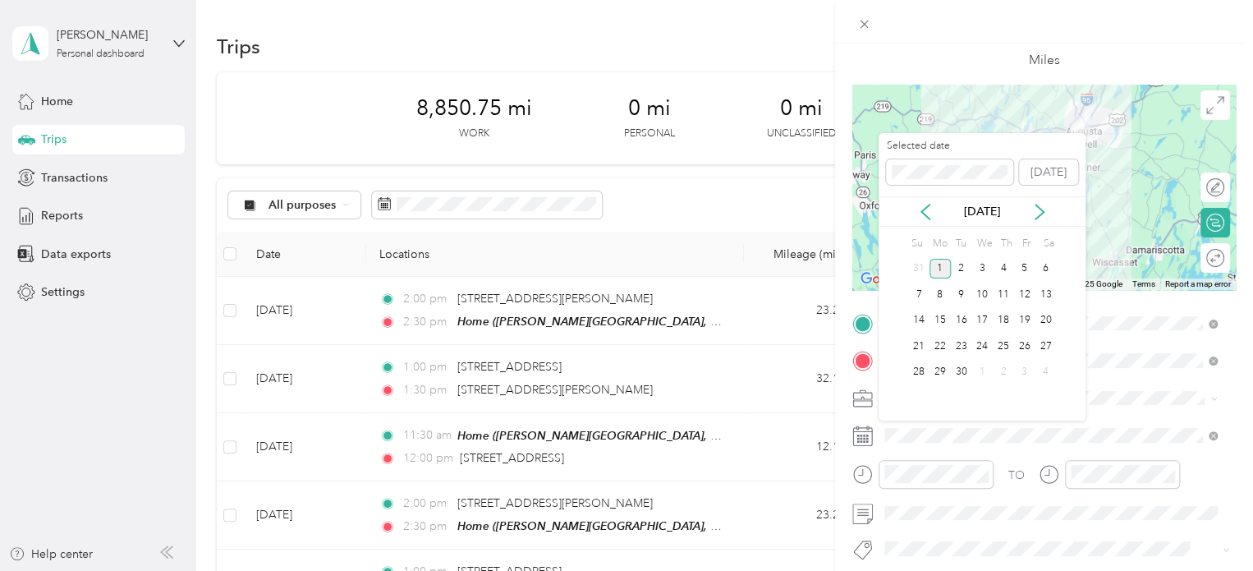
click at [928, 195] on div "Selected date [DATE]" at bounding box center [981, 167] width 207 height 57
click at [920, 215] on icon at bounding box center [925, 212] width 16 height 16
click at [985, 370] on div "27" at bounding box center [981, 372] width 21 height 21
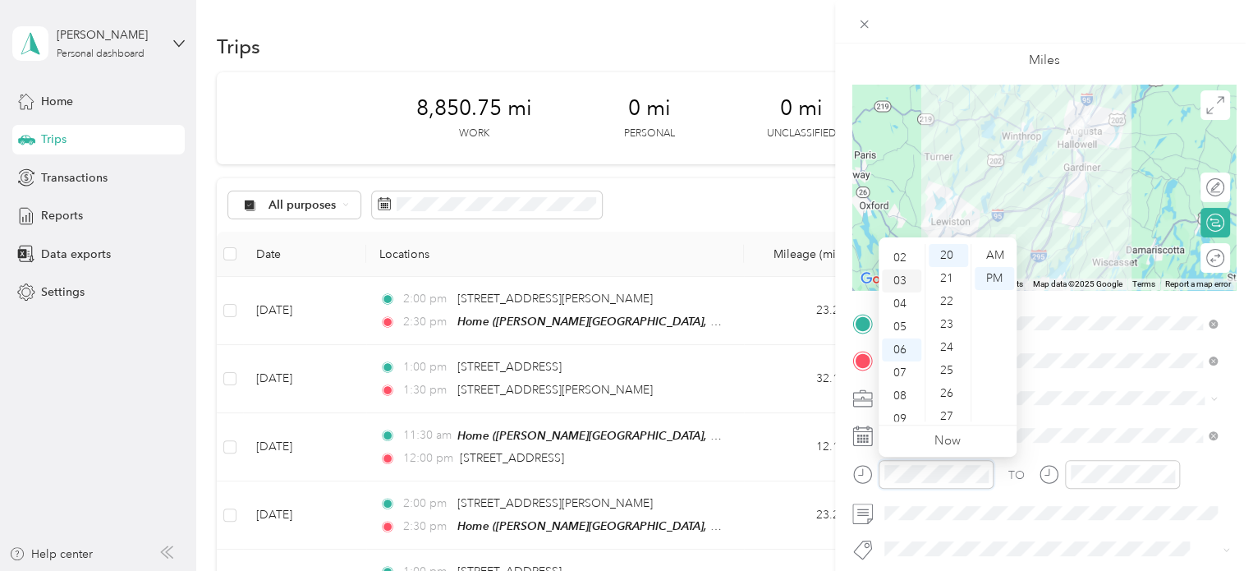
scroll to position [0, 0]
click at [910, 299] on div "02" at bounding box center [901, 301] width 39 height 23
click at [956, 321] on div "30" at bounding box center [947, 320] width 39 height 23
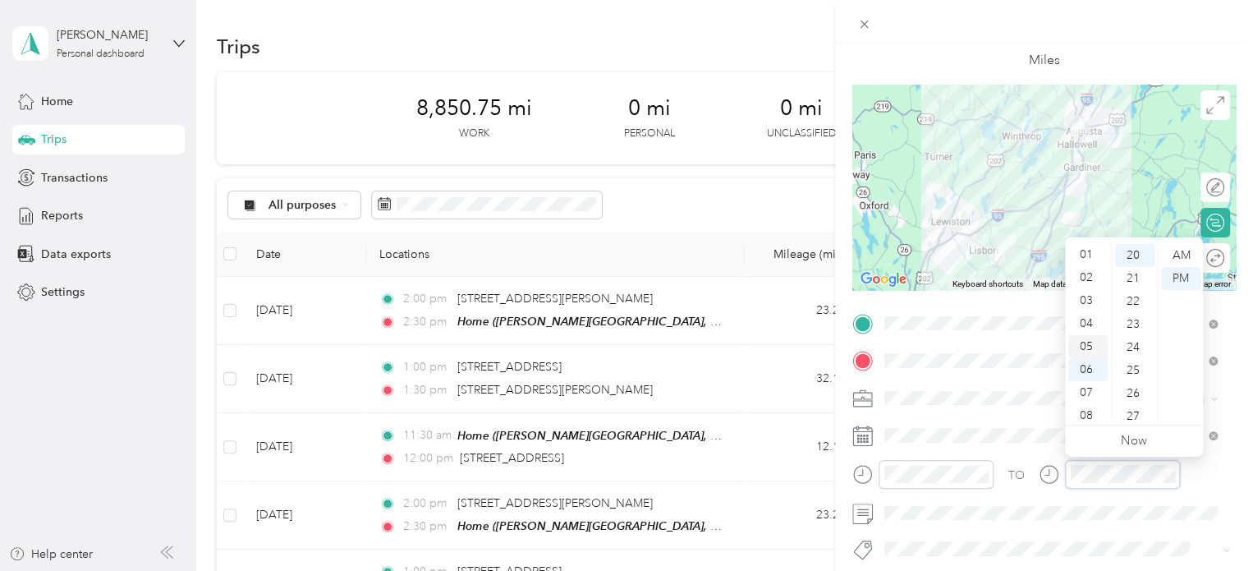
scroll to position [0, 0]
click at [1088, 321] on div "03" at bounding box center [1087, 324] width 39 height 23
click at [1127, 248] on div "00" at bounding box center [1134, 255] width 39 height 23
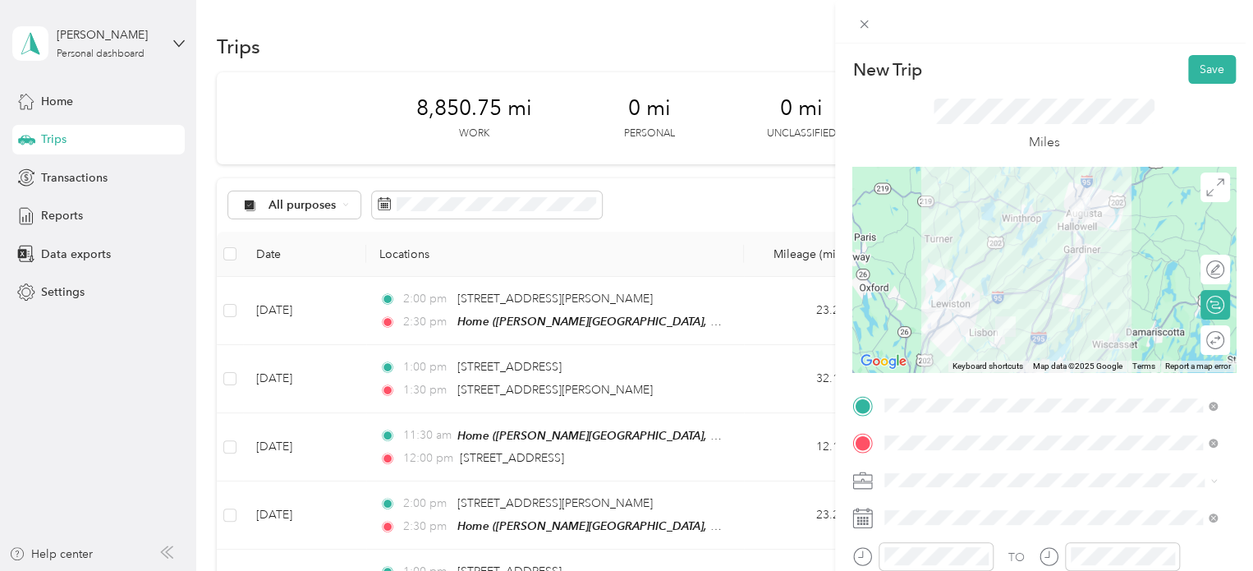
click at [1204, 53] on div "New Trip Save This trip cannot be edited because it is either under review, app…" at bounding box center [1044, 329] width 418 height 571
click at [1199, 67] on button "Save" at bounding box center [1212, 69] width 48 height 29
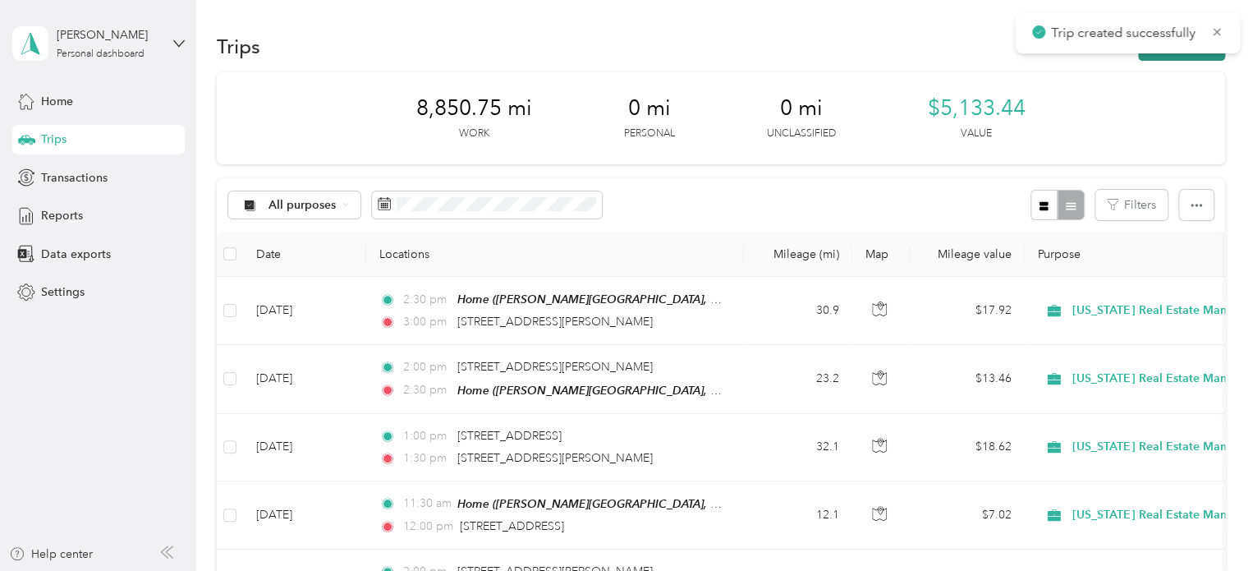
click at [1168, 57] on button "New trip" at bounding box center [1181, 46] width 87 height 29
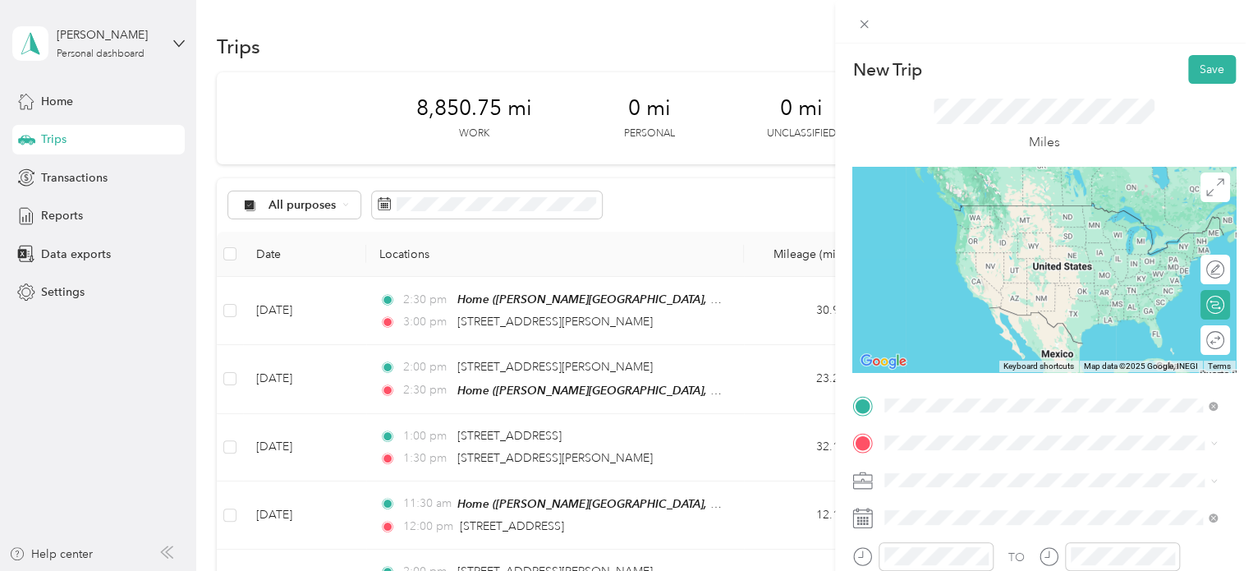
click at [1002, 211] on span "[STREET_ADDRESS][PERSON_NAME][US_STATE]" at bounding box center [1042, 205] width 255 height 15
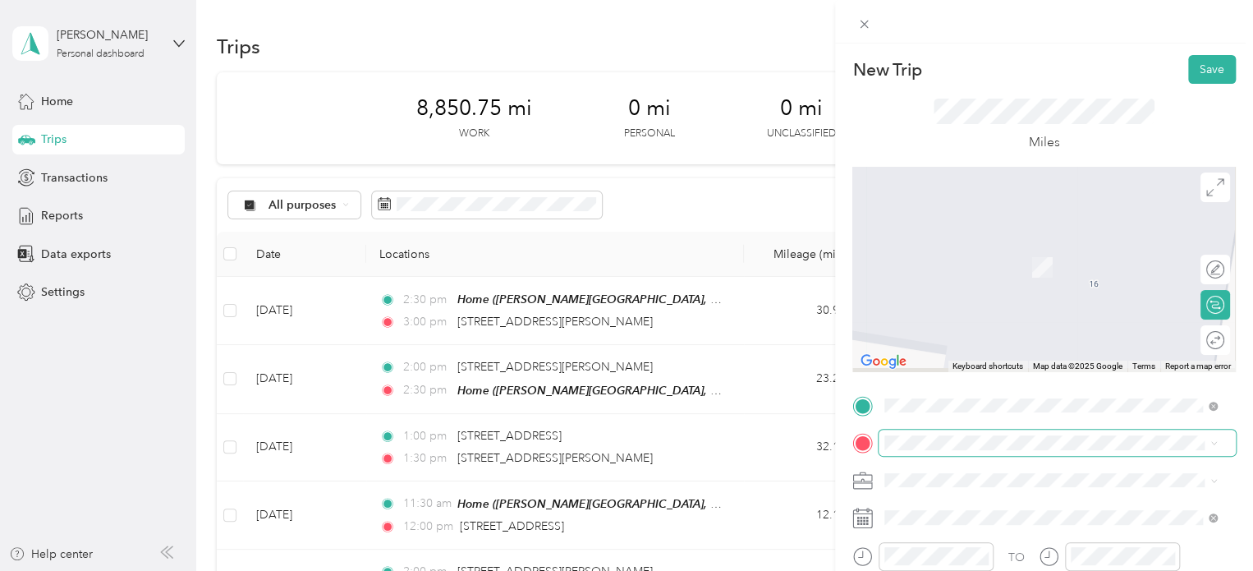
click at [965, 359] on span "[PERSON_NAME][GEOGRAPHIC_DATA], [GEOGRAPHIC_DATA], [US_STATE], [GEOGRAPHIC_DATA]" at bounding box center [1021, 376] width 213 height 48
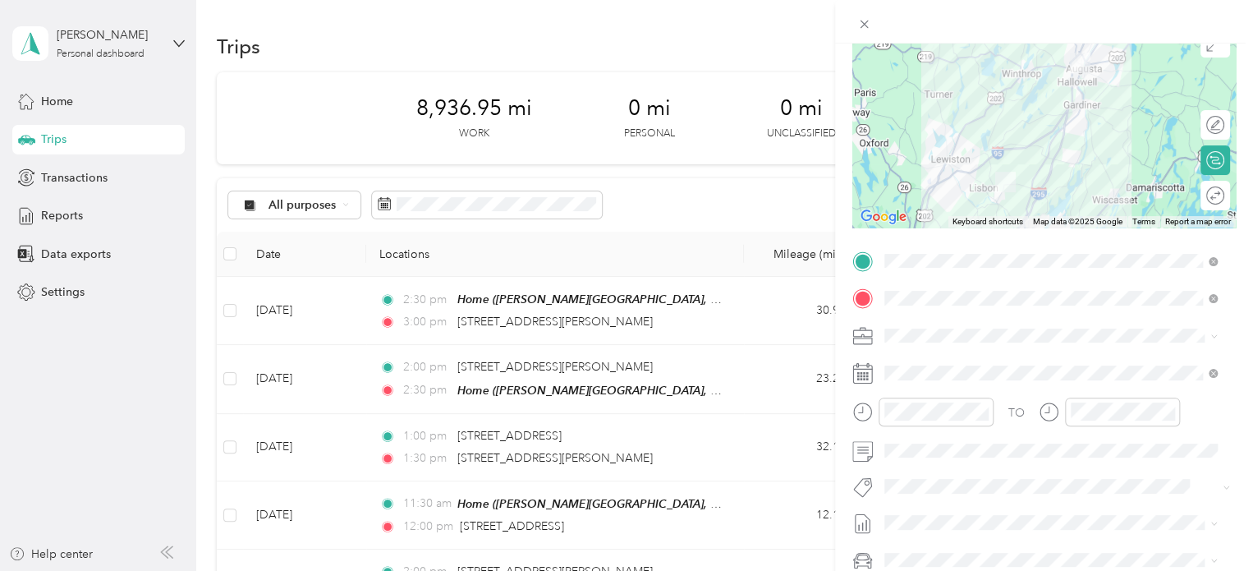
scroll to position [164, 0]
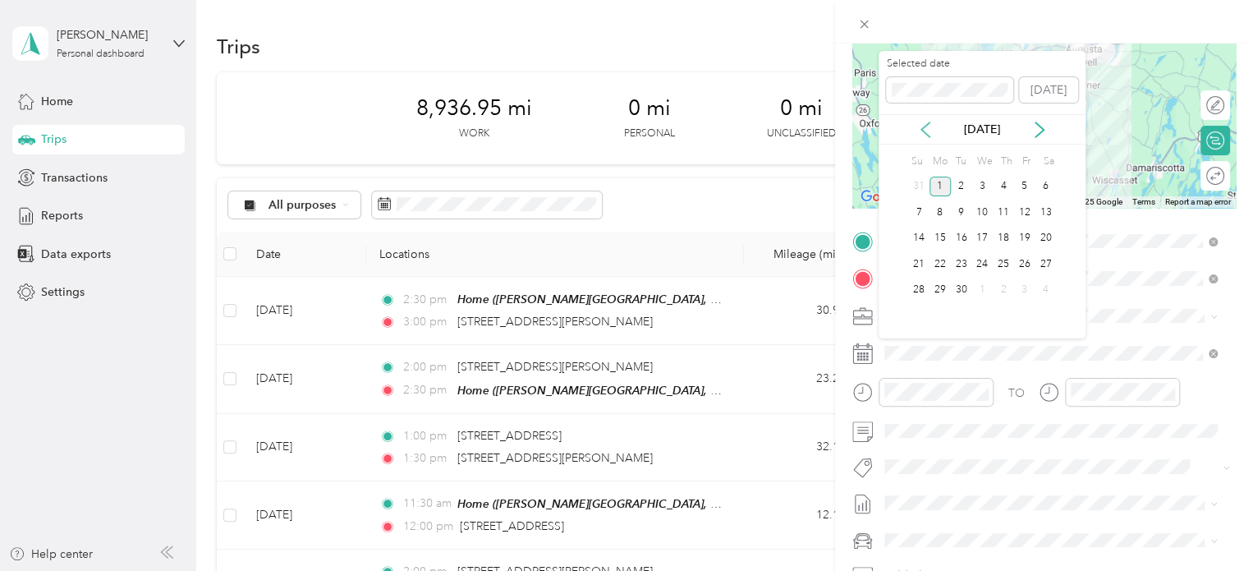
click at [929, 126] on icon at bounding box center [925, 129] width 16 height 16
click at [987, 284] on div "27" at bounding box center [981, 290] width 21 height 21
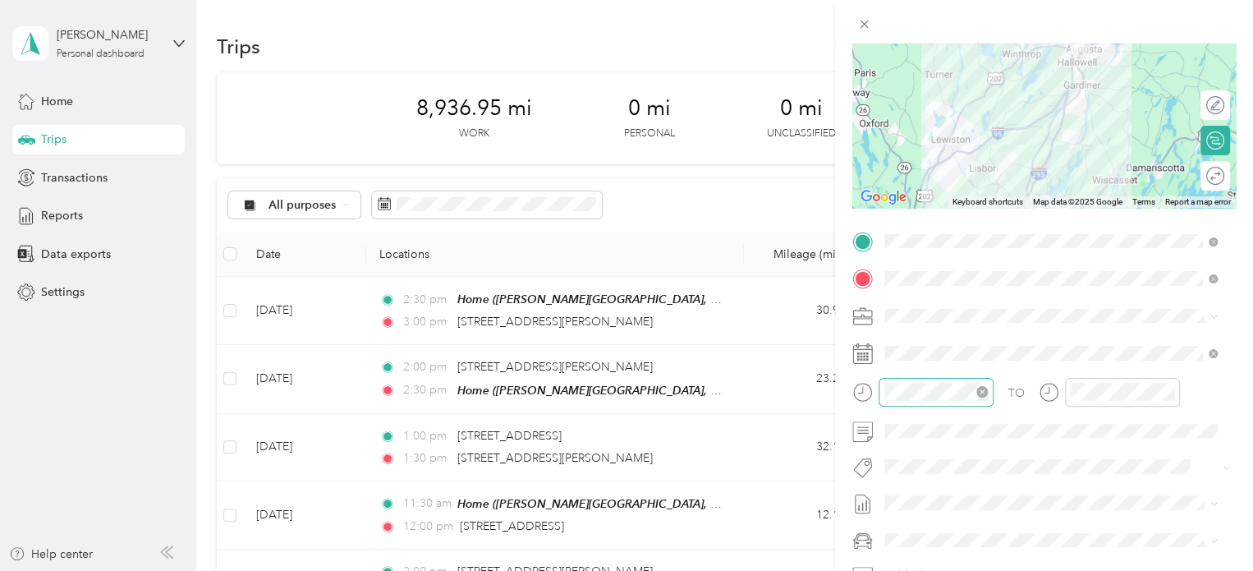
click at [953, 403] on div at bounding box center [935, 392] width 115 height 29
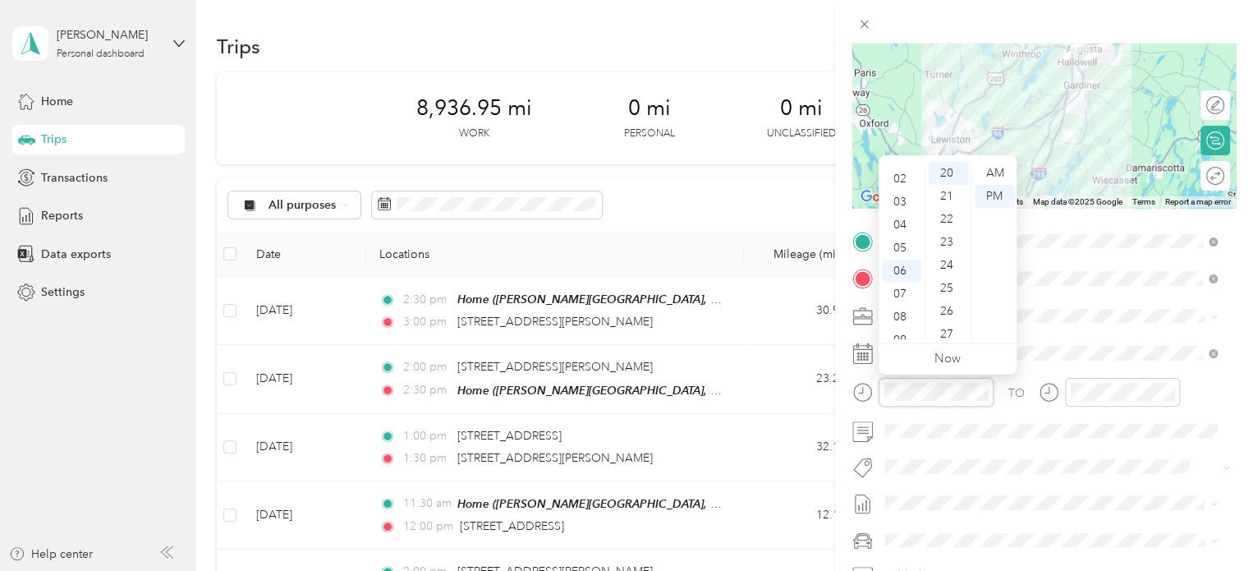
scroll to position [0, 0]
click at [901, 263] on div "04" at bounding box center [901, 265] width 39 height 23
click at [946, 236] on div "30" at bounding box center [947, 238] width 39 height 23
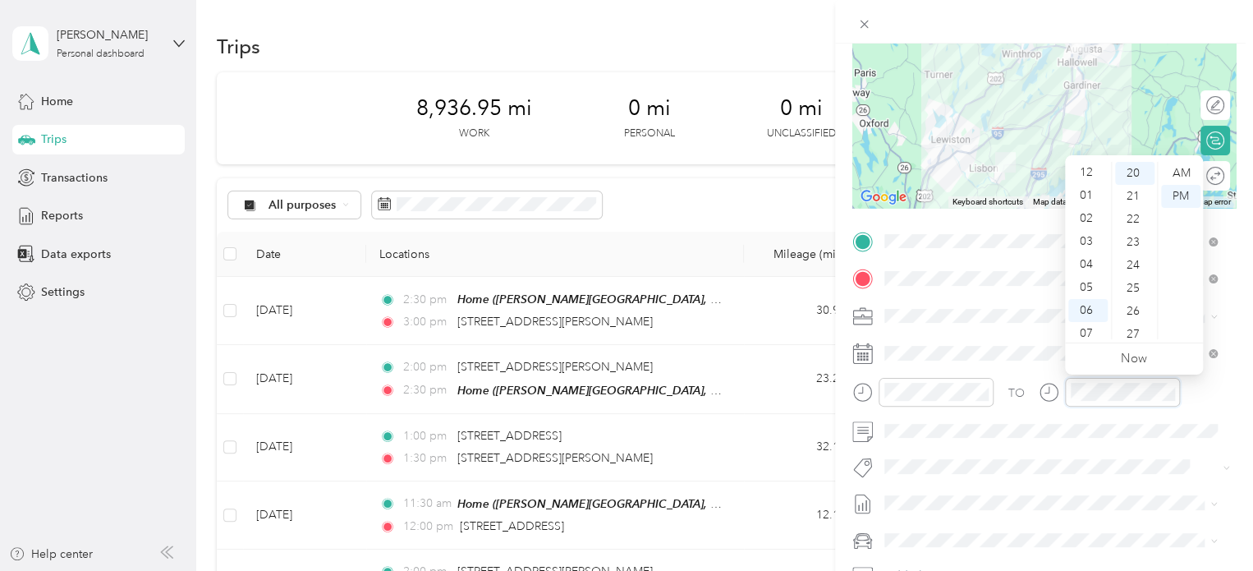
scroll to position [0, 0]
click at [1085, 287] on div "05" at bounding box center [1087, 288] width 39 height 23
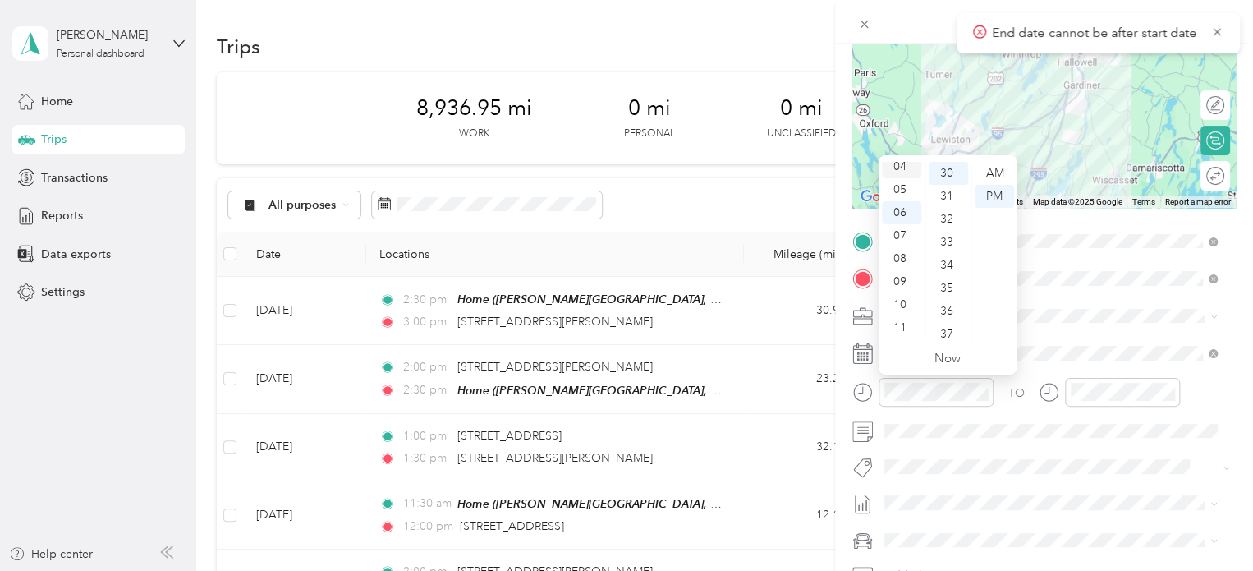
click at [905, 167] on div "04" at bounding box center [901, 166] width 39 height 23
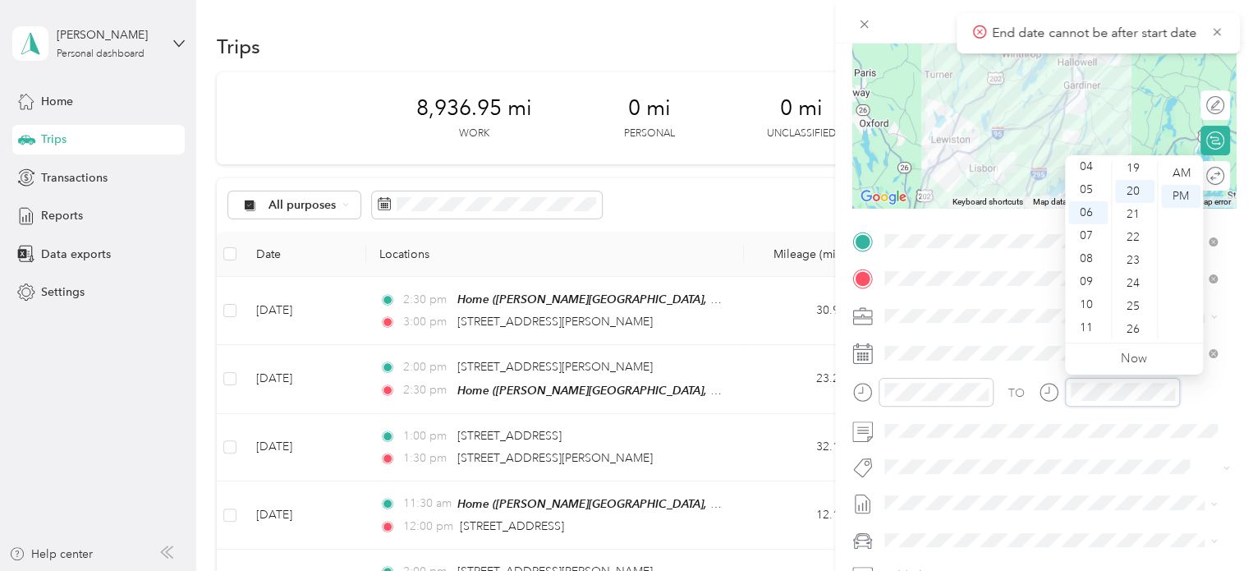
scroll to position [460, 0]
click at [1087, 190] on div "05" at bounding box center [1087, 189] width 39 height 23
click at [1139, 176] on div "00" at bounding box center [1134, 173] width 39 height 23
click at [915, 440] on span at bounding box center [1056, 431] width 357 height 26
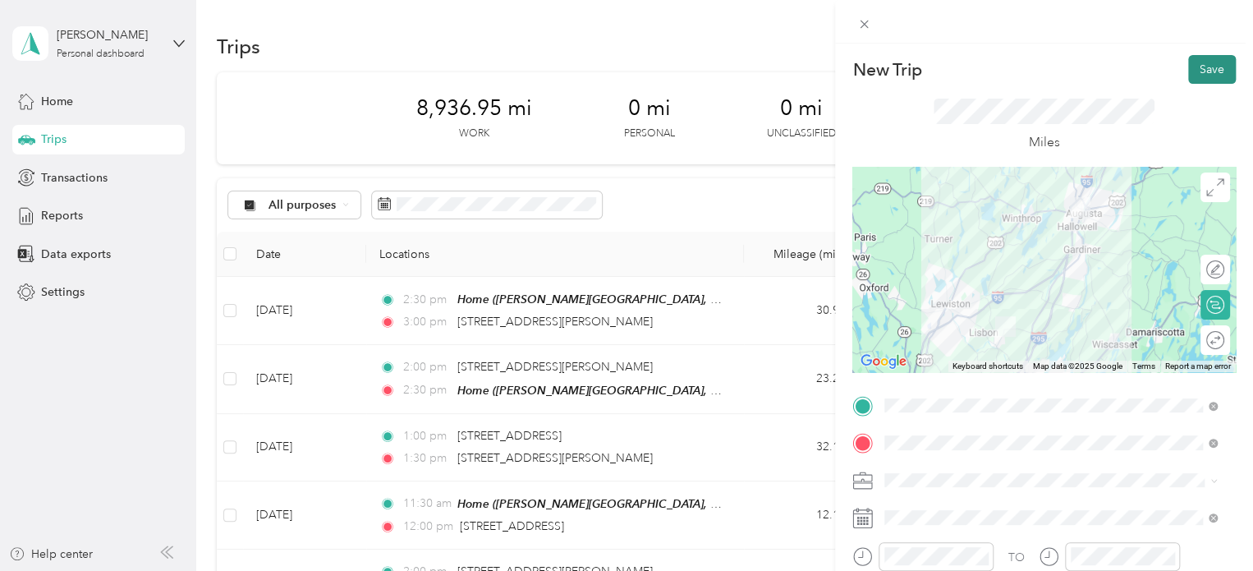
click at [1199, 81] on button "Save" at bounding box center [1212, 69] width 48 height 29
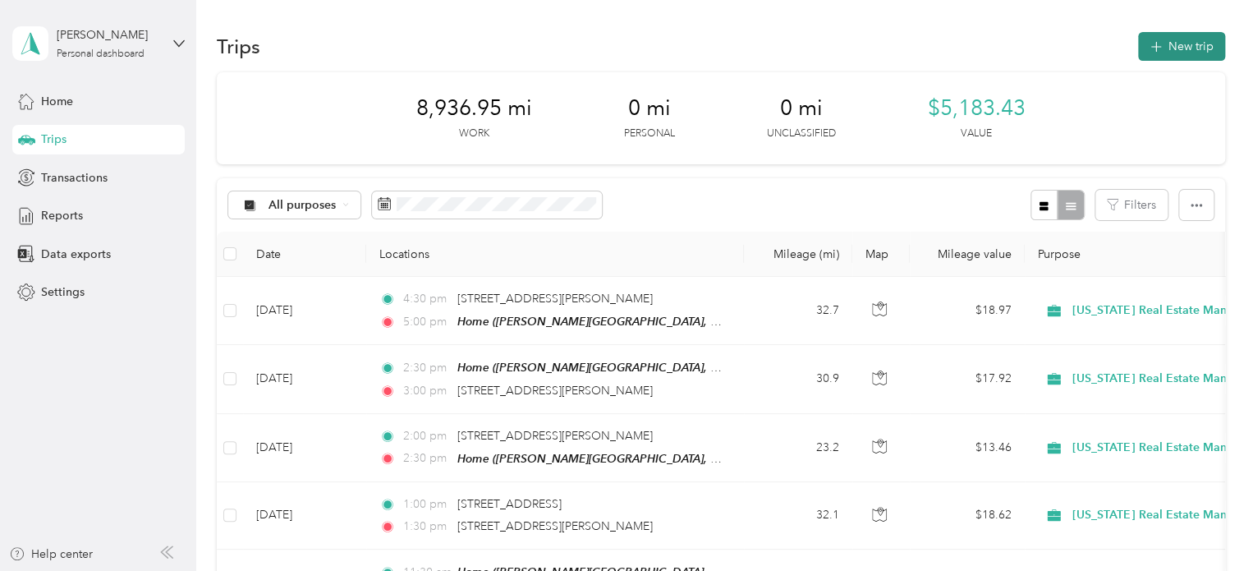
click at [1155, 56] on button "New trip" at bounding box center [1181, 46] width 87 height 29
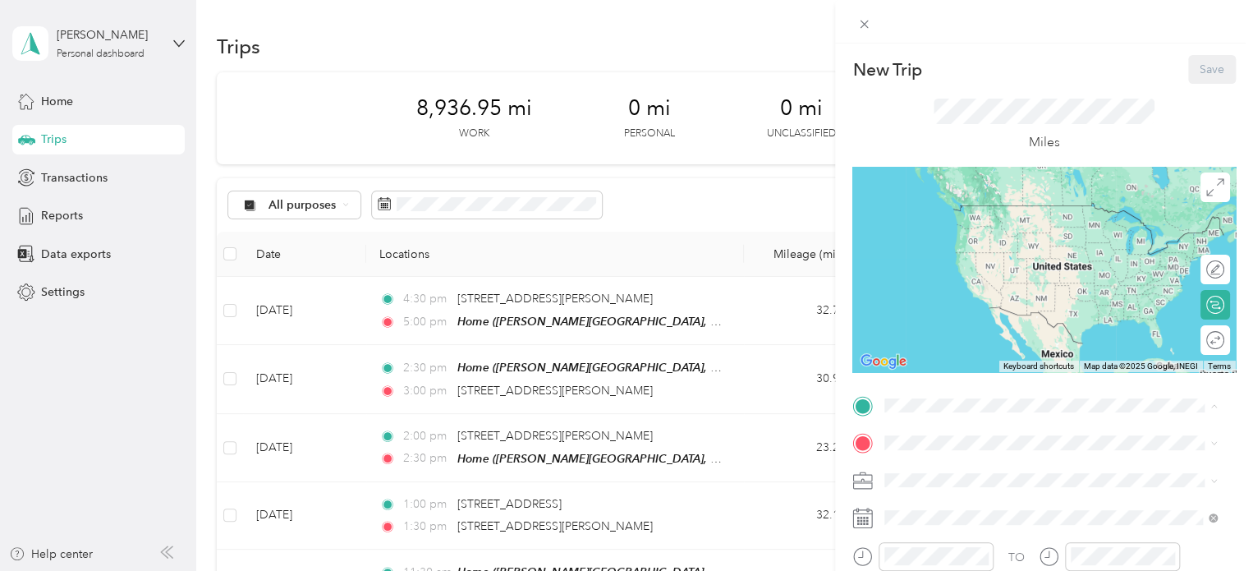
click at [946, 485] on span "[PERSON_NAME][GEOGRAPHIC_DATA], [GEOGRAPHIC_DATA], [US_STATE], [GEOGRAPHIC_DATA]" at bounding box center [1021, 506] width 213 height 48
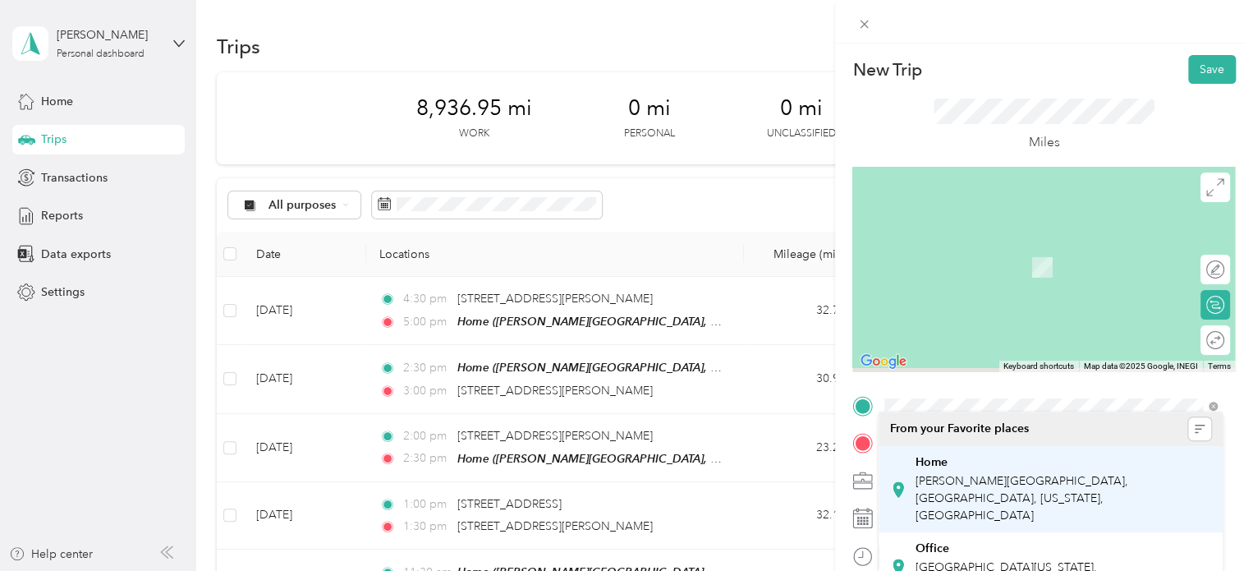
click at [934, 449] on span at bounding box center [1056, 442] width 357 height 26
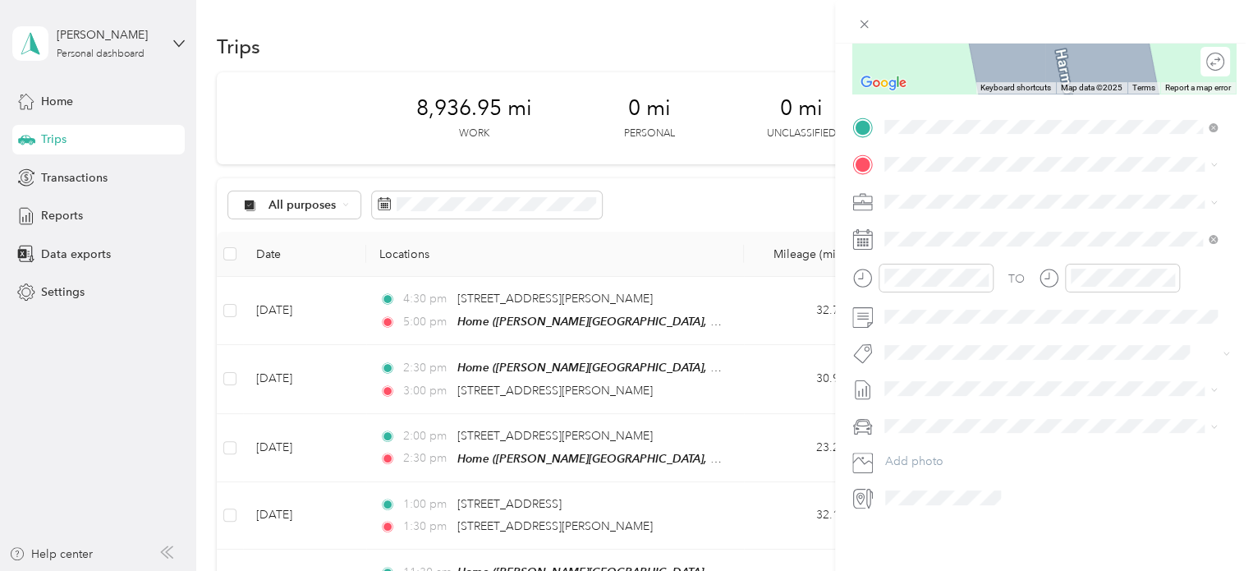
scroll to position [290, 0]
click at [956, 219] on span "[STREET_ADDRESS][US_STATE]" at bounding box center [997, 211] width 164 height 15
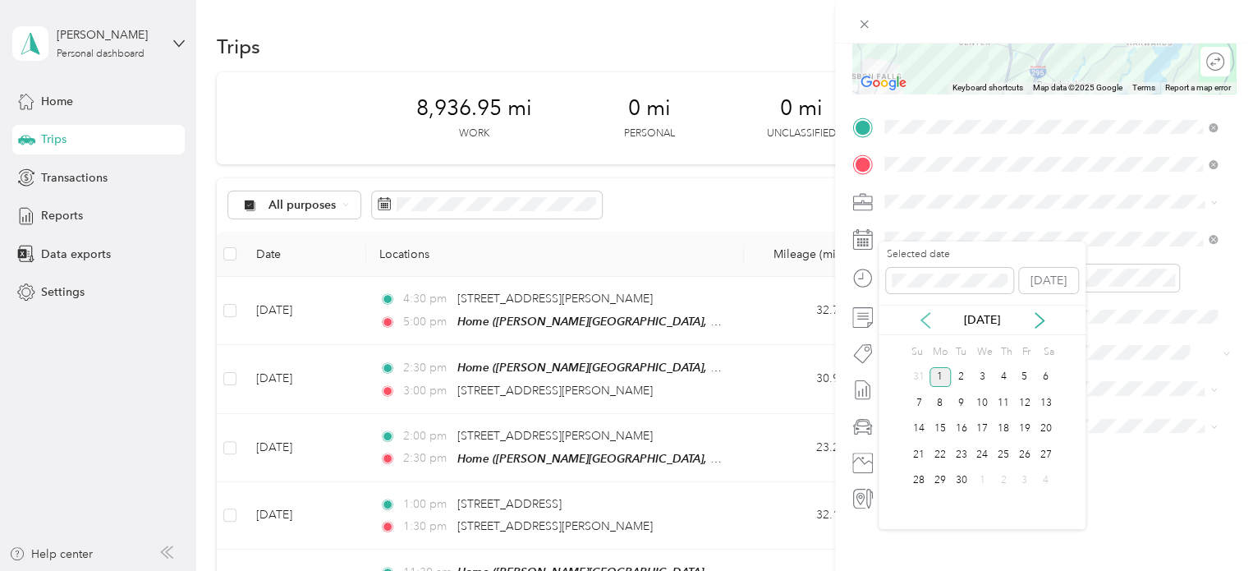
click at [926, 315] on icon at bounding box center [925, 320] width 16 height 16
click at [1004, 482] on div "28" at bounding box center [1002, 480] width 21 height 21
click at [926, 275] on div at bounding box center [935, 278] width 115 height 29
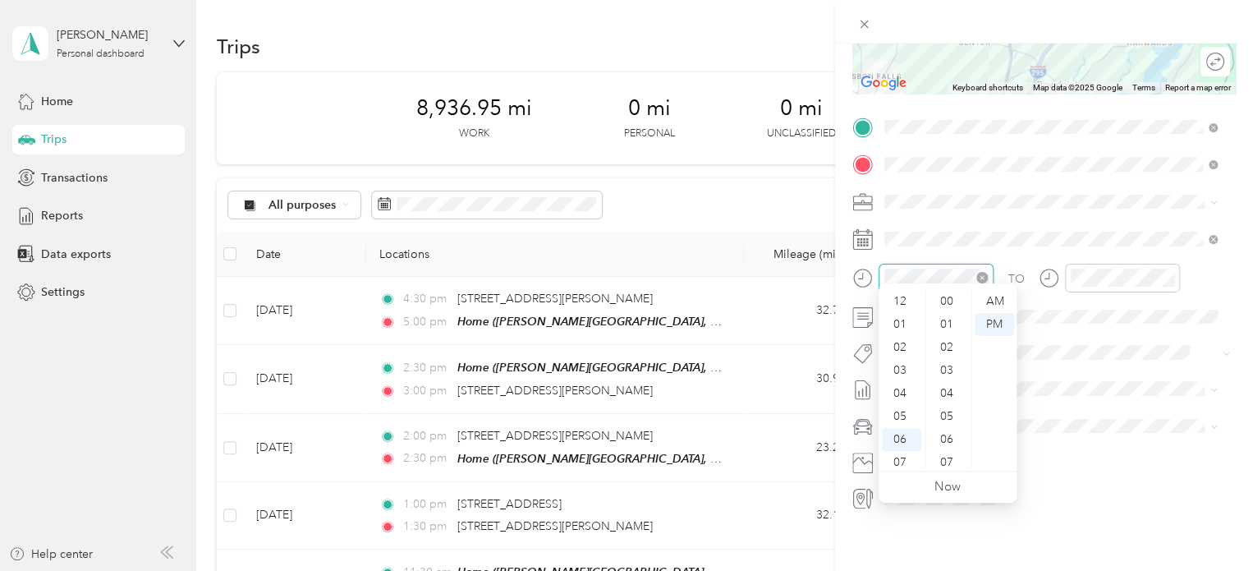
scroll to position [99, 0]
click at [904, 387] on div "08" at bounding box center [901, 386] width 39 height 23
drag, startPoint x: 946, startPoint y: 440, endPoint x: 982, endPoint y: 324, distance: 121.3
click at [946, 439] on div "45" at bounding box center [947, 442] width 39 height 23
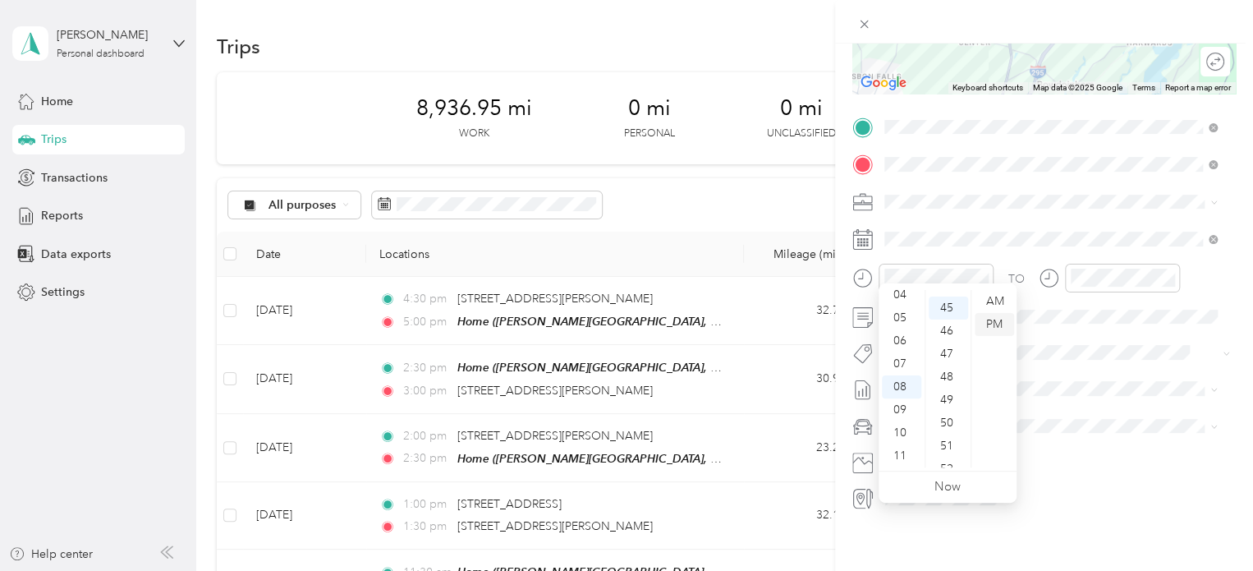
scroll to position [1034, 0]
click at [997, 302] on div "AM" at bounding box center [993, 301] width 39 height 23
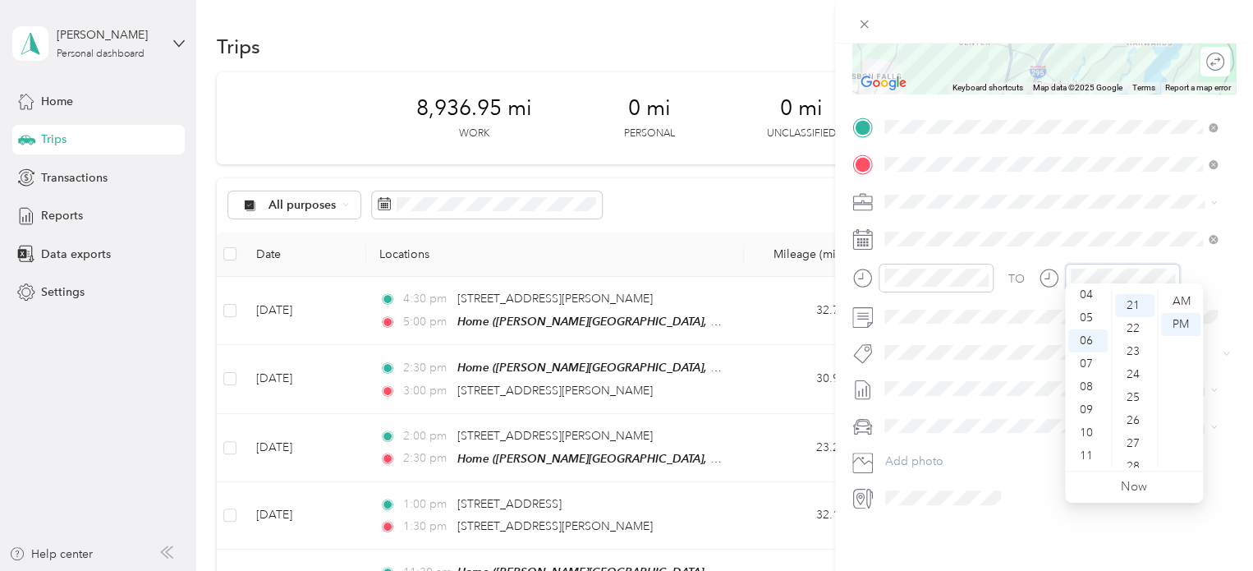
scroll to position [483, 0]
click at [1091, 410] on div "09" at bounding box center [1087, 409] width 39 height 23
click at [1136, 405] on div "15" at bounding box center [1134, 409] width 39 height 23
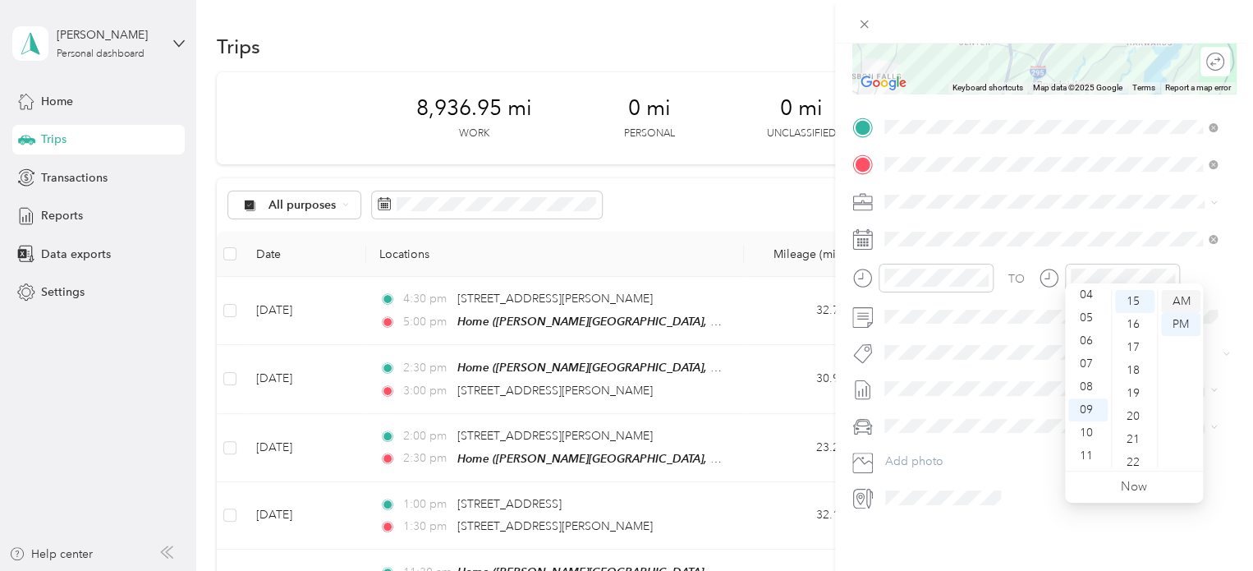
click at [1180, 301] on div "AM" at bounding box center [1180, 301] width 39 height 23
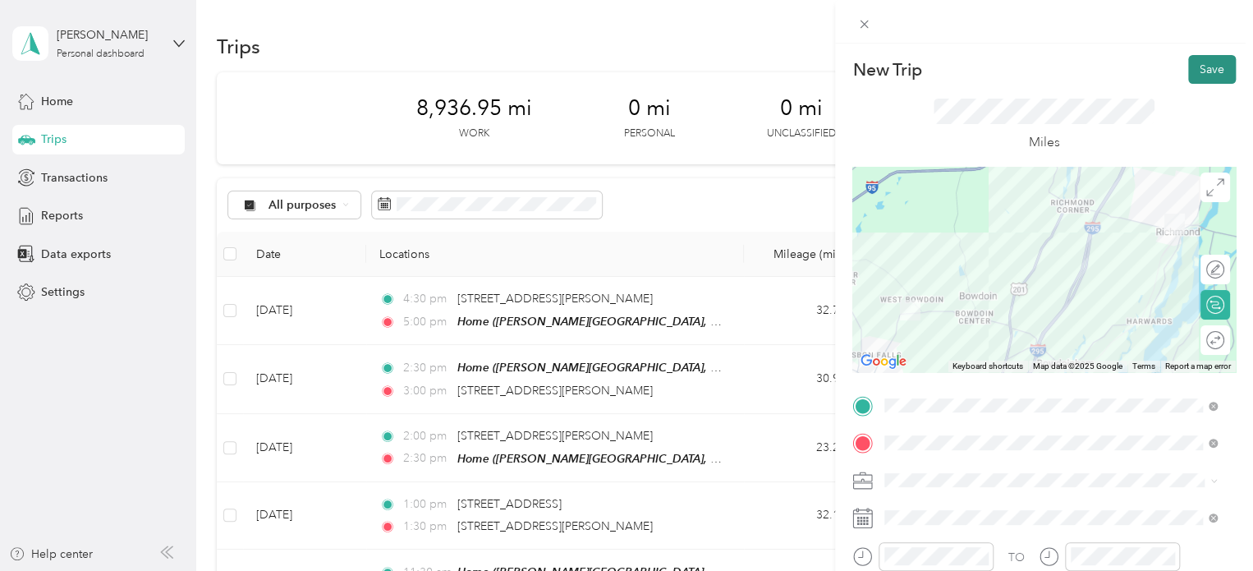
click at [1198, 74] on button "Save" at bounding box center [1212, 69] width 48 height 29
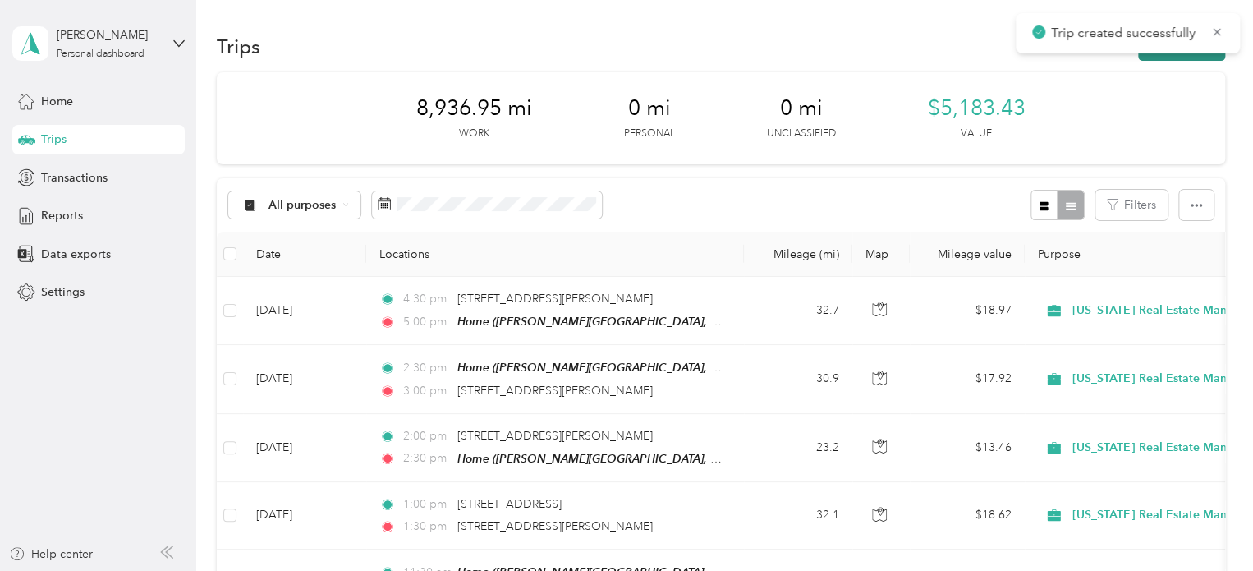
click at [1188, 57] on button "New trip" at bounding box center [1181, 46] width 87 height 29
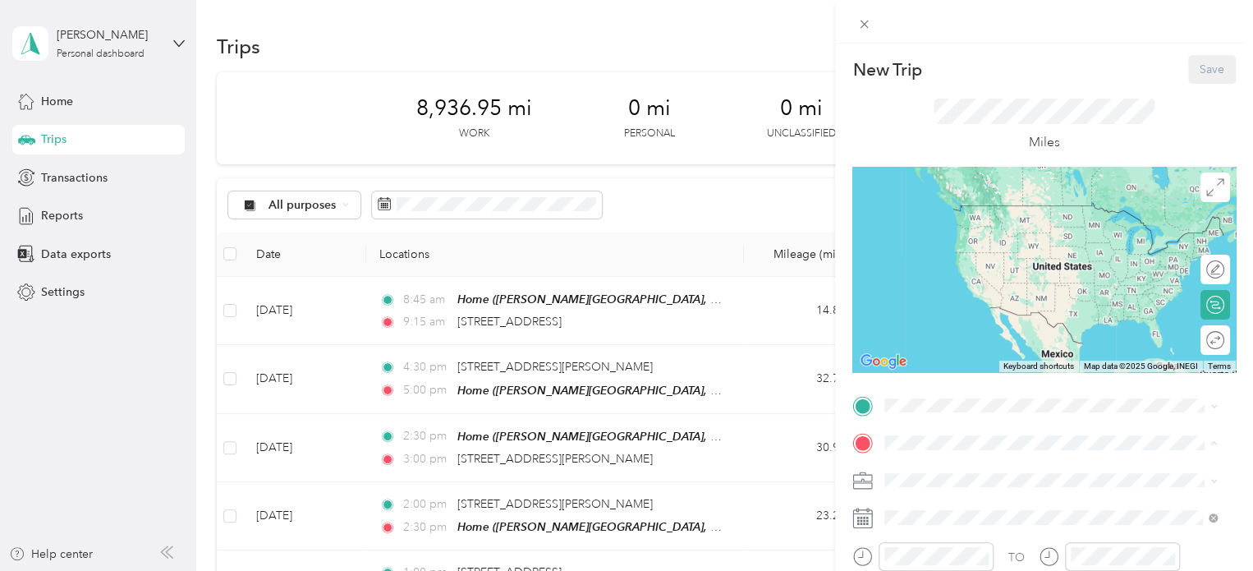
click at [915, 439] on span "[GEOGRAPHIC_DATA][US_STATE], [GEOGRAPHIC_DATA]" at bounding box center [1005, 454] width 181 height 31
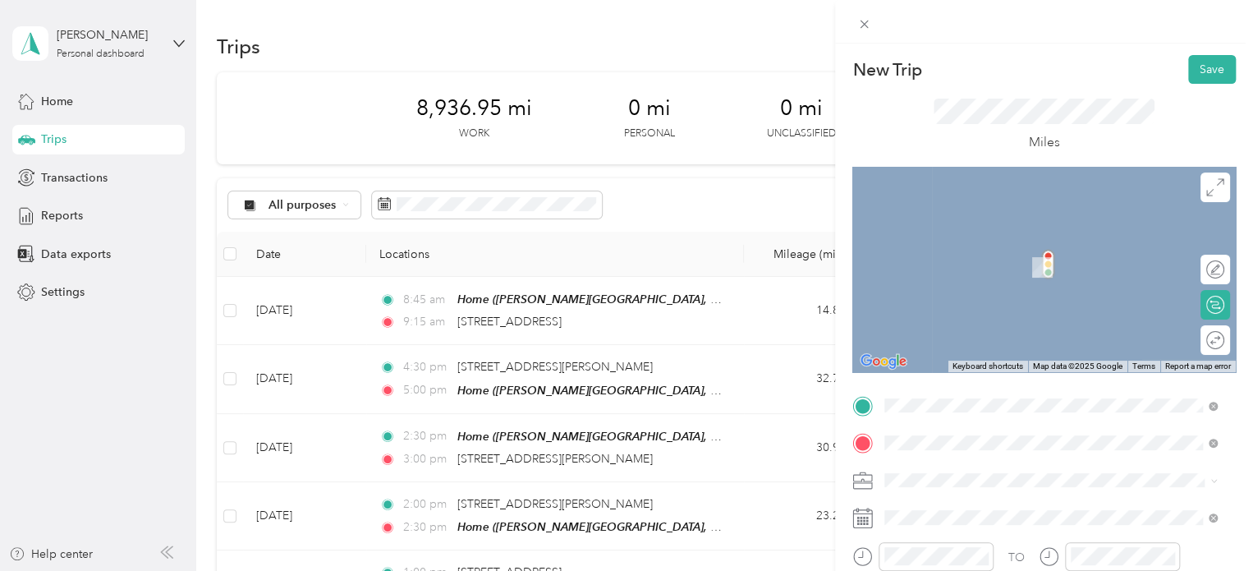
click at [952, 213] on span "[STREET_ADDRESS][US_STATE]" at bounding box center [997, 205] width 164 height 15
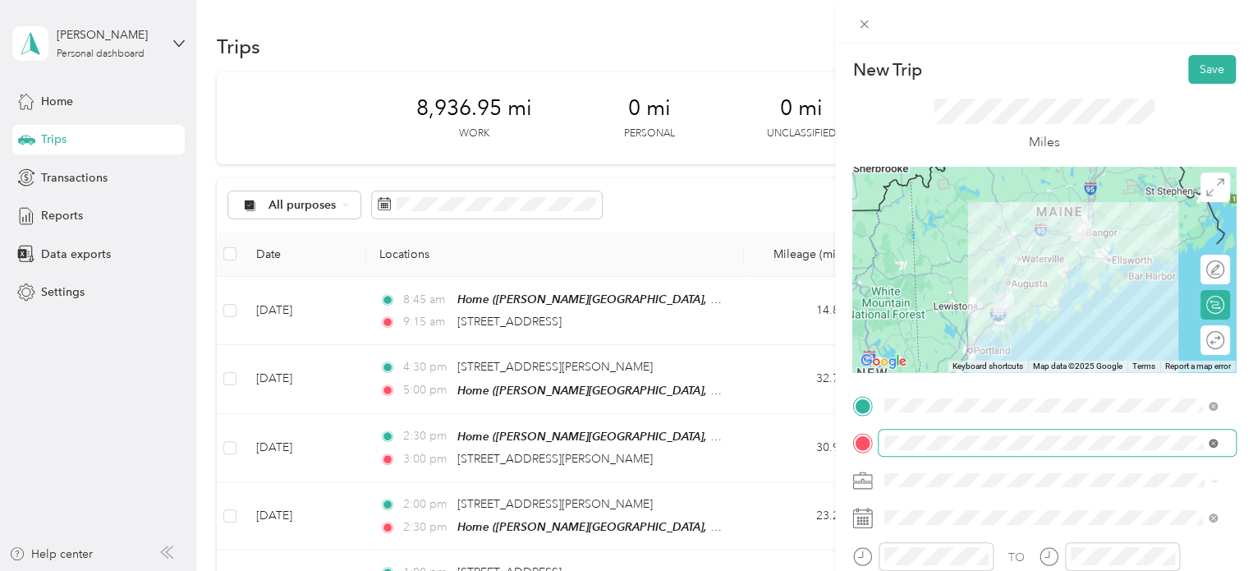
click at [1211, 447] on span at bounding box center [1212, 442] width 9 height 14
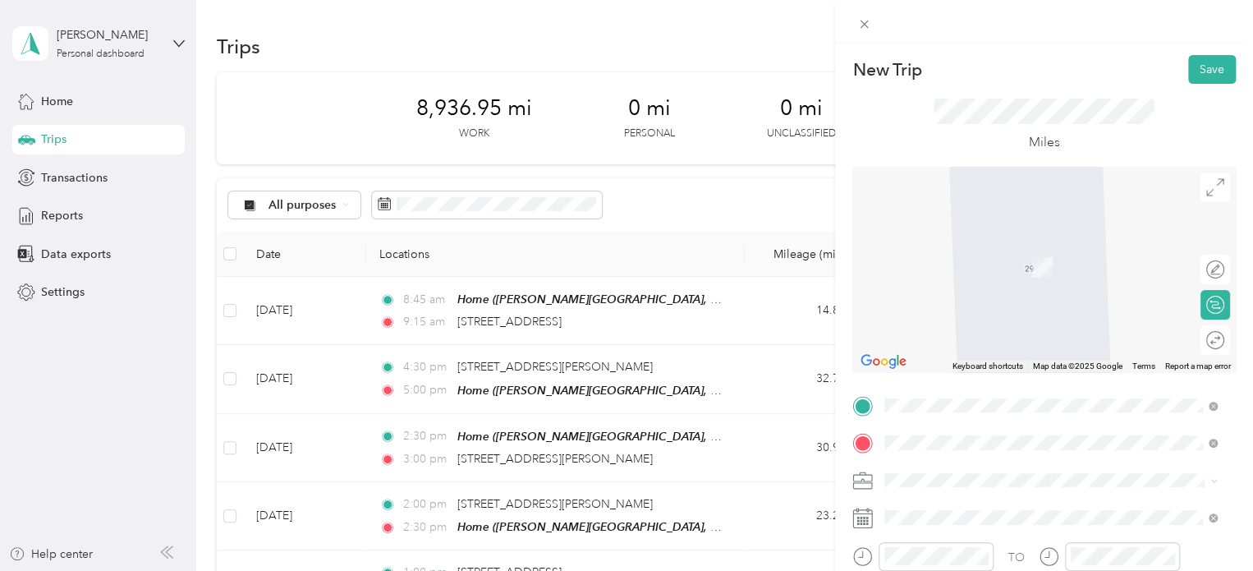
click at [987, 250] on span "[STREET_ADDRESS][PERSON_NAME][US_STATE]" at bounding box center [1042, 243] width 255 height 15
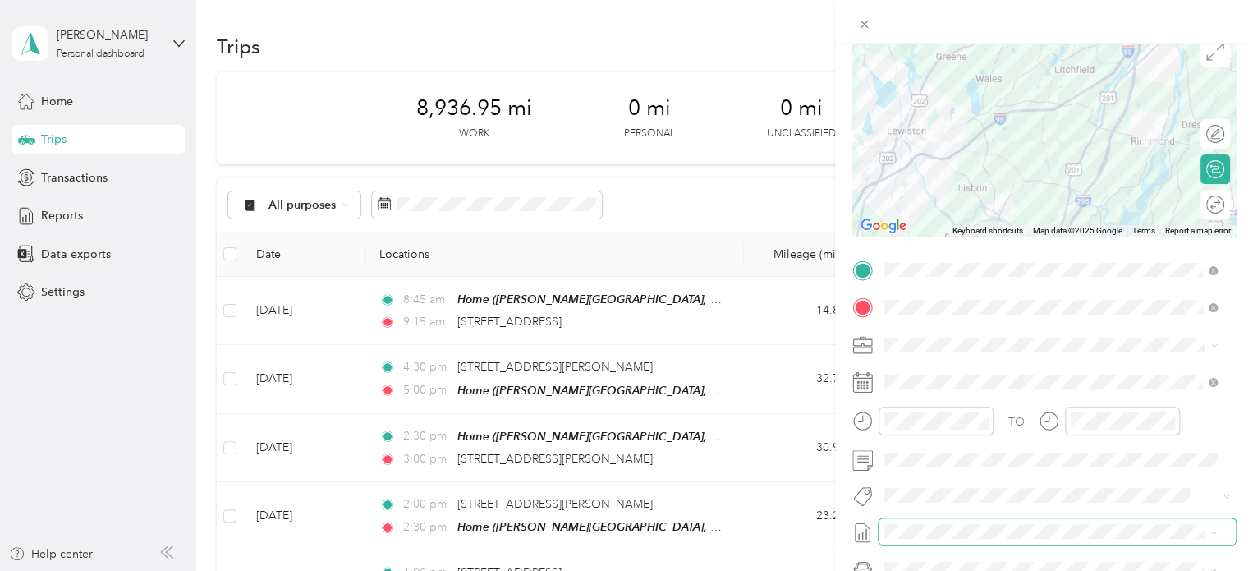
scroll to position [164, 0]
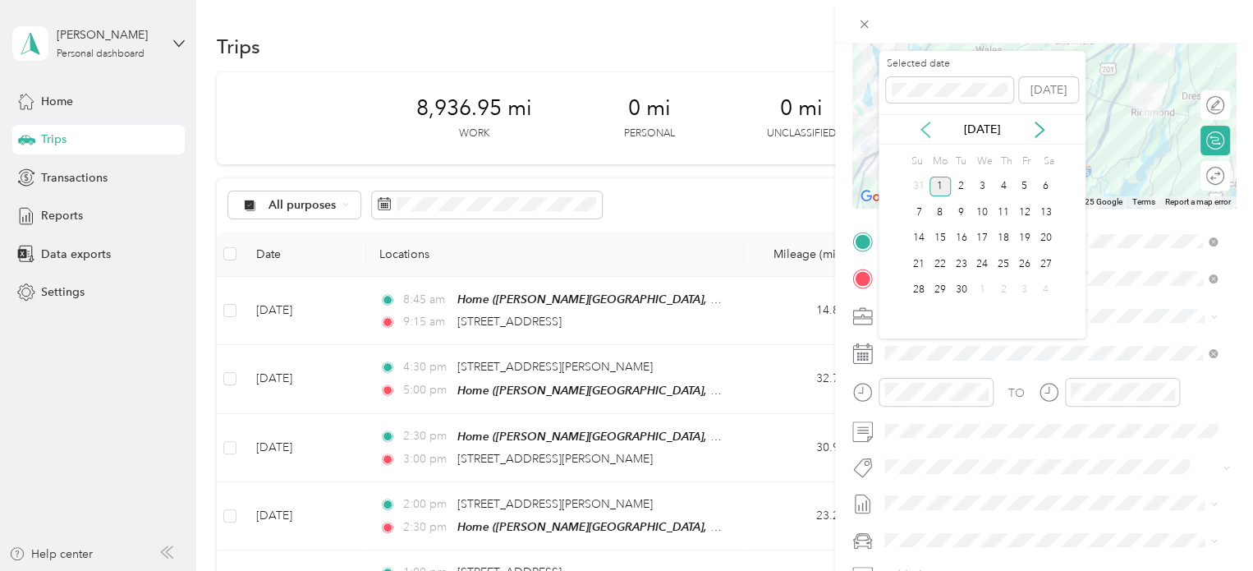
click at [923, 134] on icon at bounding box center [925, 129] width 16 height 16
click at [998, 287] on div "28" at bounding box center [1002, 290] width 21 height 21
click at [965, 380] on div at bounding box center [935, 392] width 115 height 29
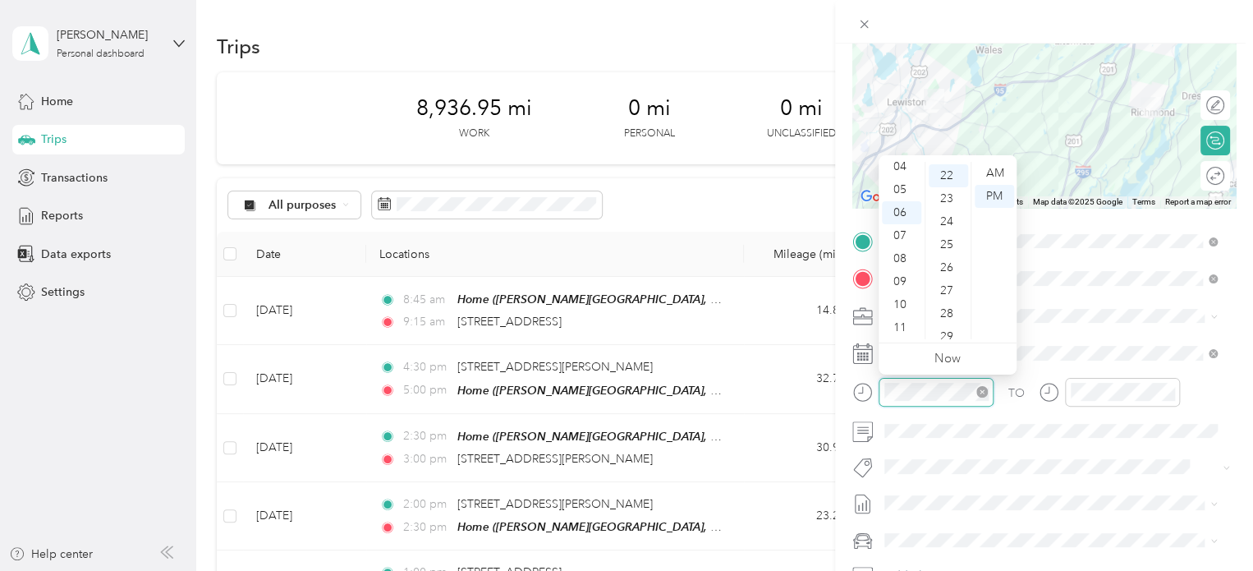
scroll to position [506, 0]
click at [901, 278] on div "09" at bounding box center [901, 281] width 39 height 23
click at [905, 305] on div "10" at bounding box center [901, 304] width 39 height 23
click at [952, 165] on div "00" at bounding box center [947, 173] width 39 height 23
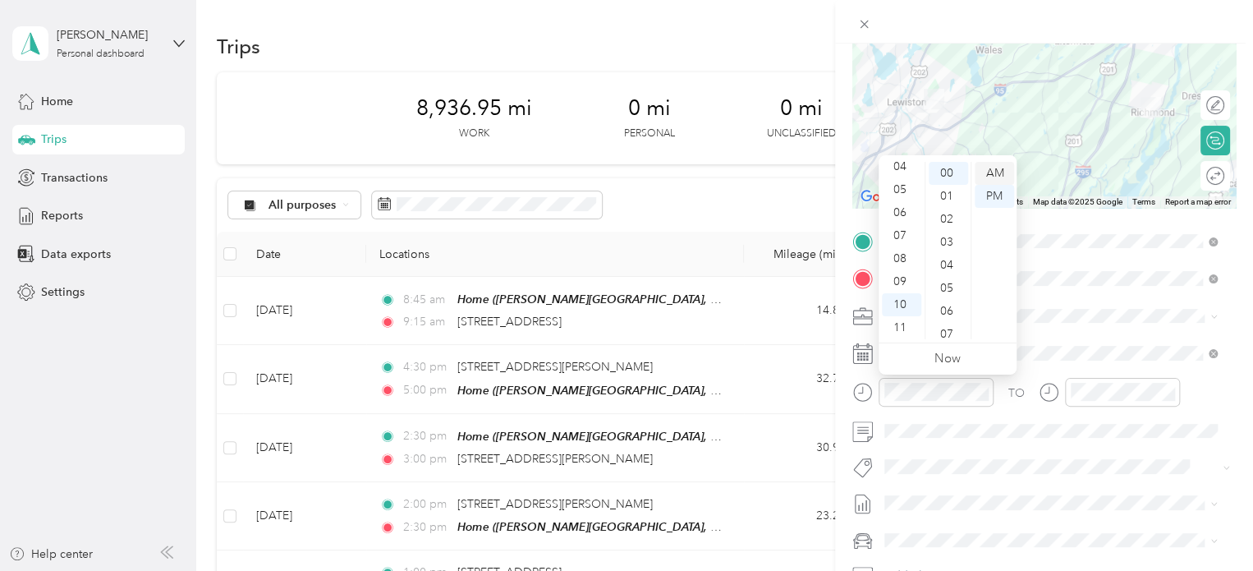
click at [998, 172] on div "AM" at bounding box center [993, 173] width 39 height 23
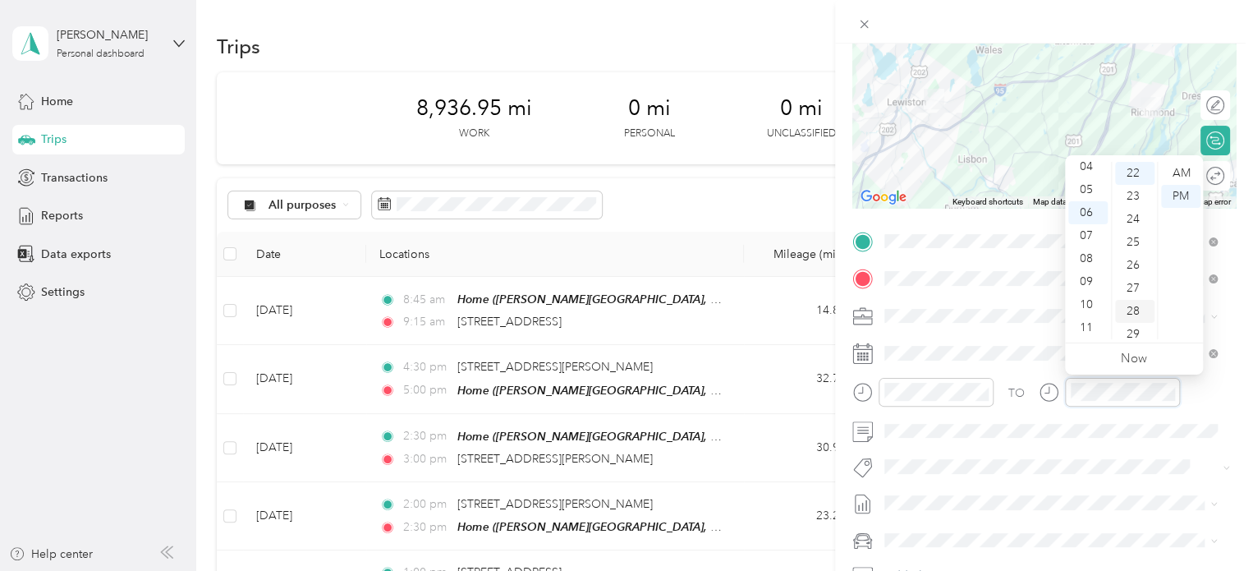
scroll to position [506, 0]
click at [1095, 301] on div "10" at bounding box center [1087, 304] width 39 height 23
click at [1134, 186] on div "30" at bounding box center [1134, 192] width 39 height 23
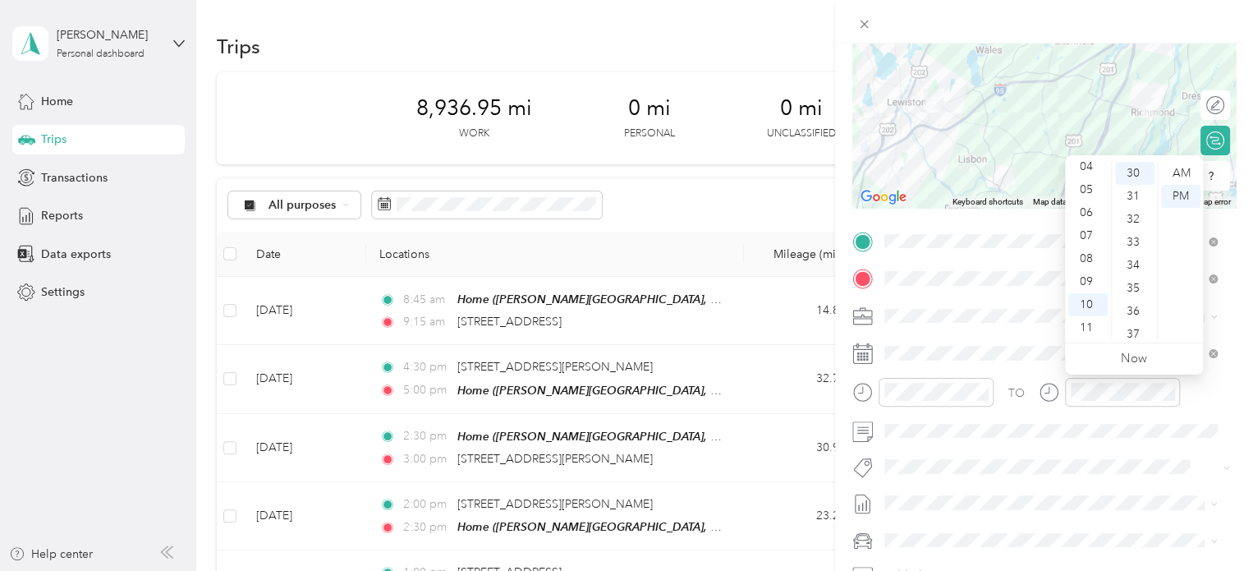
click at [1201, 167] on ul "AM PM" at bounding box center [1180, 250] width 46 height 177
click at [1181, 170] on div "AM" at bounding box center [1180, 173] width 39 height 23
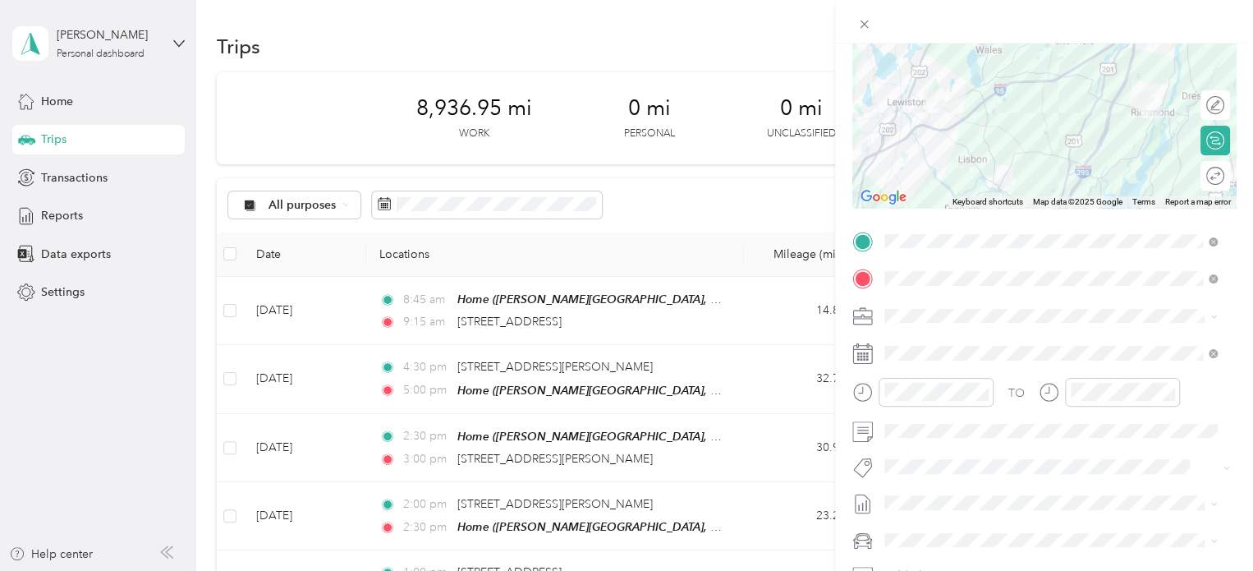
scroll to position [0, 0]
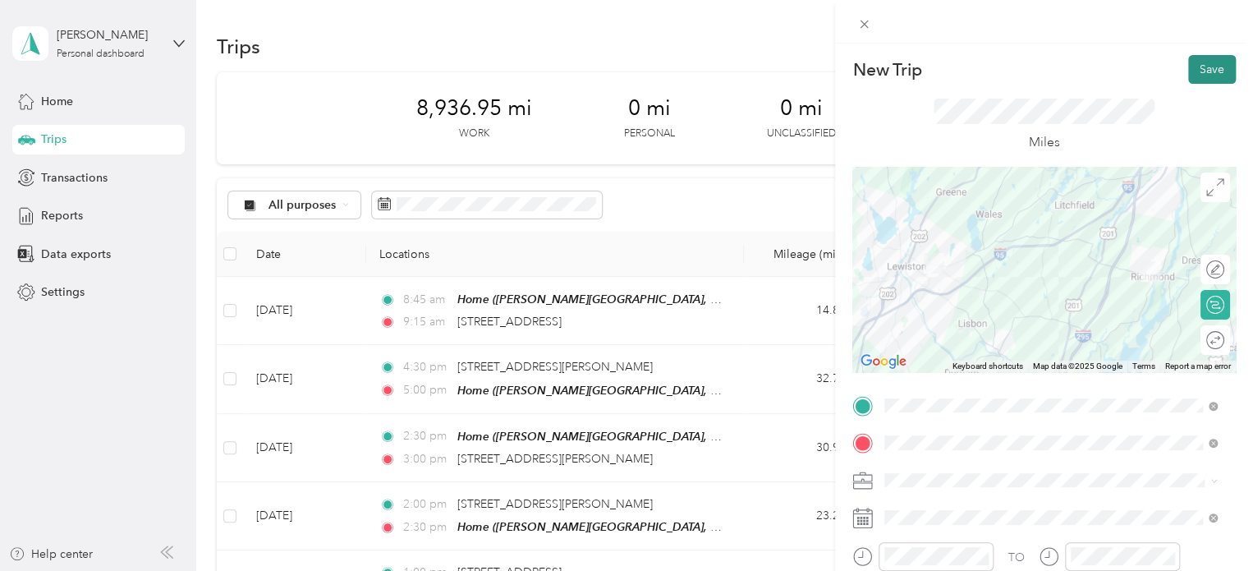
click at [1196, 71] on button "Save" at bounding box center [1212, 69] width 48 height 29
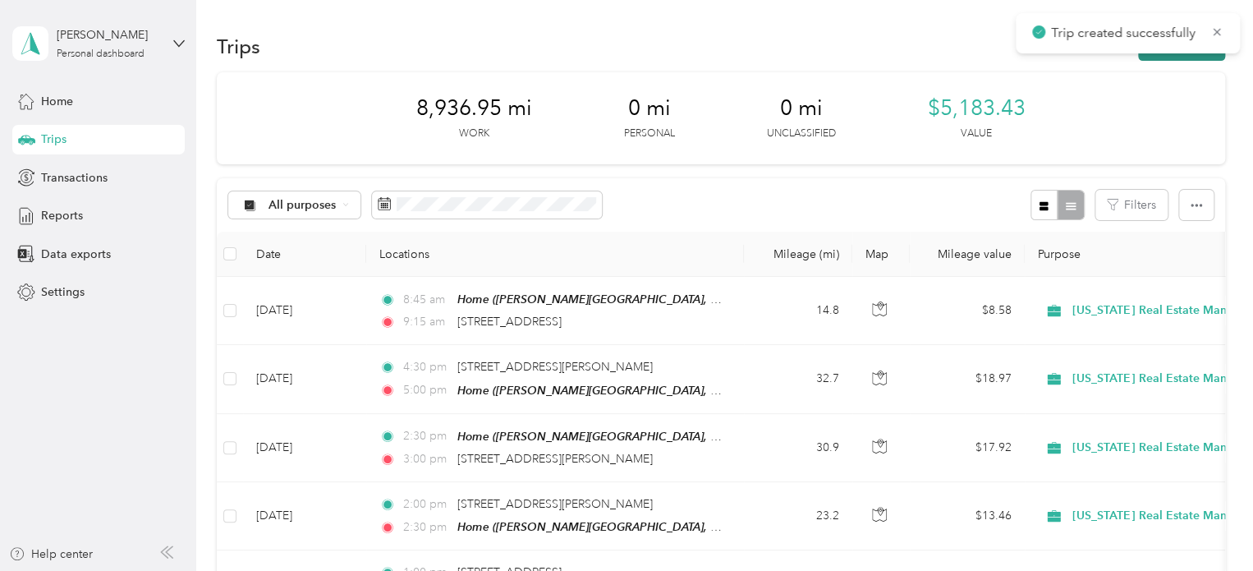
click at [1189, 58] on button "New trip" at bounding box center [1181, 46] width 87 height 29
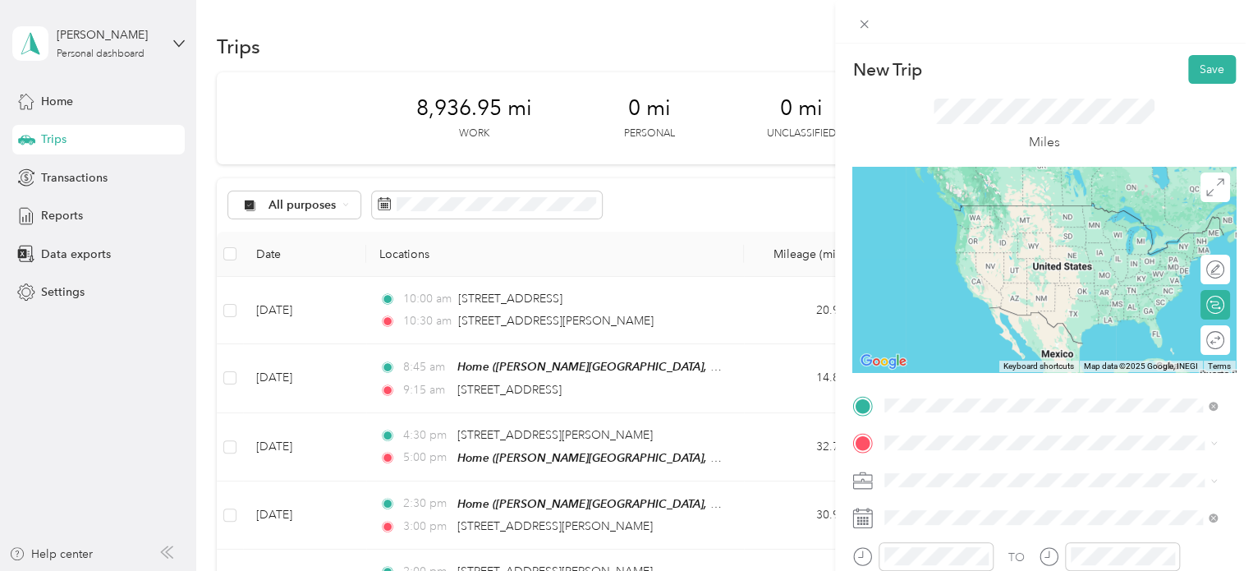
click at [990, 203] on span "[STREET_ADDRESS][PERSON_NAME][US_STATE]" at bounding box center [1042, 205] width 255 height 15
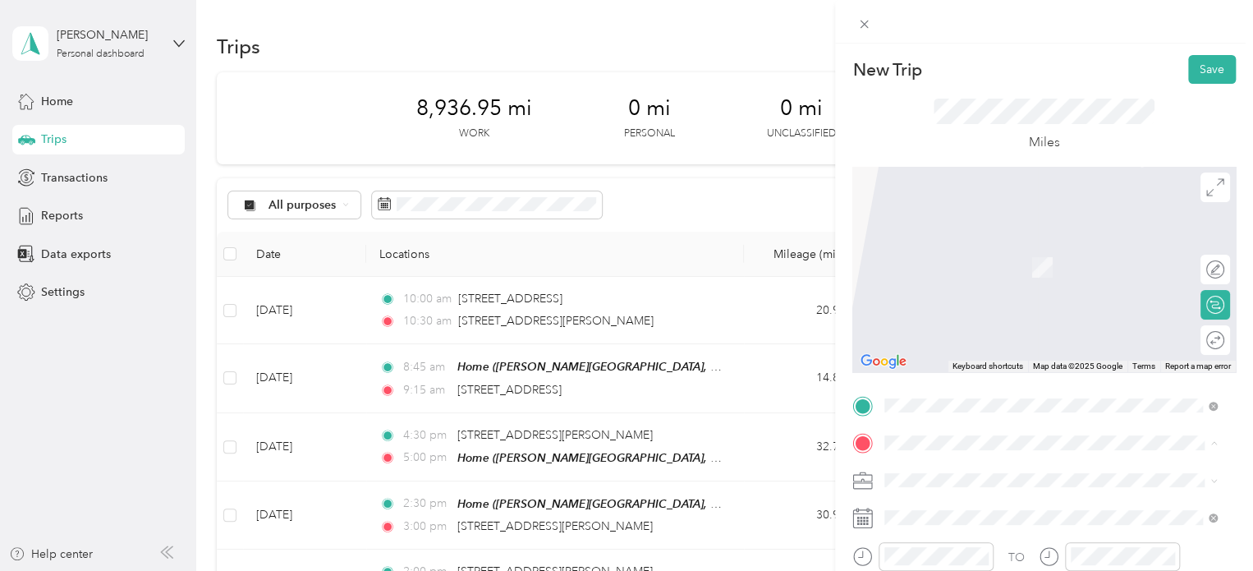
click at [949, 348] on div "Home [PERSON_NAME][GEOGRAPHIC_DATA], [US_STATE], [GEOGRAPHIC_DATA]" at bounding box center [1063, 367] width 296 height 69
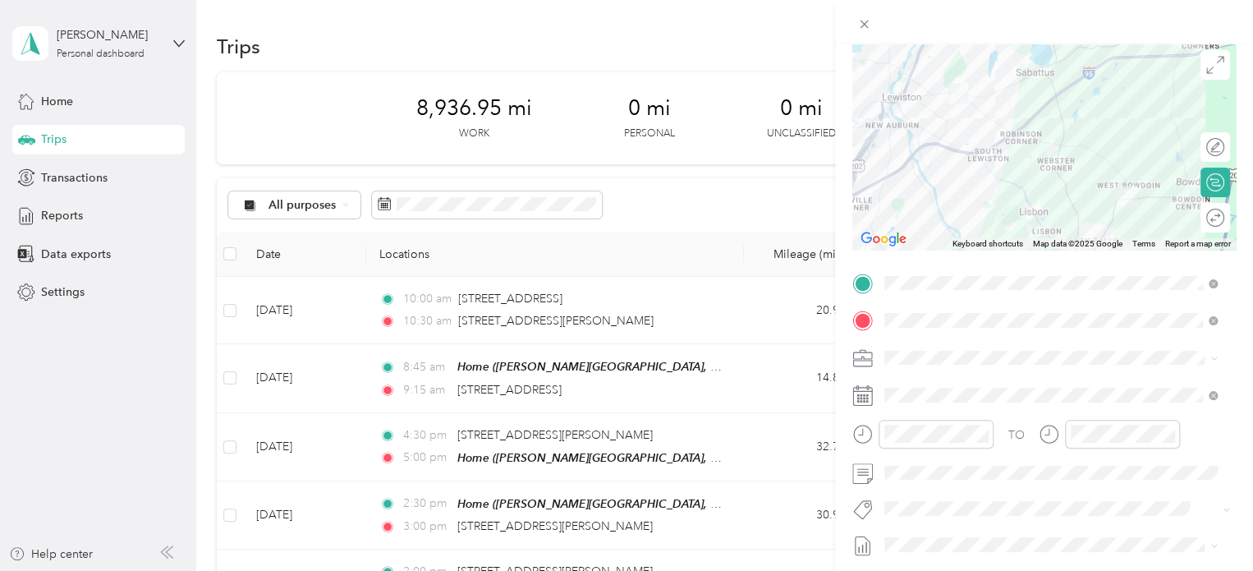
scroll to position [164, 0]
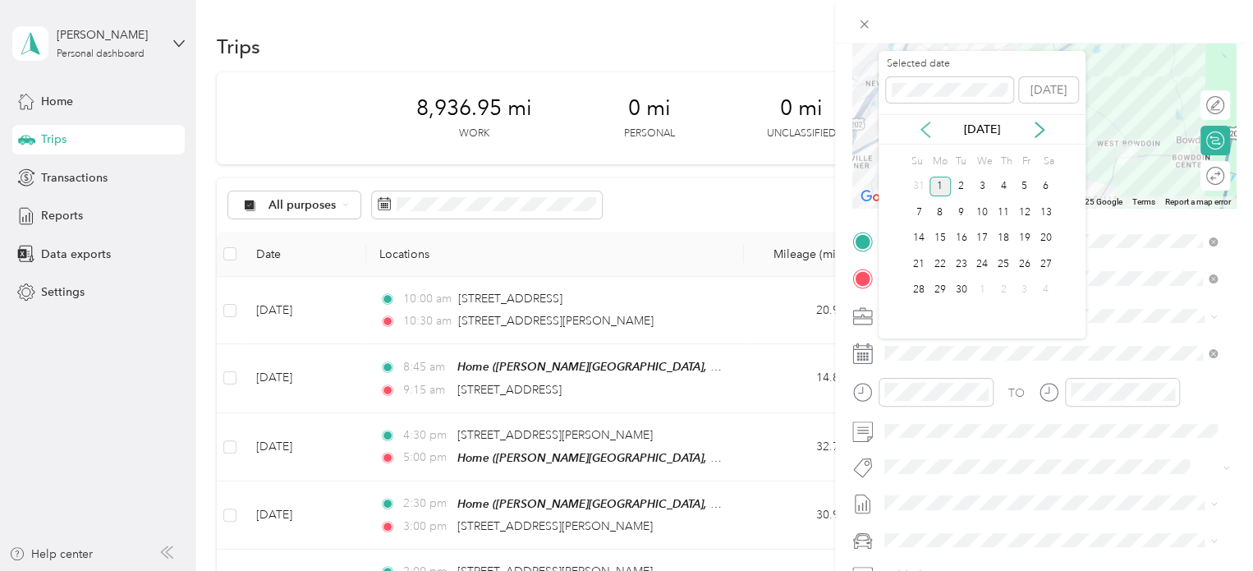
click at [932, 131] on icon at bounding box center [925, 129] width 16 height 16
click at [998, 291] on div "28" at bounding box center [1002, 290] width 21 height 21
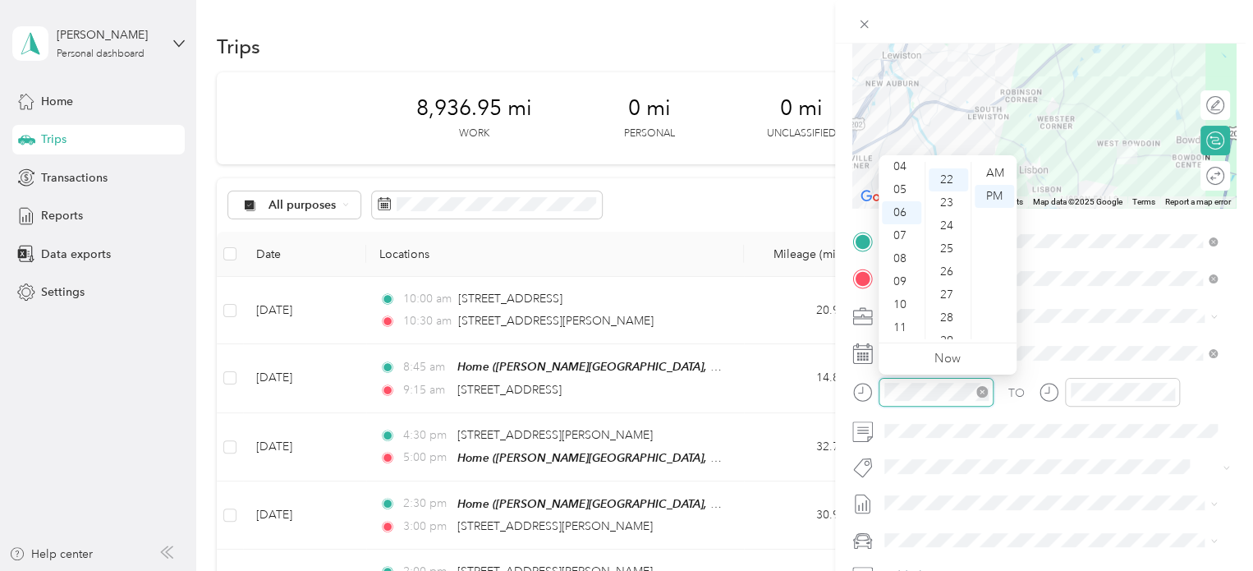
scroll to position [506, 0]
drag, startPoint x: 901, startPoint y: 331, endPoint x: 916, endPoint y: 314, distance: 23.2
click at [901, 331] on div "11" at bounding box center [901, 327] width 39 height 23
click at [950, 166] on div "00" at bounding box center [947, 173] width 39 height 23
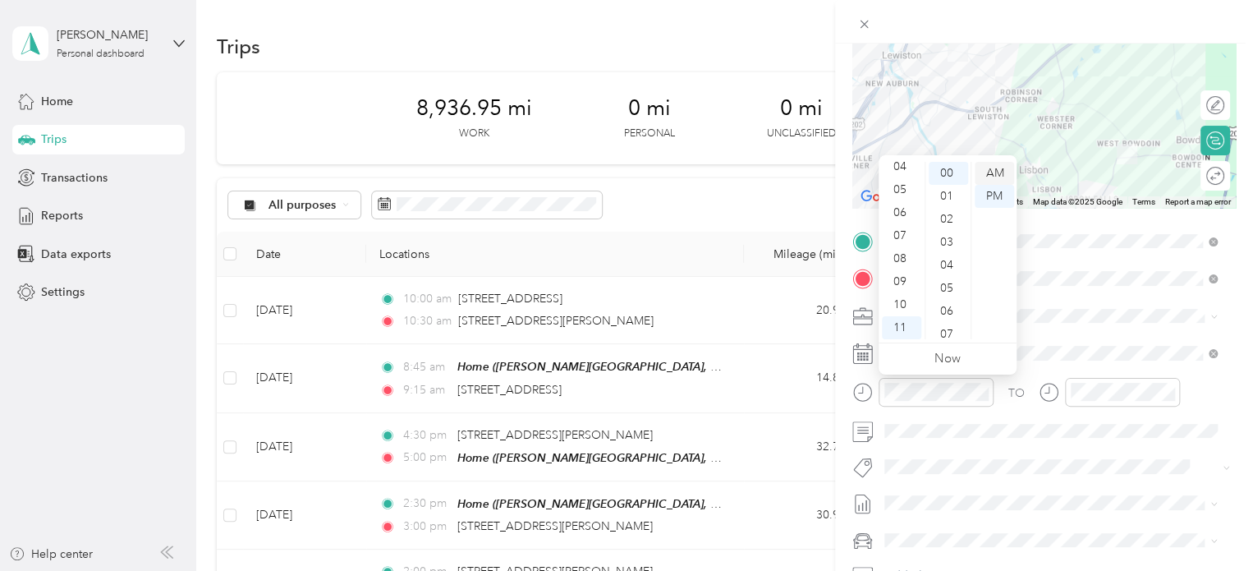
click at [995, 171] on div "AM" at bounding box center [993, 173] width 39 height 23
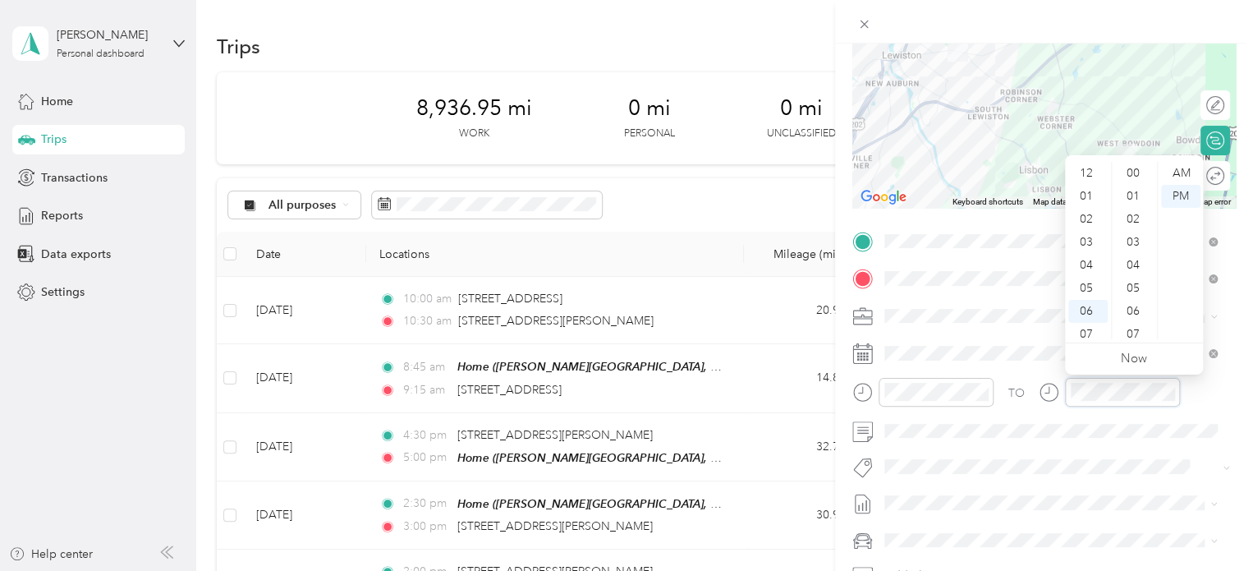
scroll to position [99, 0]
click at [1088, 327] on div "11" at bounding box center [1087, 327] width 39 height 23
click at [1130, 275] on div "30" at bounding box center [1134, 275] width 39 height 23
click at [1189, 172] on div "AM" at bounding box center [1180, 173] width 39 height 23
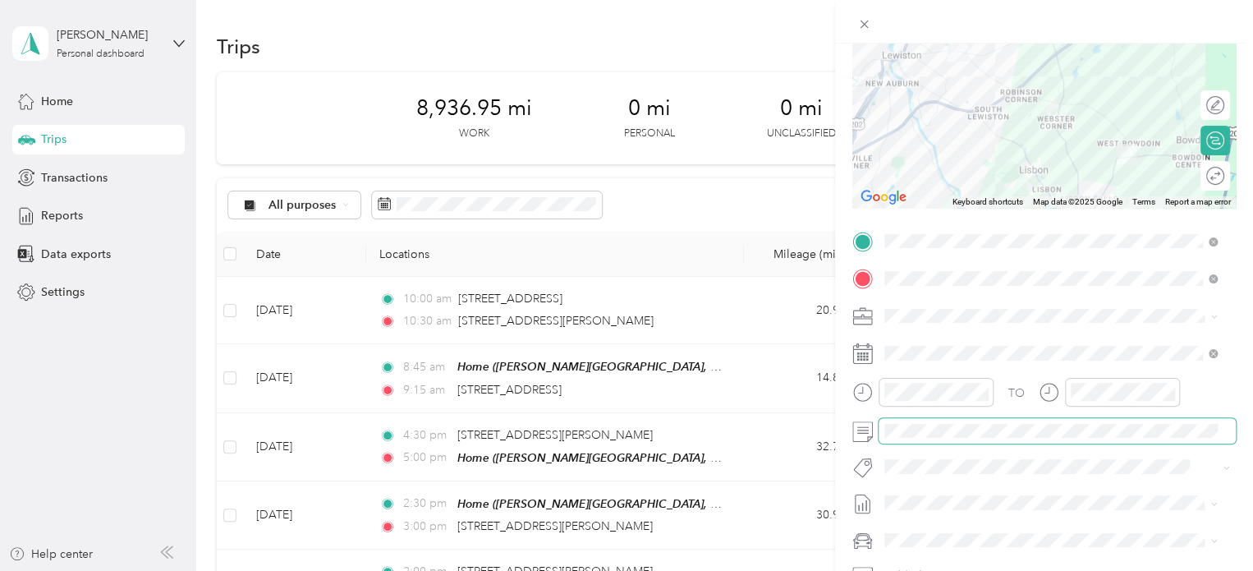
click at [983, 418] on span at bounding box center [1056, 431] width 357 height 26
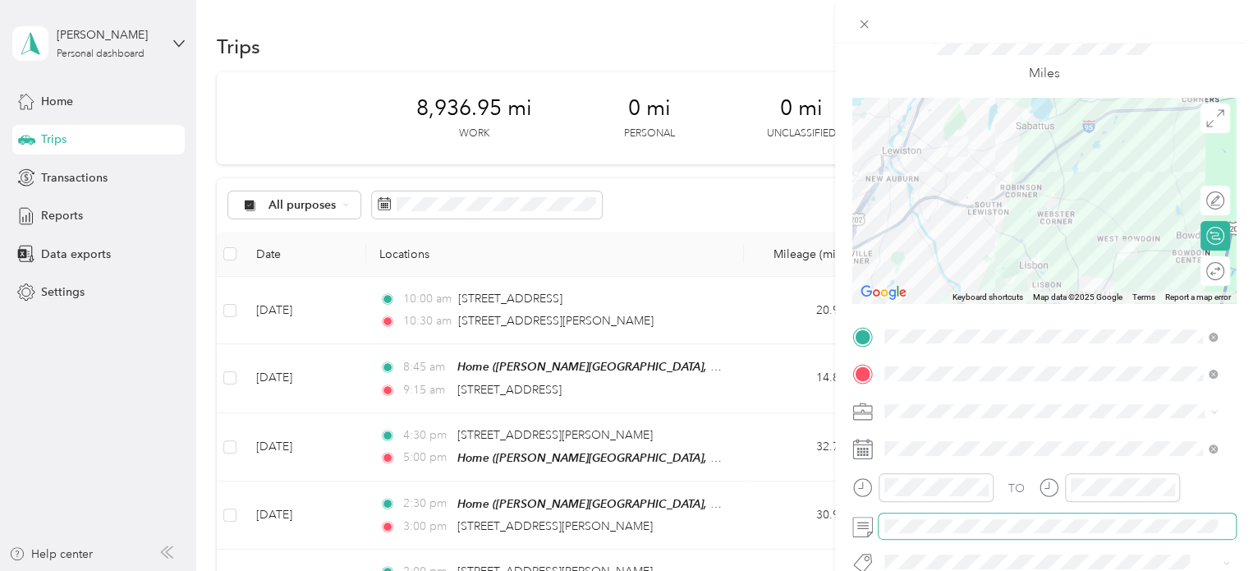
scroll to position [0, 0]
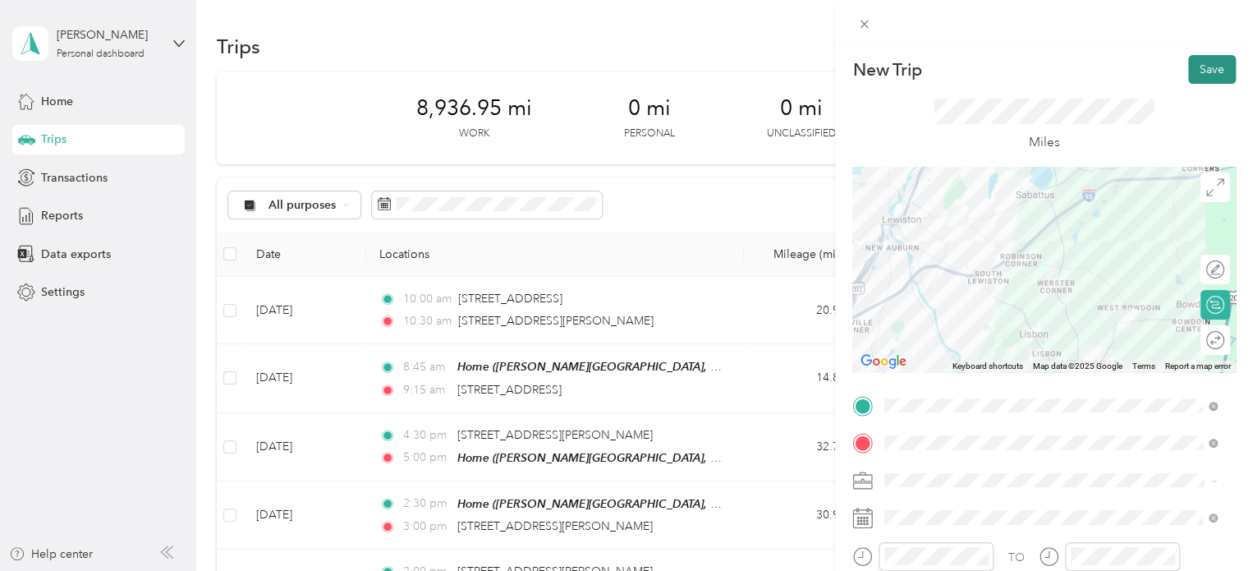
click at [1202, 66] on button "Save" at bounding box center [1212, 69] width 48 height 29
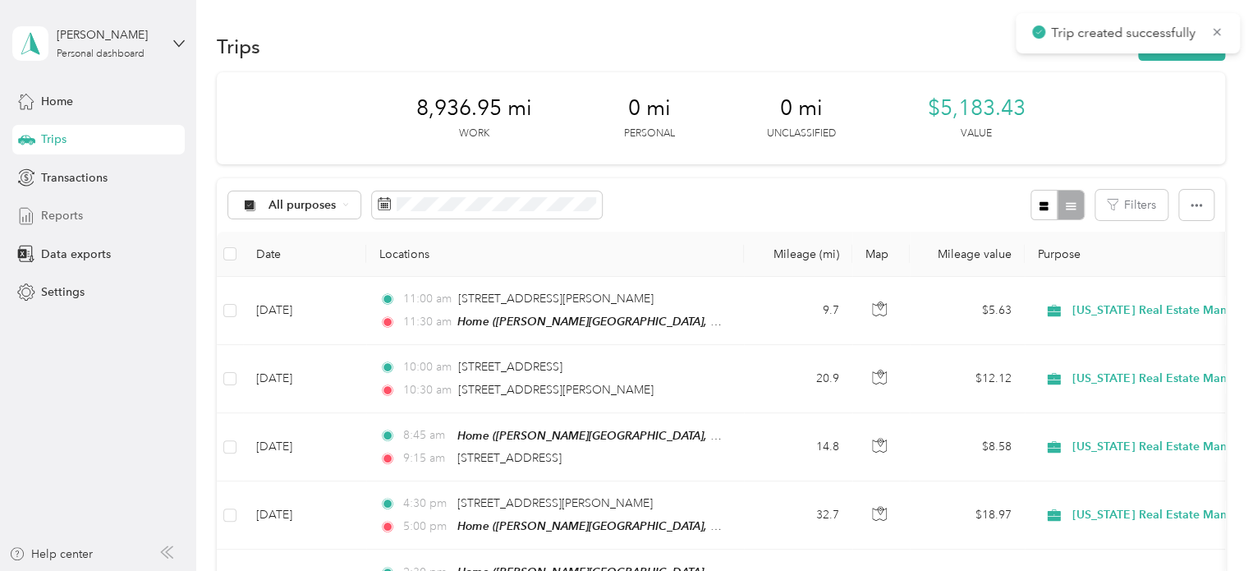
click at [62, 219] on span "Reports" at bounding box center [62, 215] width 42 height 17
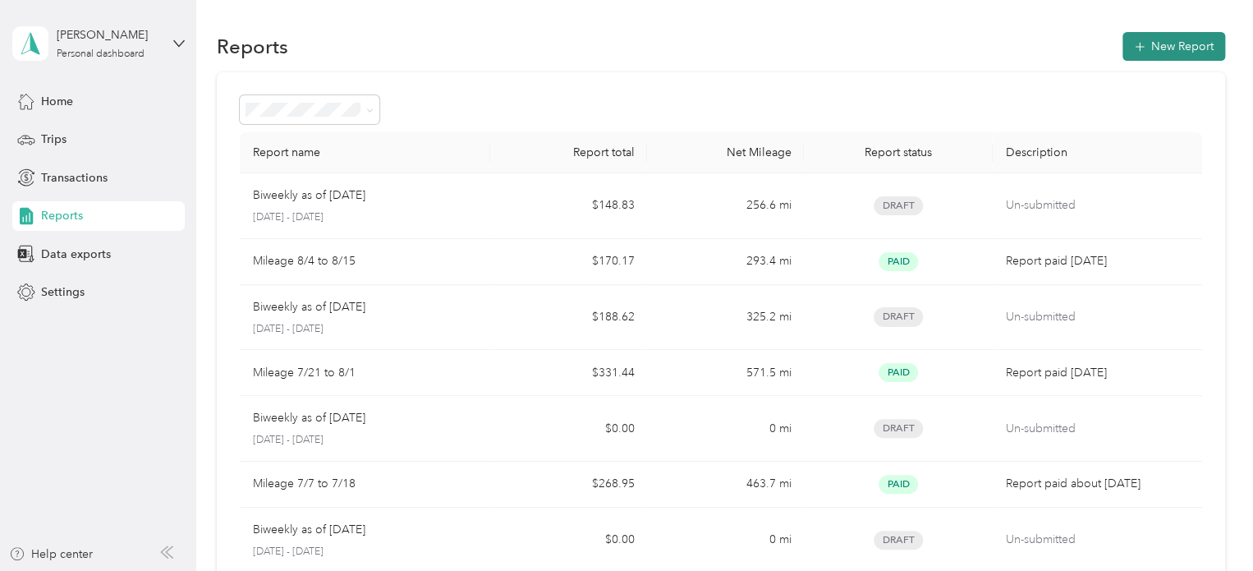
click at [1146, 55] on button "New Report" at bounding box center [1173, 46] width 103 height 29
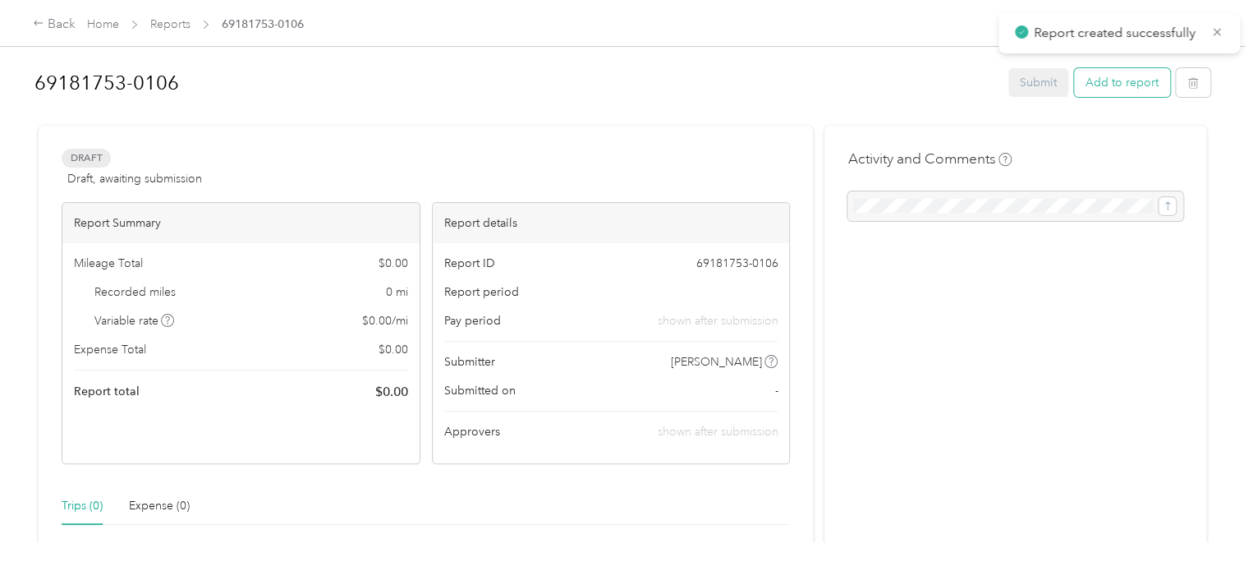
click at [1101, 88] on button "Add to report" at bounding box center [1122, 82] width 96 height 29
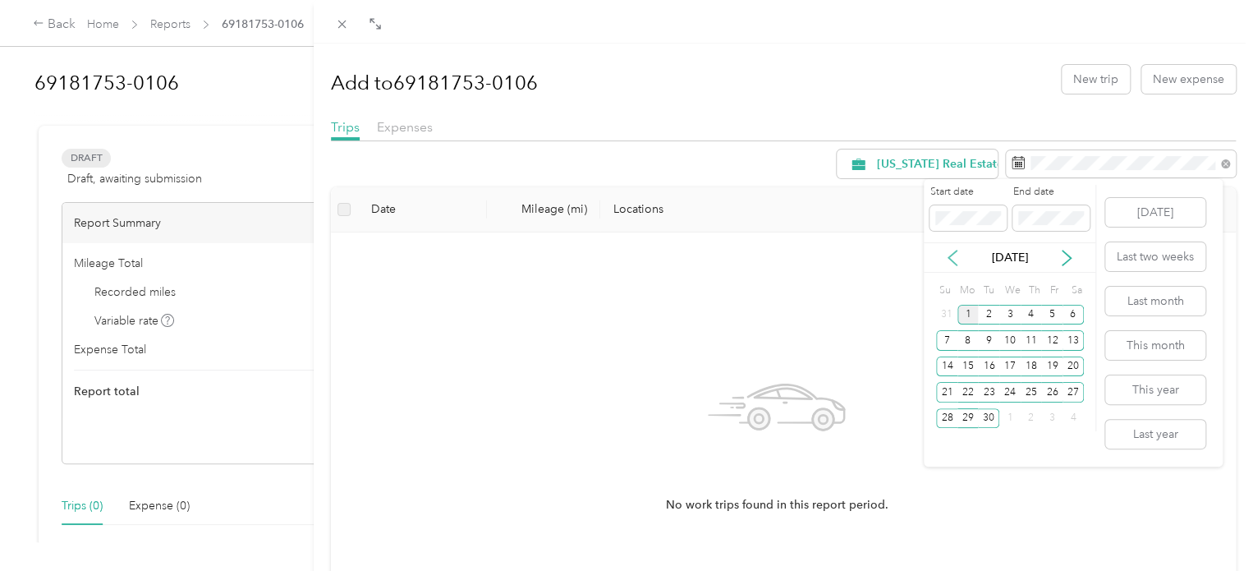
click at [949, 260] on icon at bounding box center [952, 258] width 16 height 16
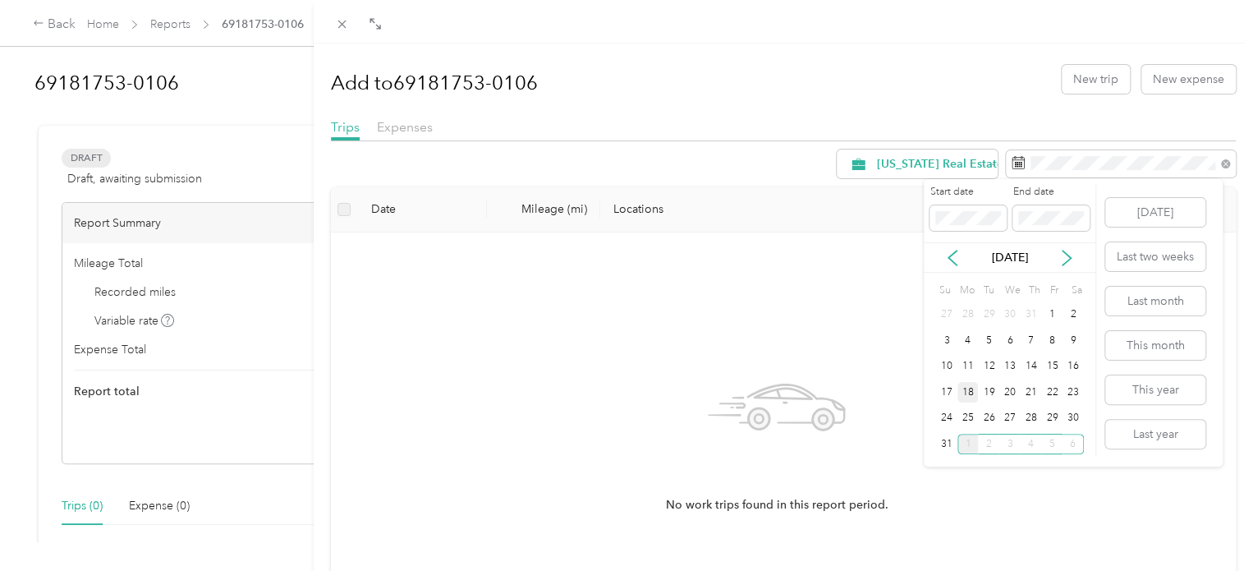
click at [965, 386] on div "18" at bounding box center [967, 392] width 21 height 21
click at [1053, 416] on div "29" at bounding box center [1051, 418] width 21 height 21
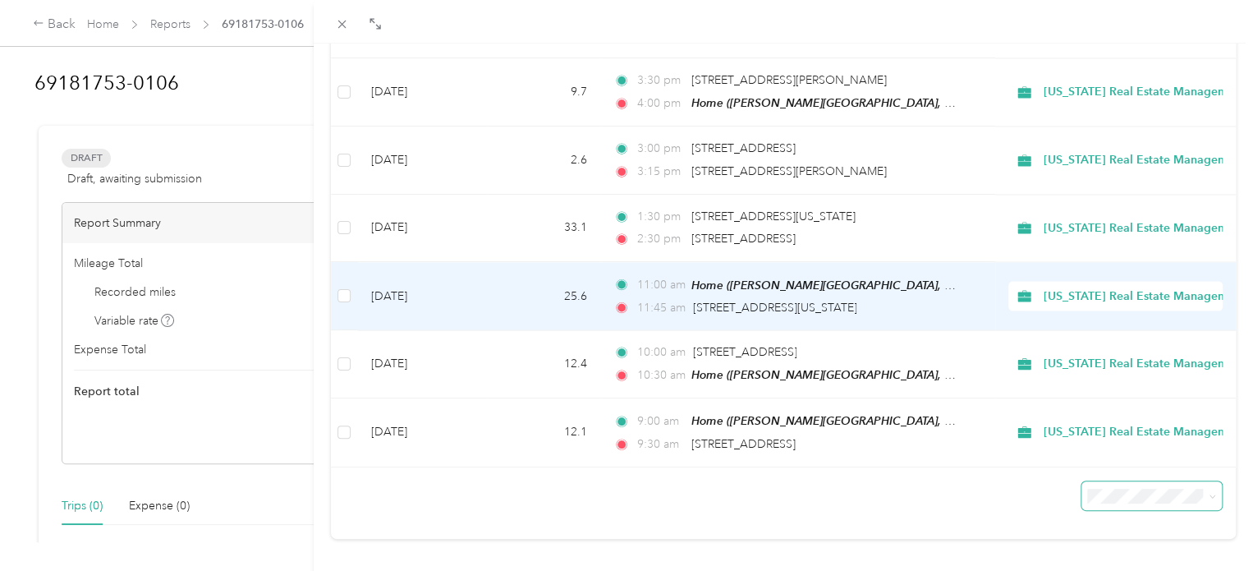
scroll to position [1405, 0]
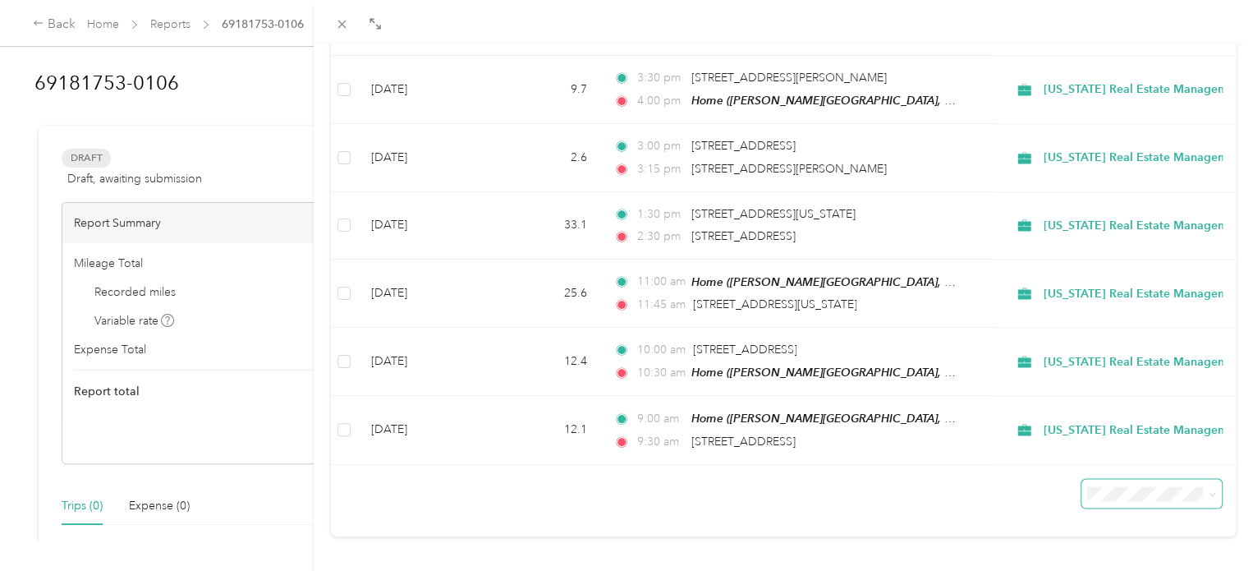
click at [1139, 479] on span at bounding box center [1151, 493] width 140 height 29
click at [1141, 439] on span "100 per load" at bounding box center [1113, 442] width 67 height 14
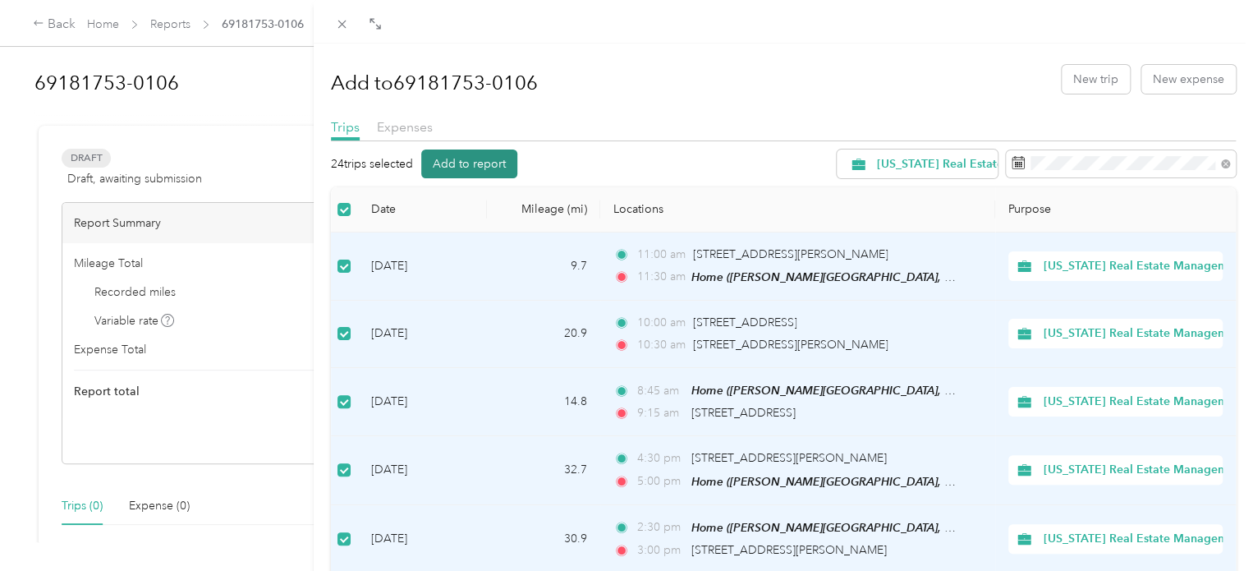
click at [476, 162] on button "Add to report" at bounding box center [469, 163] width 96 height 29
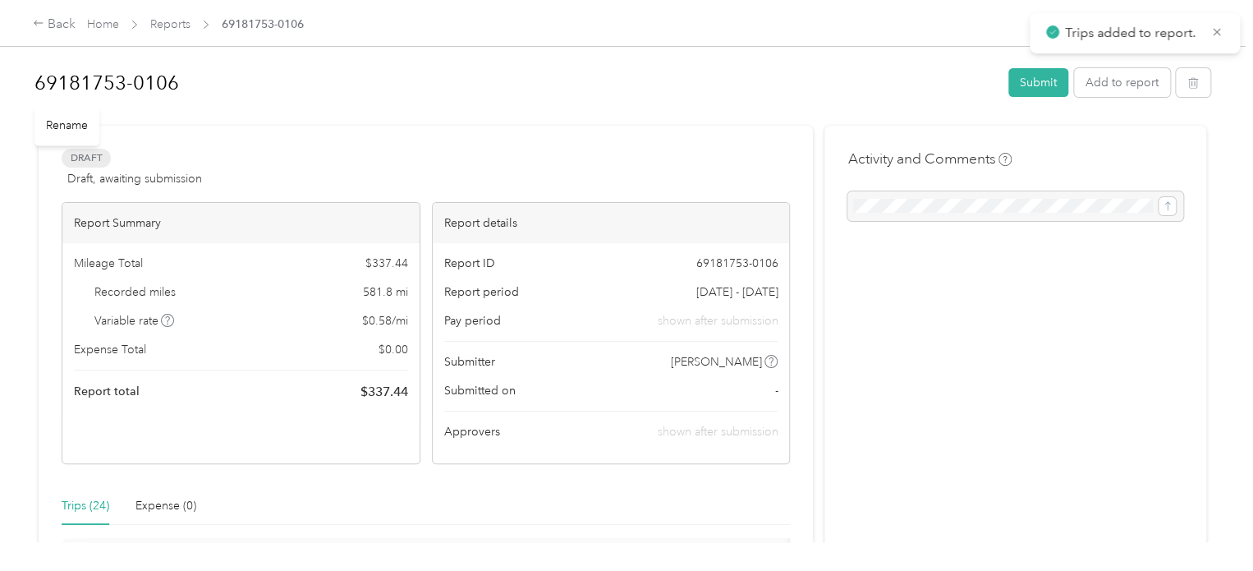
click at [245, 89] on h1 "69181753-0106" at bounding box center [515, 82] width 962 height 39
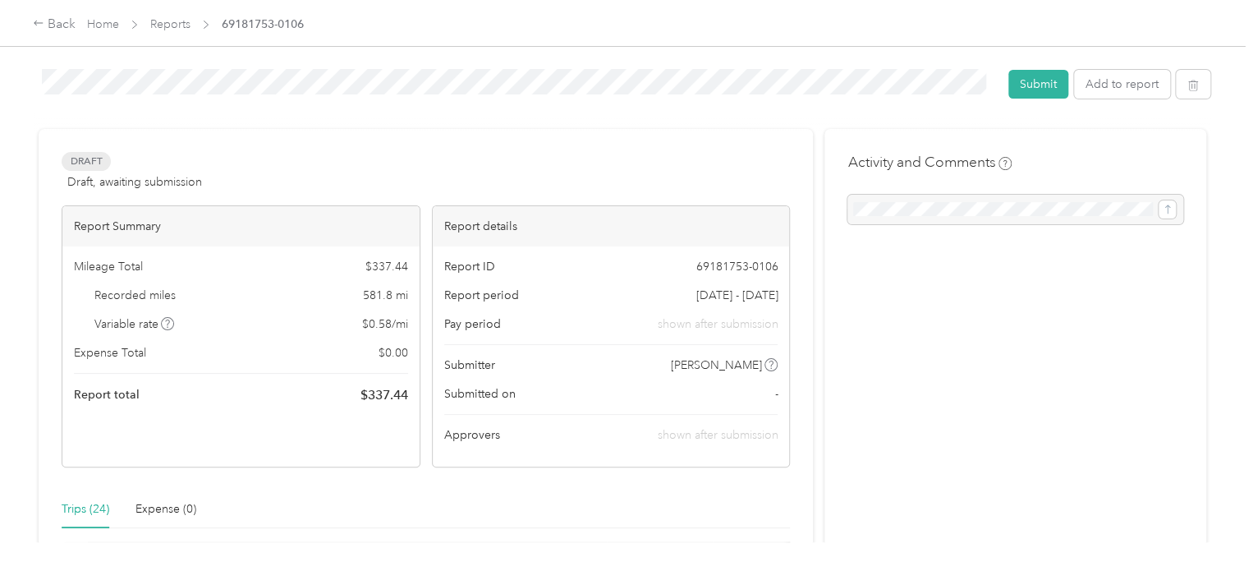
click at [11, 81] on div "69181753-0106 Submit Add to report Draft Draft, awaiting submission View activi…" at bounding box center [622, 271] width 1245 height 542
click at [1031, 86] on button "Submit" at bounding box center [1038, 84] width 60 height 29
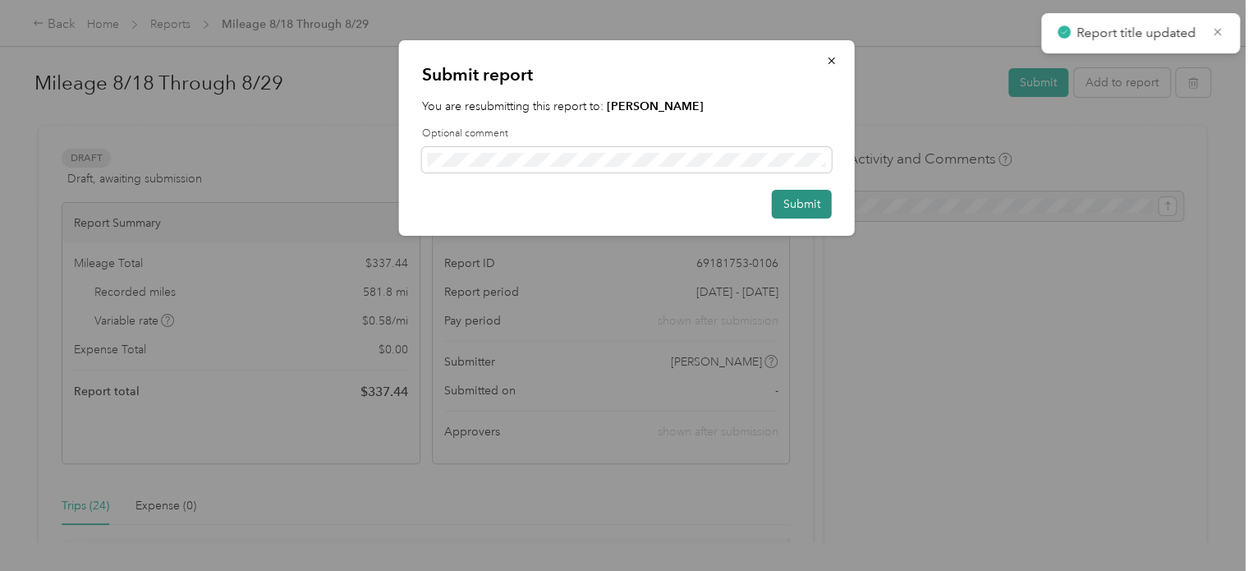
click at [814, 213] on button "Submit" at bounding box center [802, 204] width 60 height 29
